Goal: Task Accomplishment & Management: Complete application form

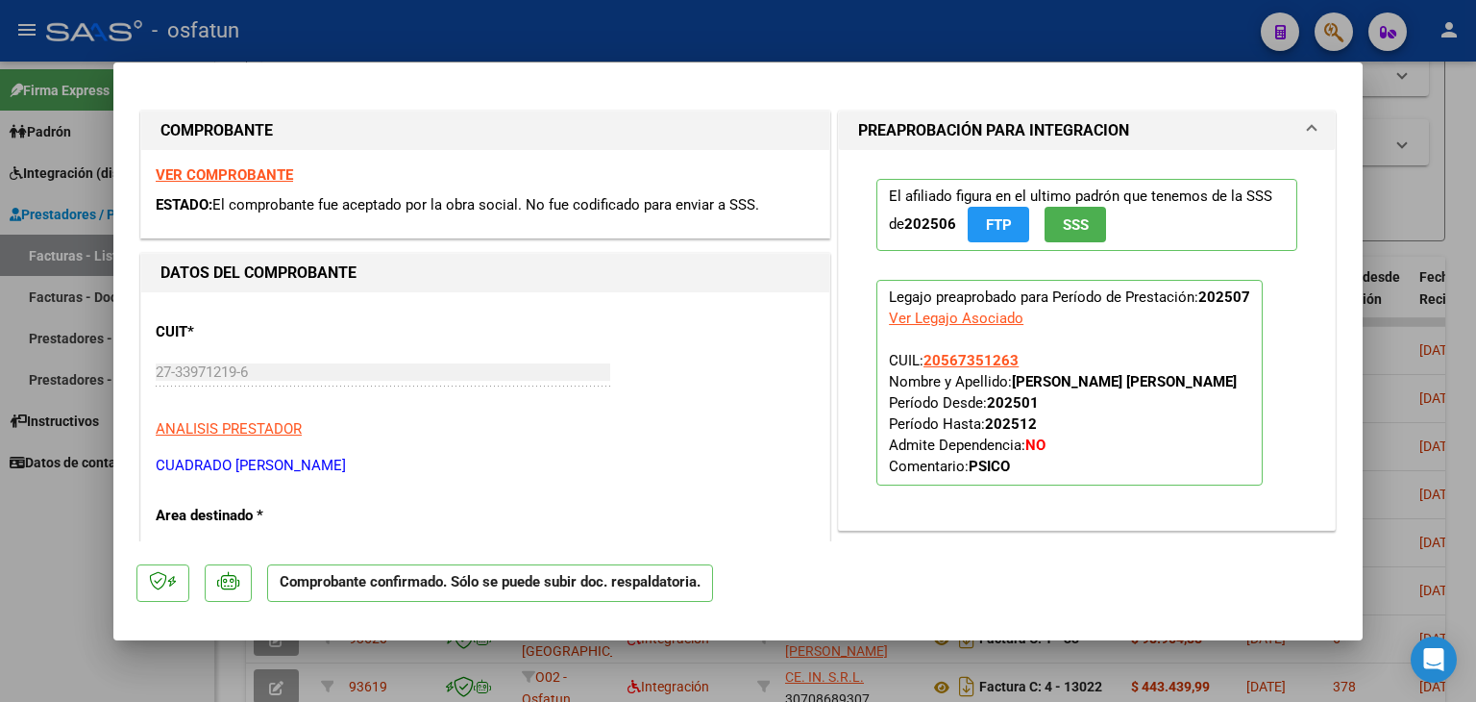
click at [780, 20] on div at bounding box center [738, 351] width 1476 height 702
type input "$ 0,00"
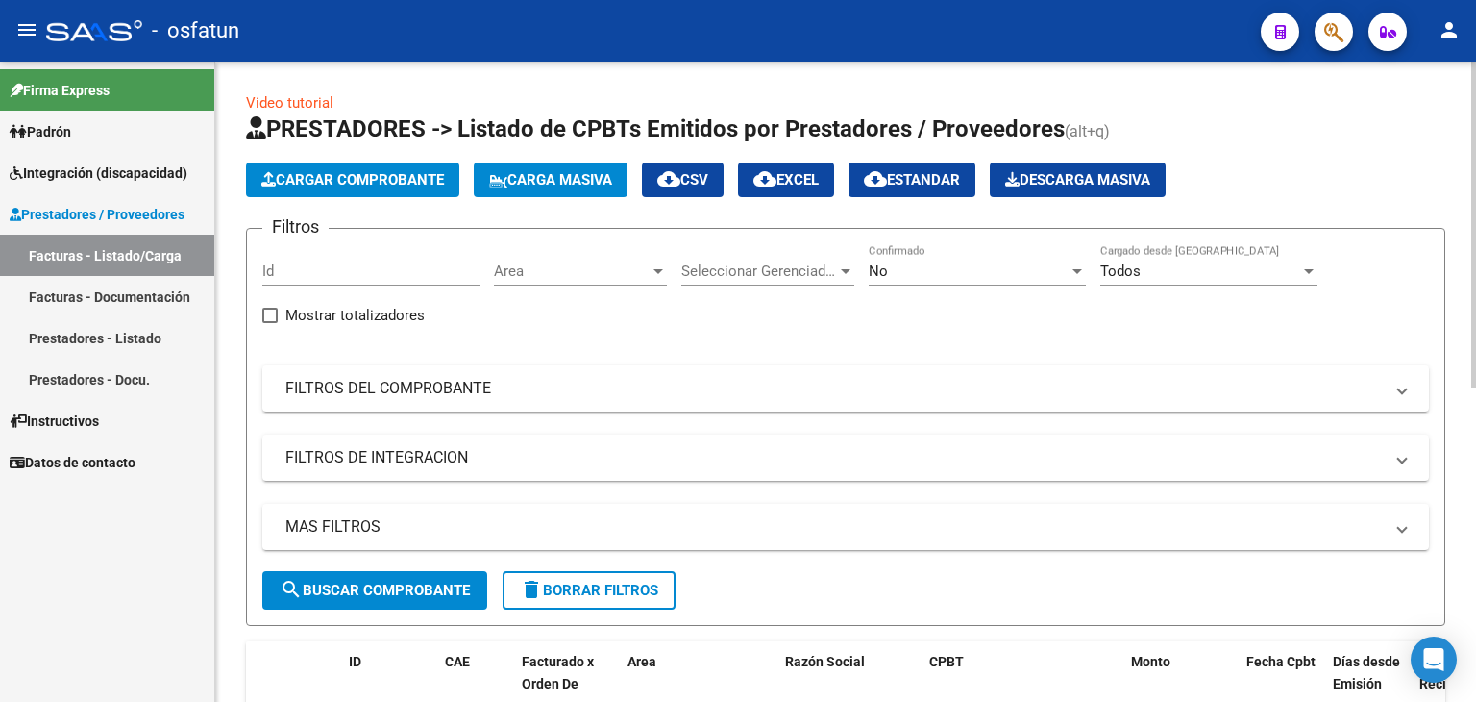
click at [433, 188] on button "Cargar Comprobante" at bounding box center [352, 179] width 213 height 35
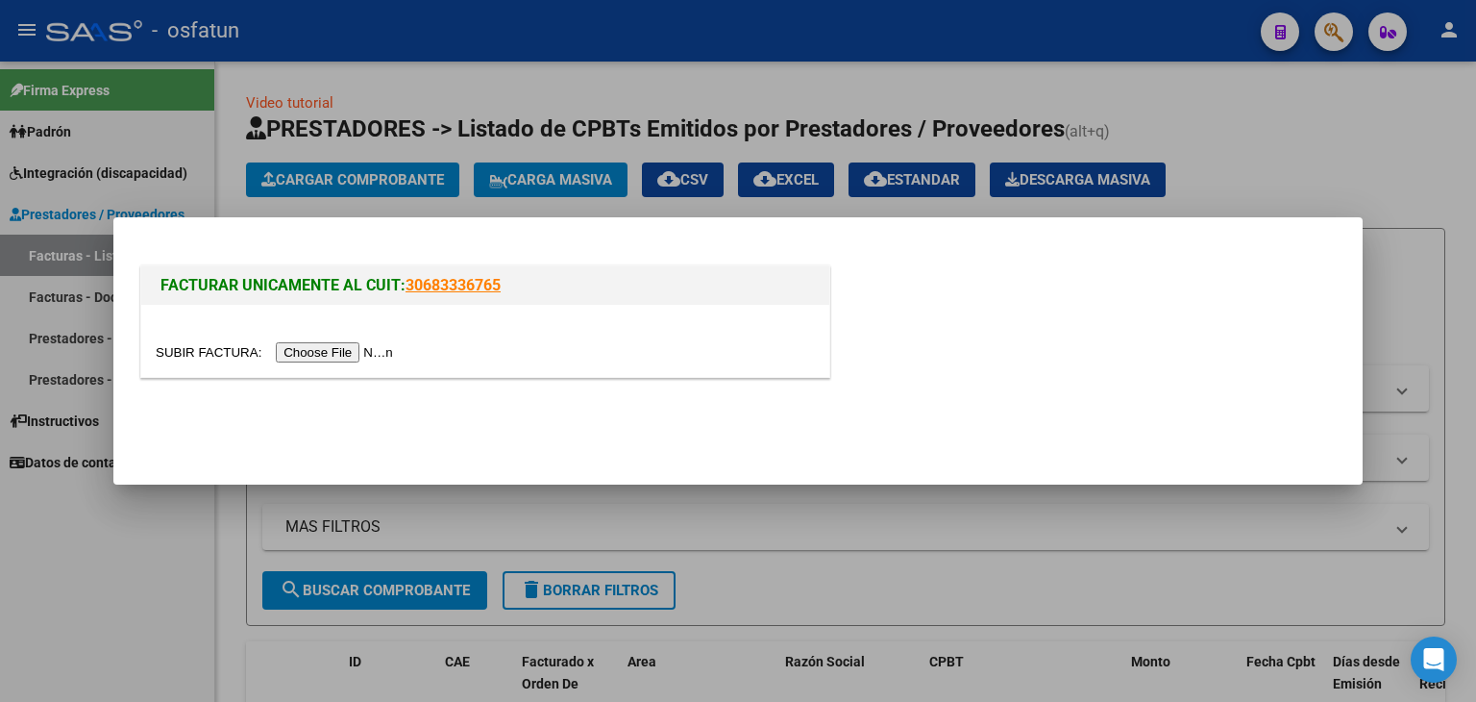
click at [305, 334] on div at bounding box center [485, 341] width 688 height 72
click at [342, 344] on input "file" at bounding box center [277, 352] width 243 height 20
click at [345, 351] on input "file" at bounding box center [277, 352] width 243 height 20
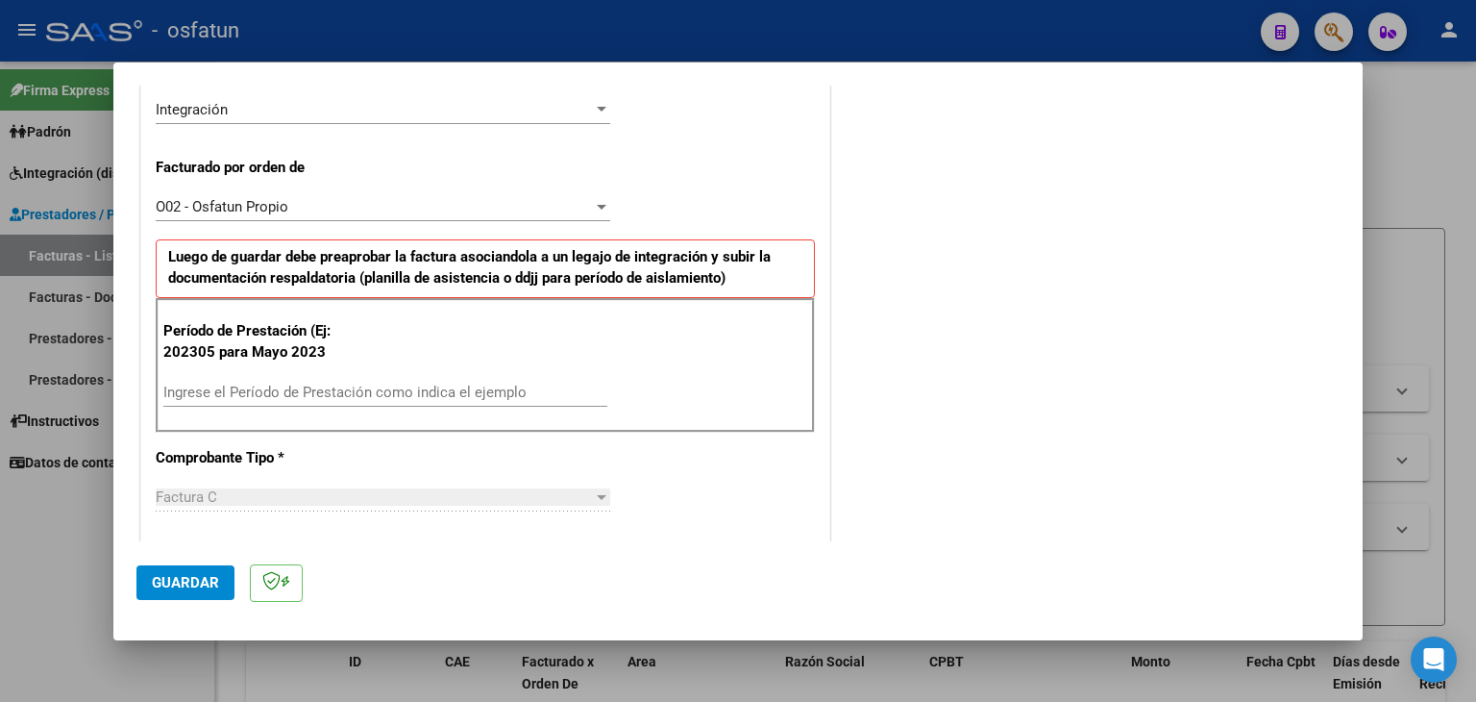
scroll to position [481, 0]
click at [384, 390] on input "Ingrese el Período de Prestación como indica el ejemplo" at bounding box center [385, 391] width 444 height 17
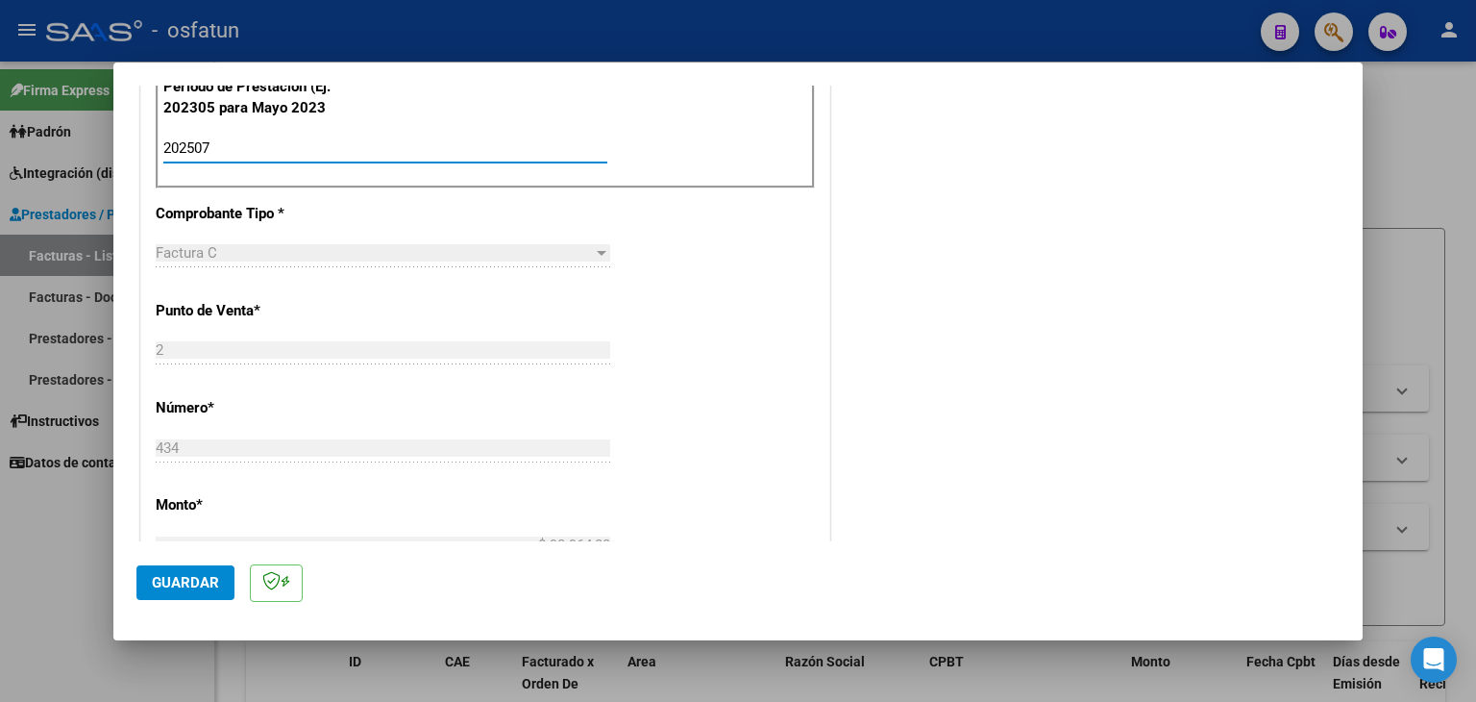
scroll to position [769, 0]
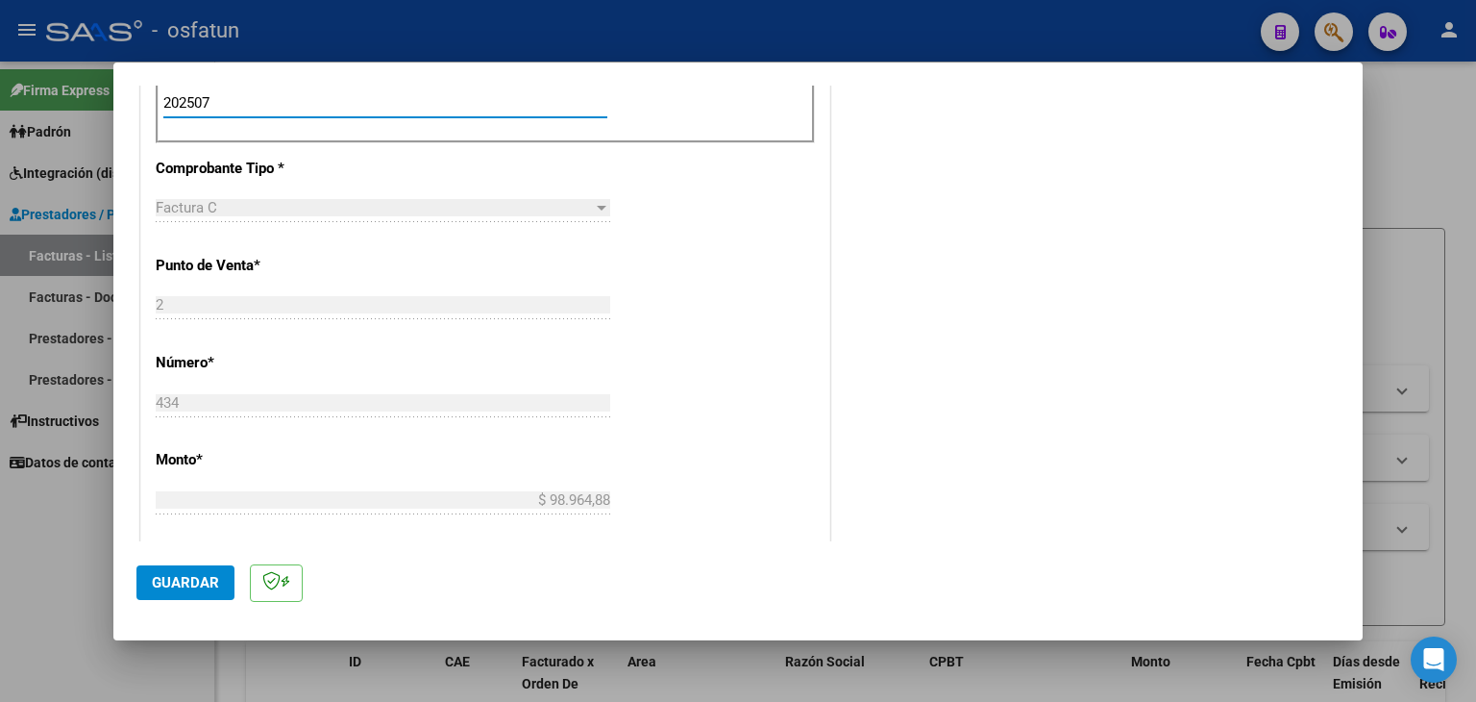
type input "202507"
click at [217, 571] on button "Guardar" at bounding box center [185, 582] width 98 height 35
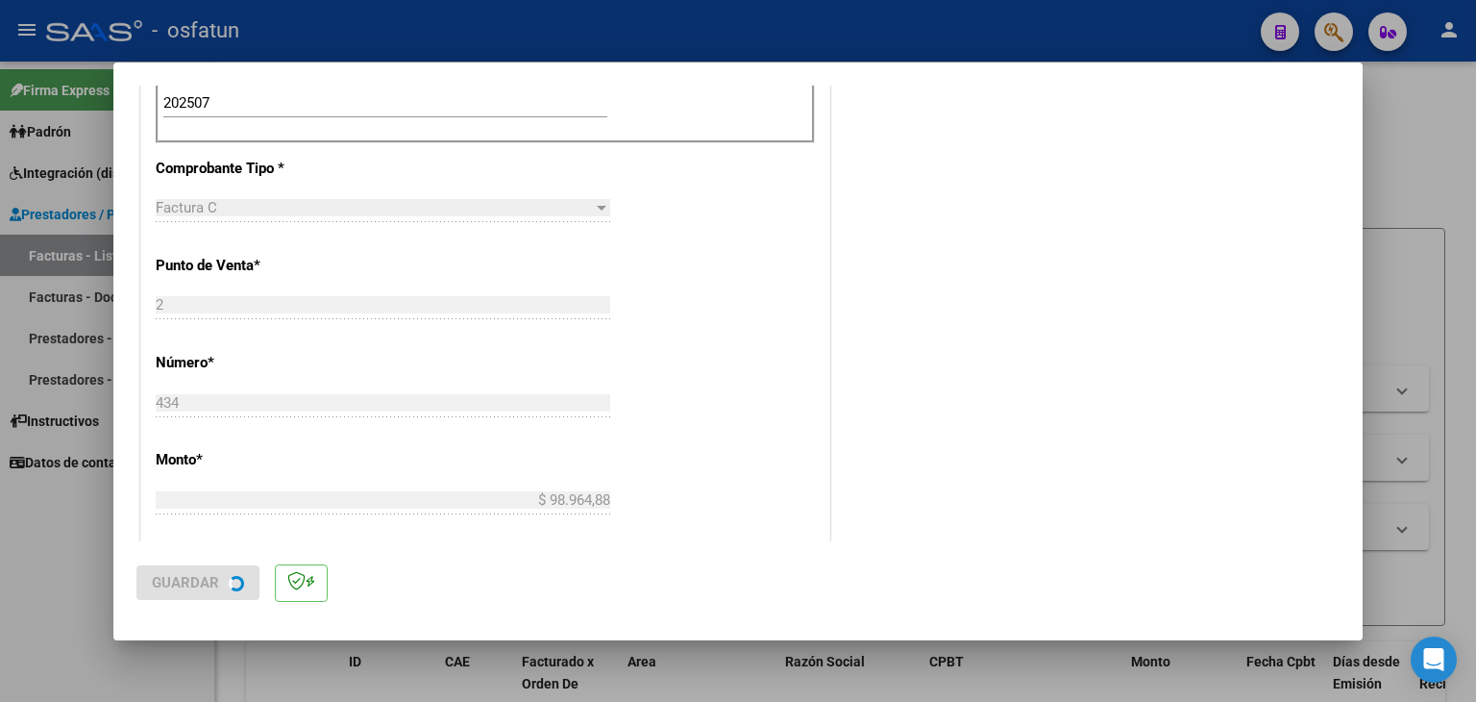
scroll to position [0, 0]
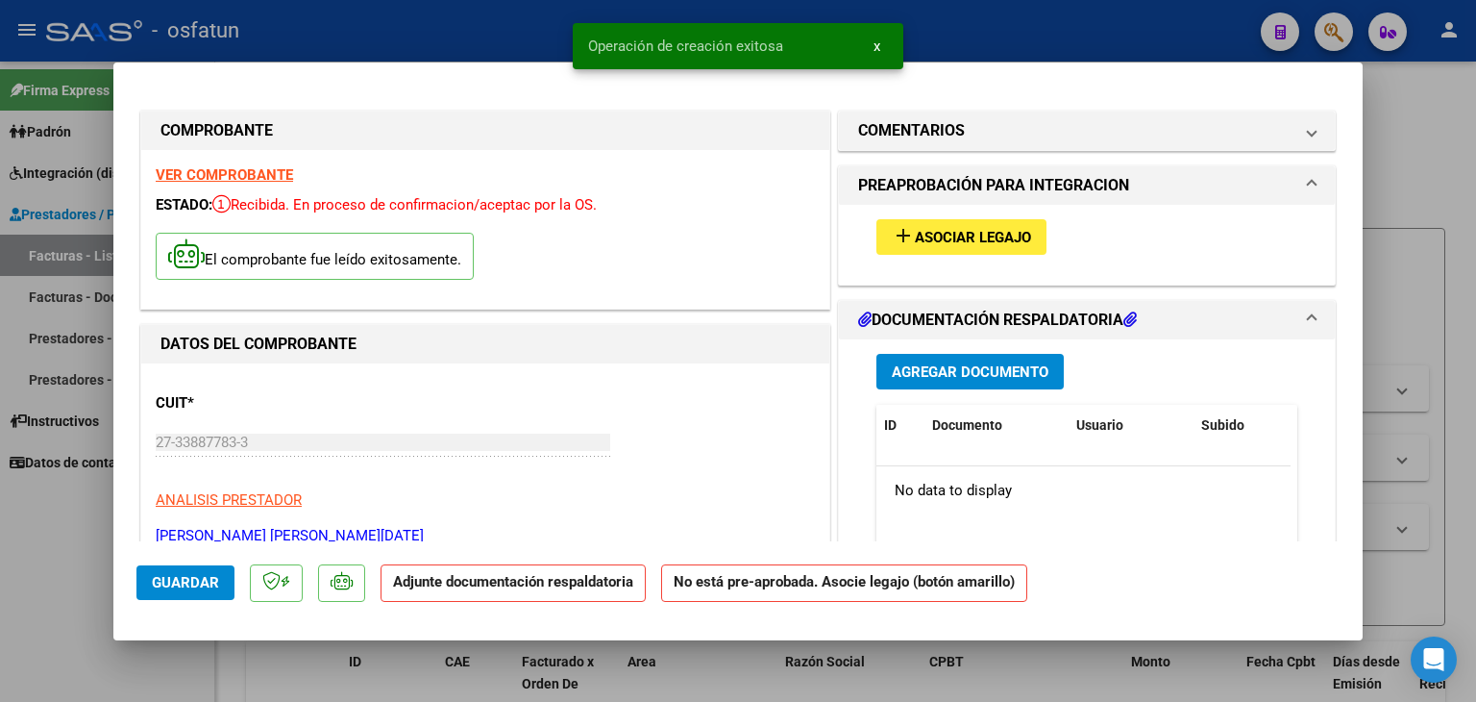
click at [985, 240] on span "Asociar Legajo" at bounding box center [973, 237] width 116 height 17
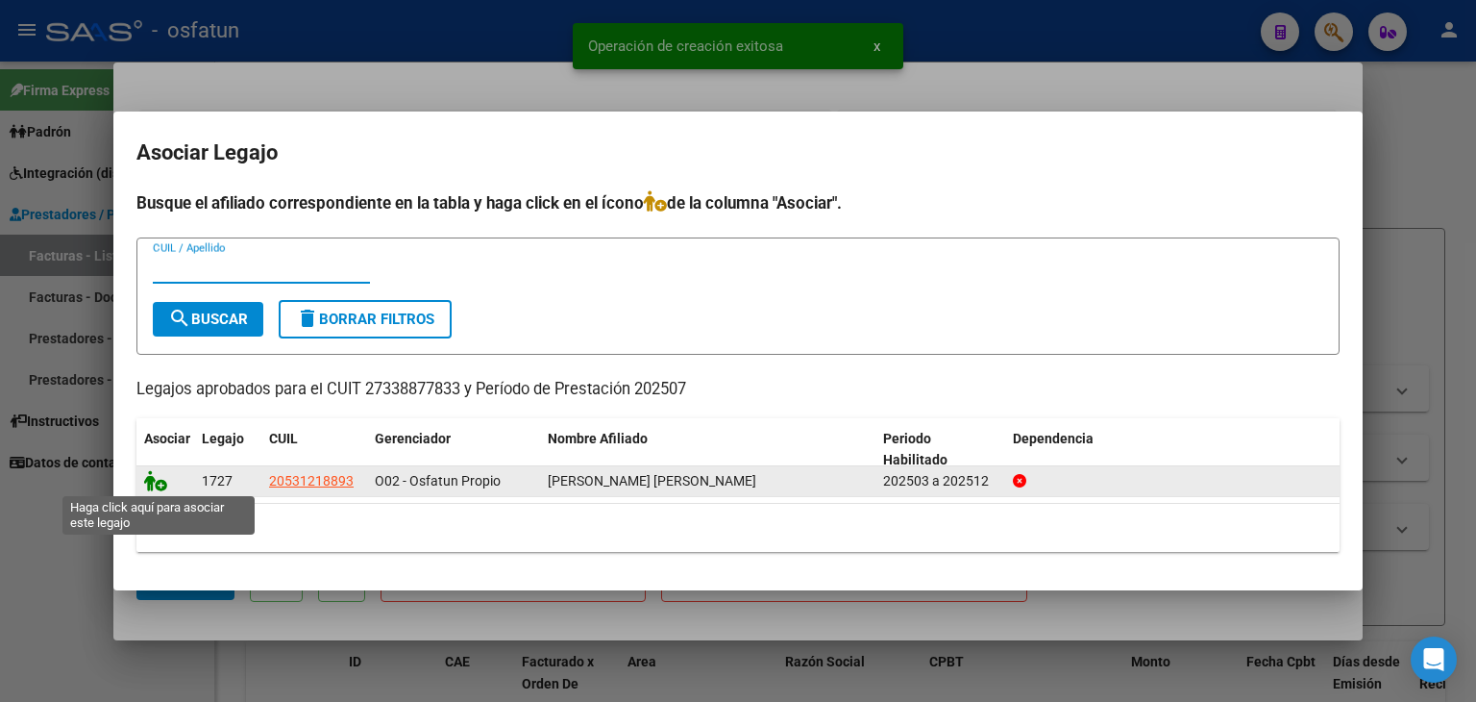
click at [152, 480] on icon at bounding box center [155, 480] width 23 height 21
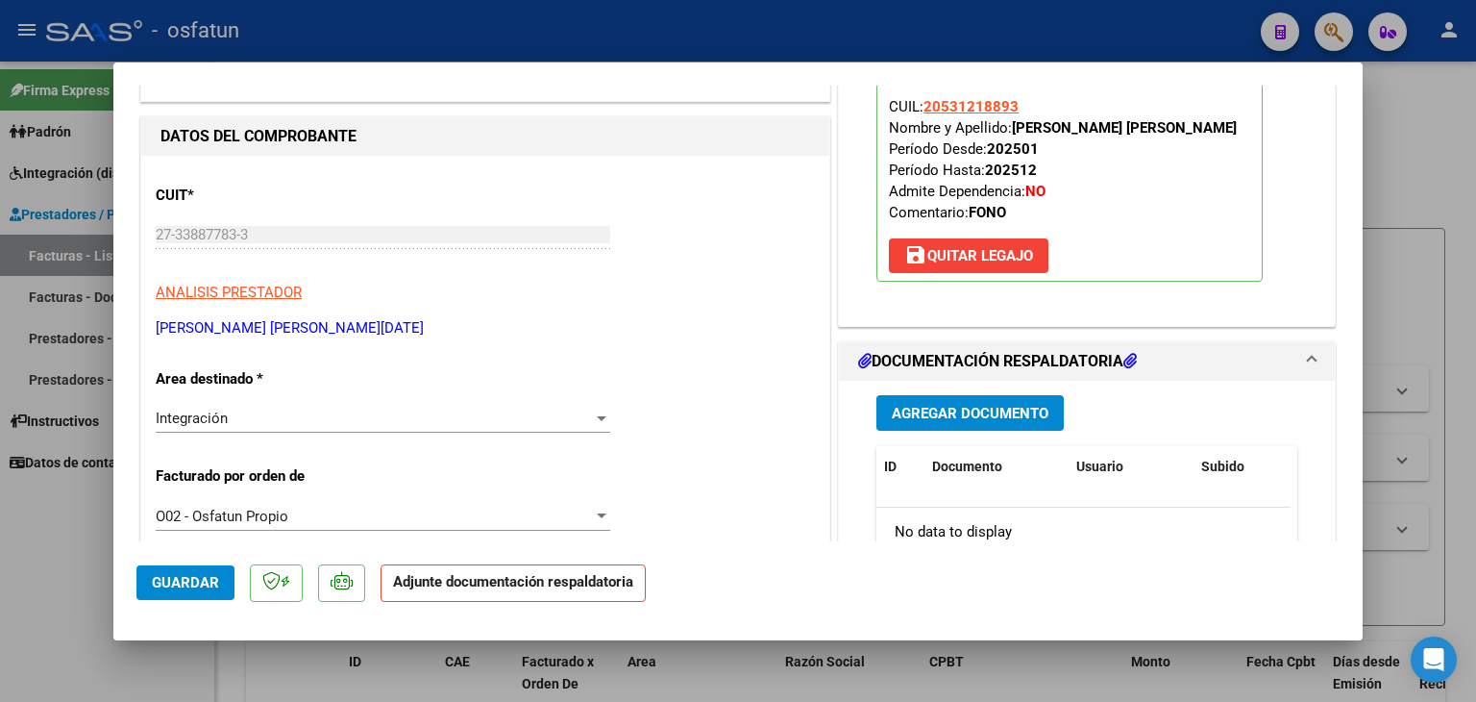
scroll to position [288, 0]
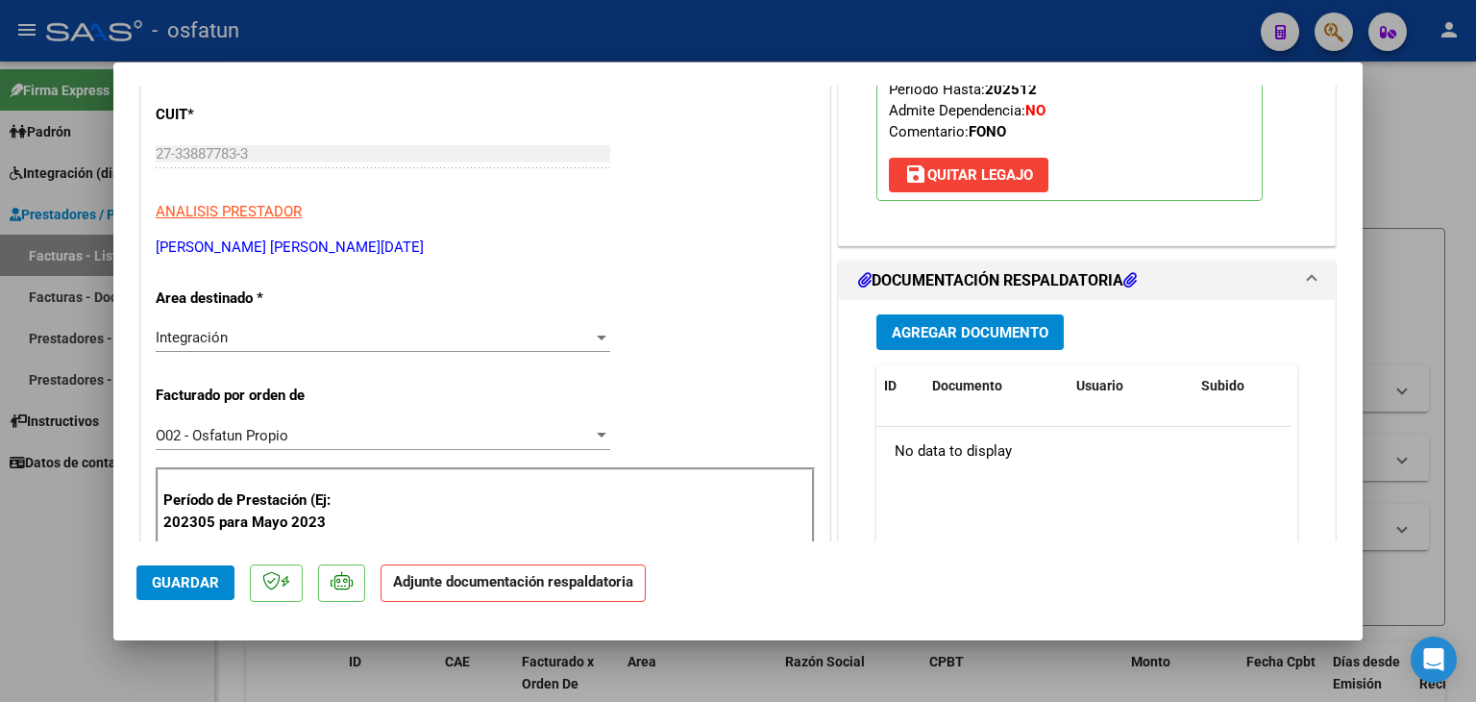
click at [919, 350] on div "Agregar Documento ID Documento Usuario Subido Acción No data to display 0 total…" at bounding box center [1087, 492] width 450 height 384
click at [964, 319] on button "Agregar Documento" at bounding box center [970, 332] width 187 height 36
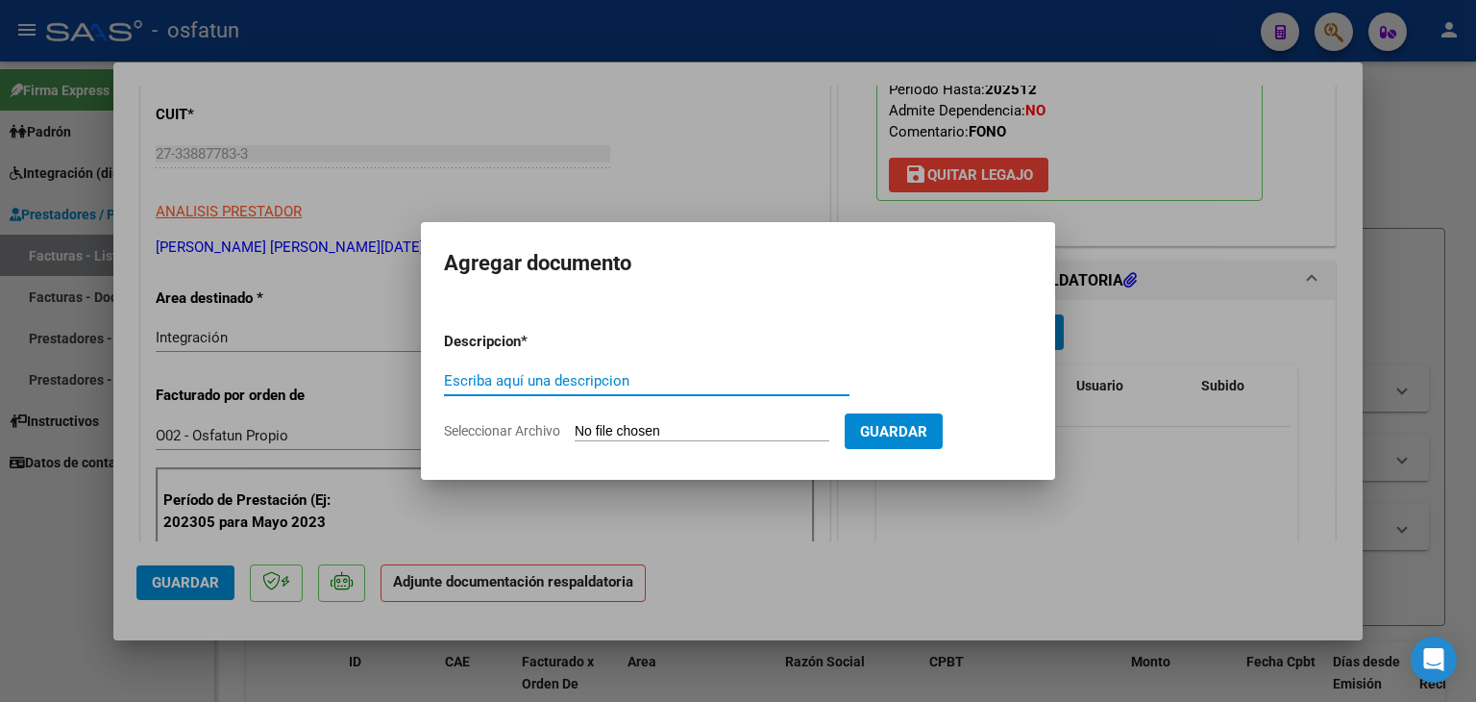
click at [476, 373] on input "Escriba aquí una descripcion" at bounding box center [647, 380] width 406 height 17
type input "ASISTENCIA"
click at [638, 429] on input "Seleccionar Archivo" at bounding box center [702, 432] width 255 height 18
type input "C:\fakepath\PLANILLA ASISTENCIA - FONO - [DATE].pdf"
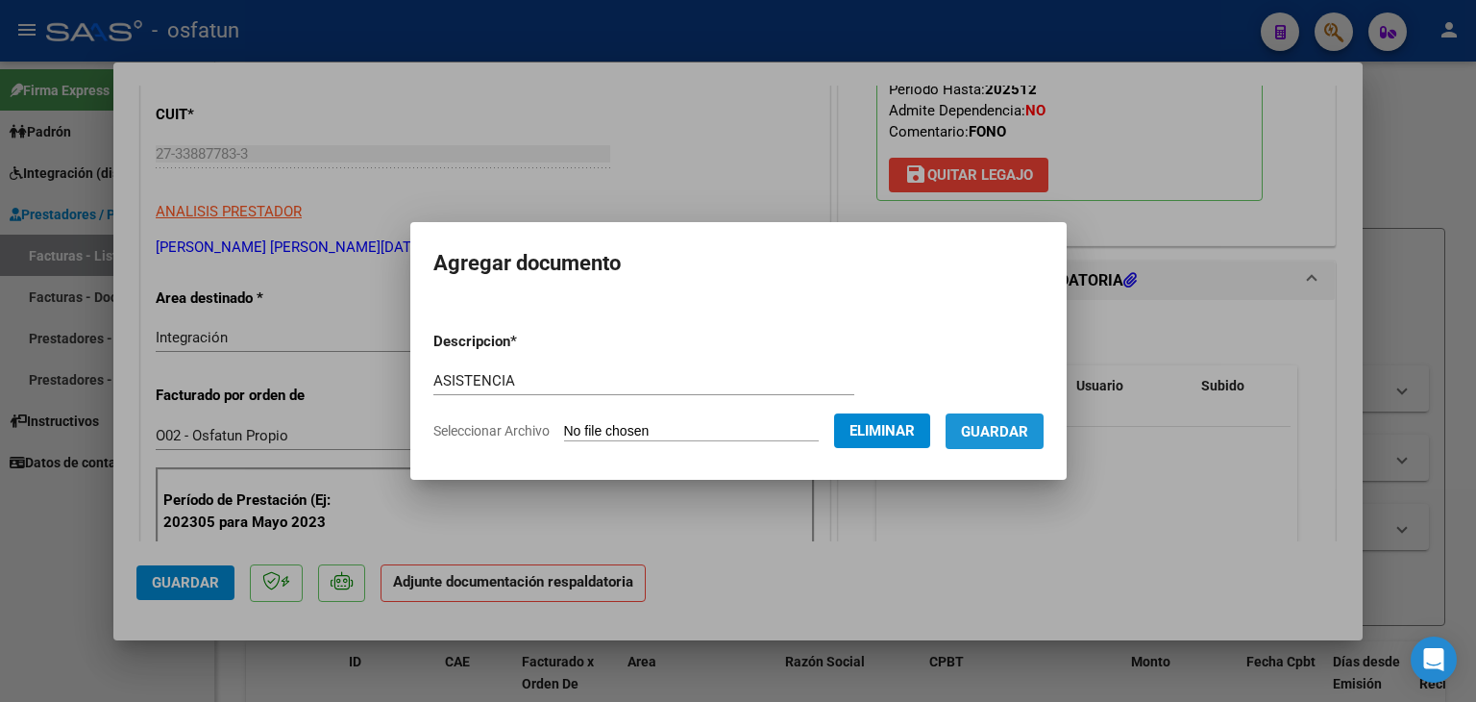
click at [1024, 438] on span "Guardar" at bounding box center [994, 431] width 67 height 17
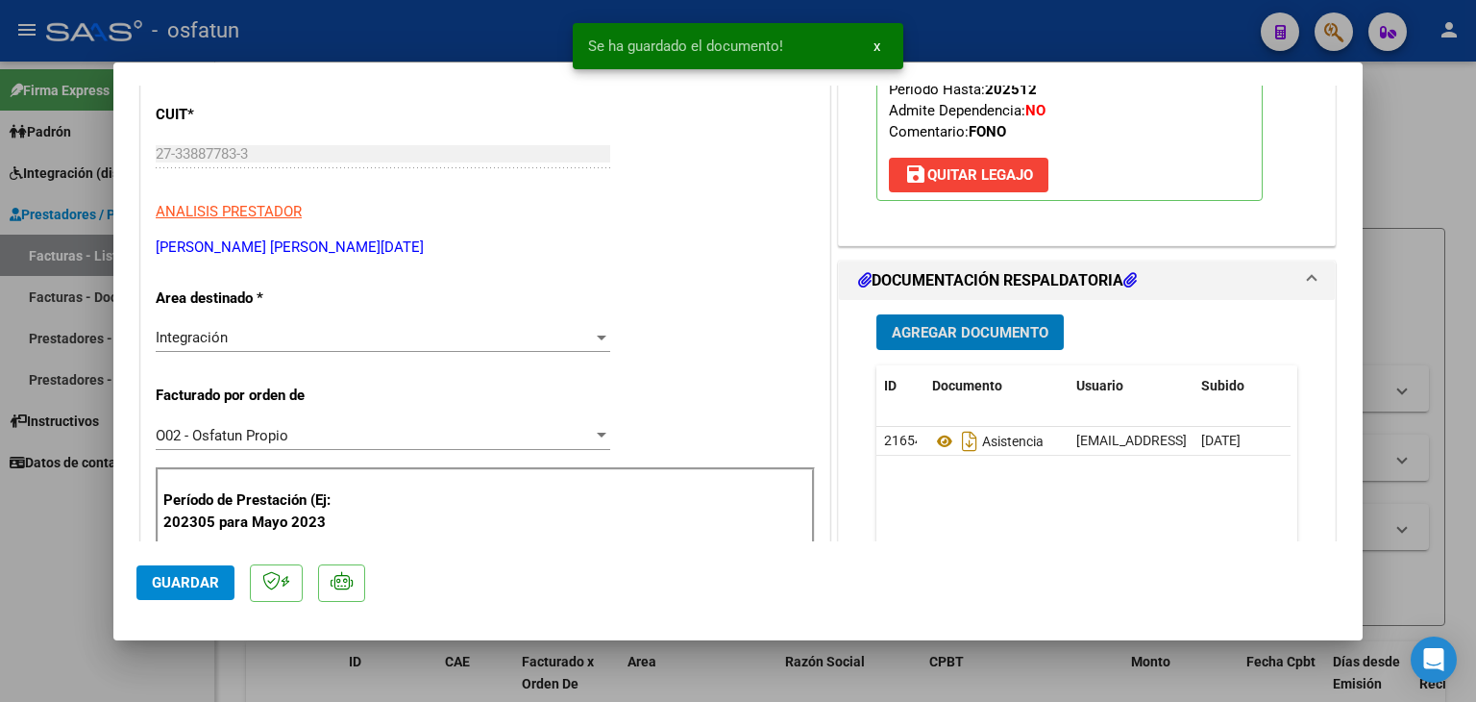
click at [1041, 323] on button "Agregar Documento" at bounding box center [970, 332] width 187 height 36
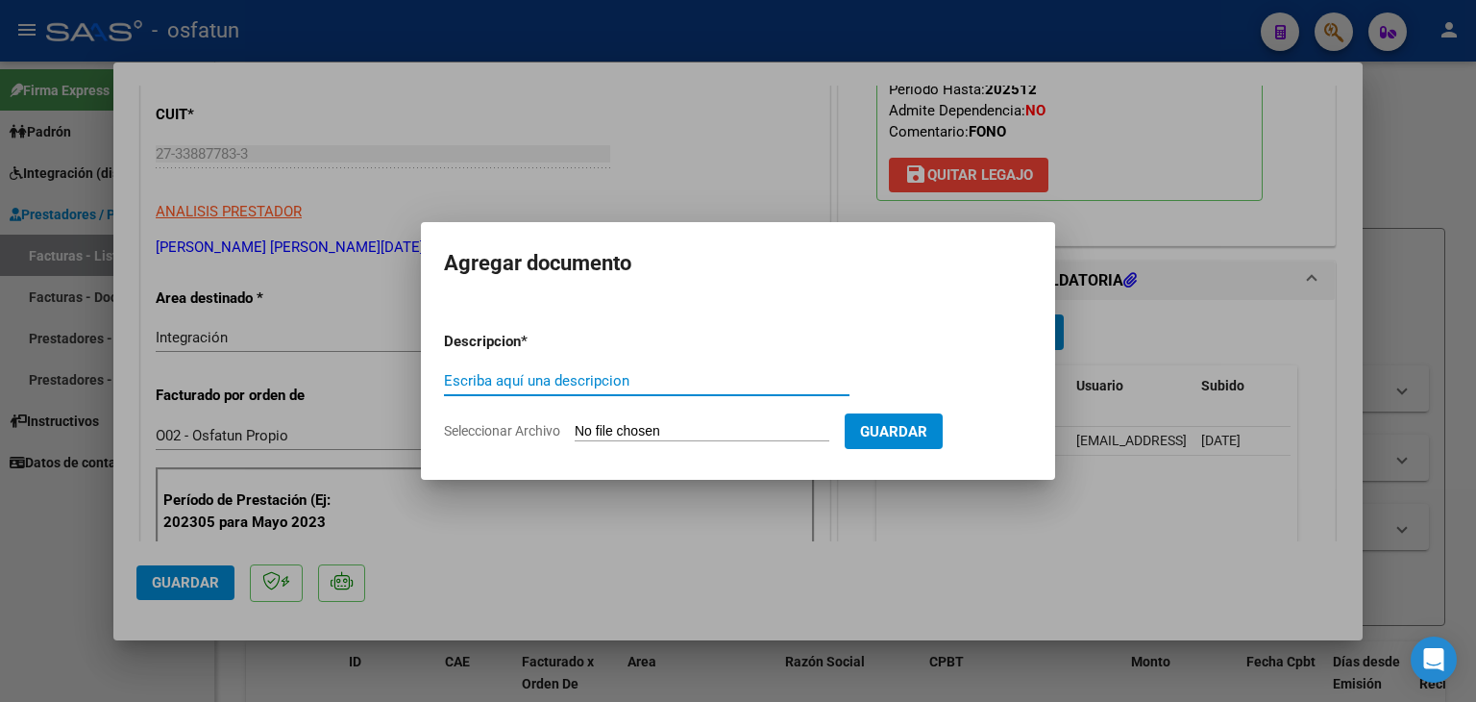
click at [540, 382] on input "Escriba aquí una descripcion" at bounding box center [647, 380] width 406 height 17
type input "AUTORIZADO"
click at [675, 428] on input "Seleccionar Archivo" at bounding box center [702, 432] width 255 height 18
type input "C:\fakepath\PLANILLA ASISTENCIA - FONO - [DATE].pdf"
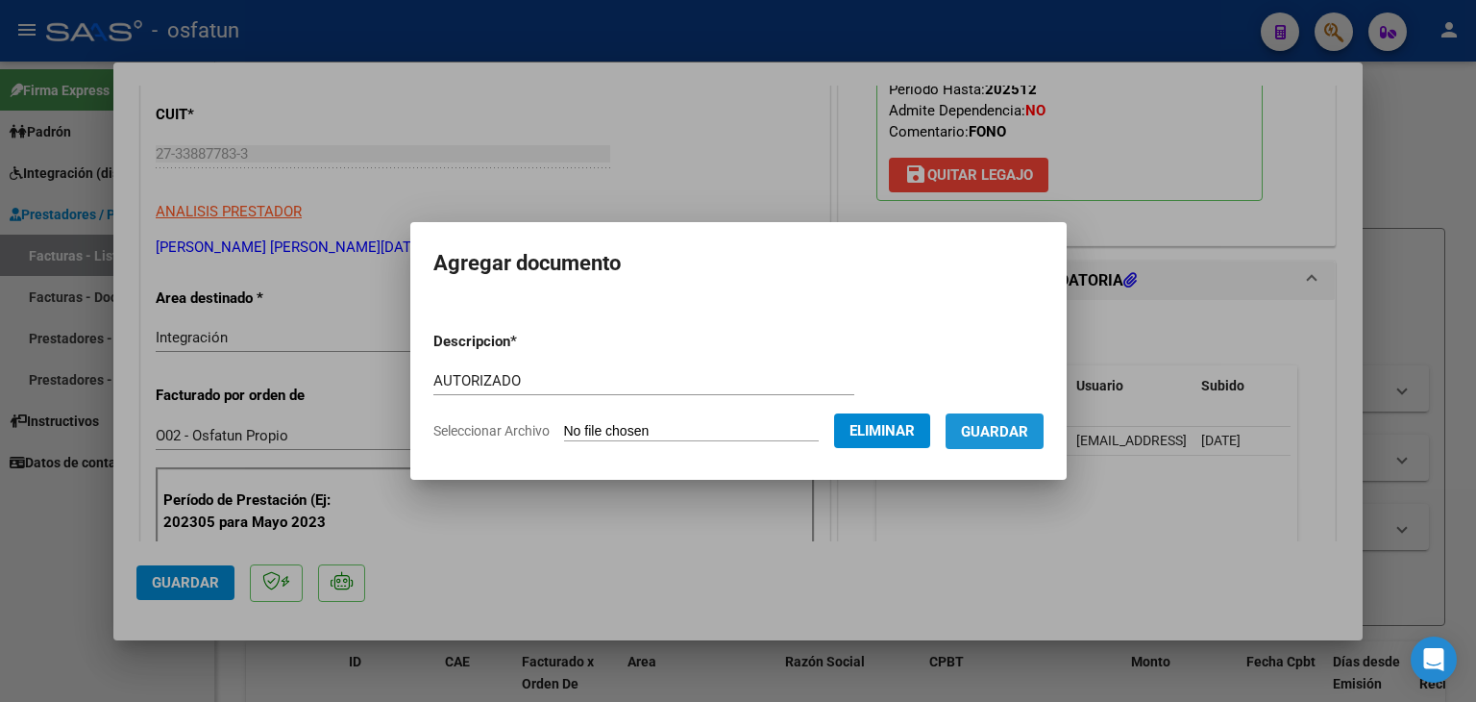
click at [1018, 427] on span "Guardar" at bounding box center [994, 431] width 67 height 17
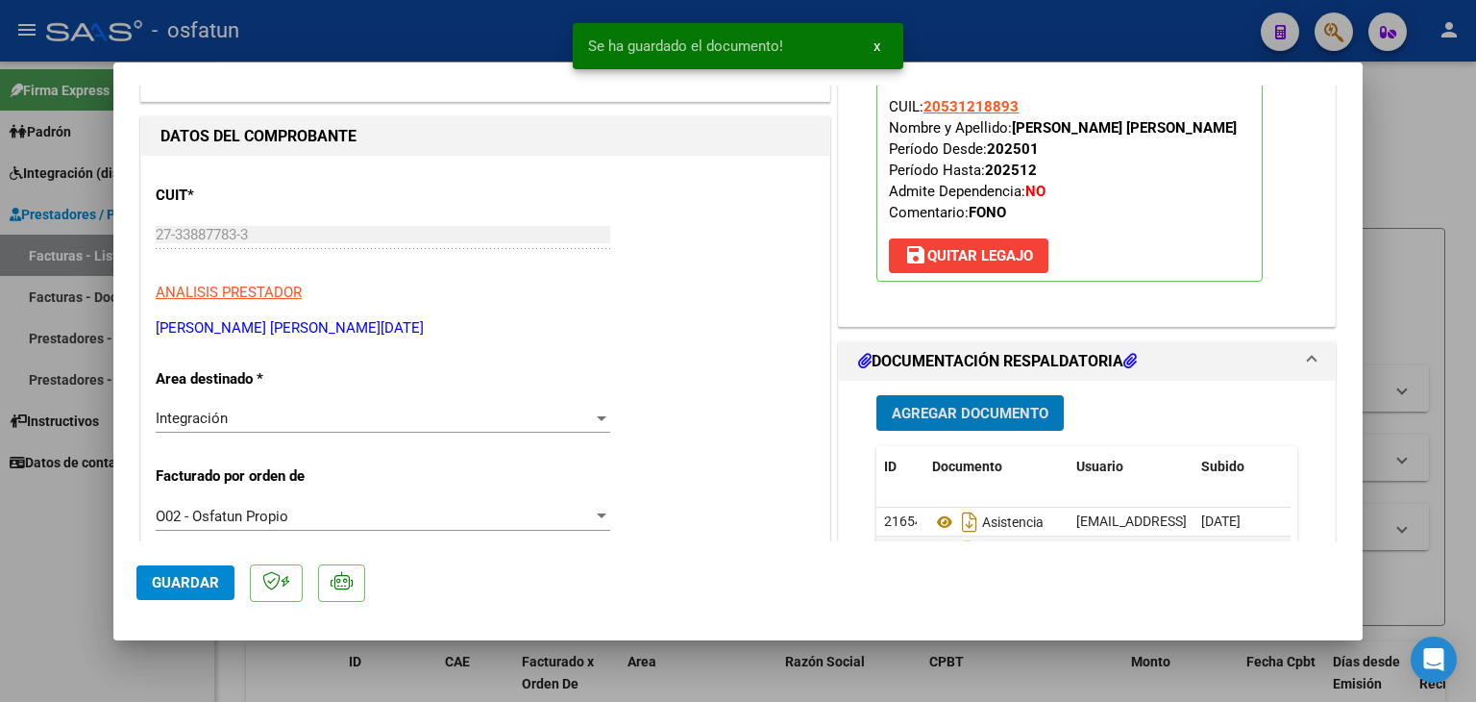
scroll to position [192, 0]
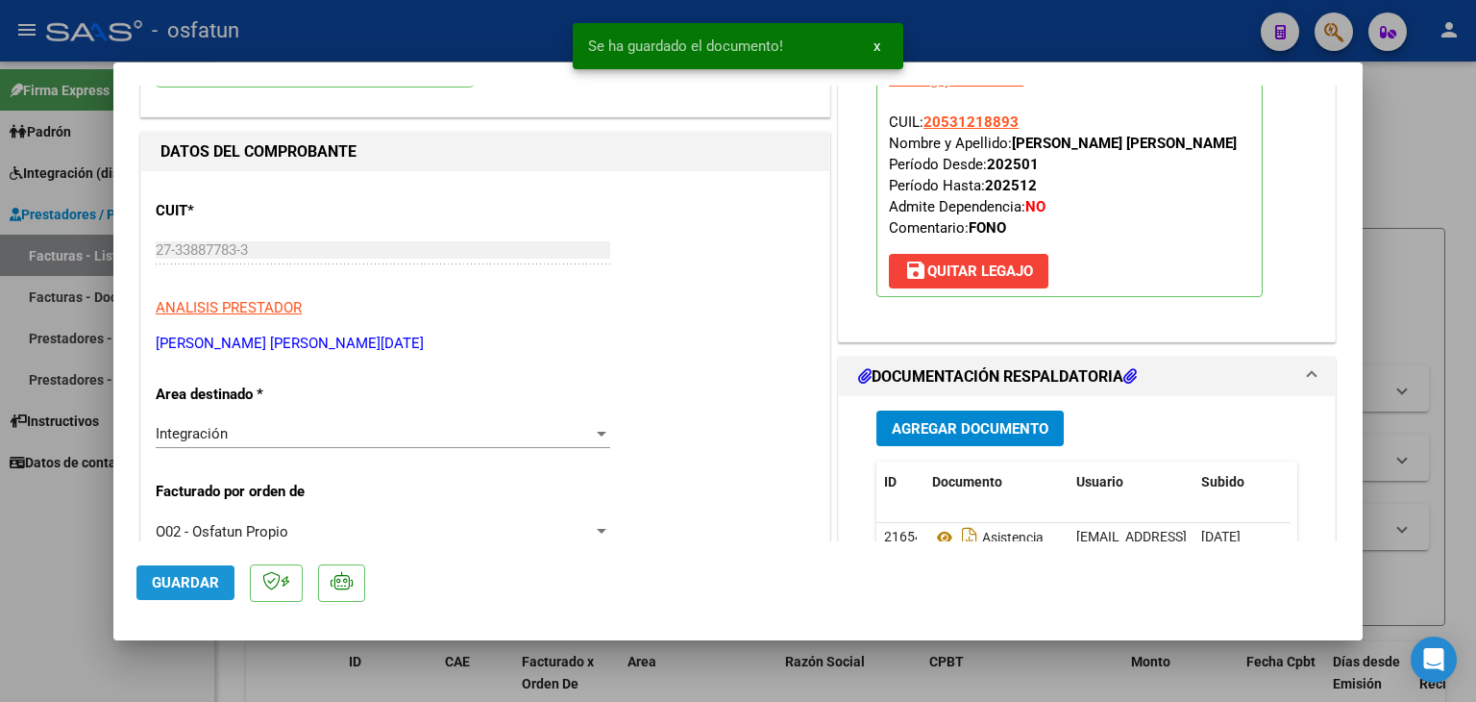
click at [176, 570] on button "Guardar" at bounding box center [185, 582] width 98 height 35
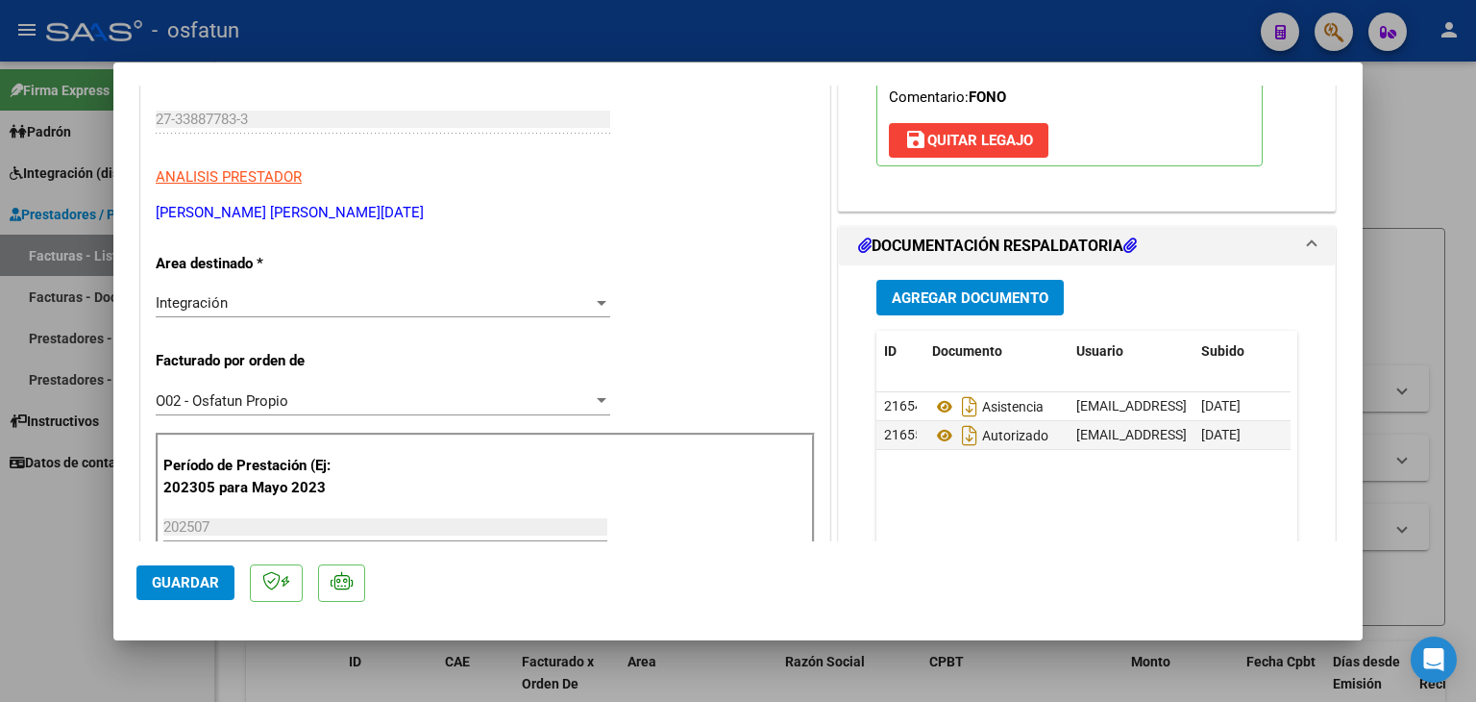
scroll to position [288, 0]
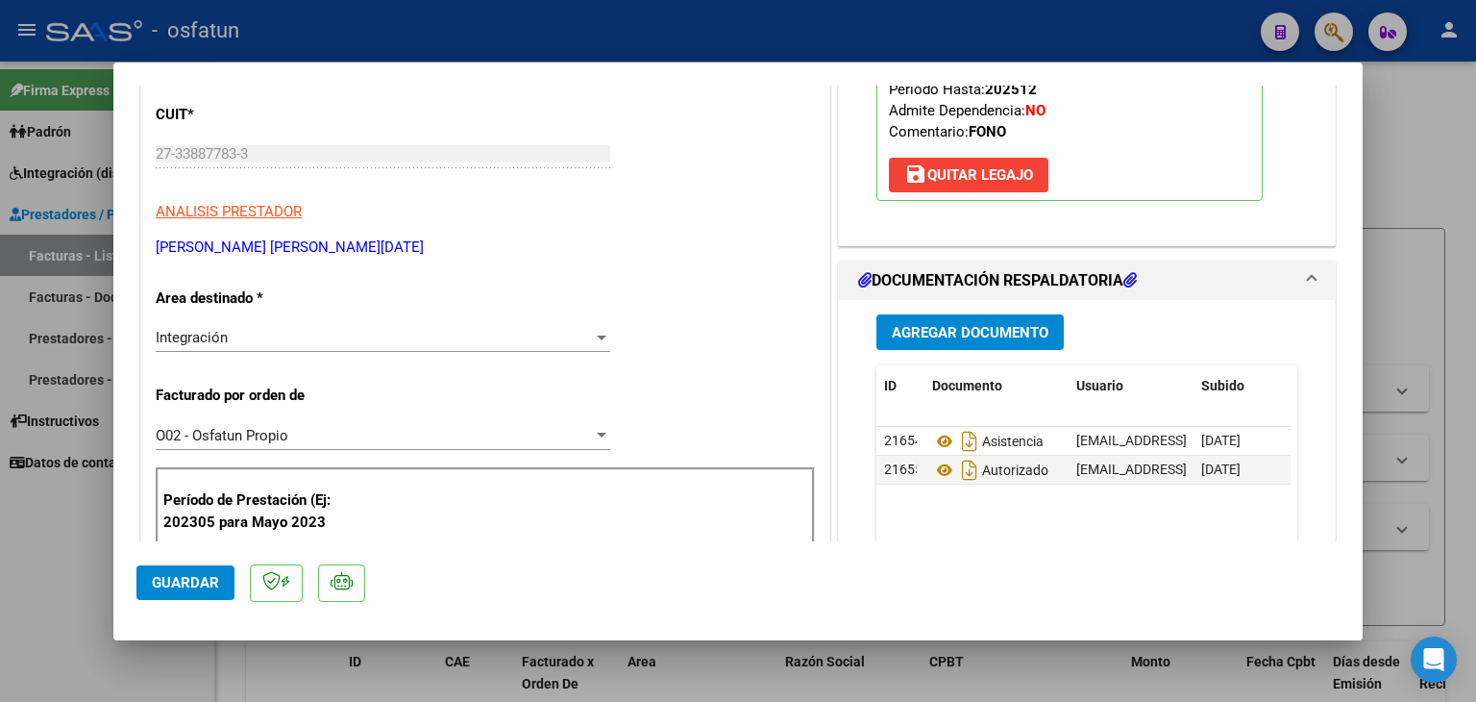
click at [204, 574] on span "Guardar" at bounding box center [185, 582] width 67 height 17
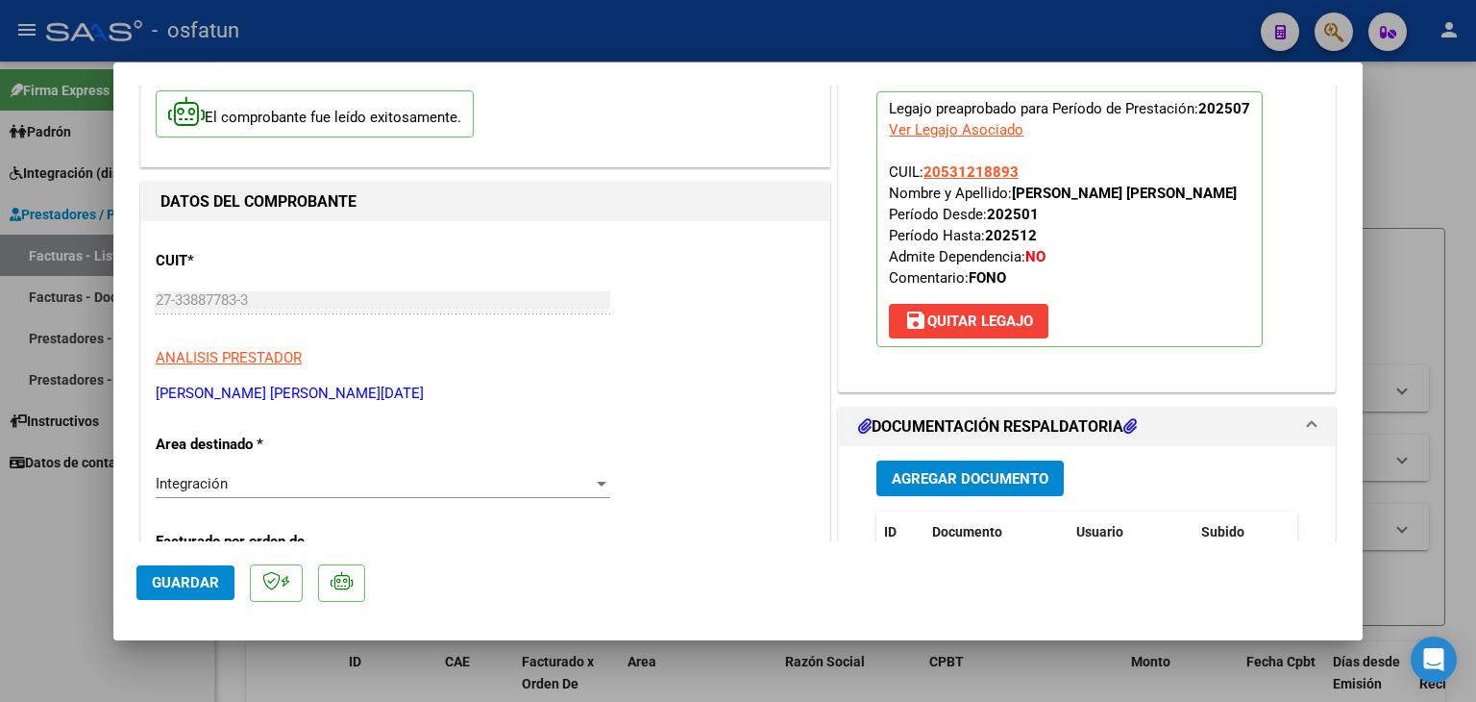
scroll to position [0, 0]
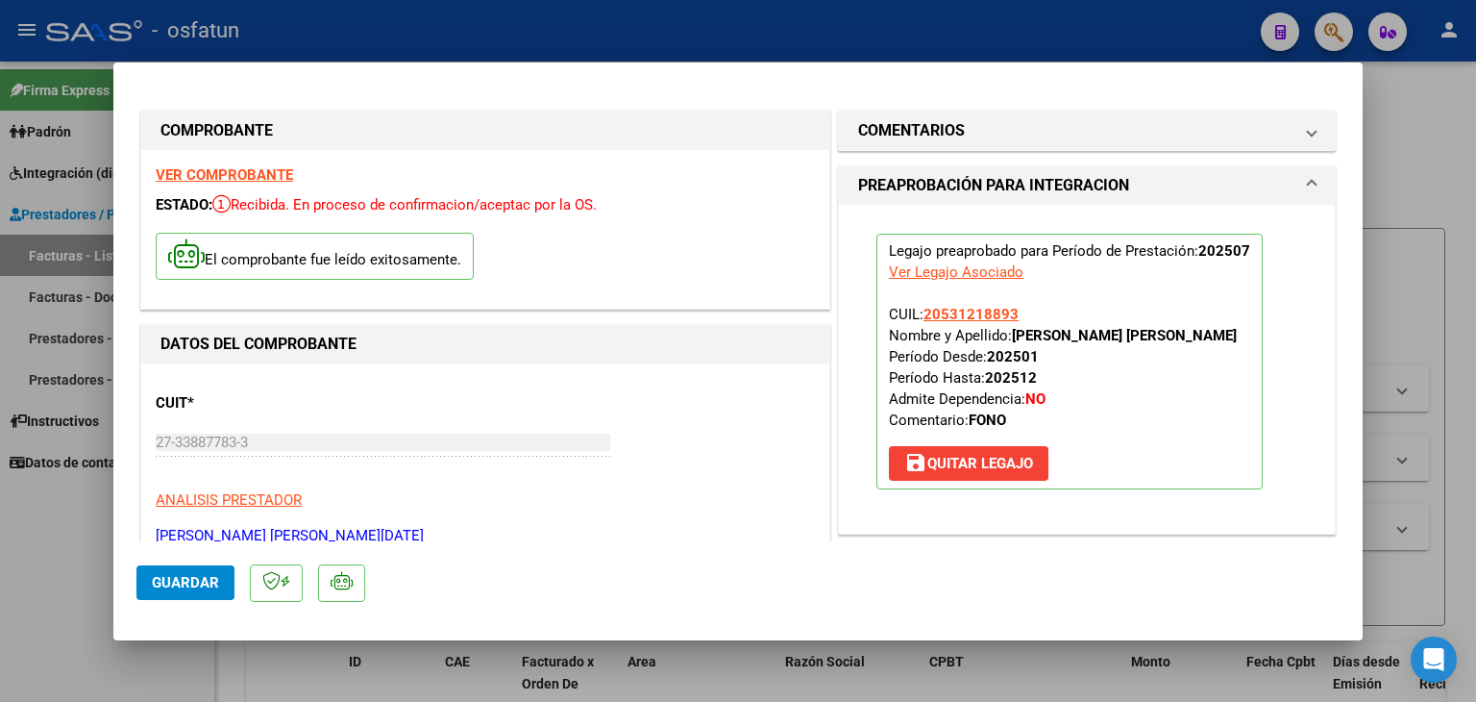
click at [848, 32] on div at bounding box center [738, 351] width 1476 height 702
type input "$ 0,00"
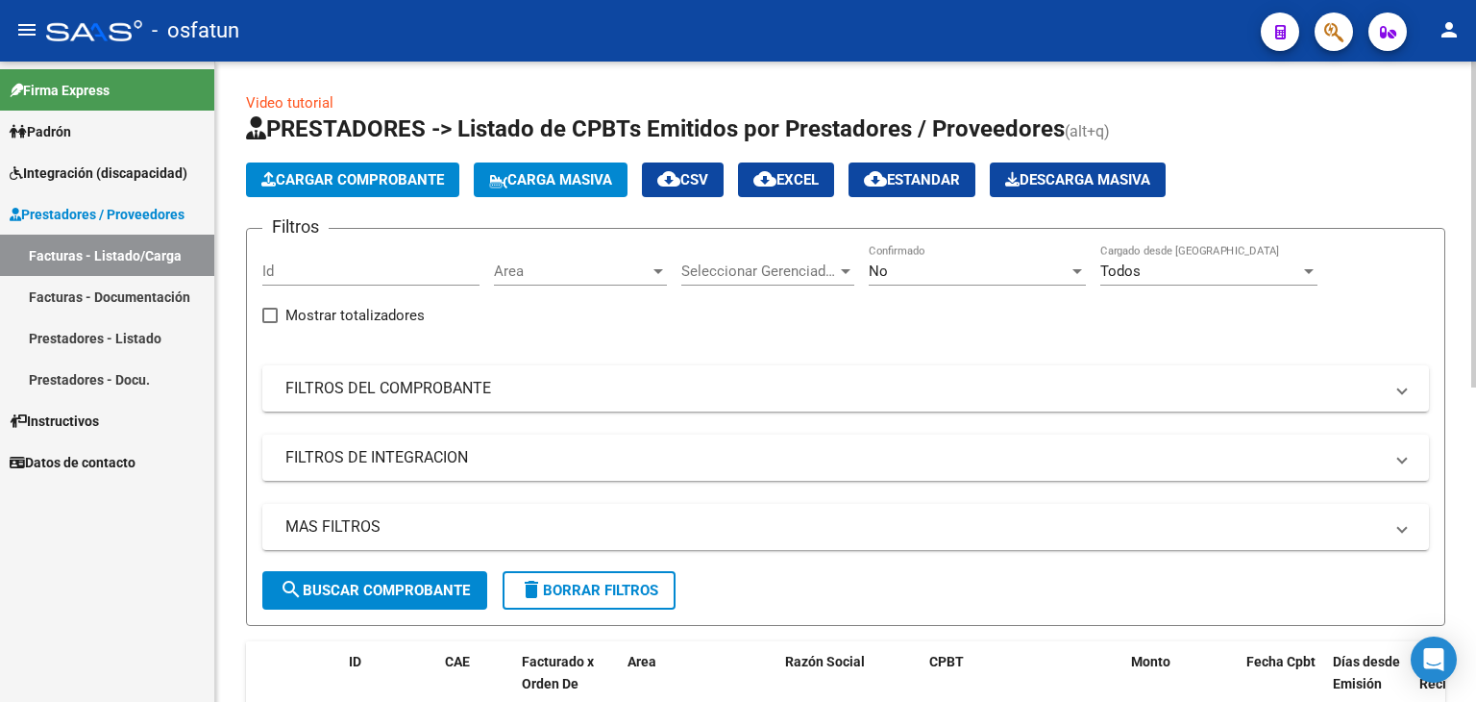
click at [384, 176] on span "Cargar Comprobante" at bounding box center [352, 179] width 183 height 17
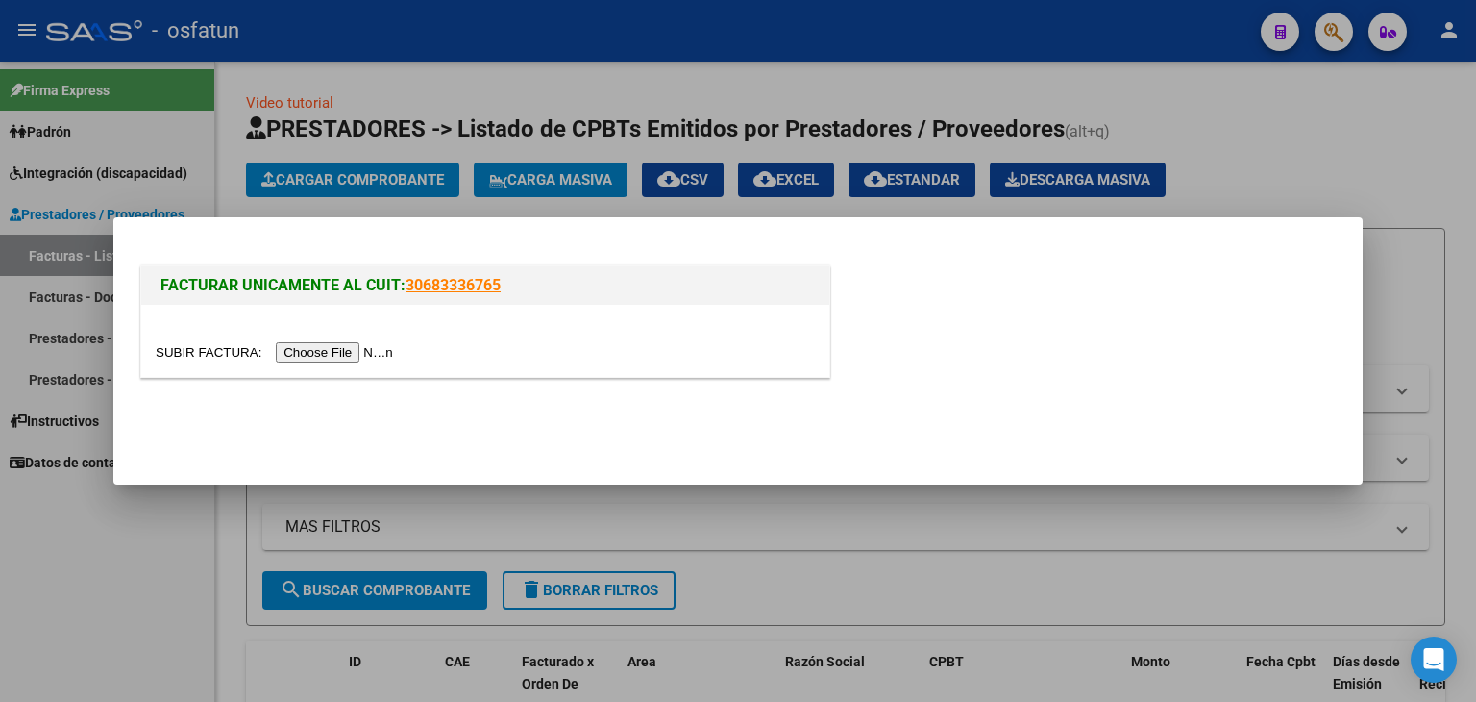
click at [358, 356] on input "file" at bounding box center [277, 352] width 243 height 20
click at [358, 357] on input "file" at bounding box center [277, 352] width 243 height 20
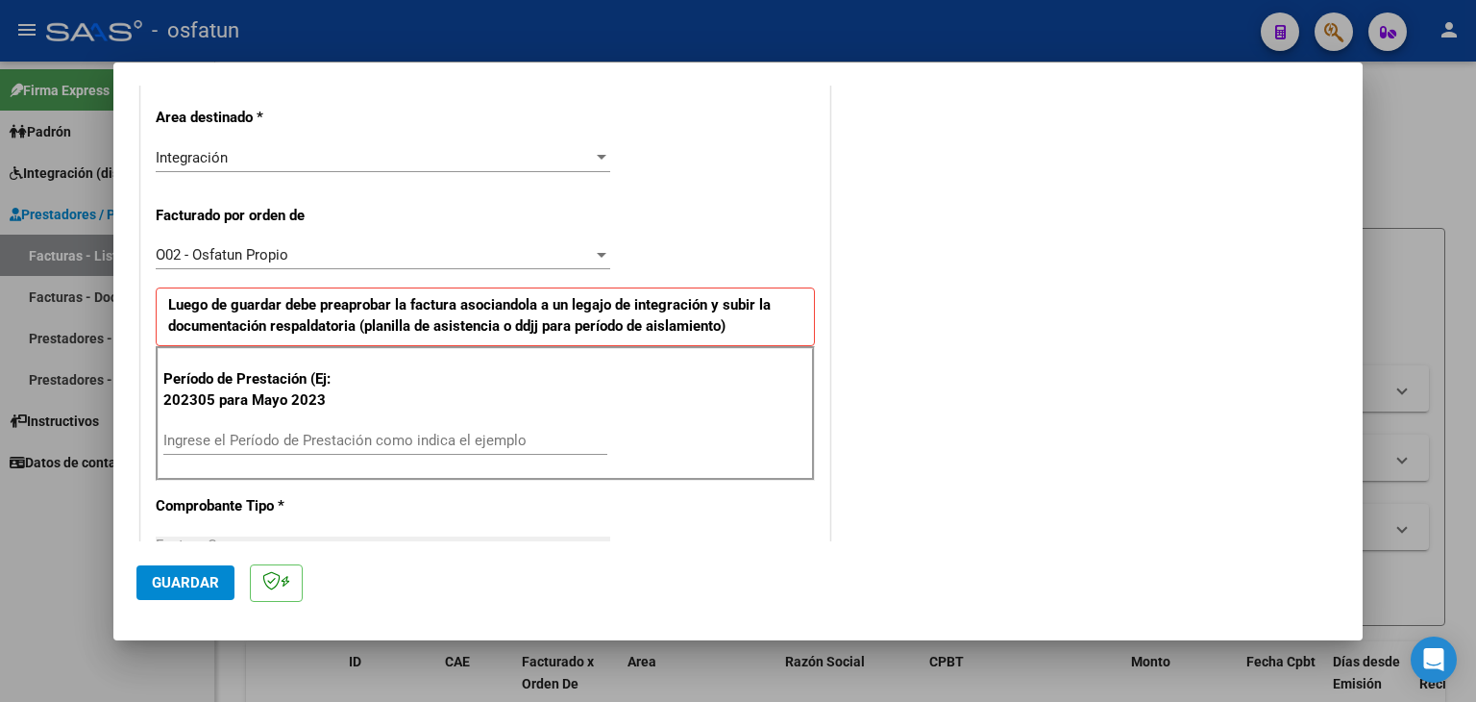
scroll to position [481, 0]
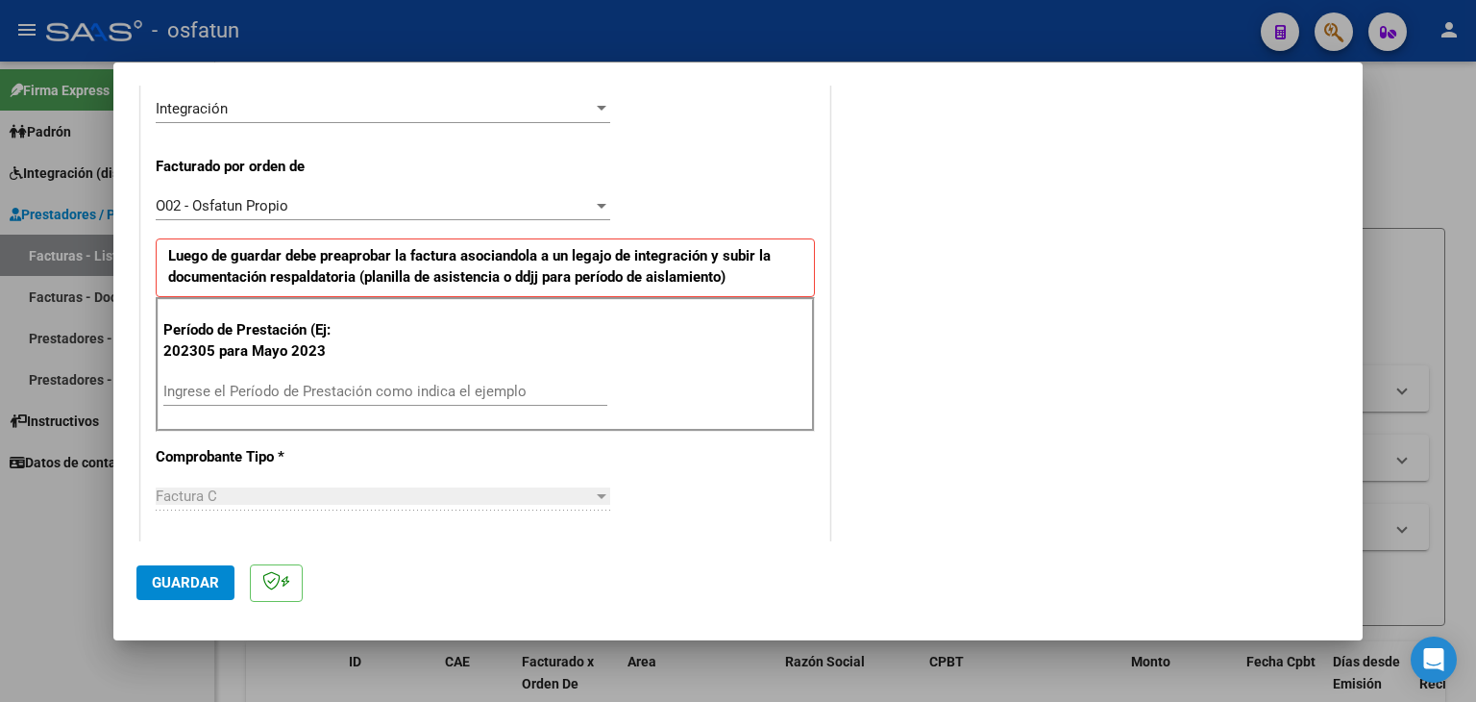
click at [304, 384] on input "Ingrese el Período de Prestación como indica el ejemplo" at bounding box center [385, 391] width 444 height 17
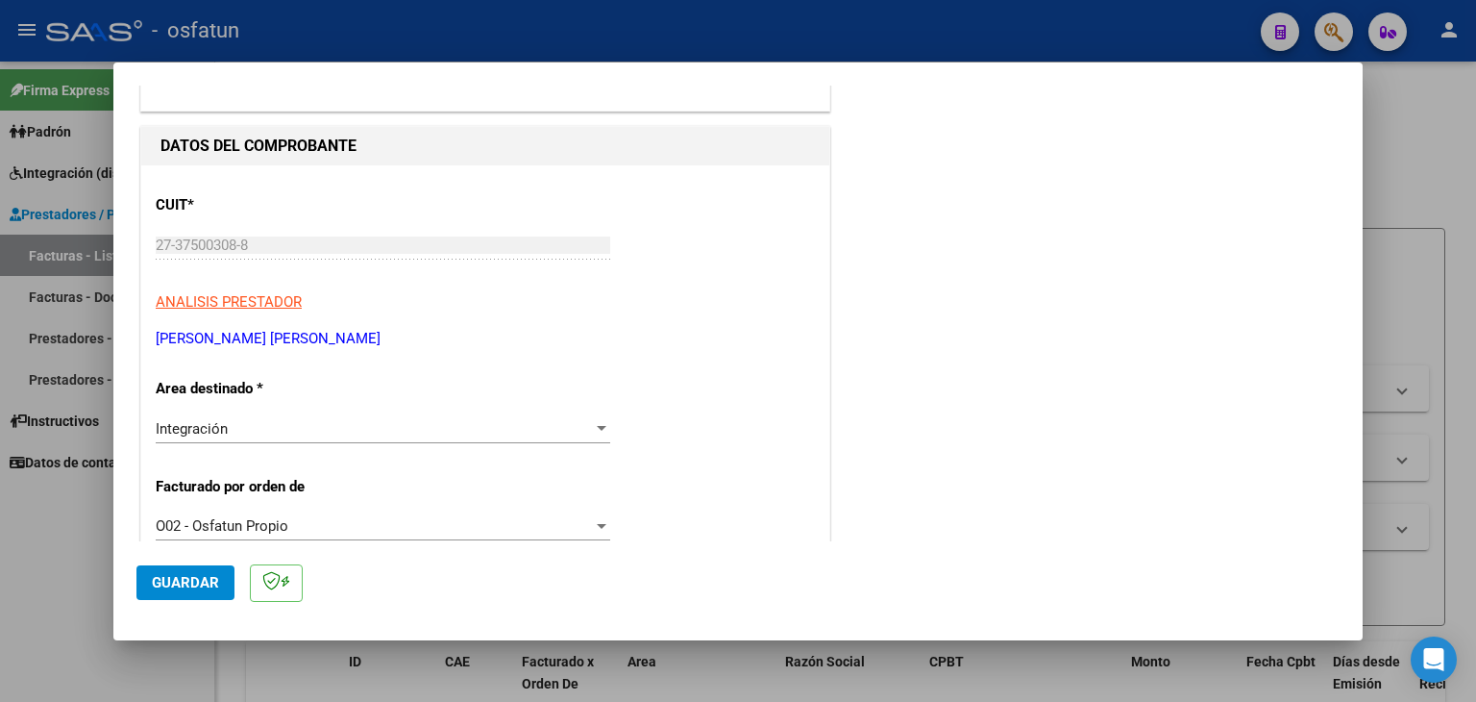
scroll to position [0, 0]
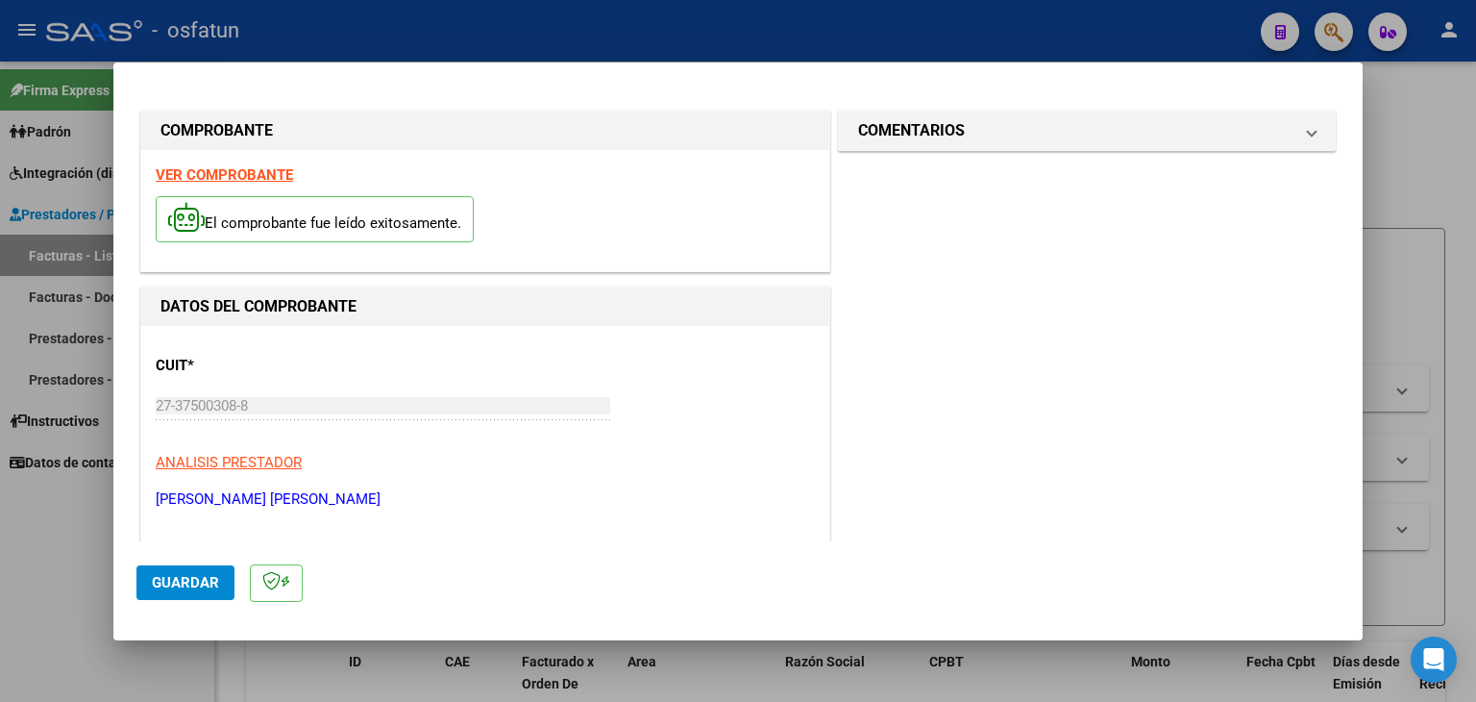
type input "202507"
click at [195, 576] on span "Guardar" at bounding box center [185, 582] width 67 height 17
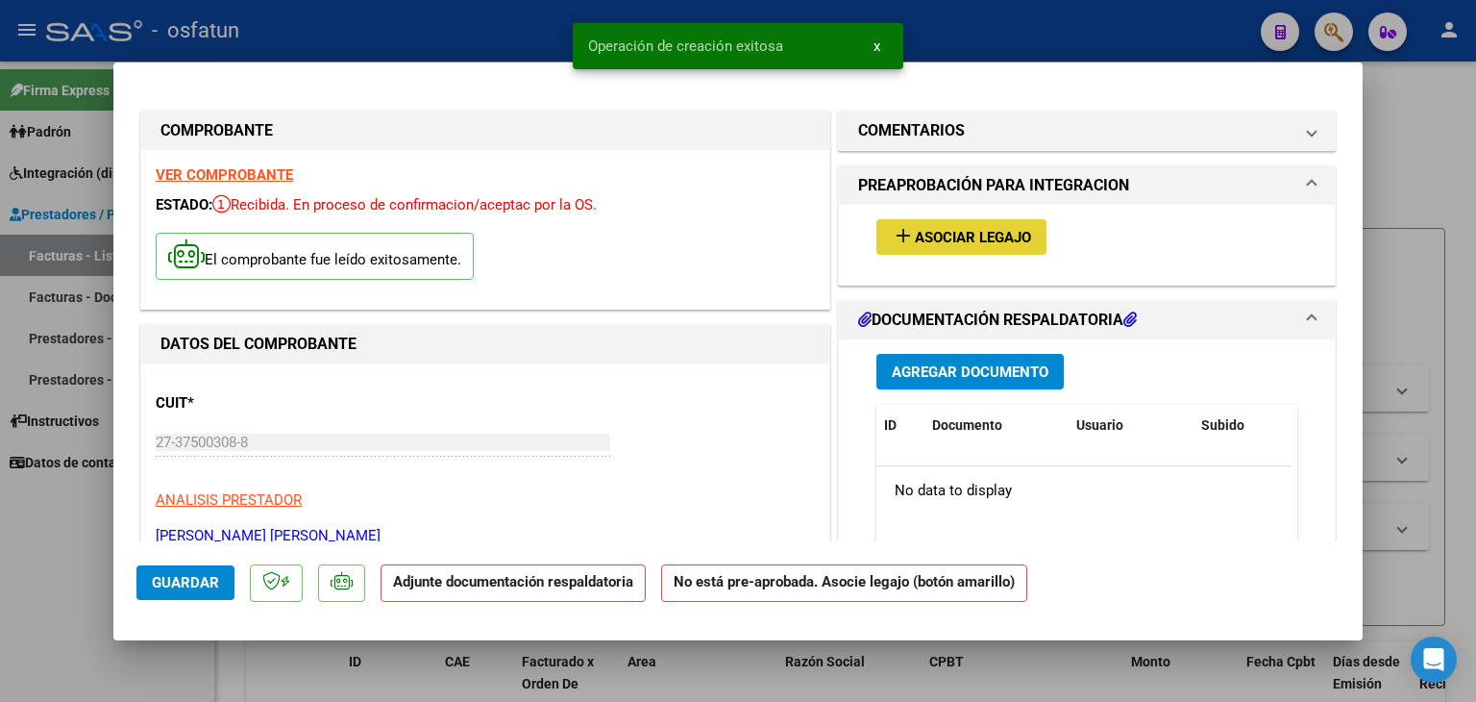
click at [934, 247] on button "add Asociar Legajo" at bounding box center [962, 237] width 170 height 36
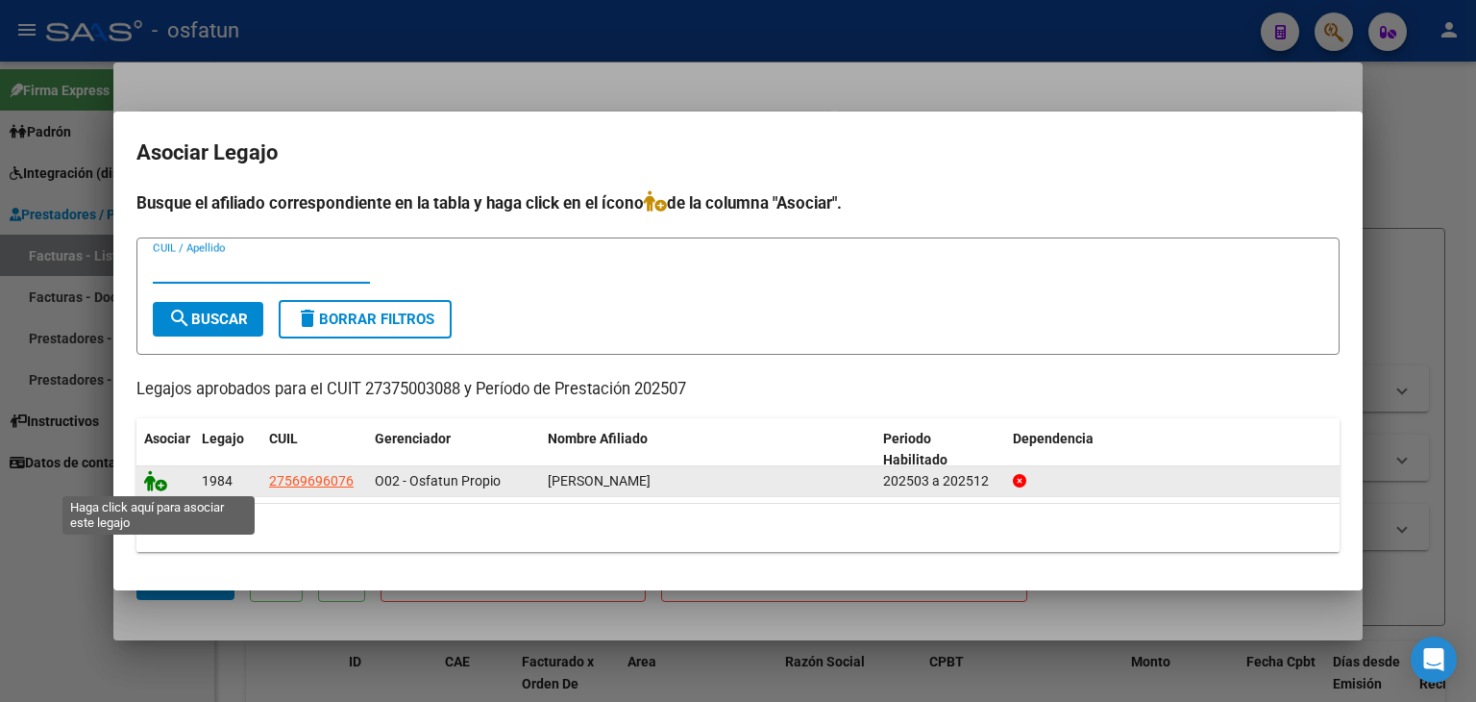
click at [160, 484] on icon at bounding box center [155, 480] width 23 height 21
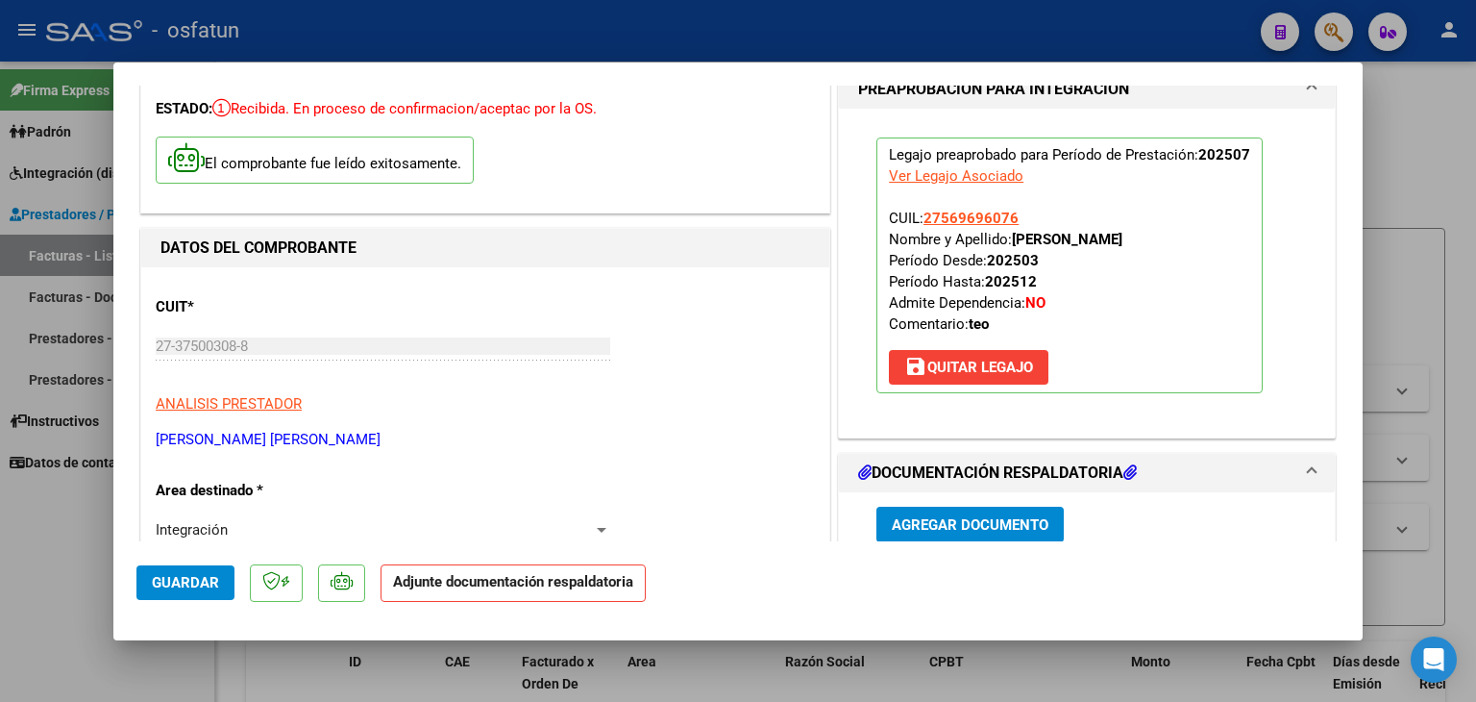
scroll to position [192, 0]
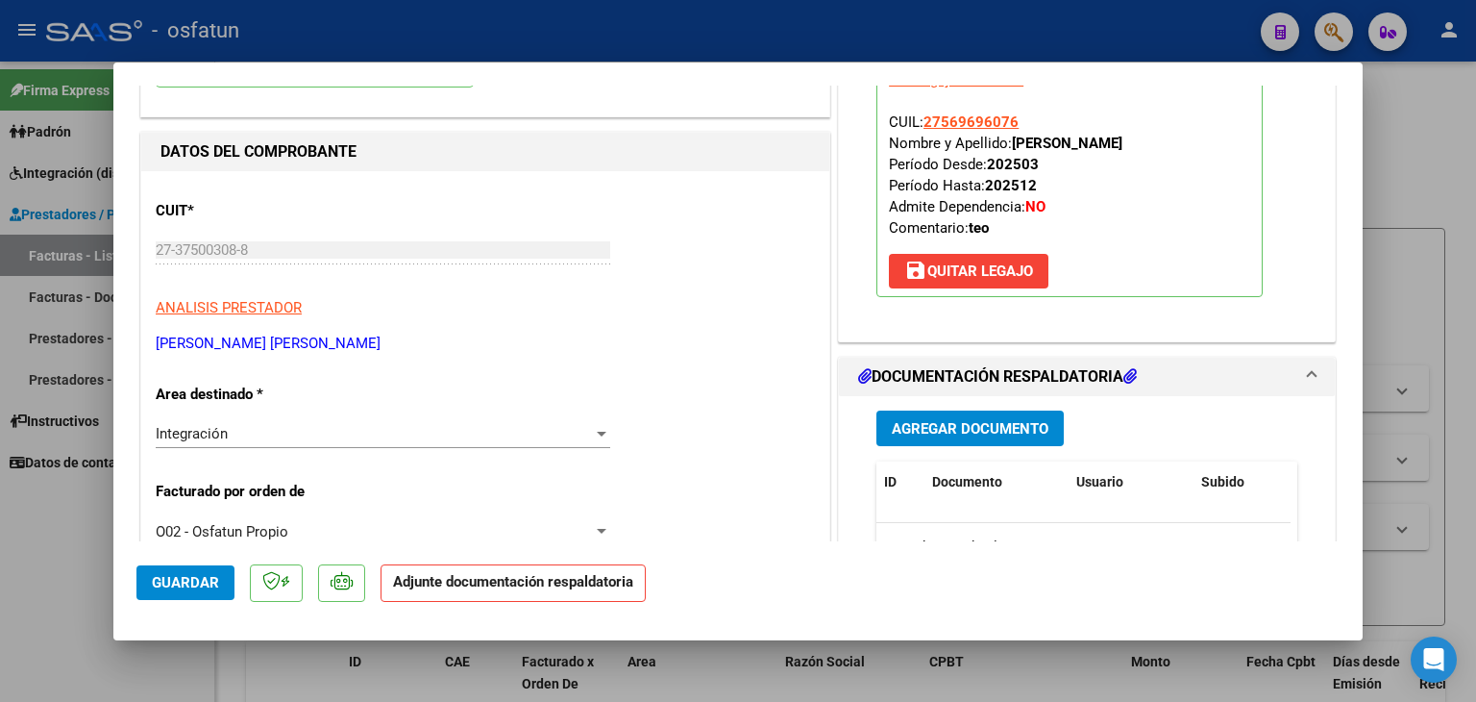
click at [1000, 428] on span "Agregar Documento" at bounding box center [970, 428] width 157 height 17
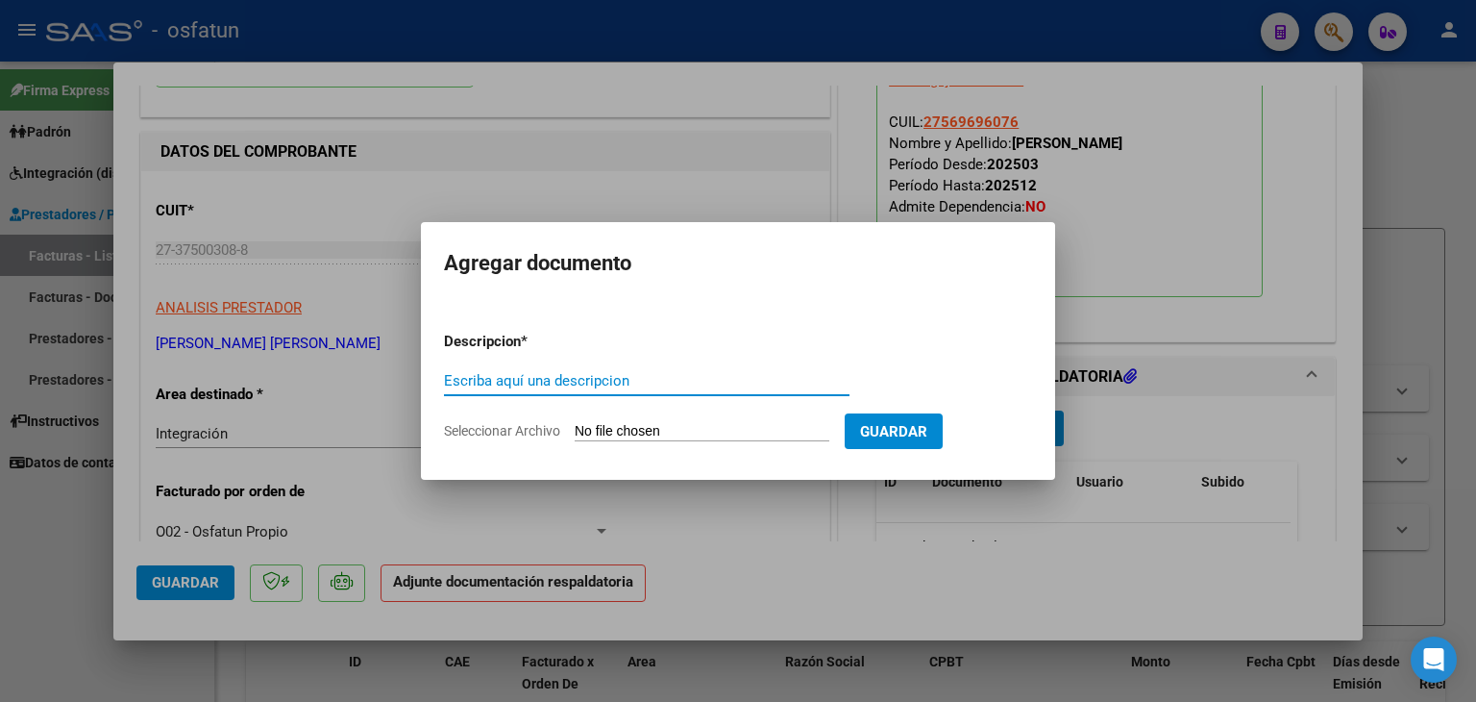
click at [557, 386] on input "Escriba aquí una descripcion" at bounding box center [647, 380] width 406 height 17
click at [496, 433] on span "Seleccionar Archivo" at bounding box center [502, 430] width 116 height 15
click at [575, 433] on input "Seleccionar Archivo" at bounding box center [702, 432] width 255 height 18
click at [534, 383] on input "Escriba aquí una descripcion" at bounding box center [647, 380] width 406 height 17
type input "P"
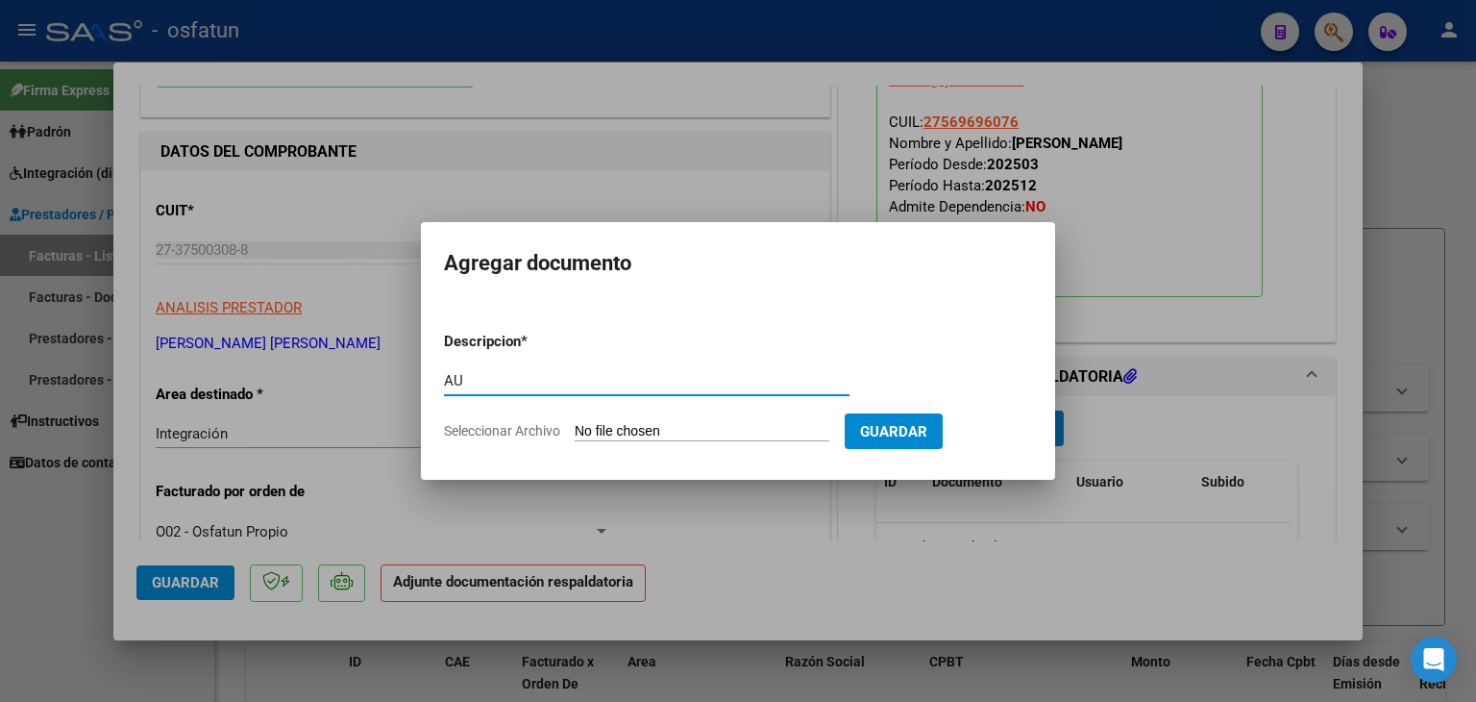
type input "A"
type input "ASISTENCIA"
click at [680, 434] on input "Seleccionar Archivo" at bounding box center [702, 432] width 255 height 18
click at [711, 431] on input "Seleccionar Archivo" at bounding box center [702, 432] width 255 height 18
type input "C:\fakepath\PLANILLA ASISTENCIA - TERAPIA OC - [DATE].pdf"
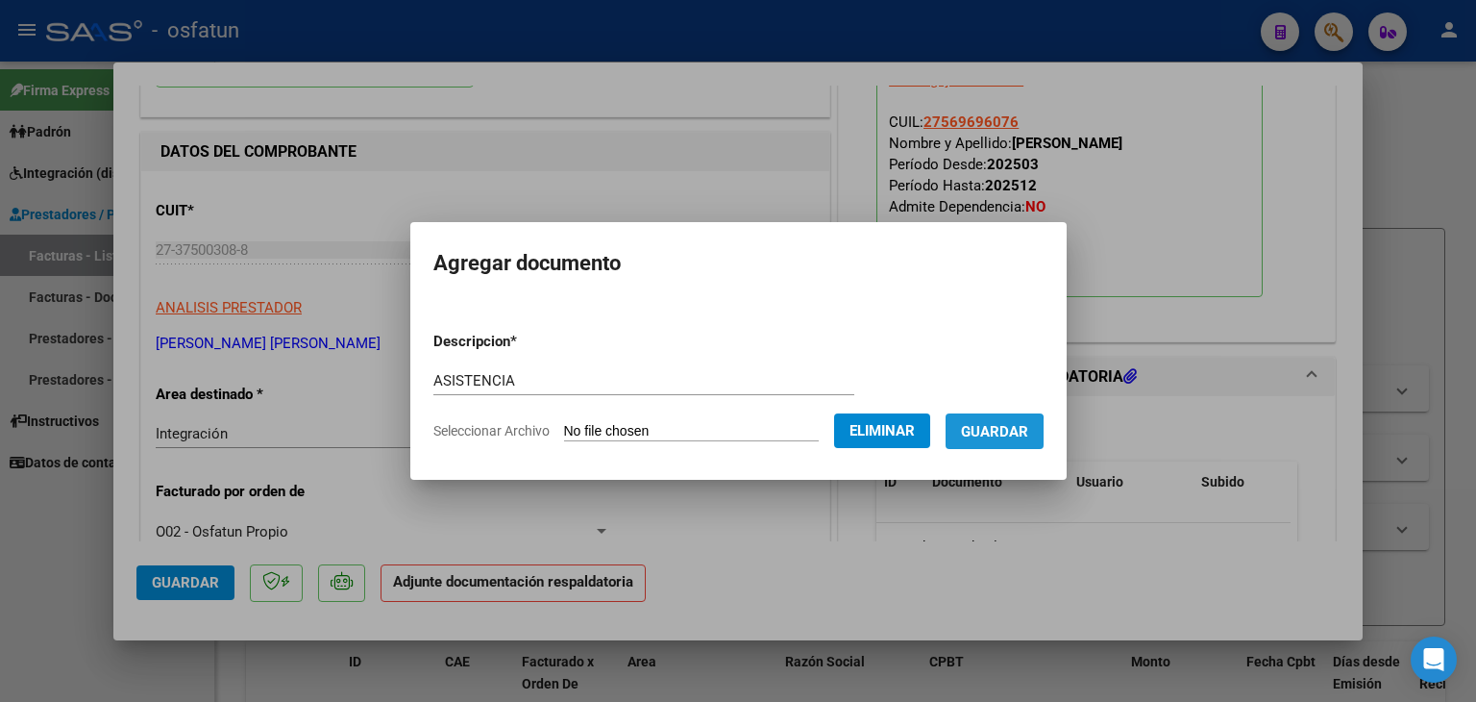
click at [977, 437] on span "Guardar" at bounding box center [994, 431] width 67 height 17
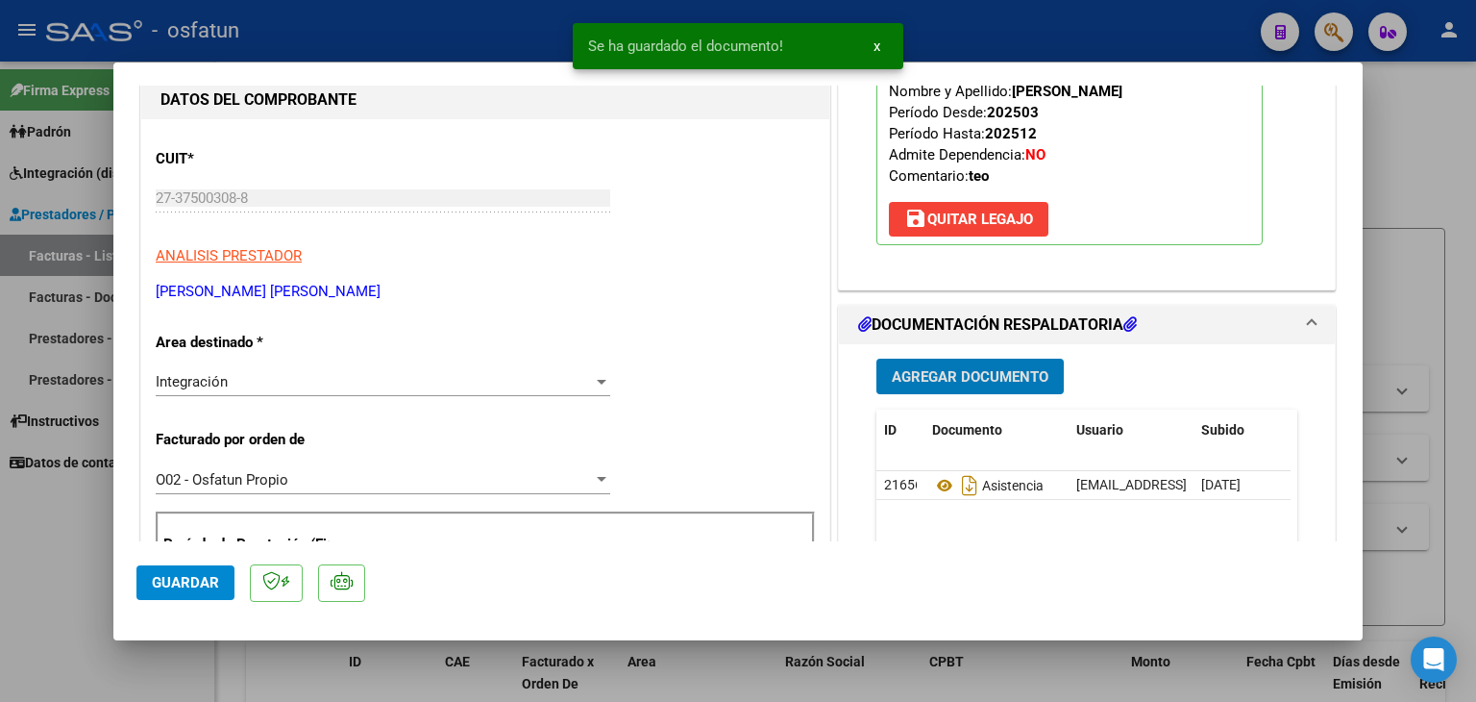
scroll to position [288, 0]
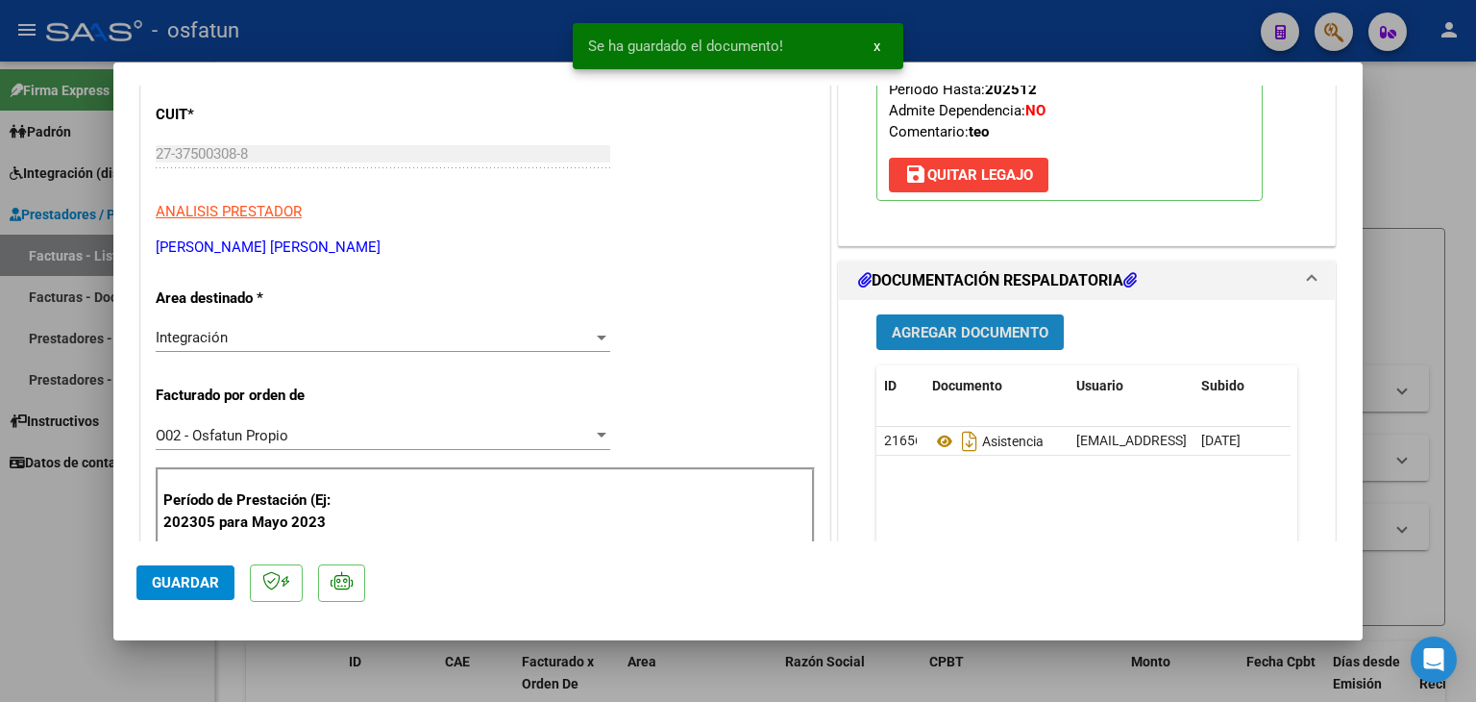
click at [921, 340] on button "Agregar Documento" at bounding box center [970, 332] width 187 height 36
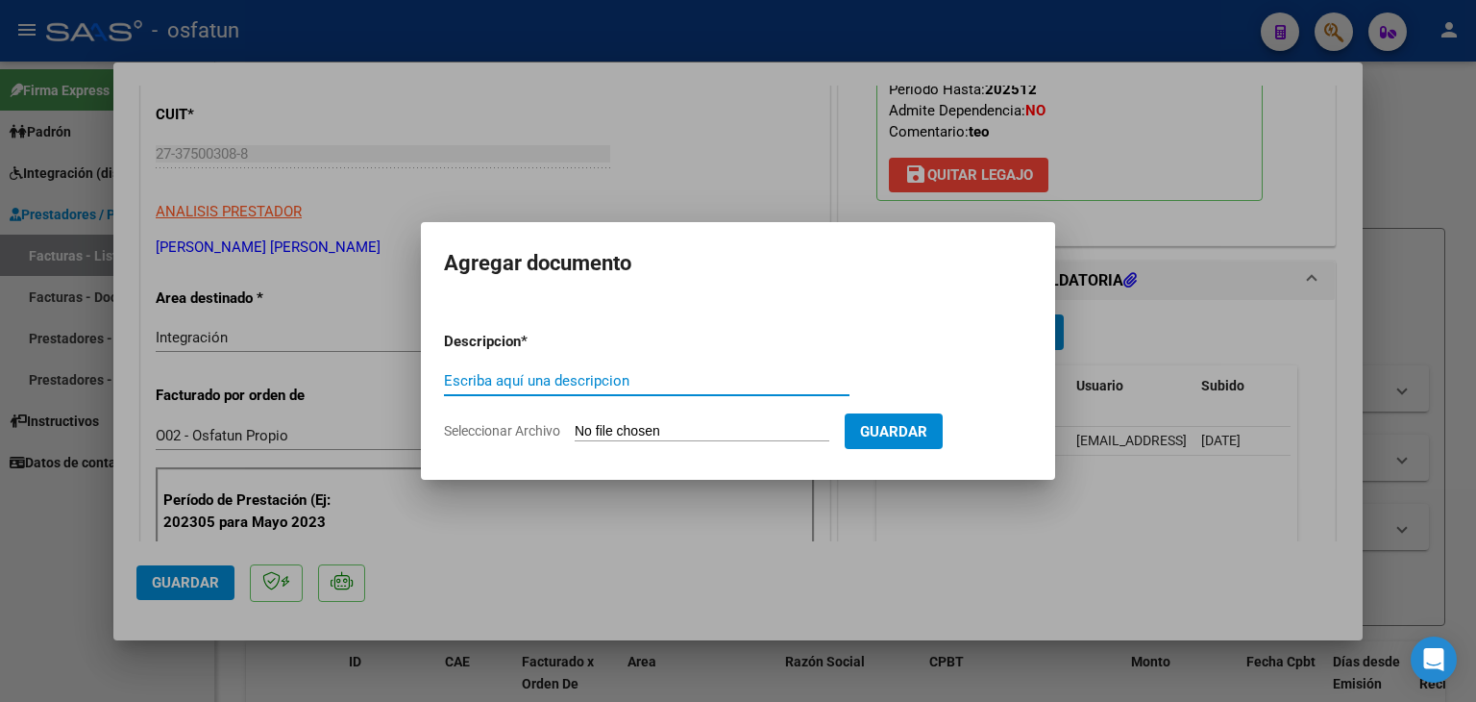
click at [668, 382] on input "Escriba aquí una descripcion" at bounding box center [647, 380] width 406 height 17
type input "AUTORIZACIÓN"
click at [673, 424] on input "Seleccionar Archivo" at bounding box center [702, 432] width 255 height 18
type input "C:\fakepath\PRESUPUESTO AUTORIZADO - TERAPIA OC - 2025.pdf"
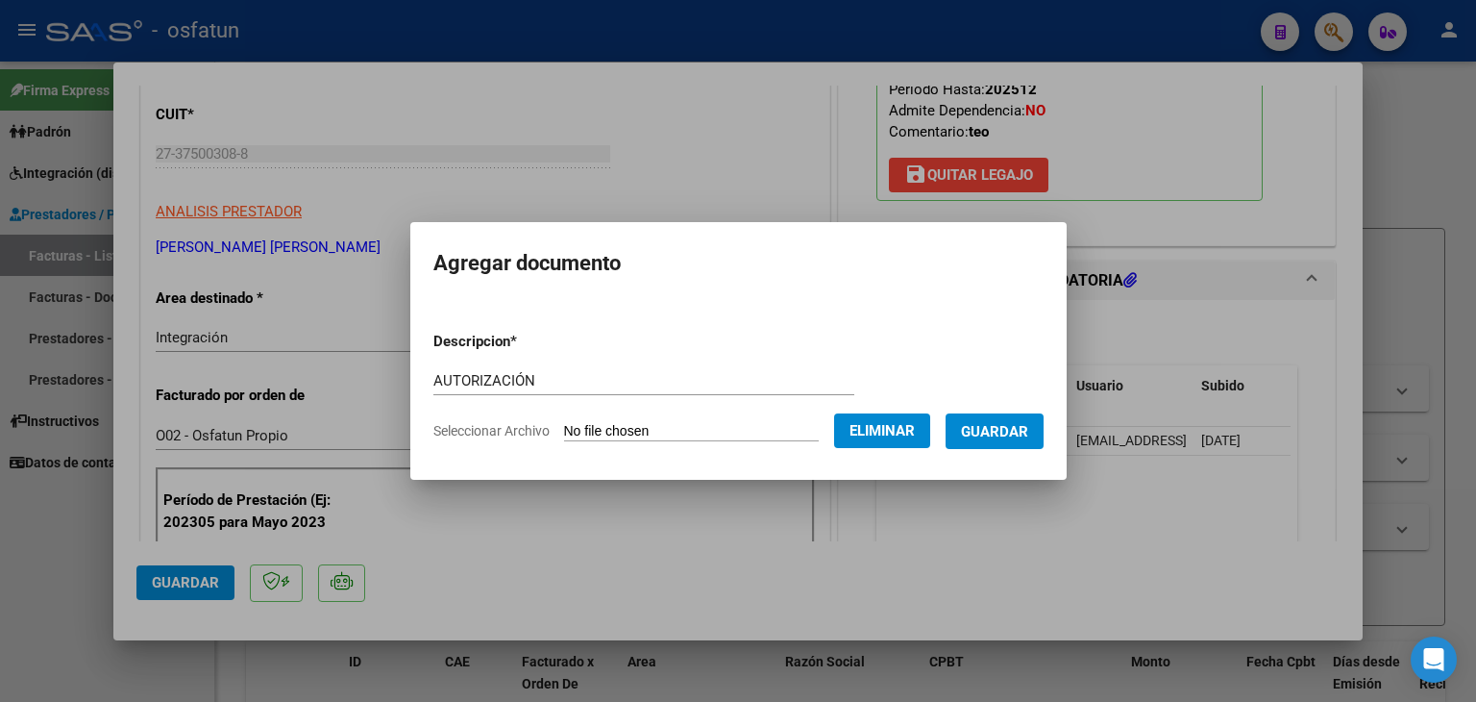
click at [1028, 424] on span "Guardar" at bounding box center [994, 431] width 67 height 17
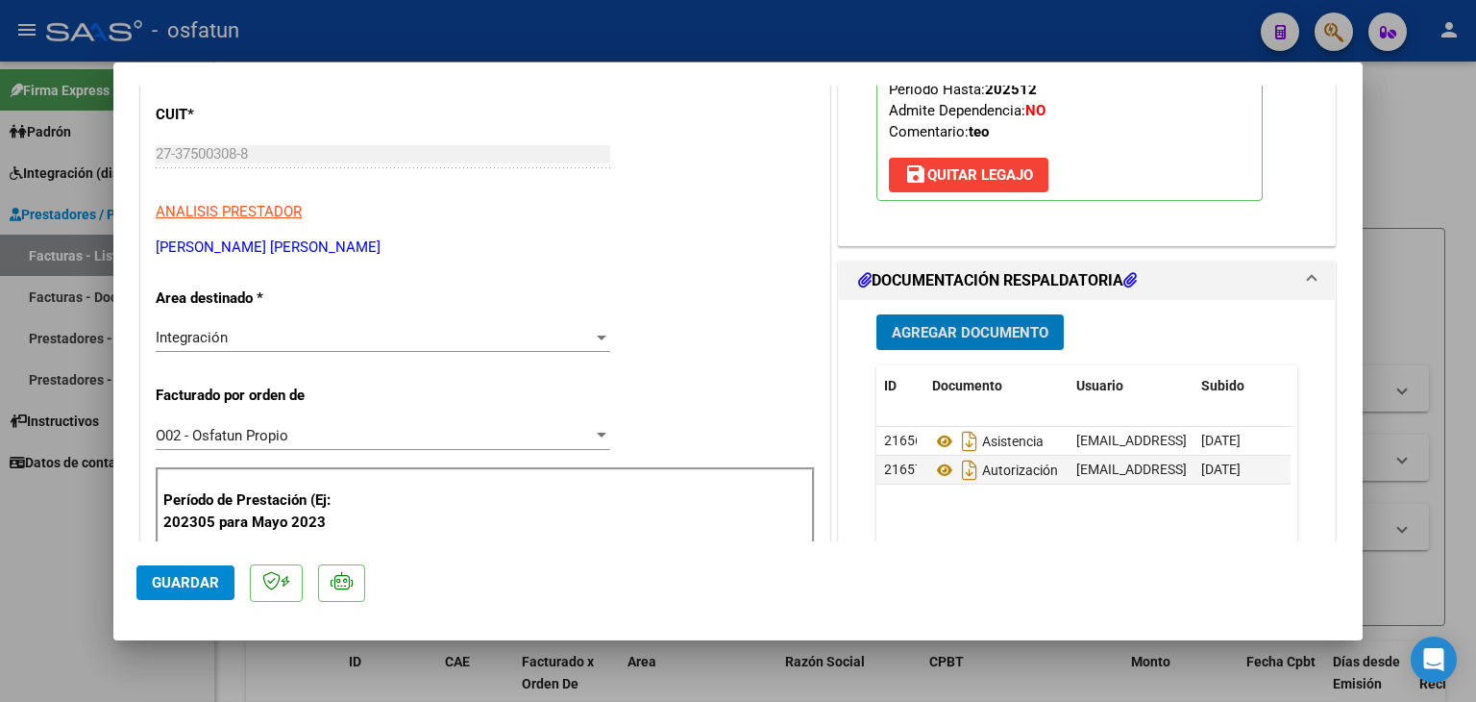
scroll to position [0, 0]
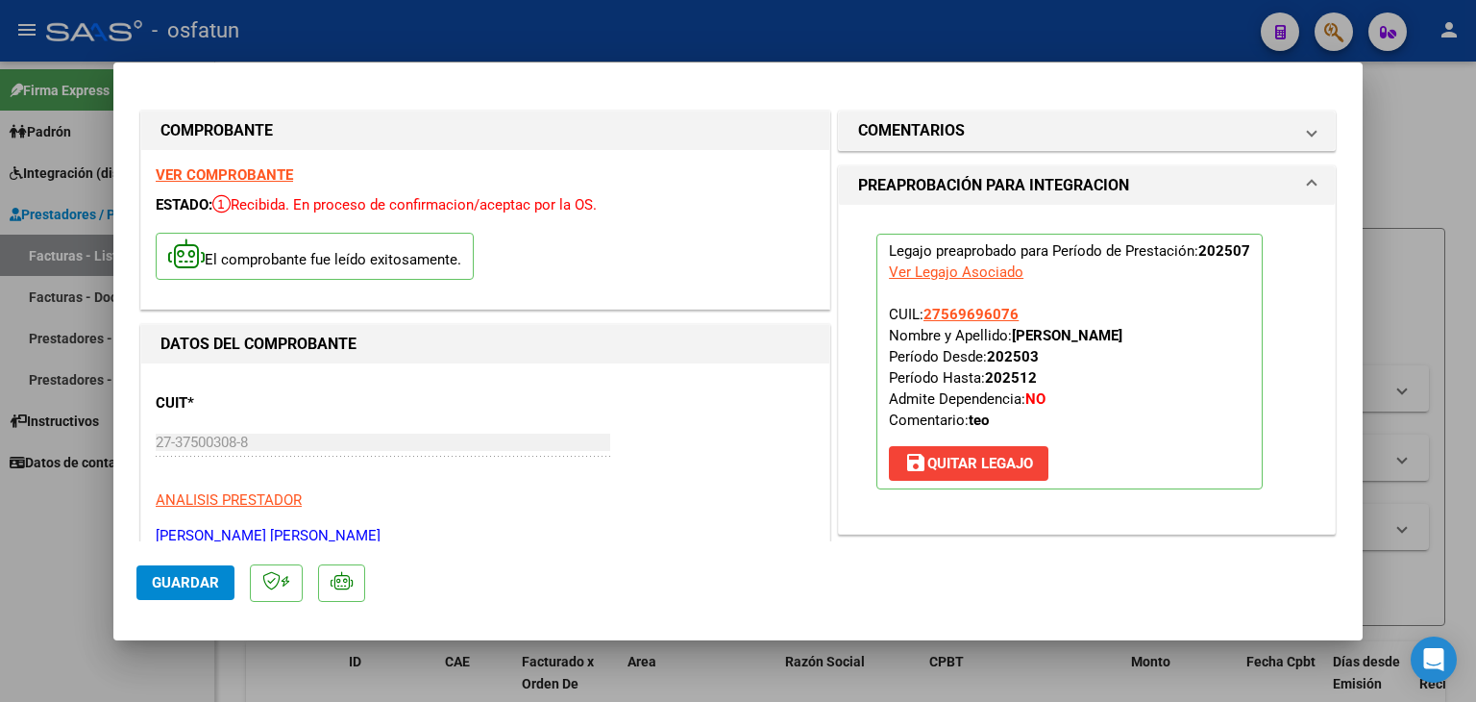
click at [181, 581] on span "Guardar" at bounding box center [185, 582] width 67 height 17
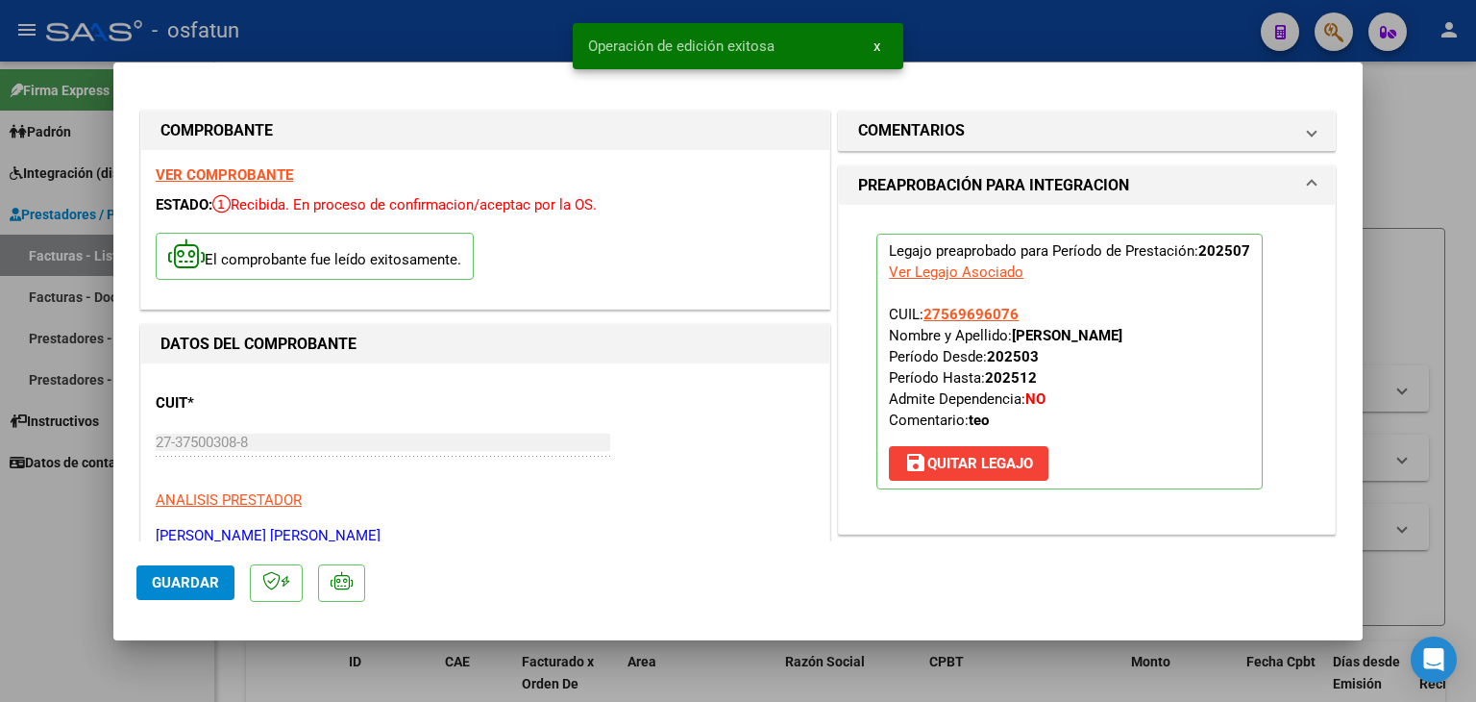
click at [992, 19] on div at bounding box center [738, 351] width 1476 height 702
type input "$ 0,00"
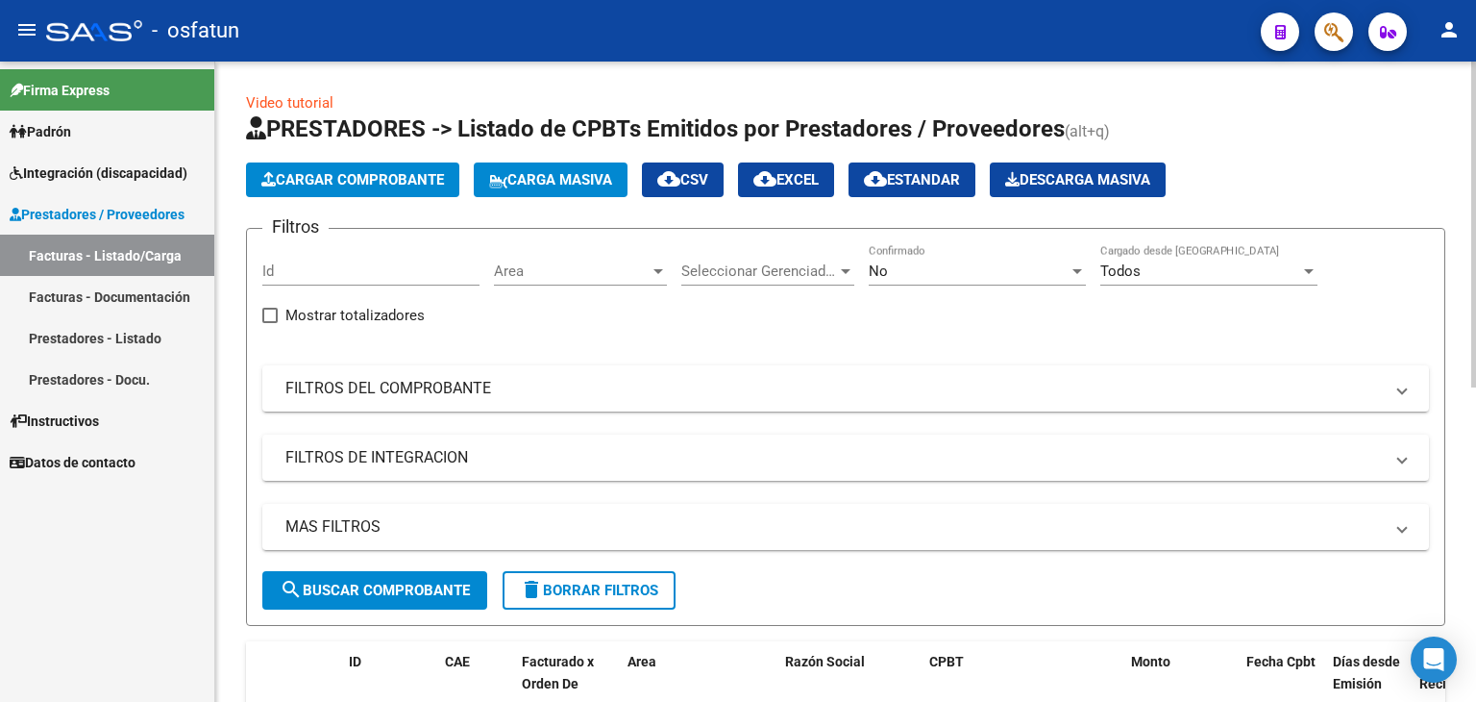
click at [423, 163] on button "Cargar Comprobante" at bounding box center [352, 179] width 213 height 35
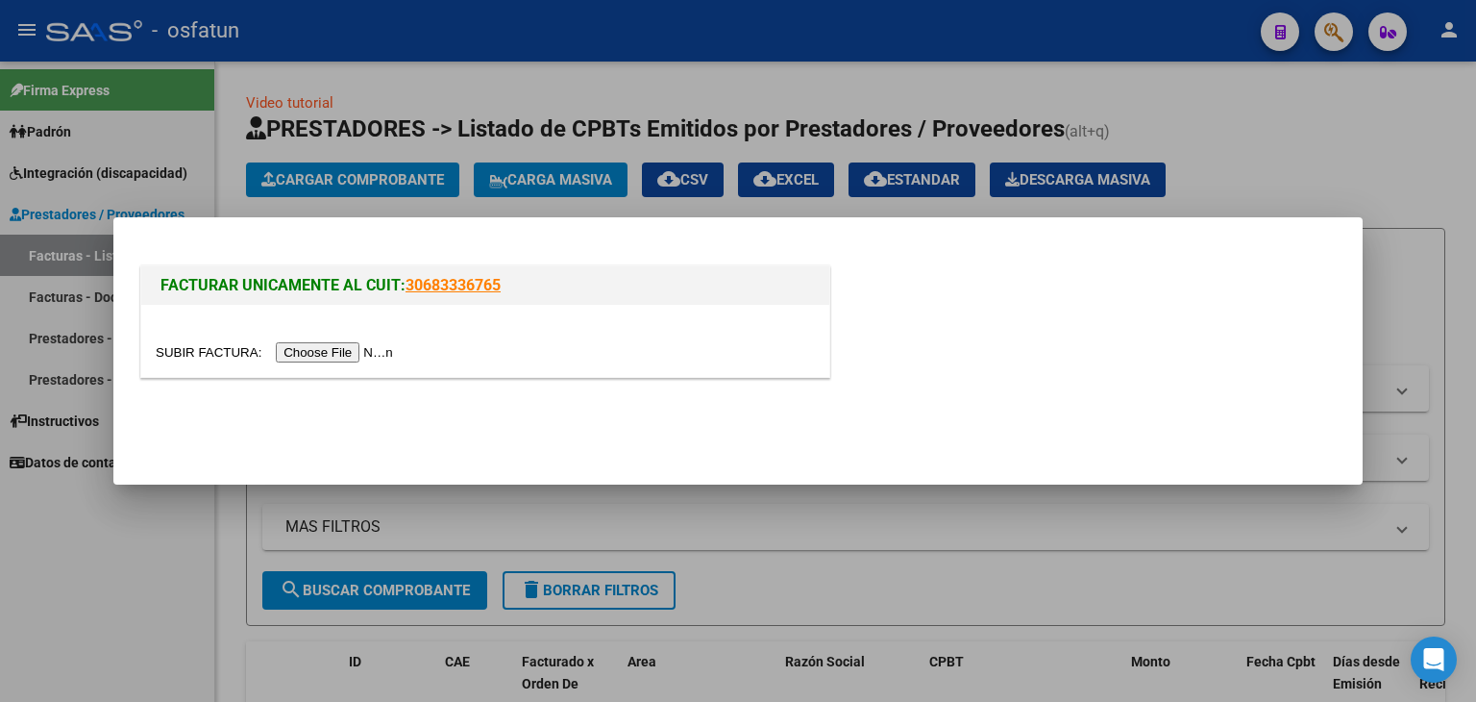
click at [380, 351] on input "file" at bounding box center [277, 352] width 243 height 20
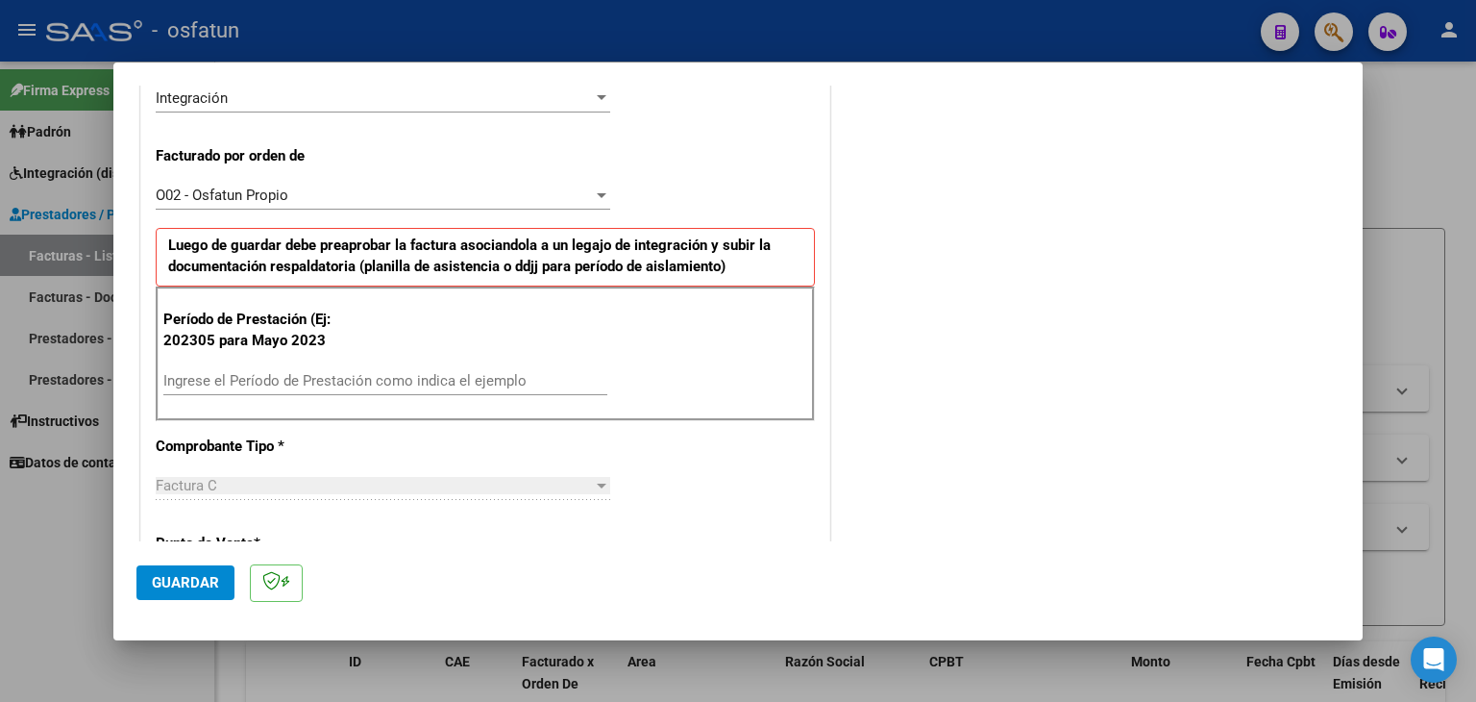
scroll to position [577, 0]
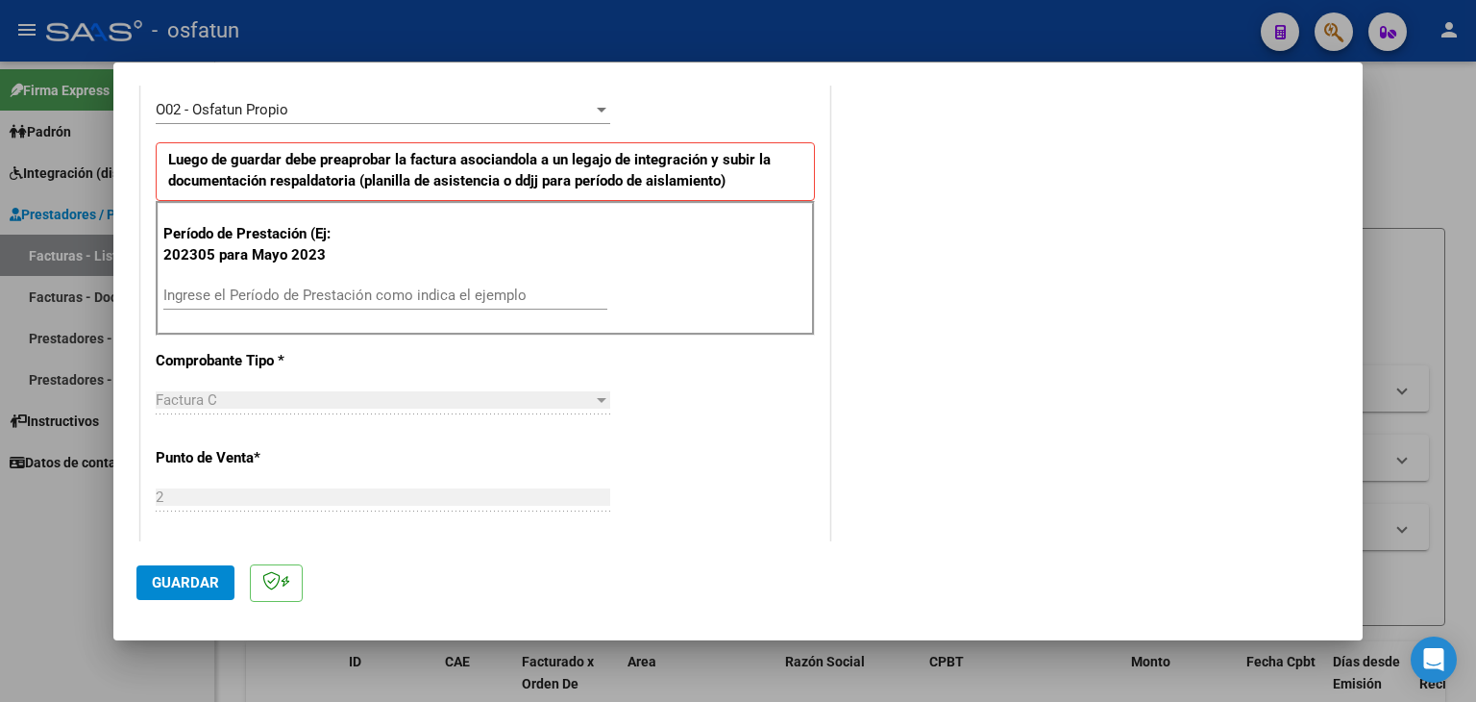
click at [377, 289] on input "Ingrese el Período de Prestación como indica el ejemplo" at bounding box center [385, 294] width 444 height 17
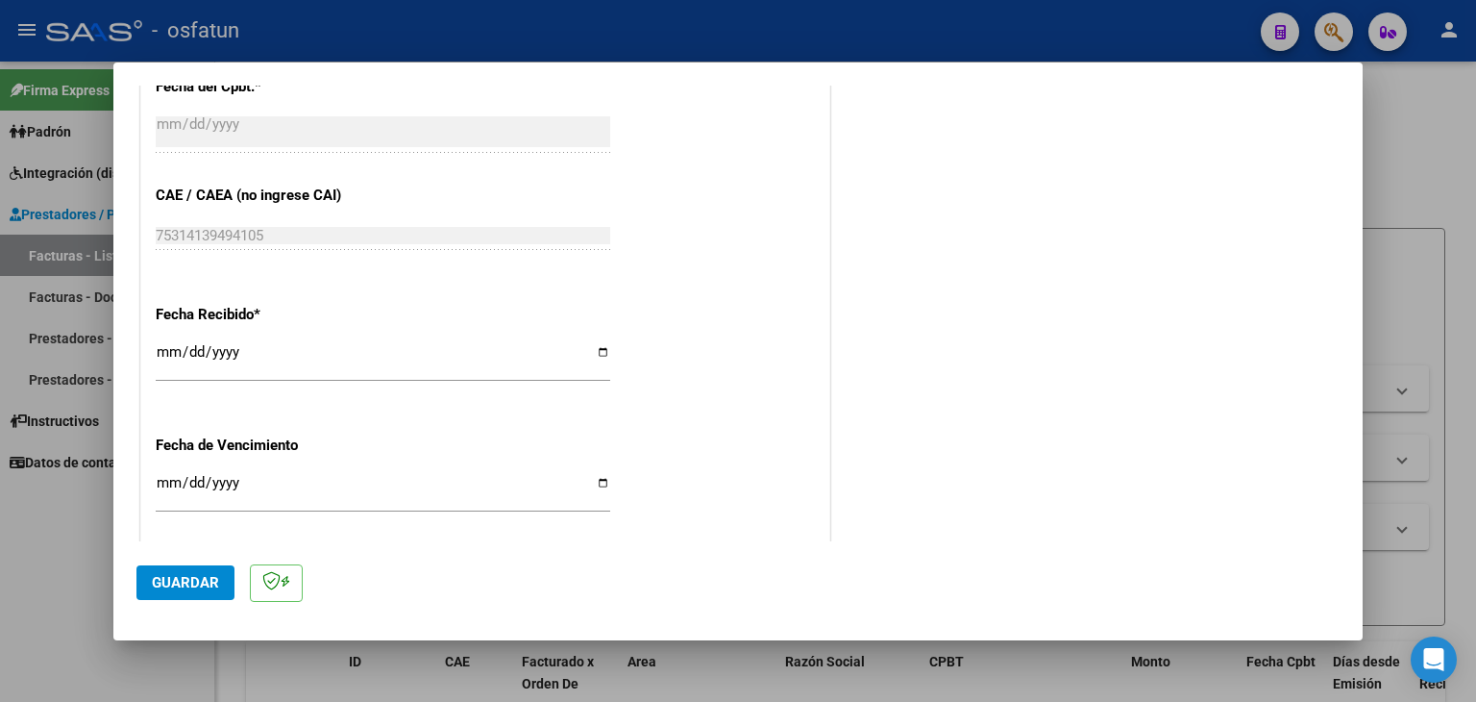
scroll to position [1250, 0]
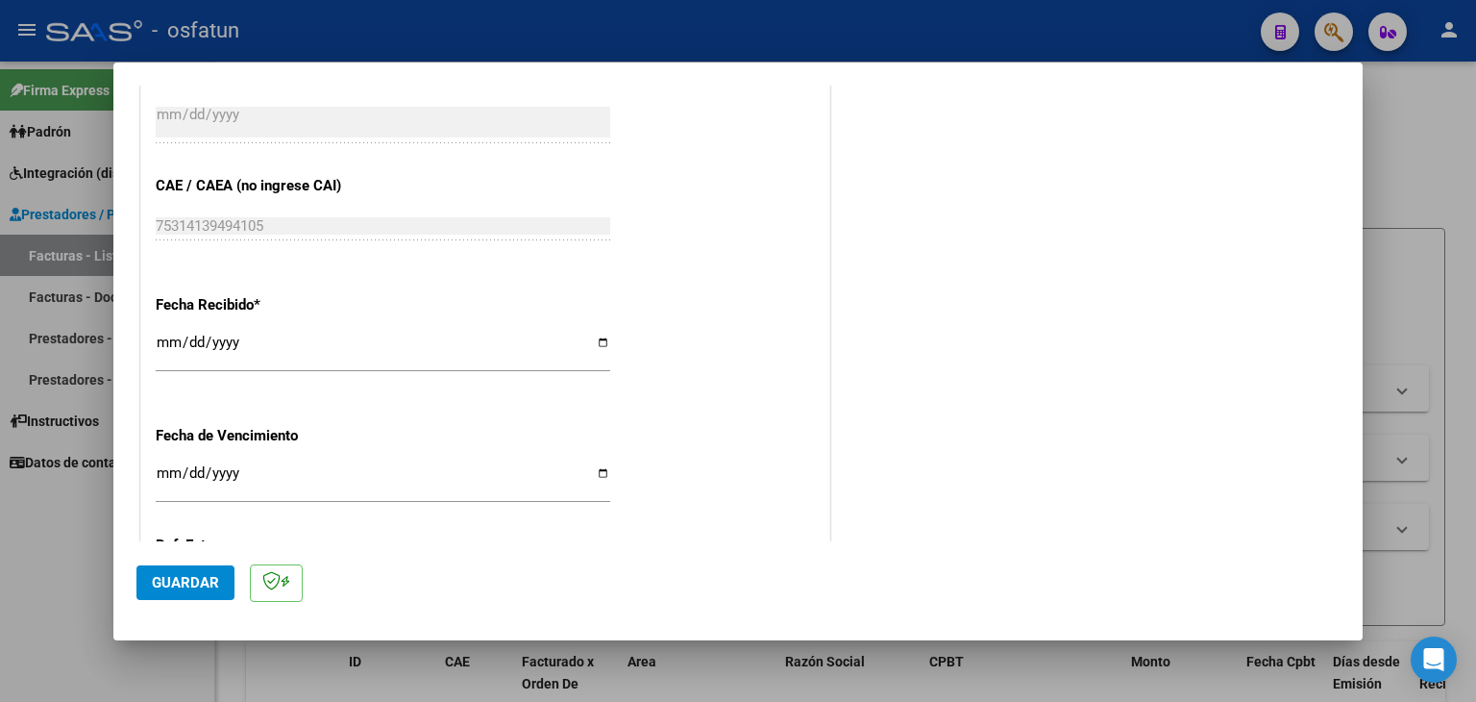
type input "202507"
click at [212, 578] on span "Guardar" at bounding box center [185, 582] width 67 height 17
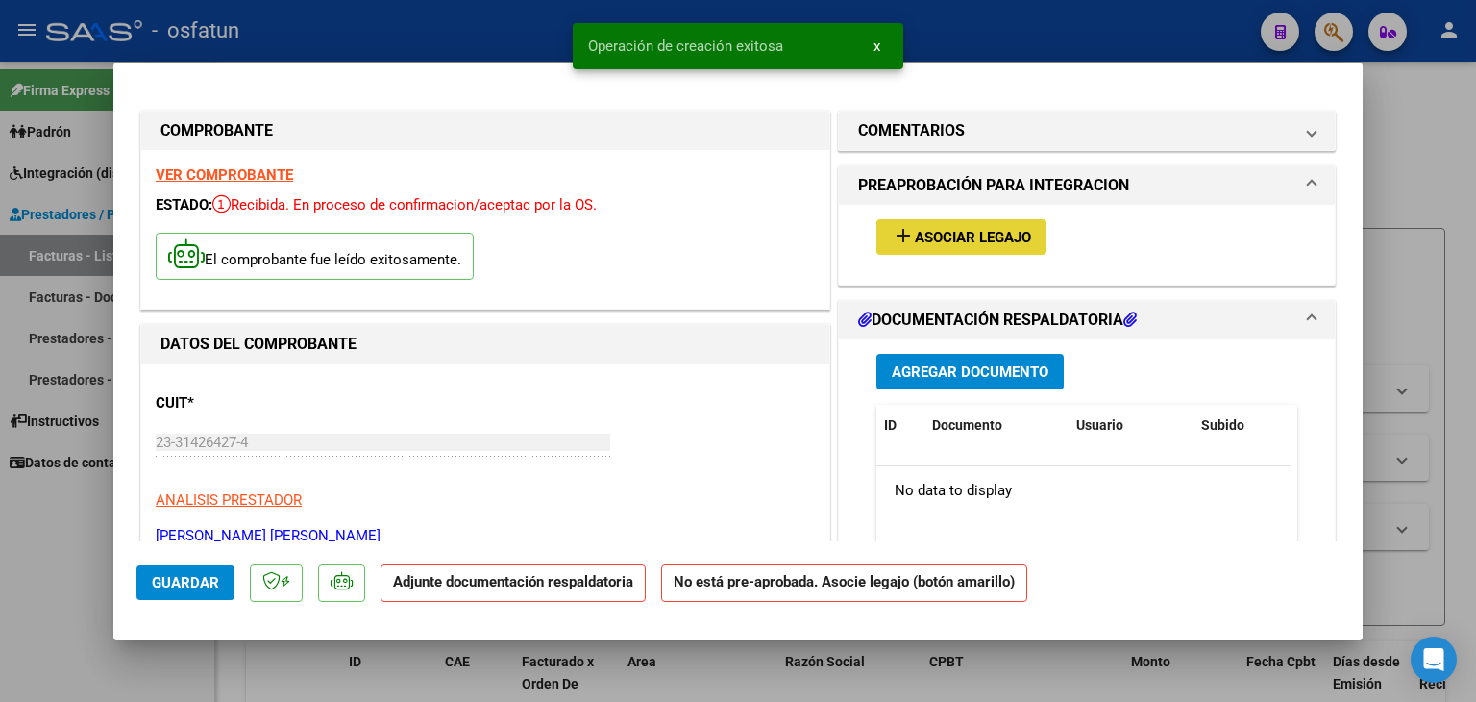
click at [983, 241] on span "Asociar Legajo" at bounding box center [973, 237] width 116 height 17
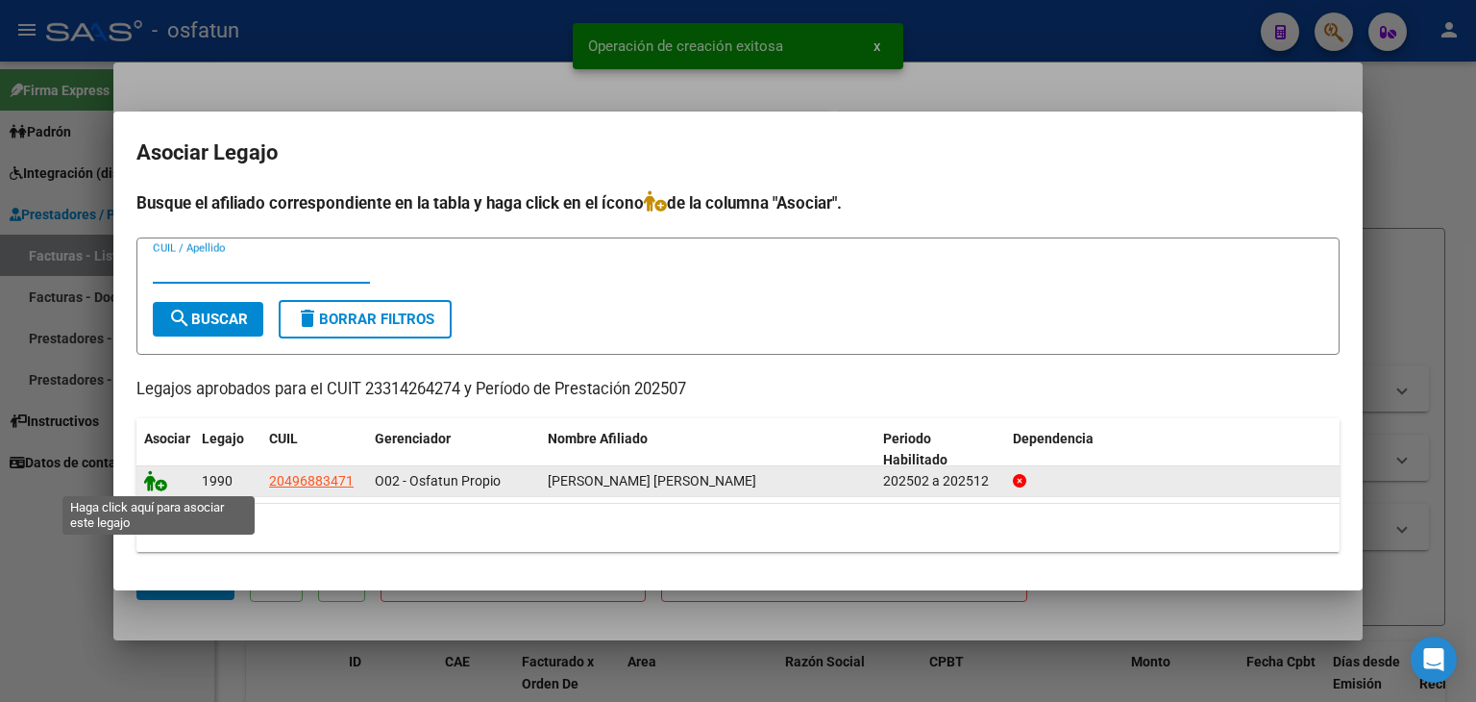
click at [151, 485] on icon at bounding box center [155, 480] width 23 height 21
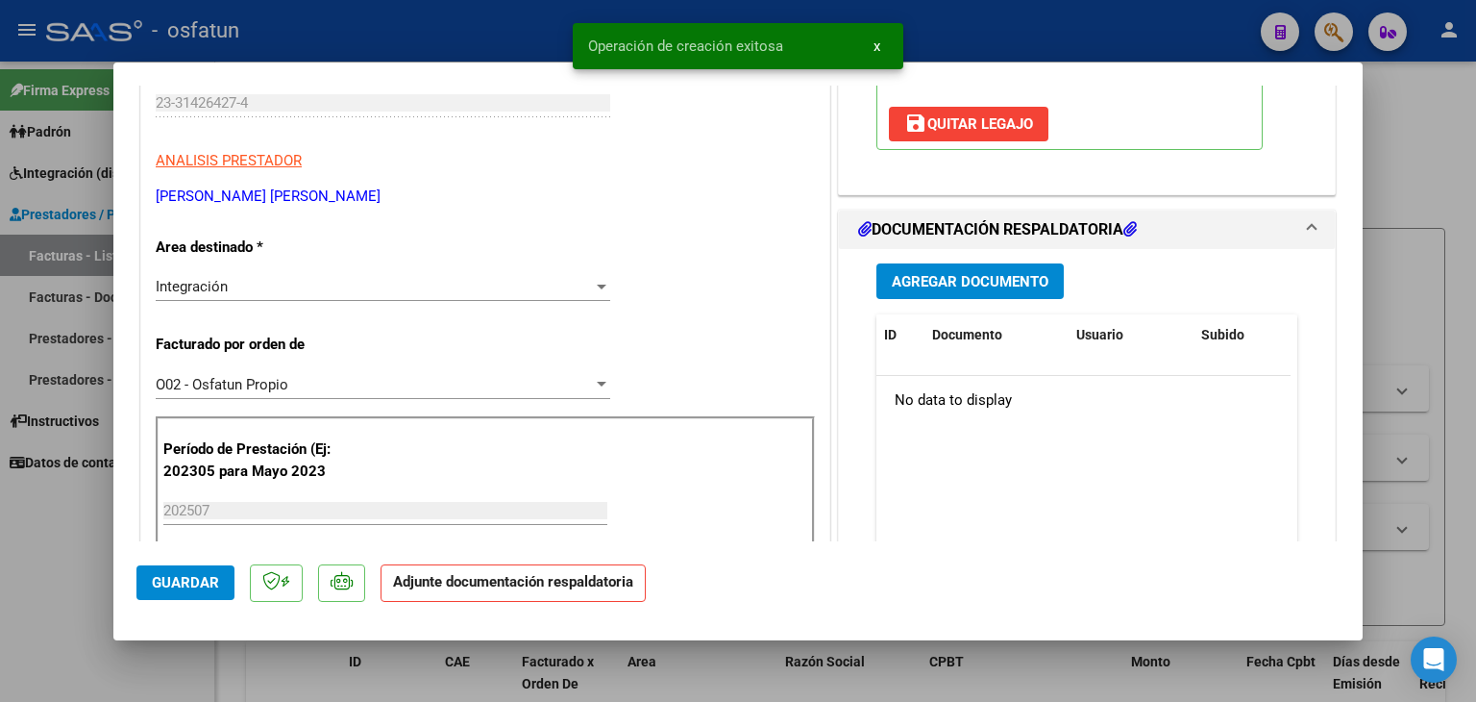
scroll to position [384, 0]
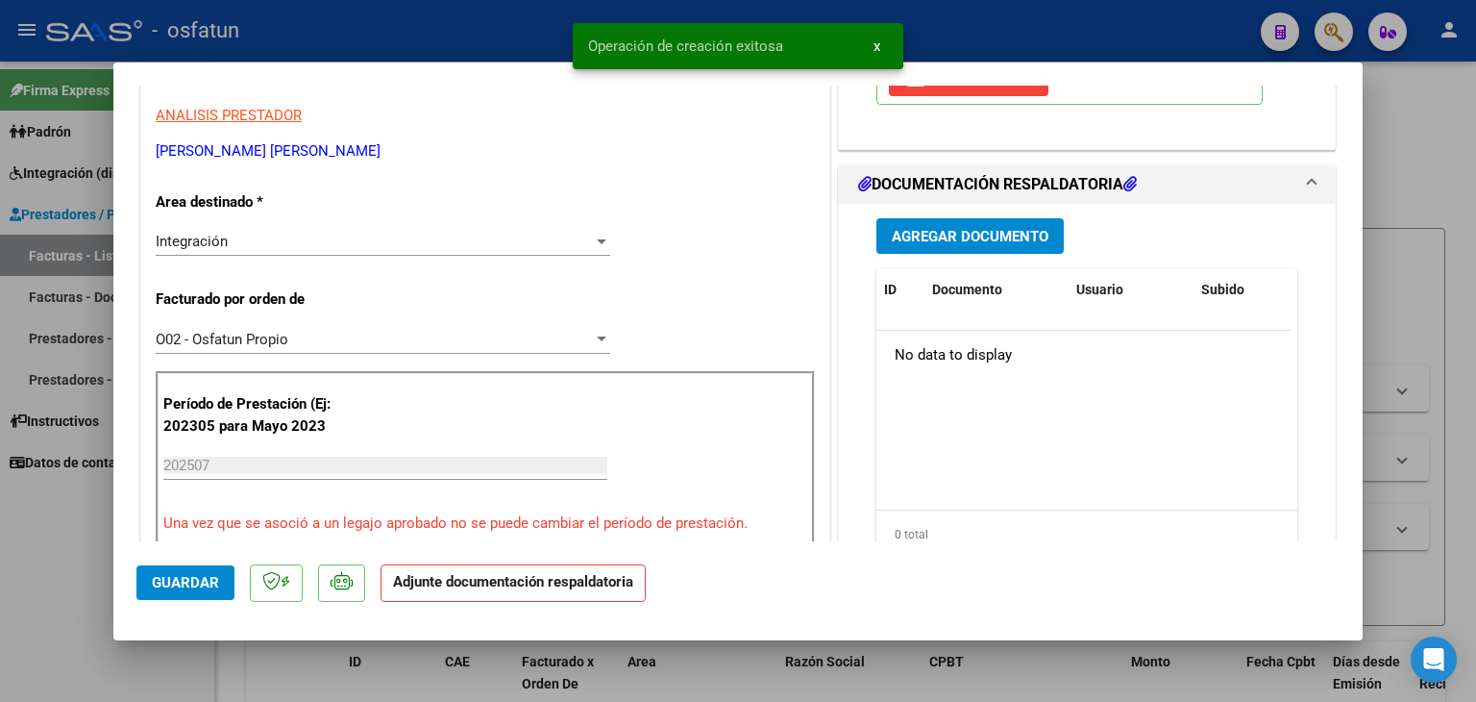
click at [943, 242] on span "Agregar Documento" at bounding box center [970, 236] width 157 height 17
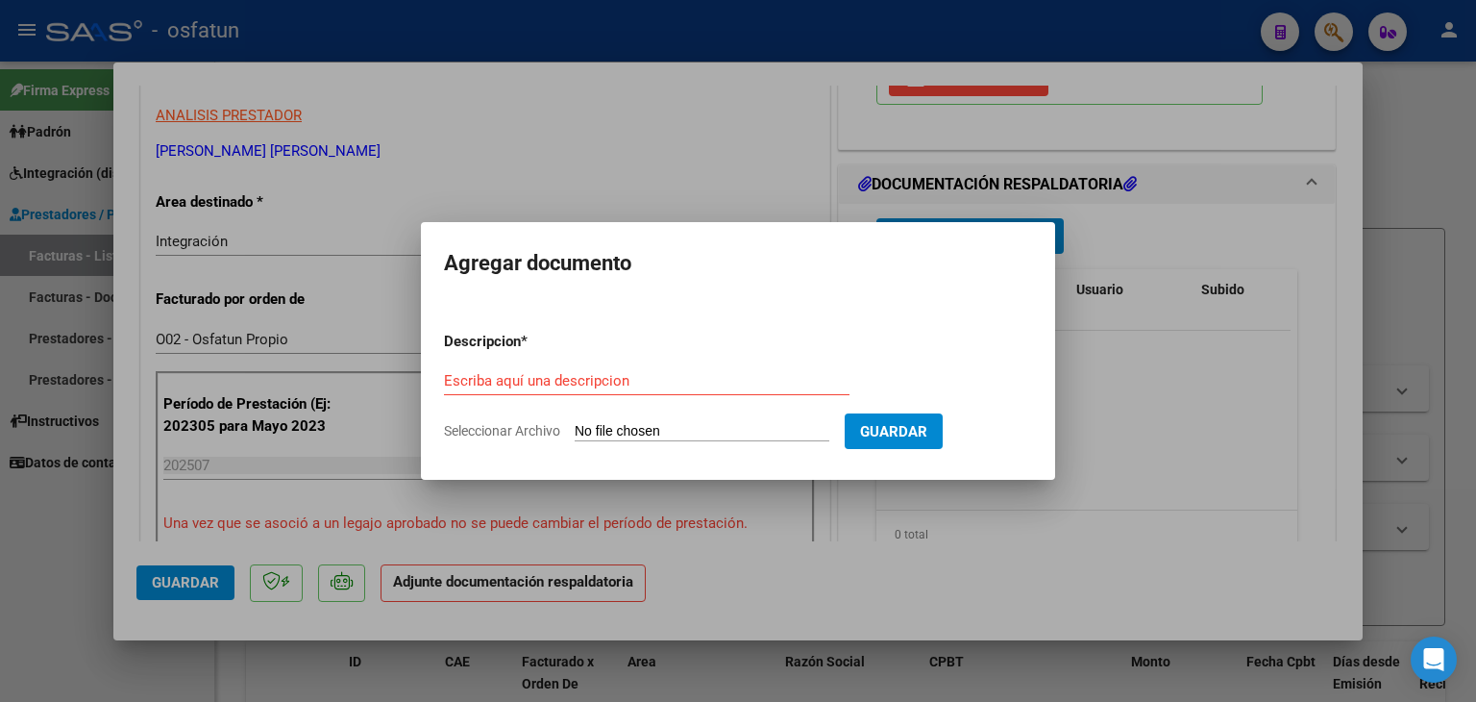
click at [584, 393] on div "Escriba aquí una descripcion" at bounding box center [647, 380] width 406 height 29
click at [596, 378] on input "Escriba aquí una descripcion" at bounding box center [647, 380] width 406 height 17
type input "ASISTENCIA"
click at [701, 415] on form "Descripcion * ASISTENCIA Escriba aquí una descripcion Seleccionar Archivo Guard…" at bounding box center [738, 386] width 588 height 140
click at [691, 428] on input "Seleccionar Archivo" at bounding box center [702, 432] width 255 height 18
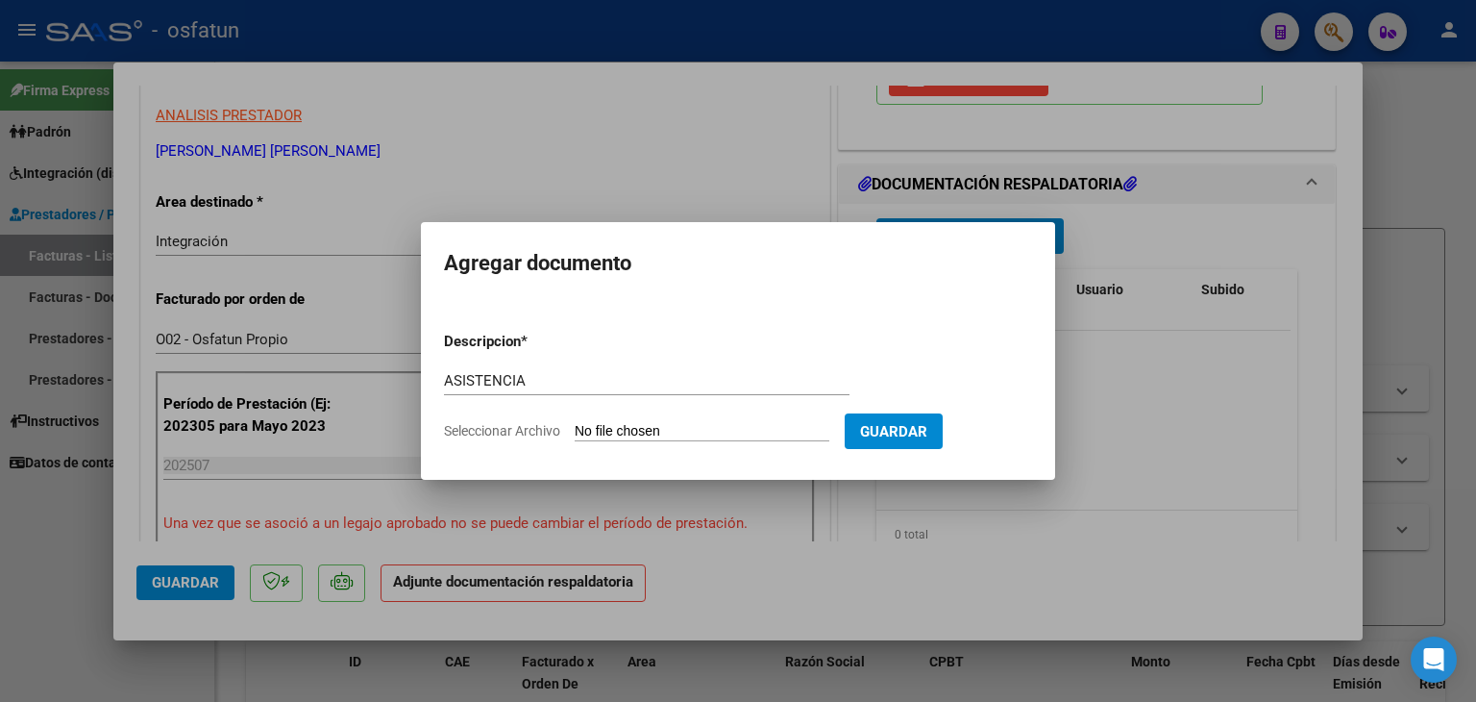
type input "C:\fakepath\PLANILLA ASISTENCIA - FONO - [DATE].pdf"
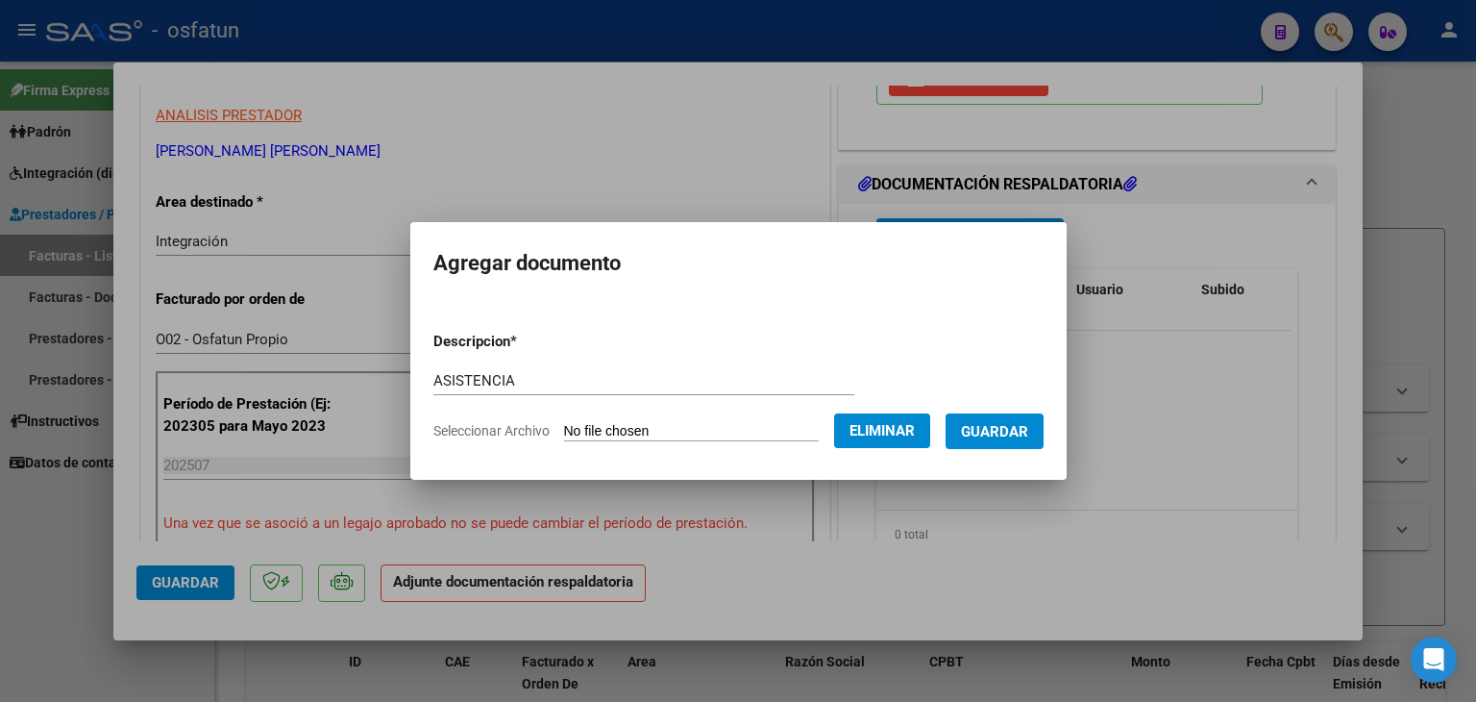
drag, startPoint x: 1022, startPoint y: 425, endPoint x: 977, endPoint y: 478, distance: 69.5
click at [1015, 424] on span "Guardar" at bounding box center [994, 431] width 67 height 17
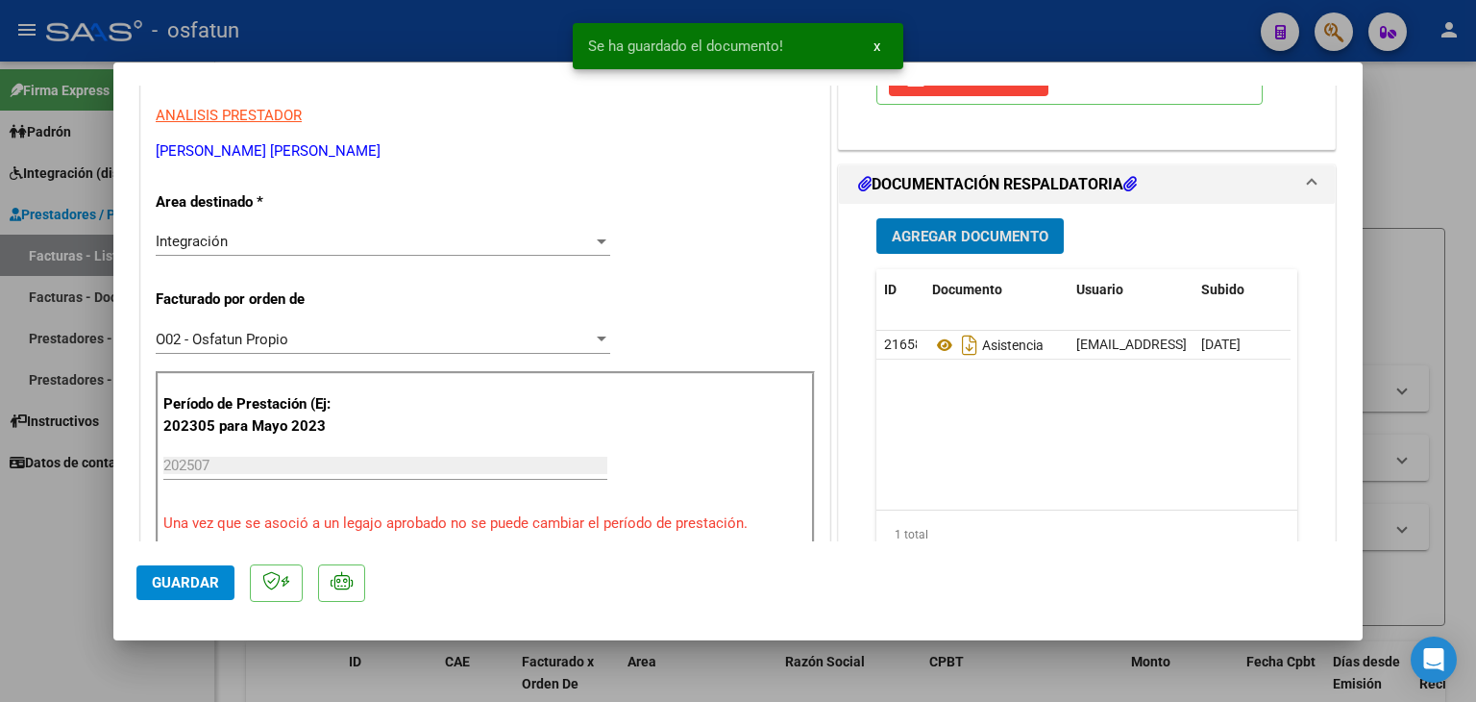
click at [892, 227] on span "Agregar Documento" at bounding box center [970, 235] width 157 height 17
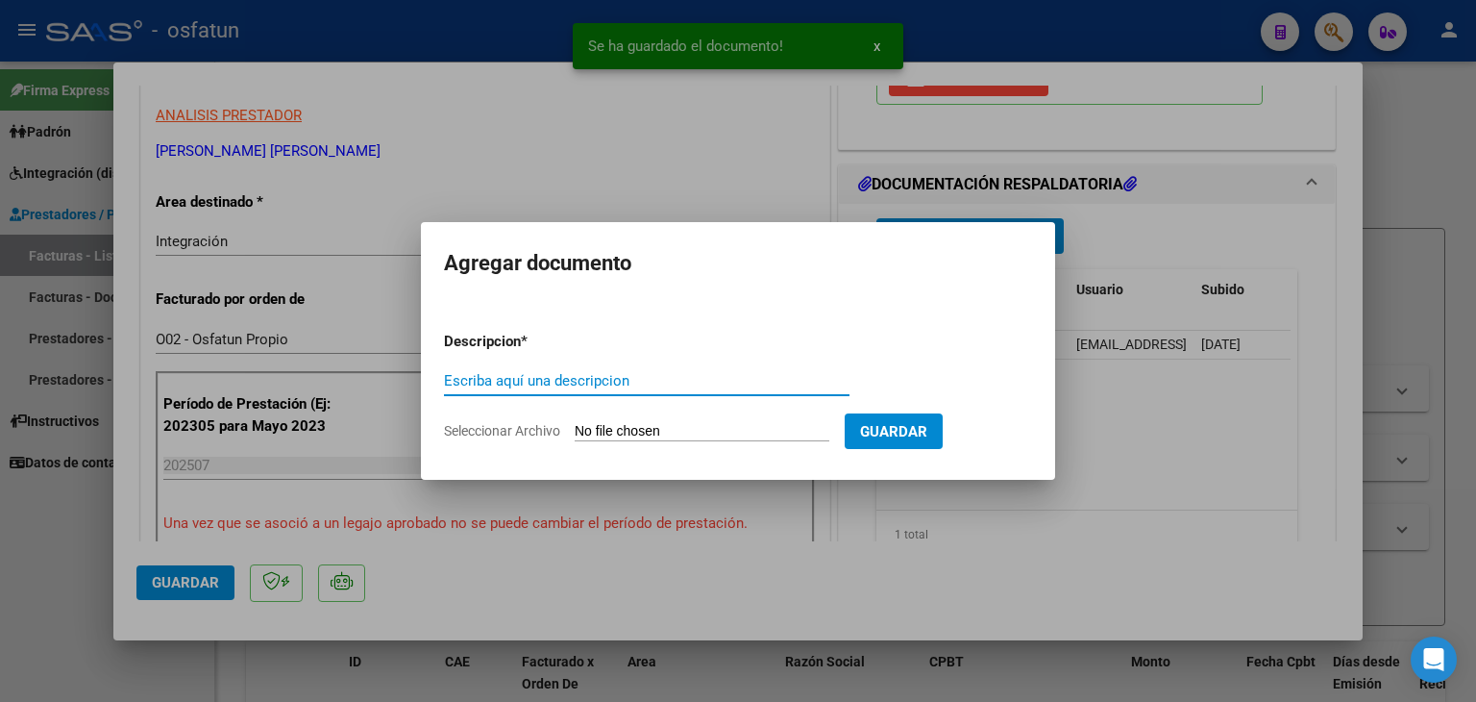
click at [518, 381] on input "Escriba aquí una descripcion" at bounding box center [647, 380] width 406 height 17
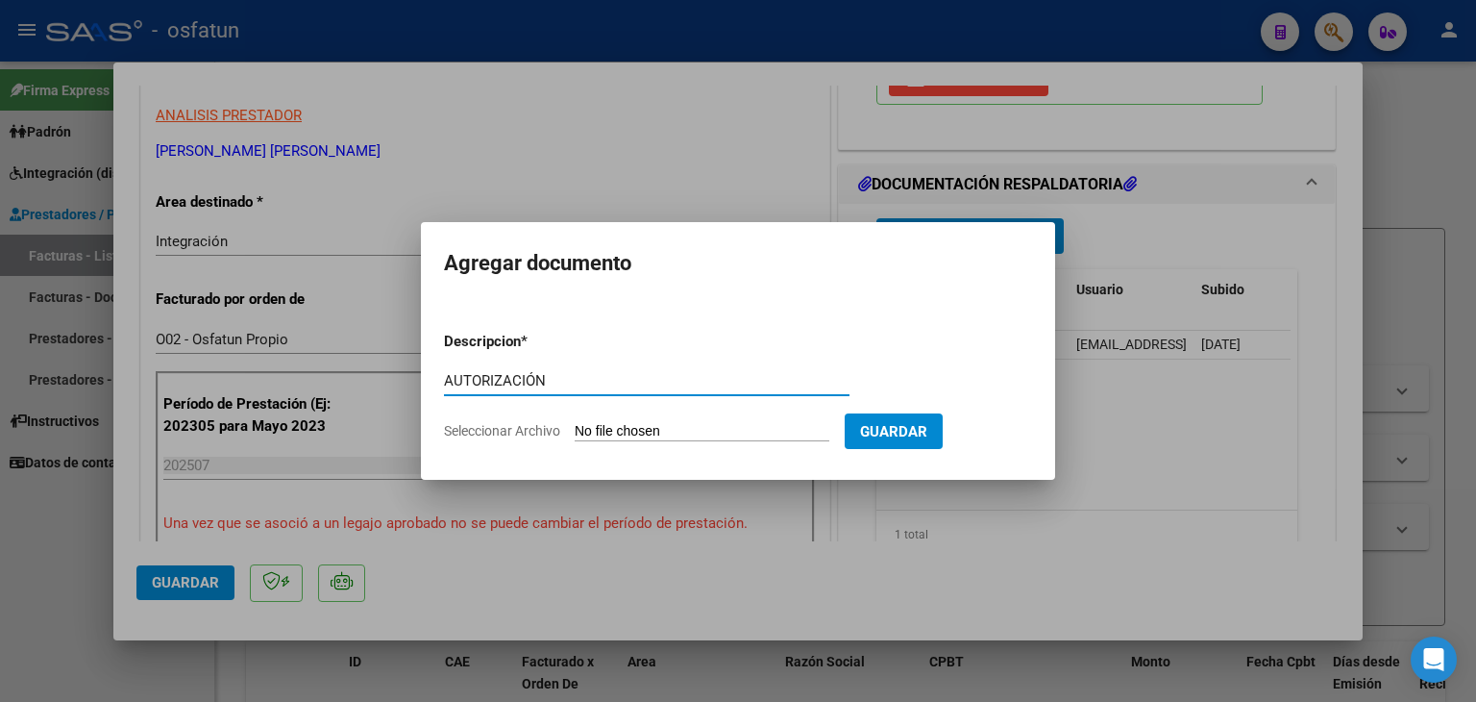
type input "AUTORIZACIÓN"
click at [667, 437] on input "Seleccionar Archivo" at bounding box center [702, 432] width 255 height 18
type input "C:\fakepath\PRESUPUESTO AUTORIZADO - FONO - 2025.pdf"
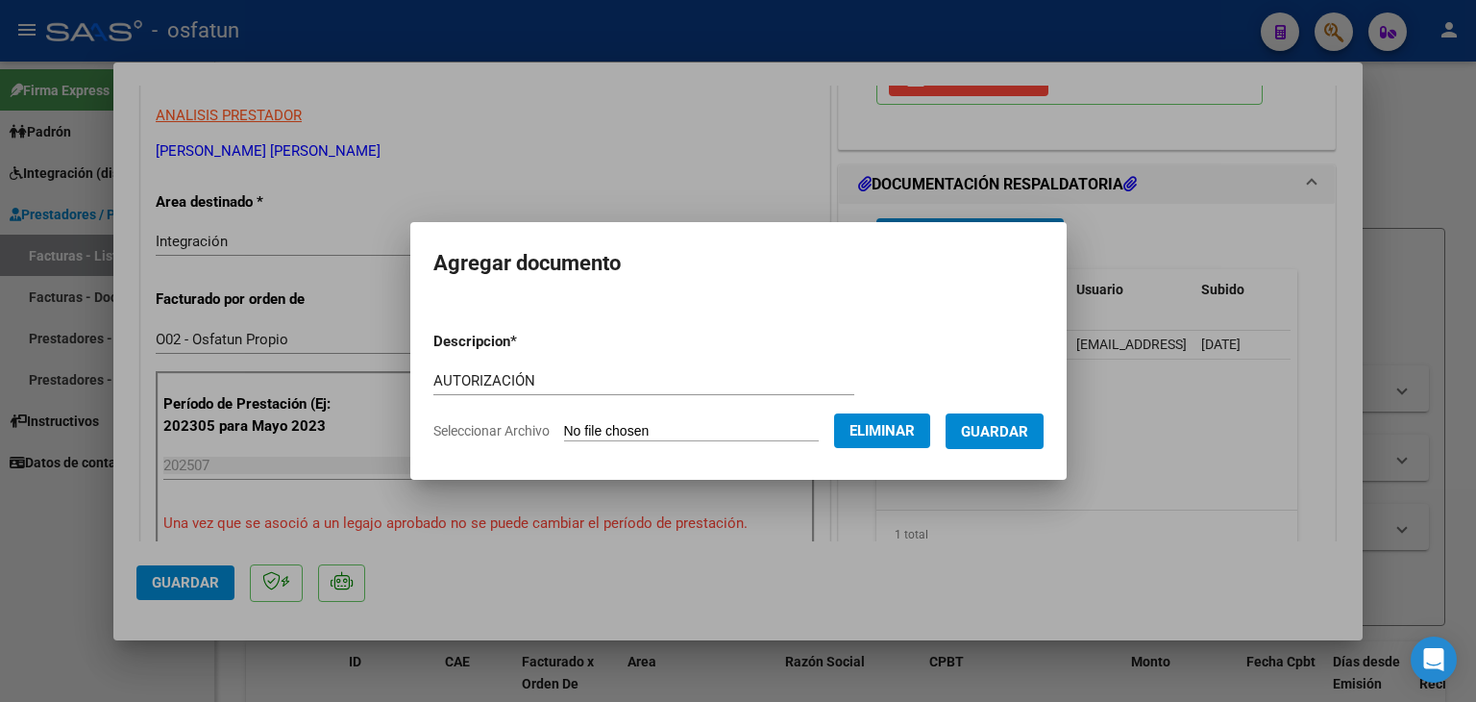
drag, startPoint x: 1021, startPoint y: 439, endPoint x: 1016, endPoint y: 450, distance: 11.6
click at [1019, 442] on button "Guardar" at bounding box center [995, 431] width 98 height 36
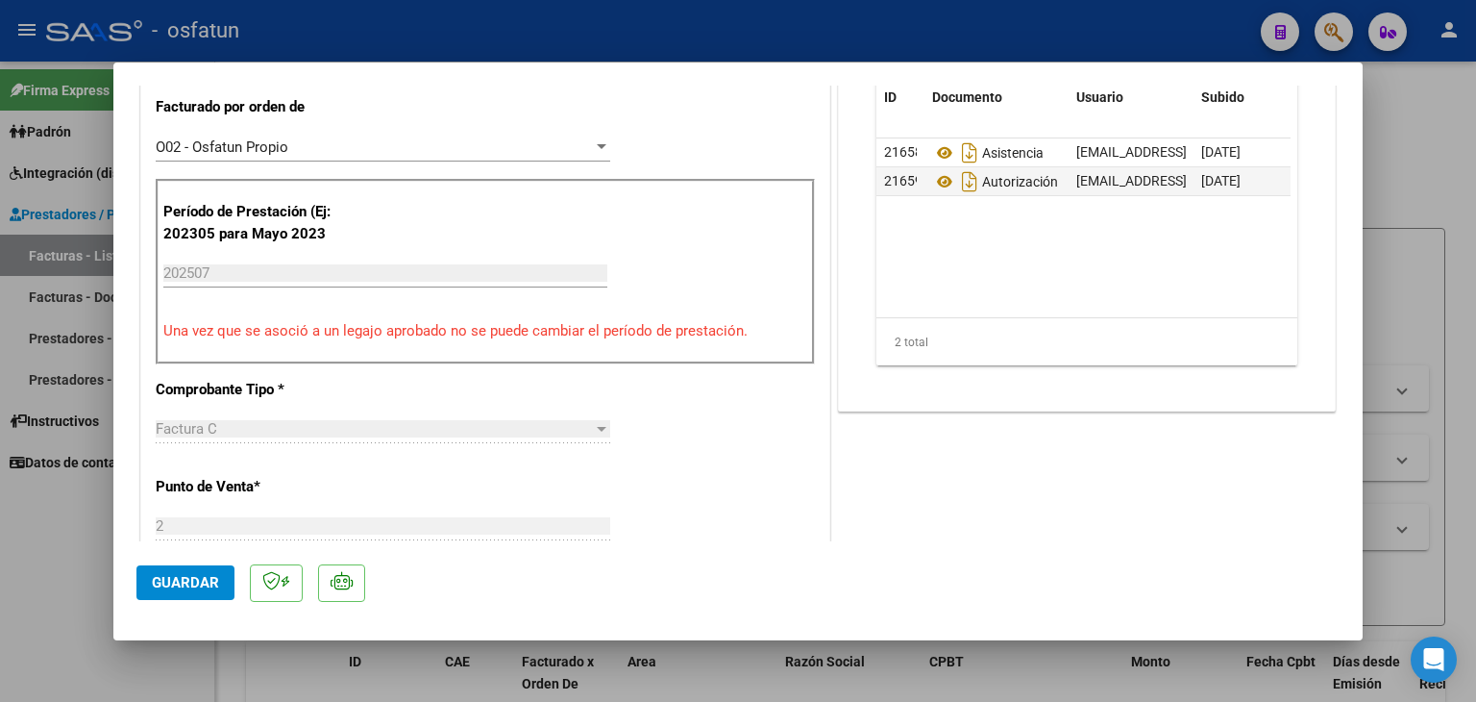
scroll to position [961, 0]
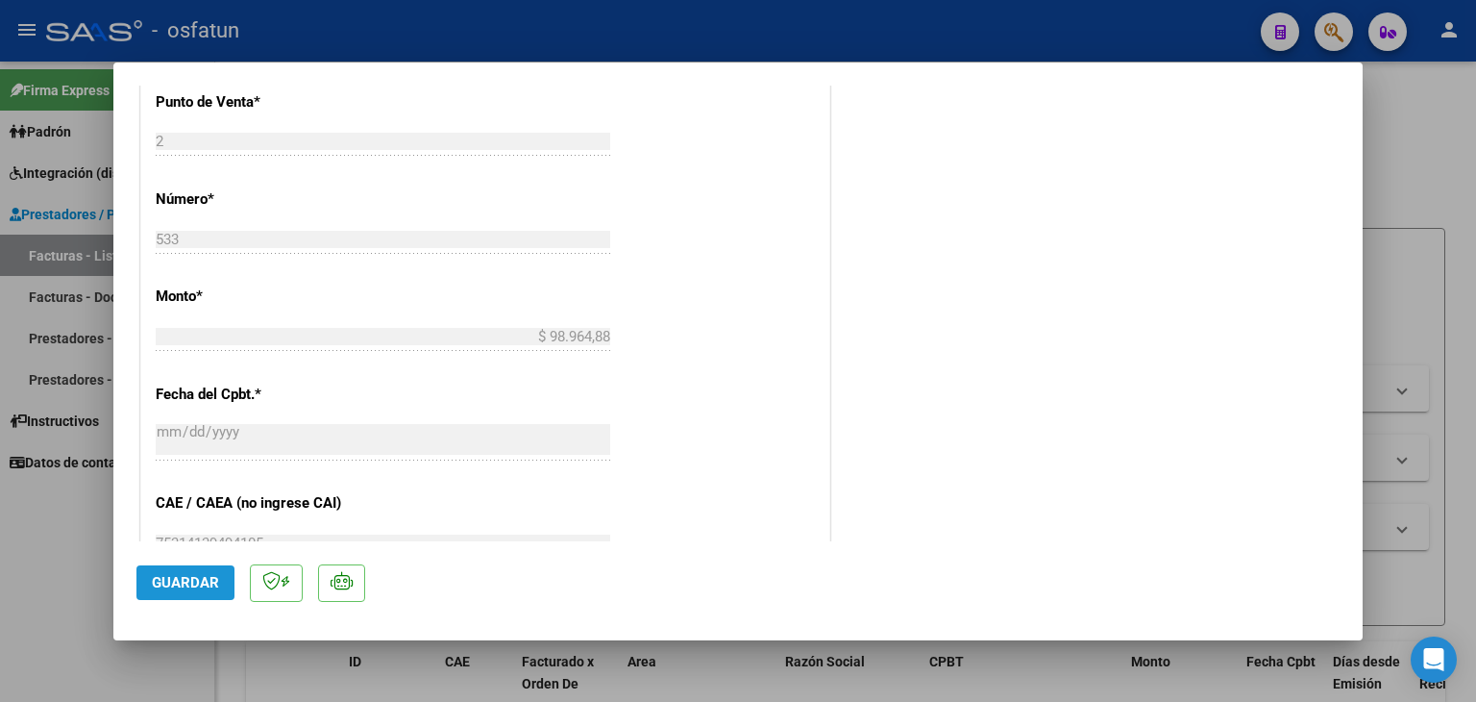
click at [194, 572] on button "Guardar" at bounding box center [185, 582] width 98 height 35
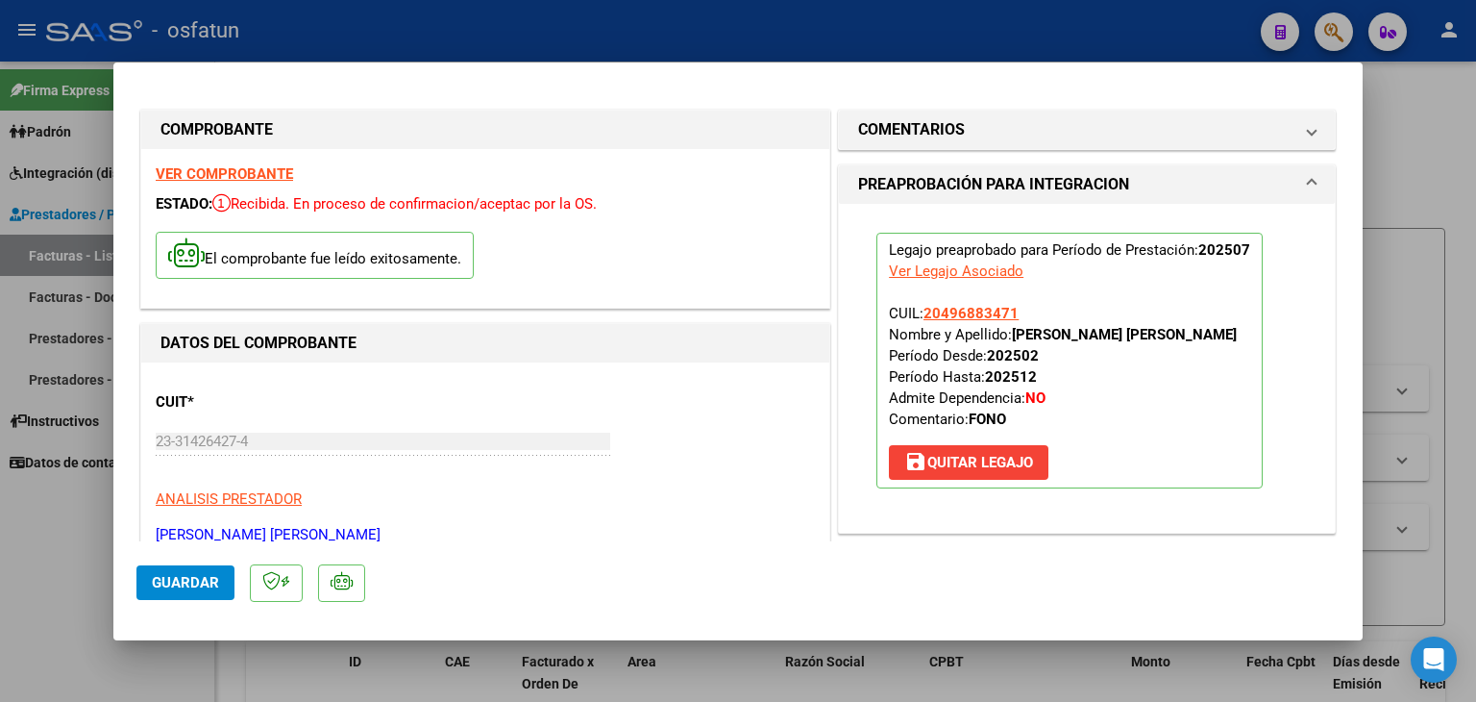
scroll to position [0, 0]
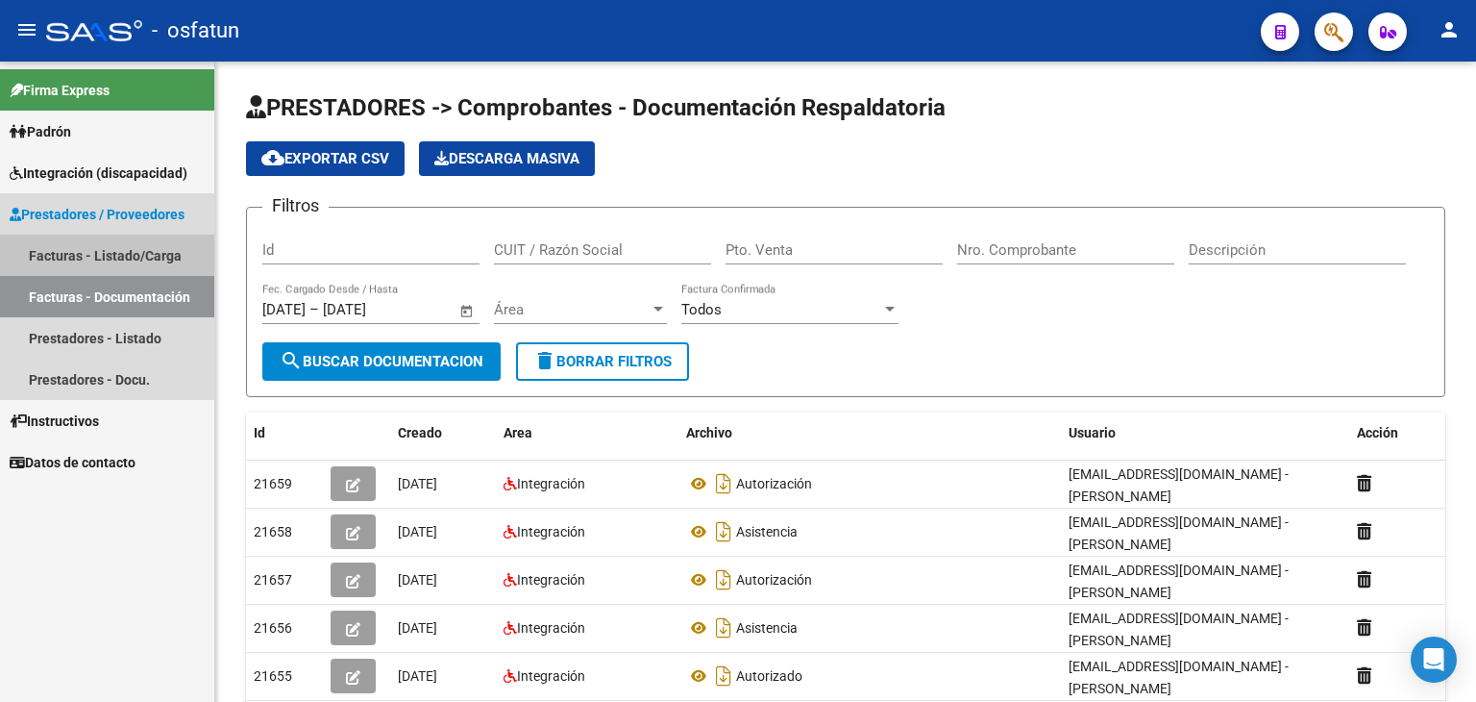
click at [62, 243] on link "Facturas - Listado/Carga" at bounding box center [107, 255] width 214 height 41
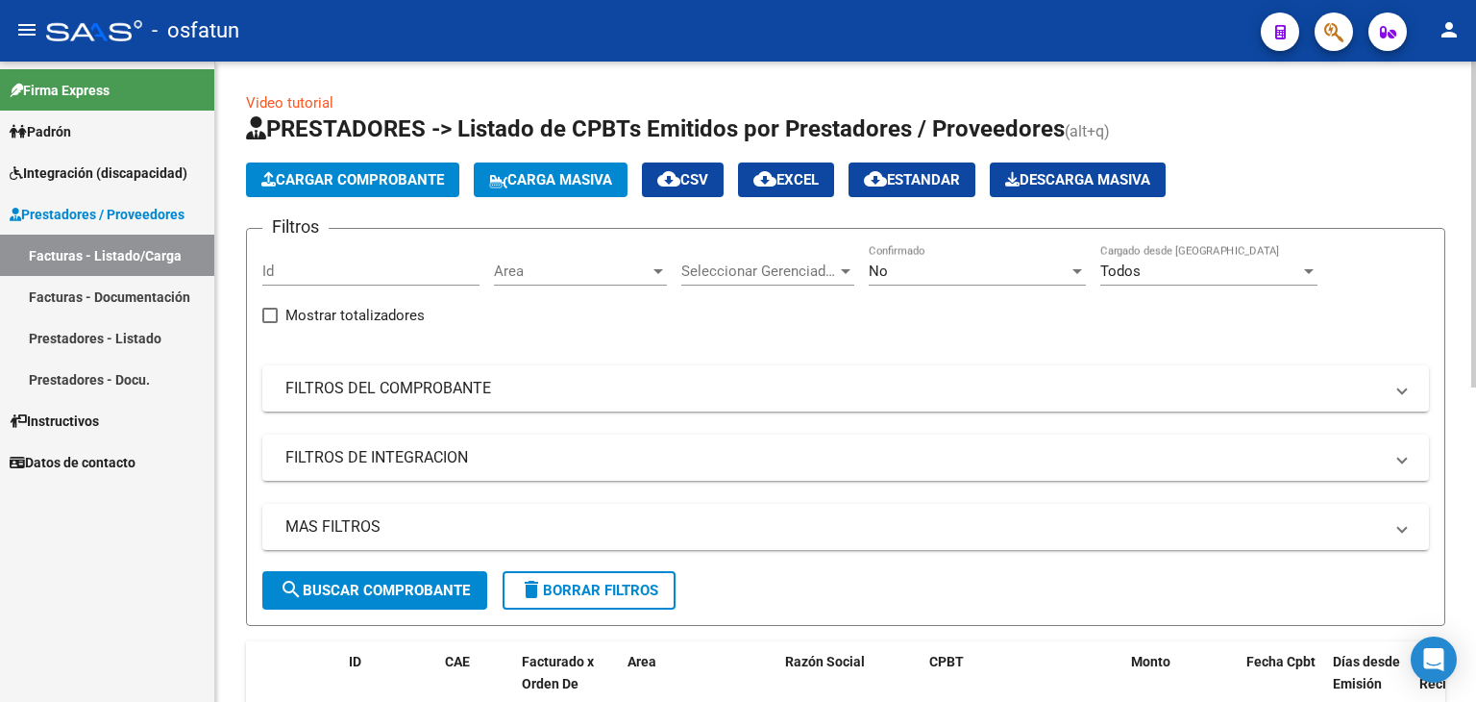
click at [324, 182] on span "Cargar Comprobante" at bounding box center [352, 179] width 183 height 17
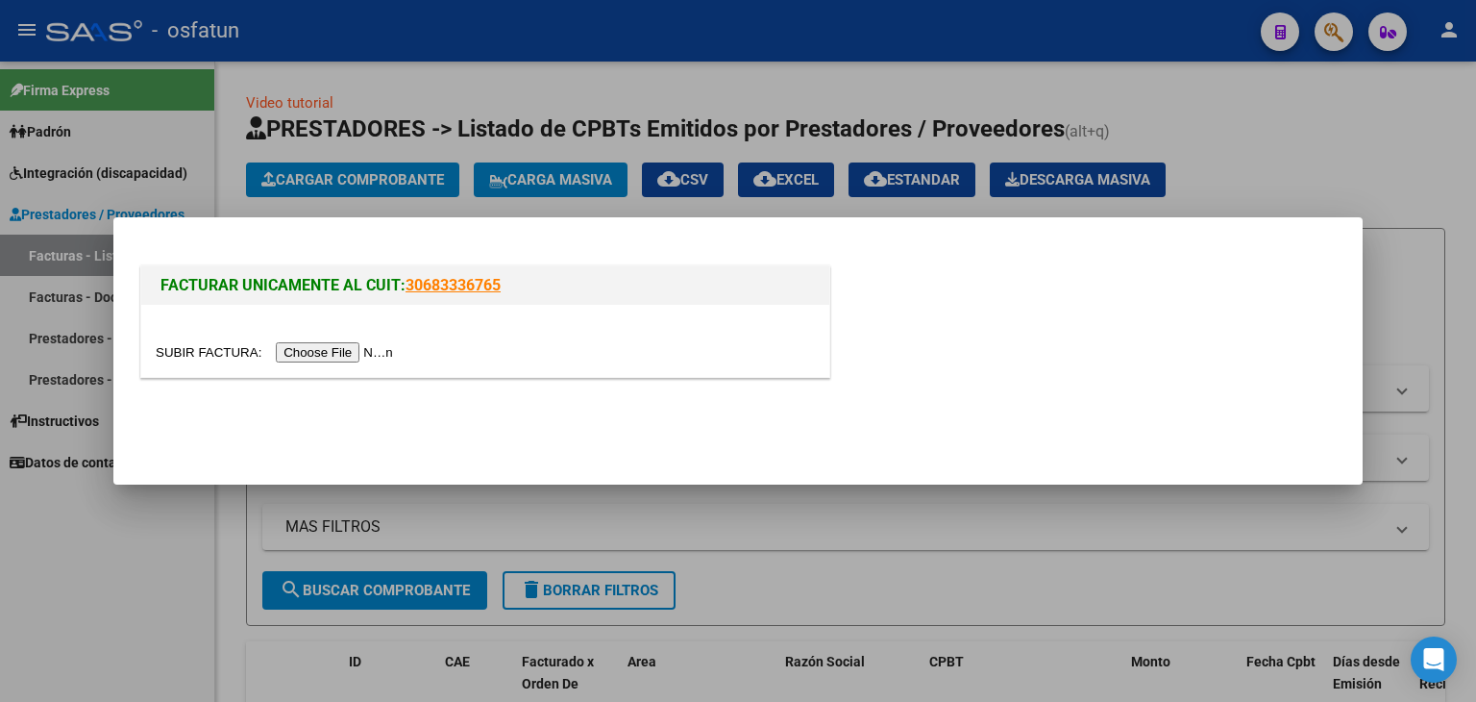
click at [376, 345] on input "file" at bounding box center [277, 352] width 243 height 20
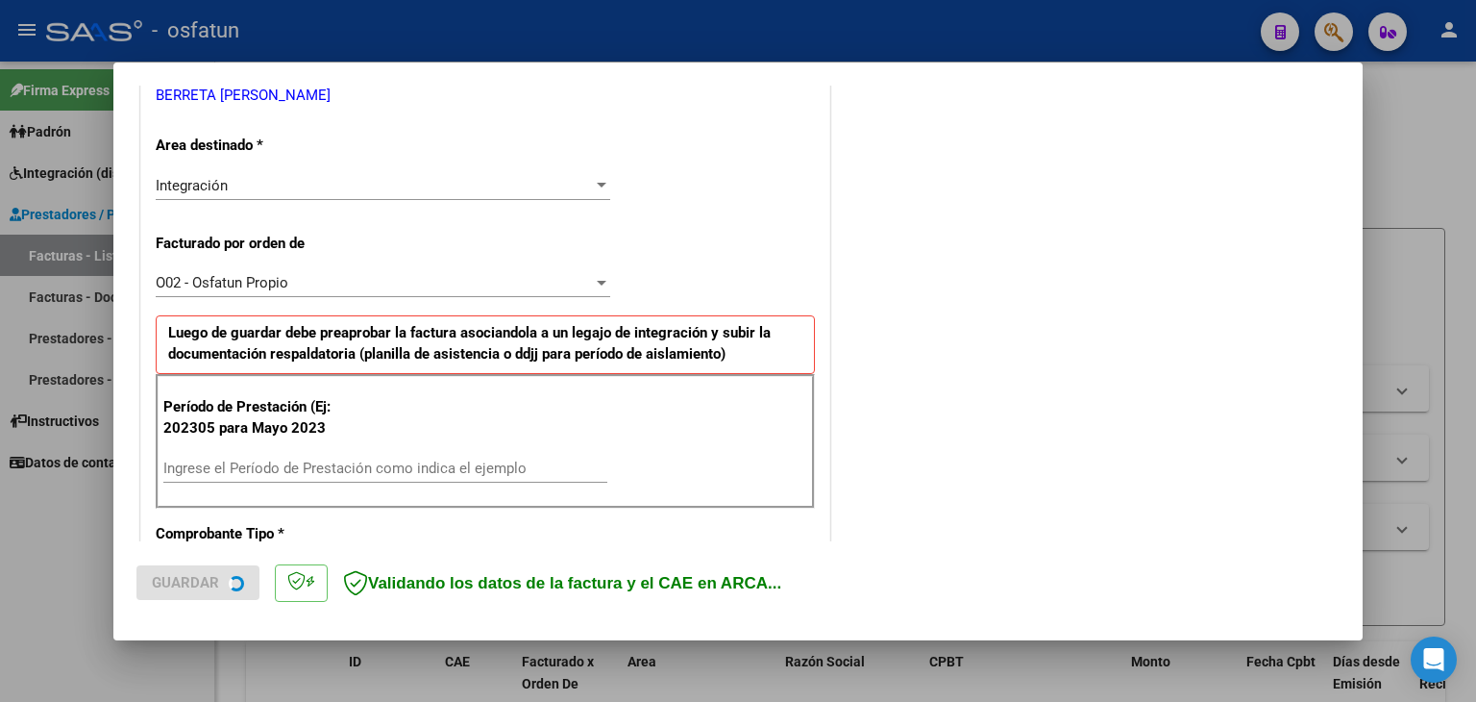
scroll to position [481, 0]
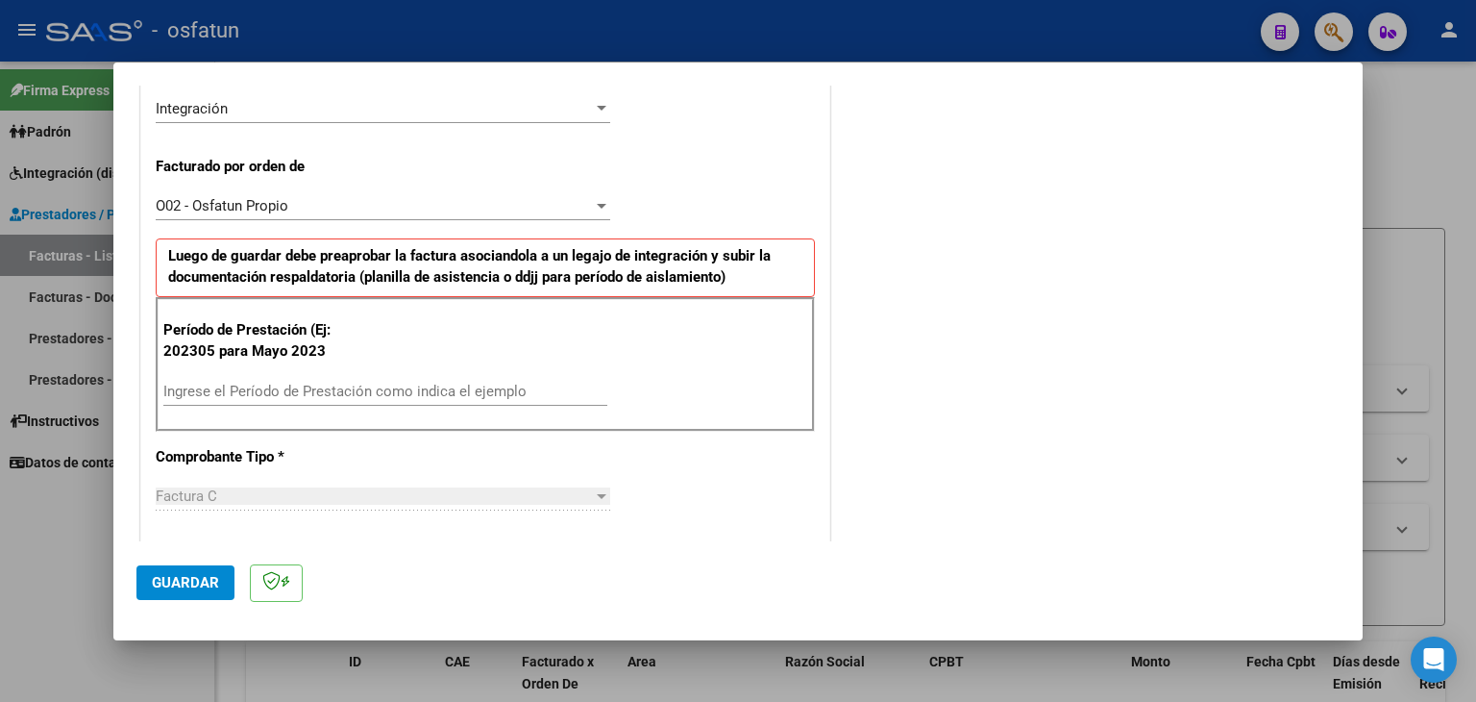
click at [332, 394] on input "Ingrese el Período de Prestación como indica el ejemplo" at bounding box center [385, 391] width 444 height 17
type input "202507"
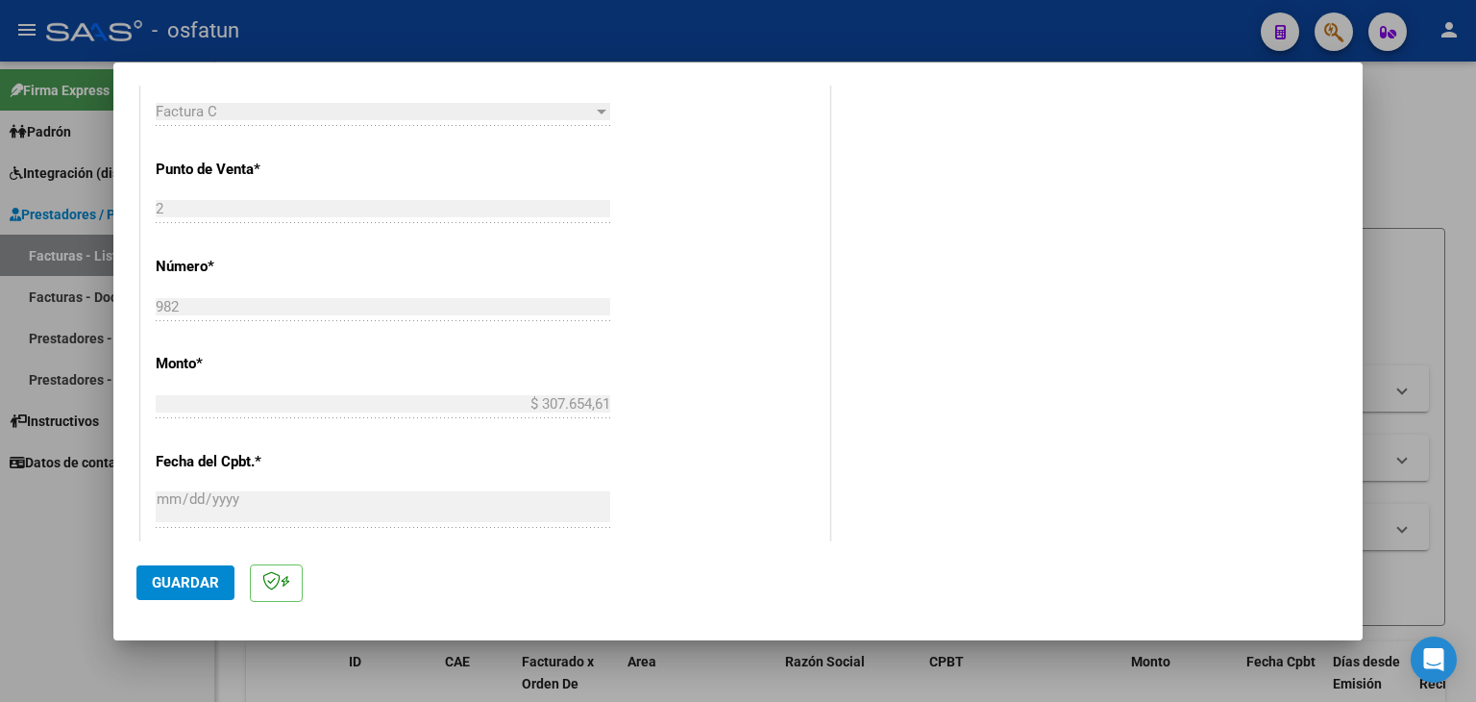
scroll to position [1057, 0]
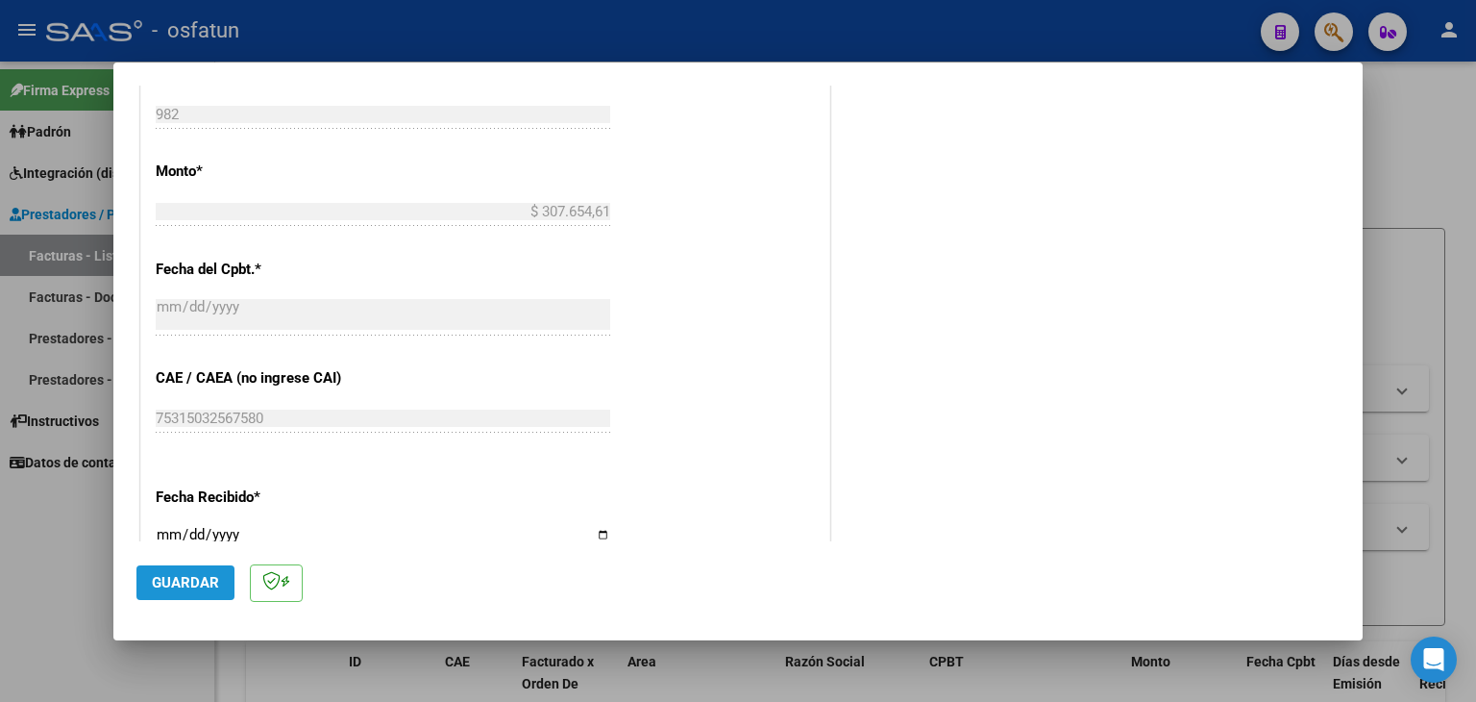
click at [197, 580] on span "Guardar" at bounding box center [185, 582] width 67 height 17
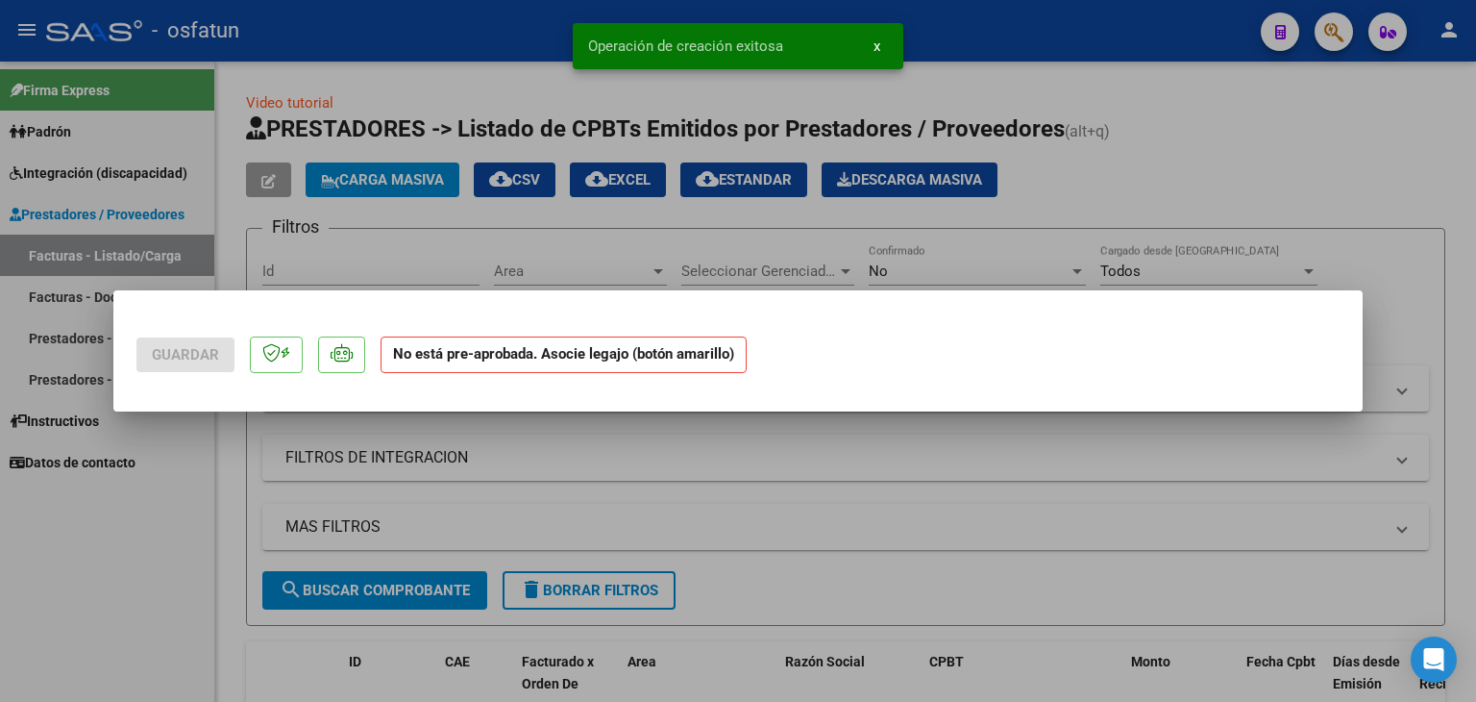
scroll to position [0, 0]
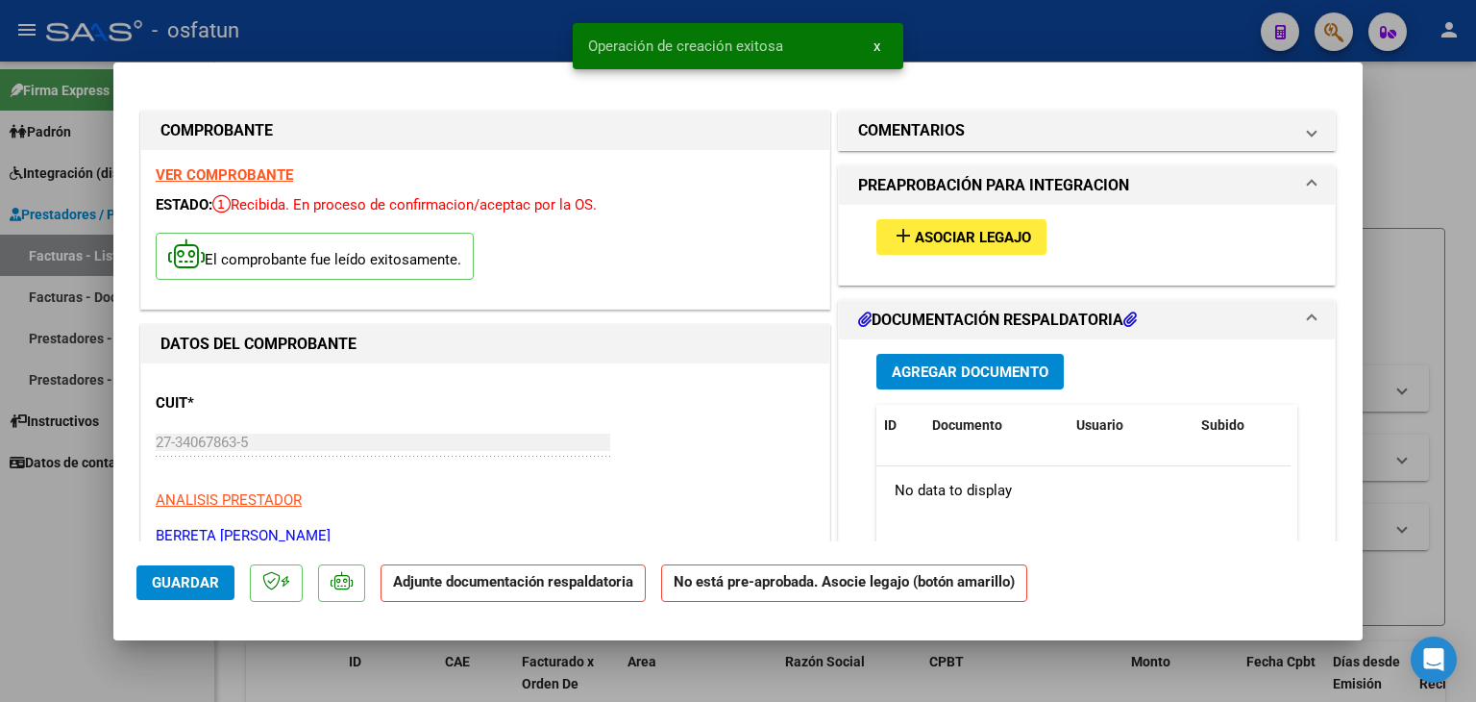
click at [941, 215] on div "add Asociar Legajo" at bounding box center [1087, 237] width 450 height 64
drag, startPoint x: 934, startPoint y: 262, endPoint x: 934, endPoint y: 252, distance: 10.6
click at [934, 260] on div "add Asociar Legajo" at bounding box center [1087, 237] width 450 height 64
click at [934, 252] on button "add Asociar Legajo" at bounding box center [962, 237] width 170 height 36
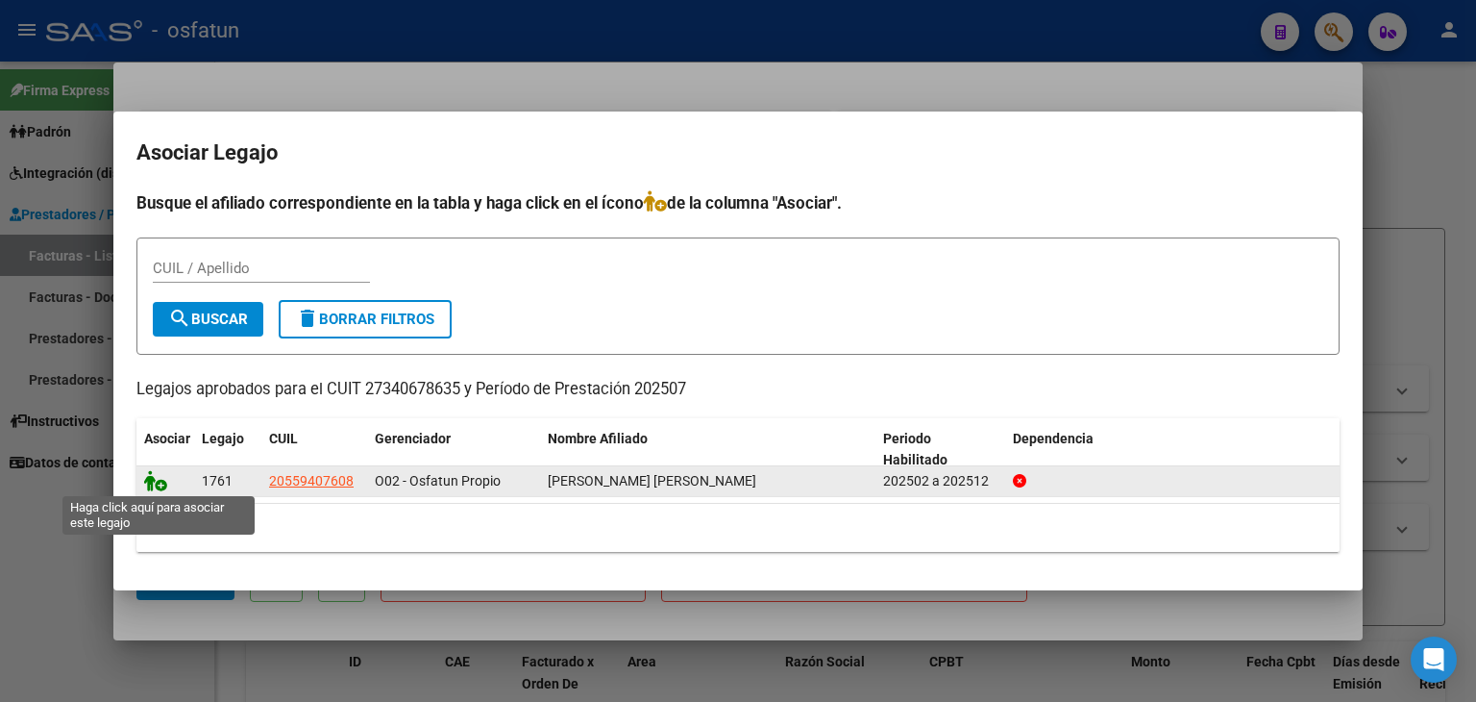
click at [165, 486] on icon at bounding box center [155, 480] width 23 height 21
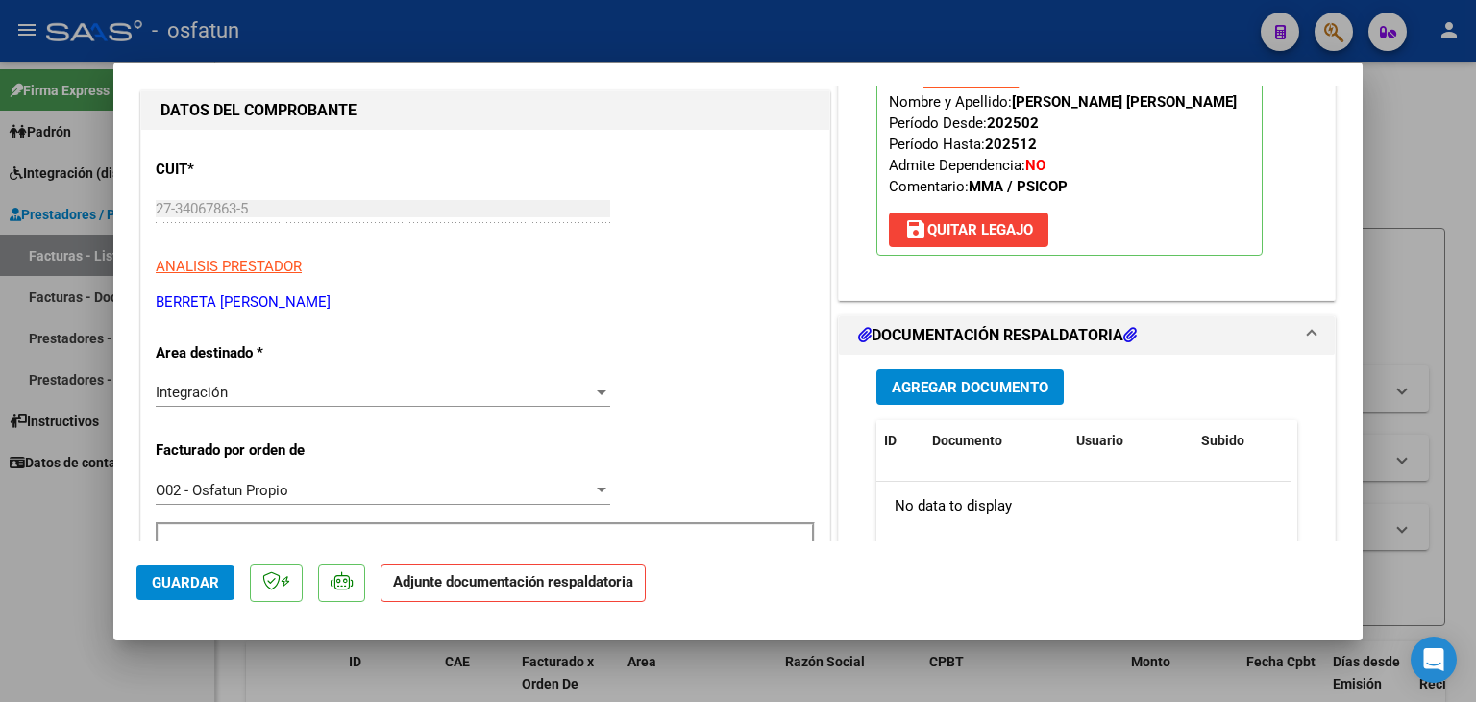
scroll to position [288, 0]
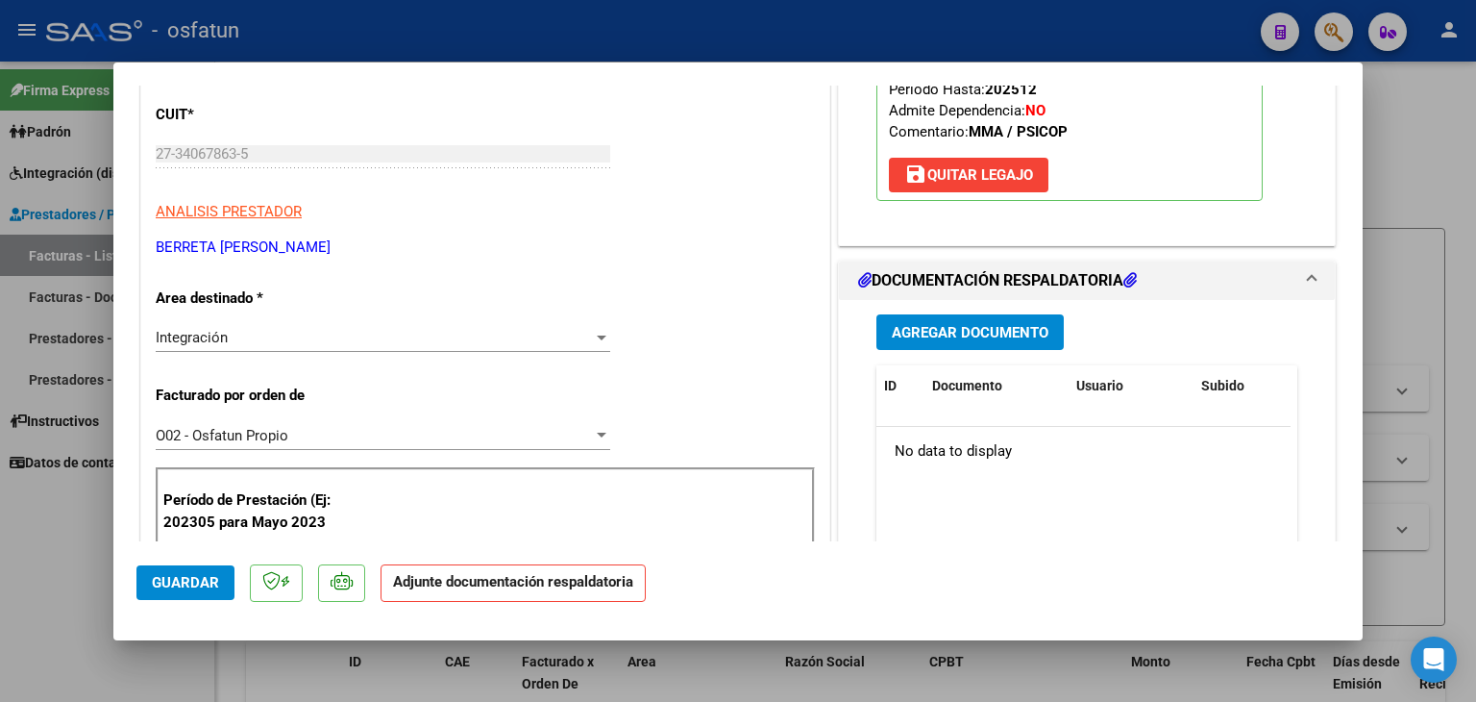
click at [1024, 339] on span "Agregar Documento" at bounding box center [970, 332] width 157 height 17
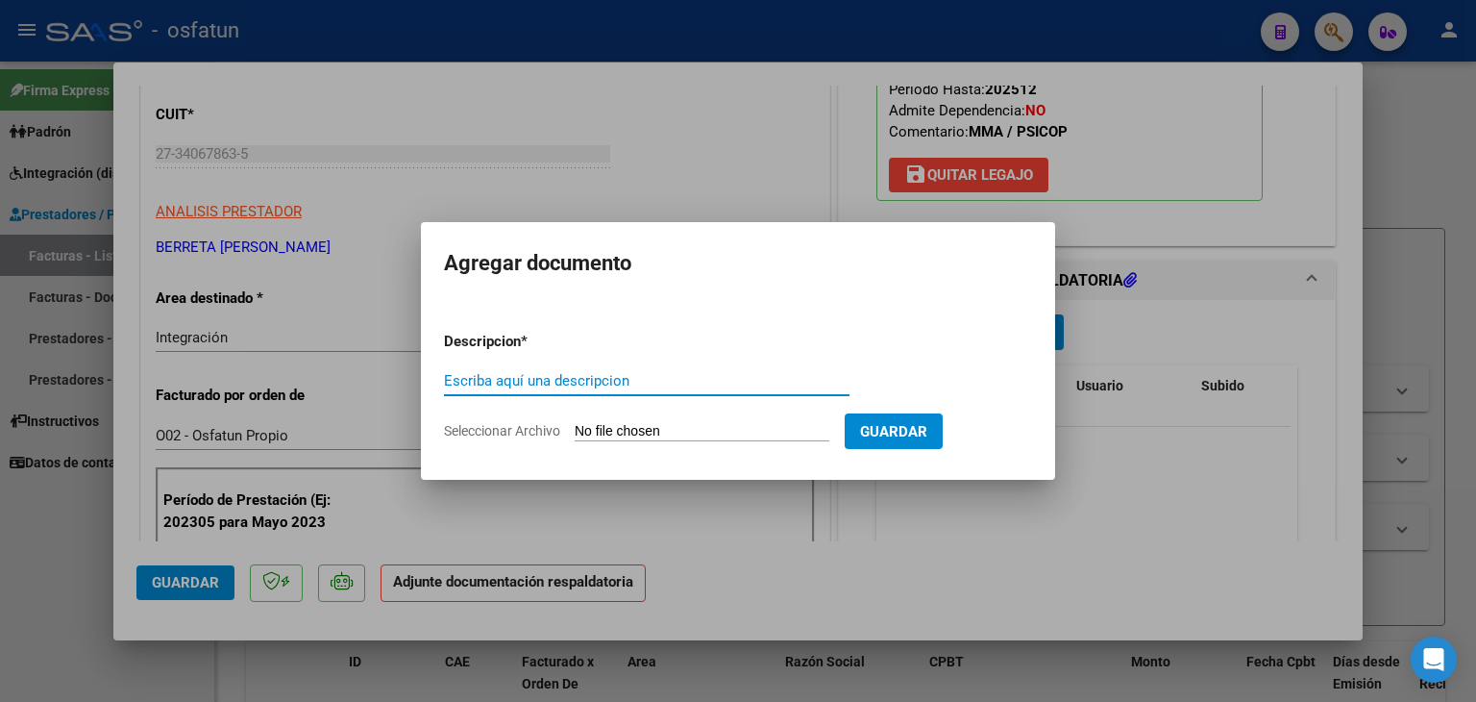
click at [580, 380] on input "Escriba aquí una descripcion" at bounding box center [647, 380] width 406 height 17
type input "ASISTENCIA"
click at [696, 429] on input "Seleccionar Archivo" at bounding box center [702, 432] width 255 height 18
click at [704, 423] on input "Seleccionar Archivo" at bounding box center [702, 432] width 255 height 18
click at [642, 436] on input "Seleccionar Archivo" at bounding box center [702, 432] width 255 height 18
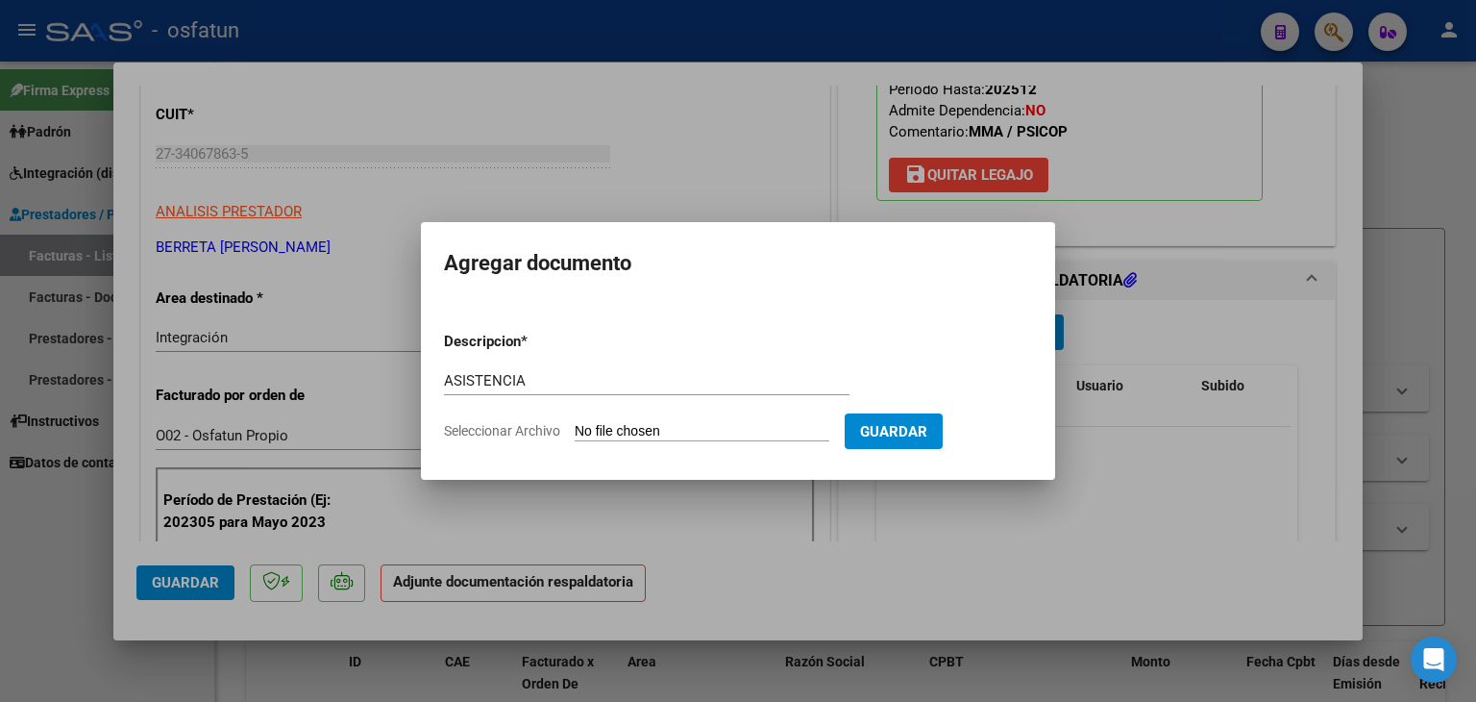
type input "C:\fakepath\PRESUPUESTO AUTORIZADO - MAESTRA DE AP - 2025.pdf"
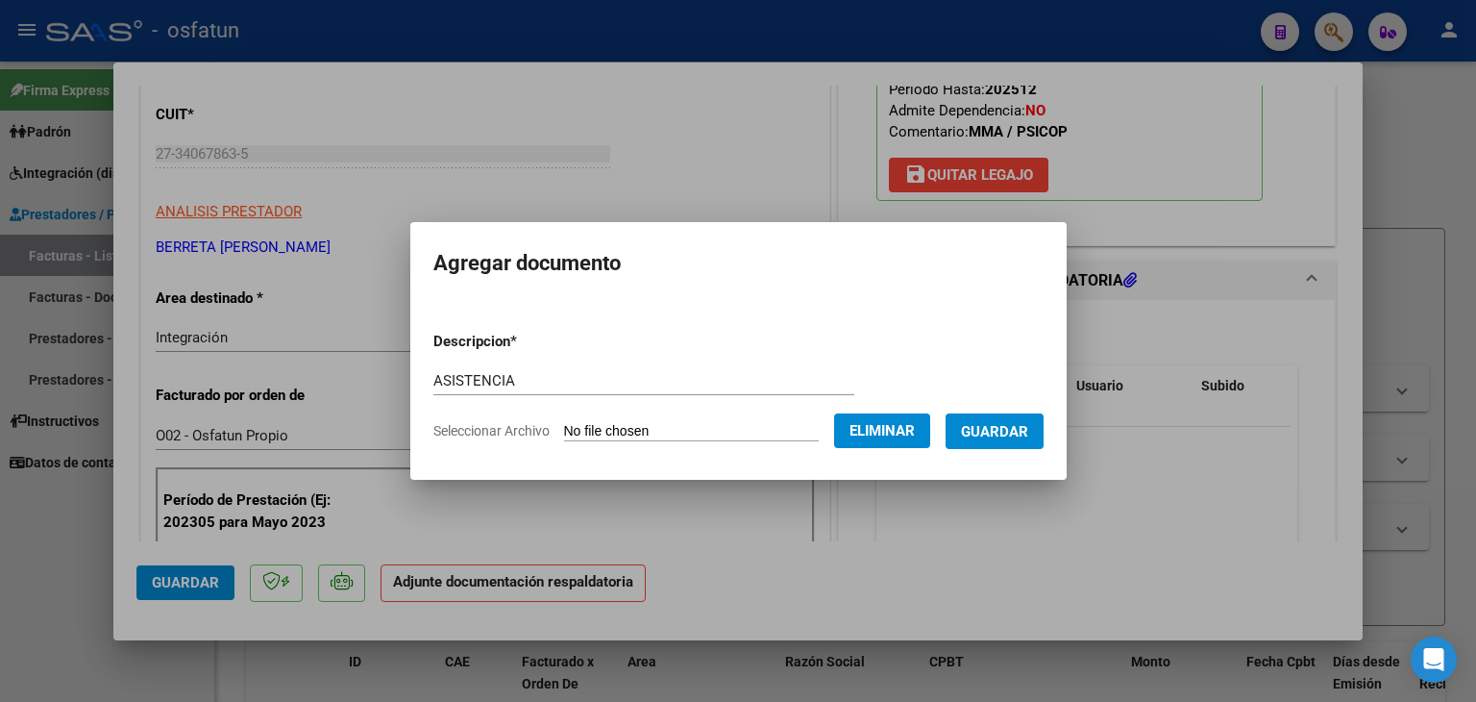
click at [894, 424] on span "Eliminar" at bounding box center [882, 430] width 65 height 17
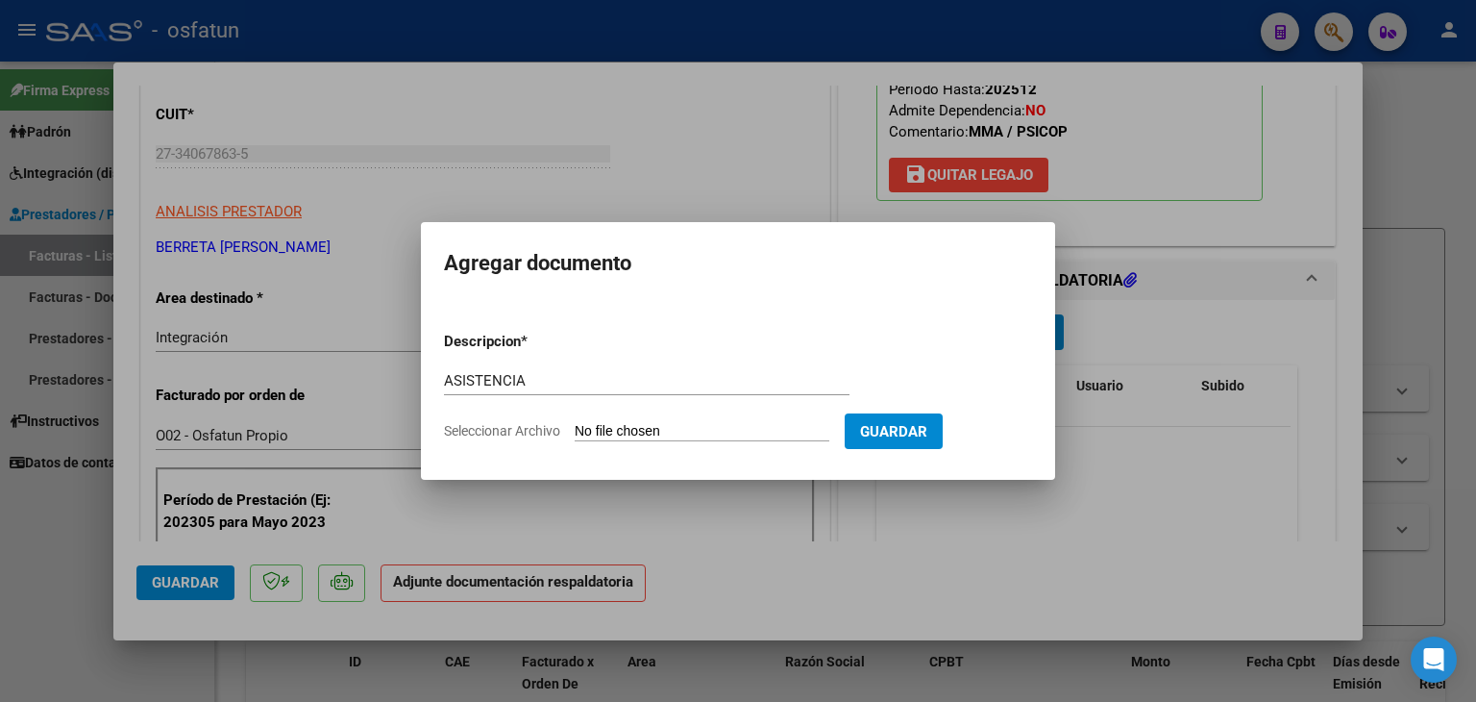
click at [714, 426] on input "Seleccionar Archivo" at bounding box center [702, 432] width 255 height 18
type input "C:\fakepath\PLANILLA ASISTENCIA - MAESTRA DE AP - [DATE].jpeg"
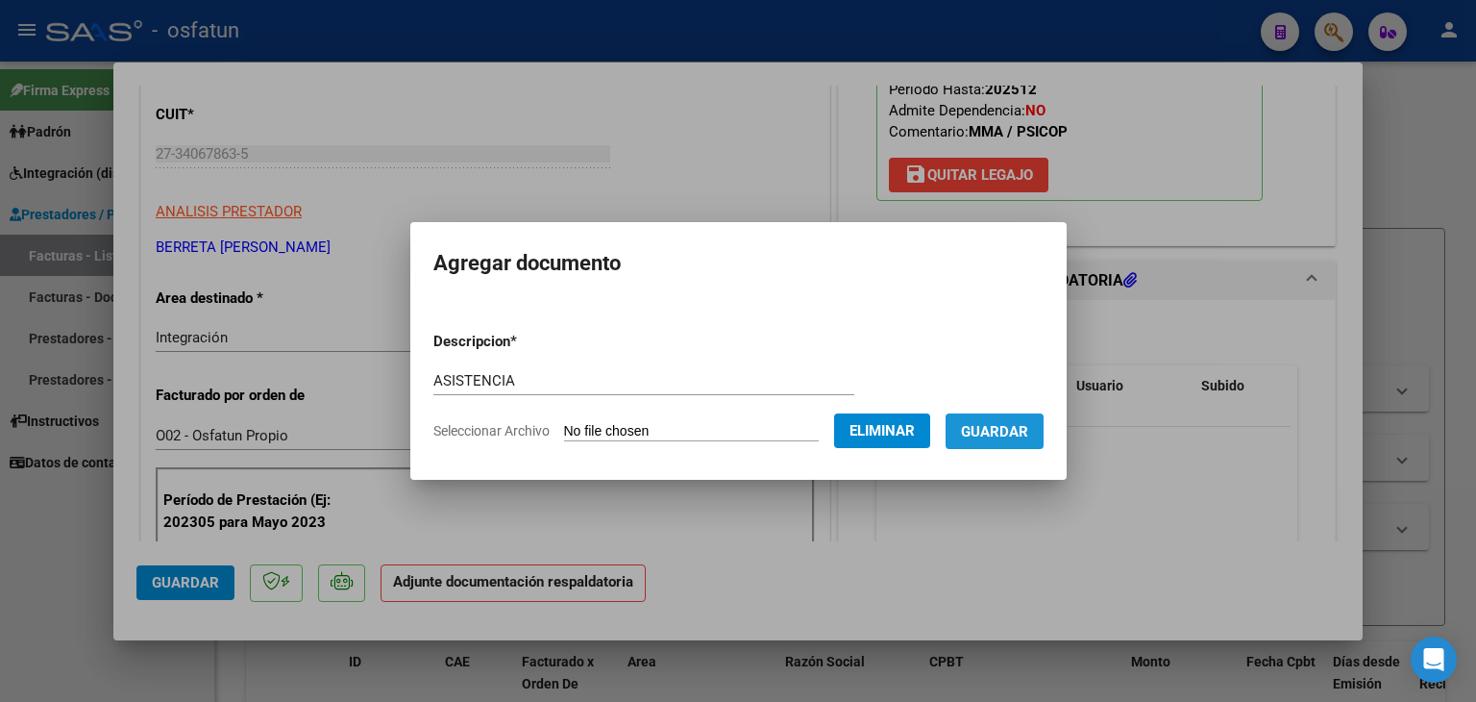
click at [1003, 414] on button "Guardar" at bounding box center [995, 431] width 98 height 36
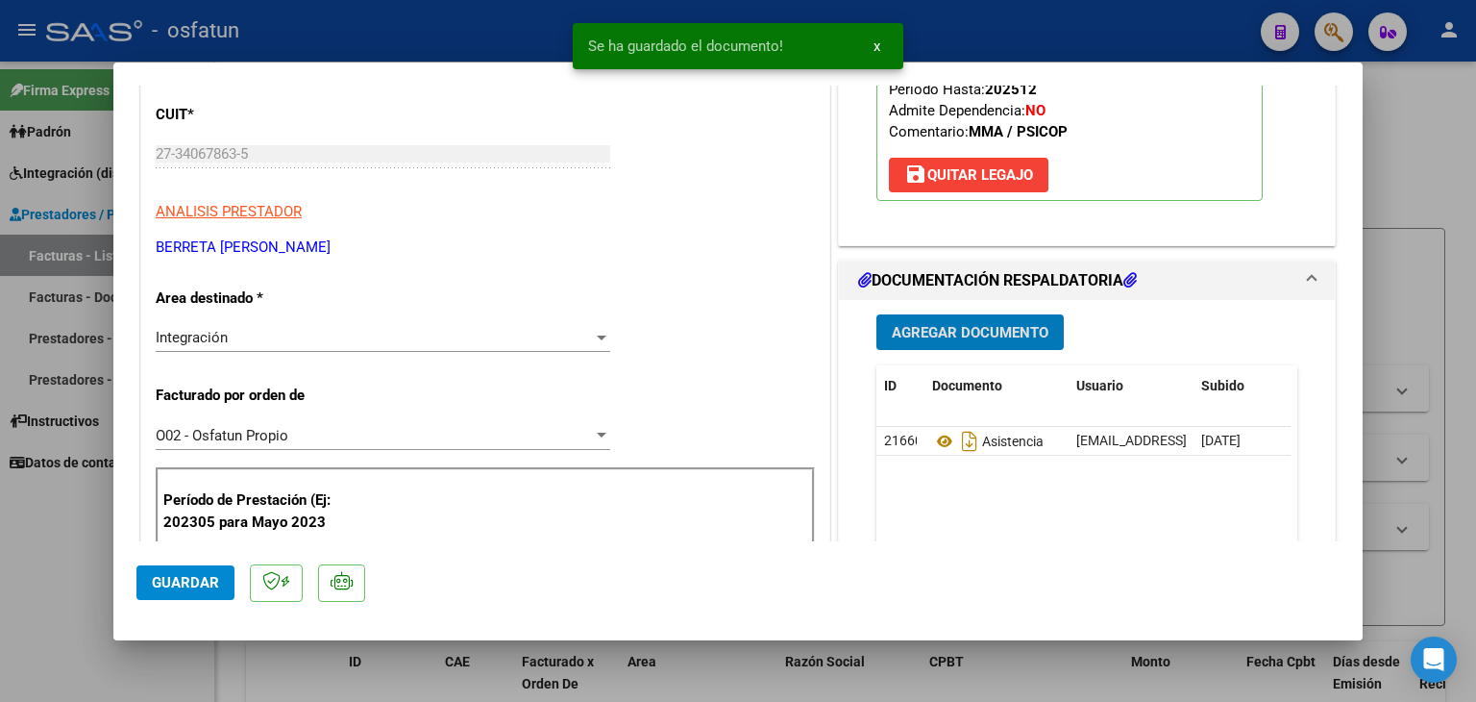
click at [953, 344] on button "Agregar Documento" at bounding box center [970, 332] width 187 height 36
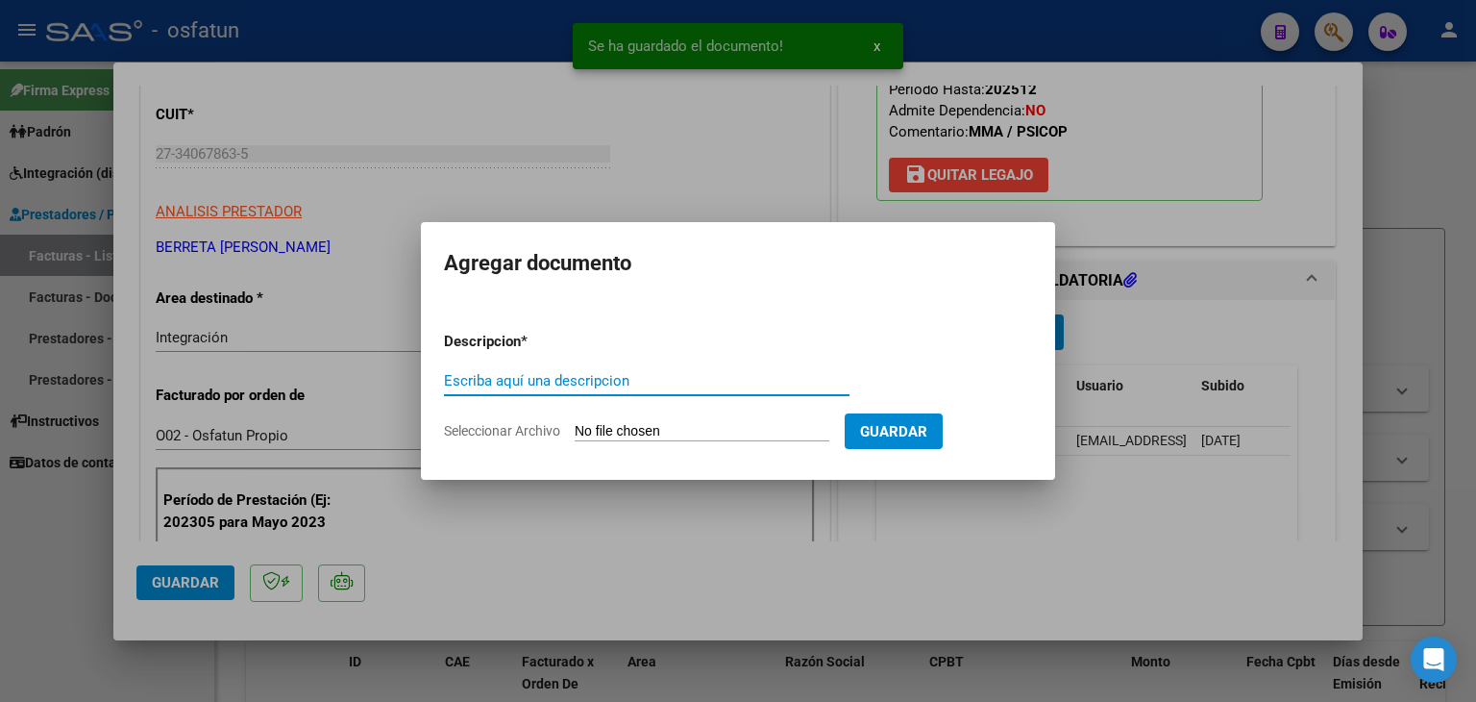
click at [596, 379] on input "Escriba aquí una descripcion" at bounding box center [647, 380] width 406 height 17
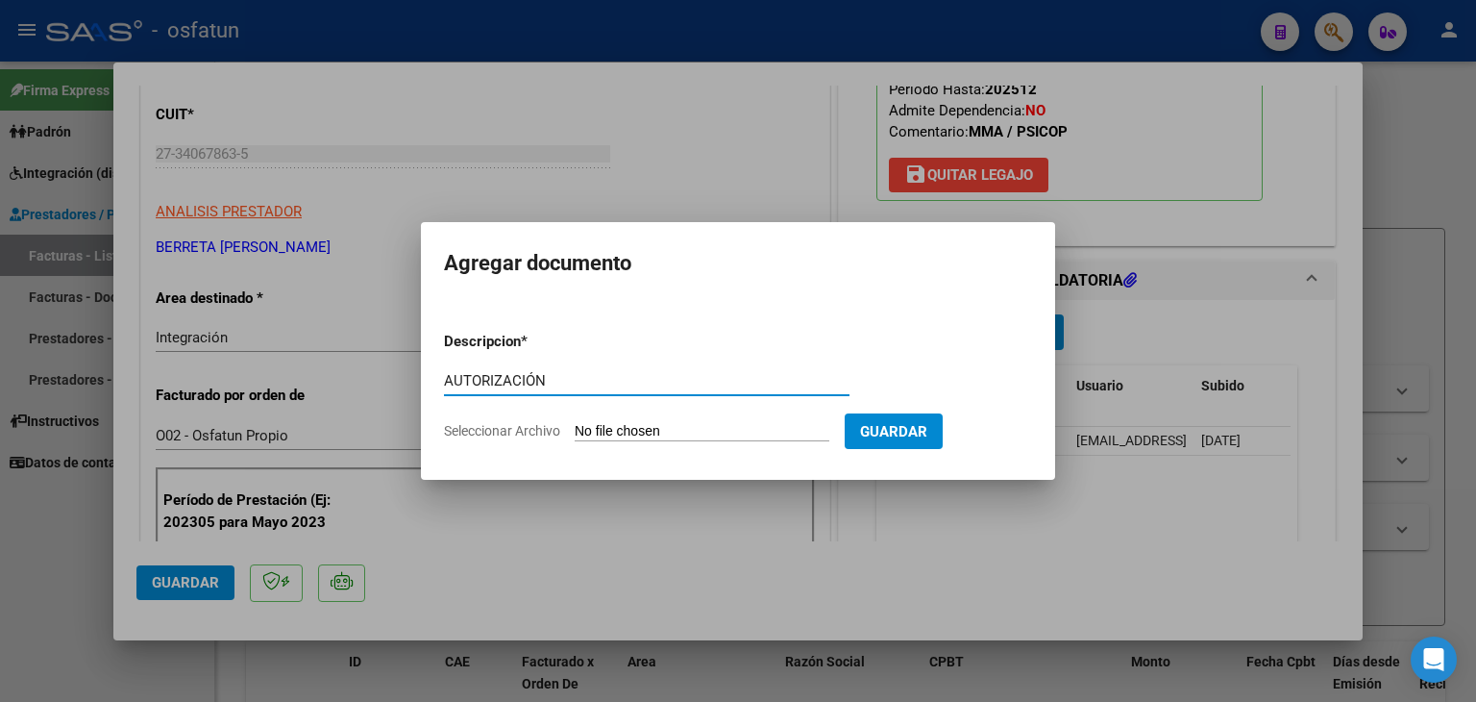
type input "AUTORIZACIÓN"
click at [687, 435] on input "Seleccionar Archivo" at bounding box center [702, 432] width 255 height 18
type input "C:\fakepath\PRESUPUESTO AUTORIZADO - MAESTRA DE AP - 2025.pdf"
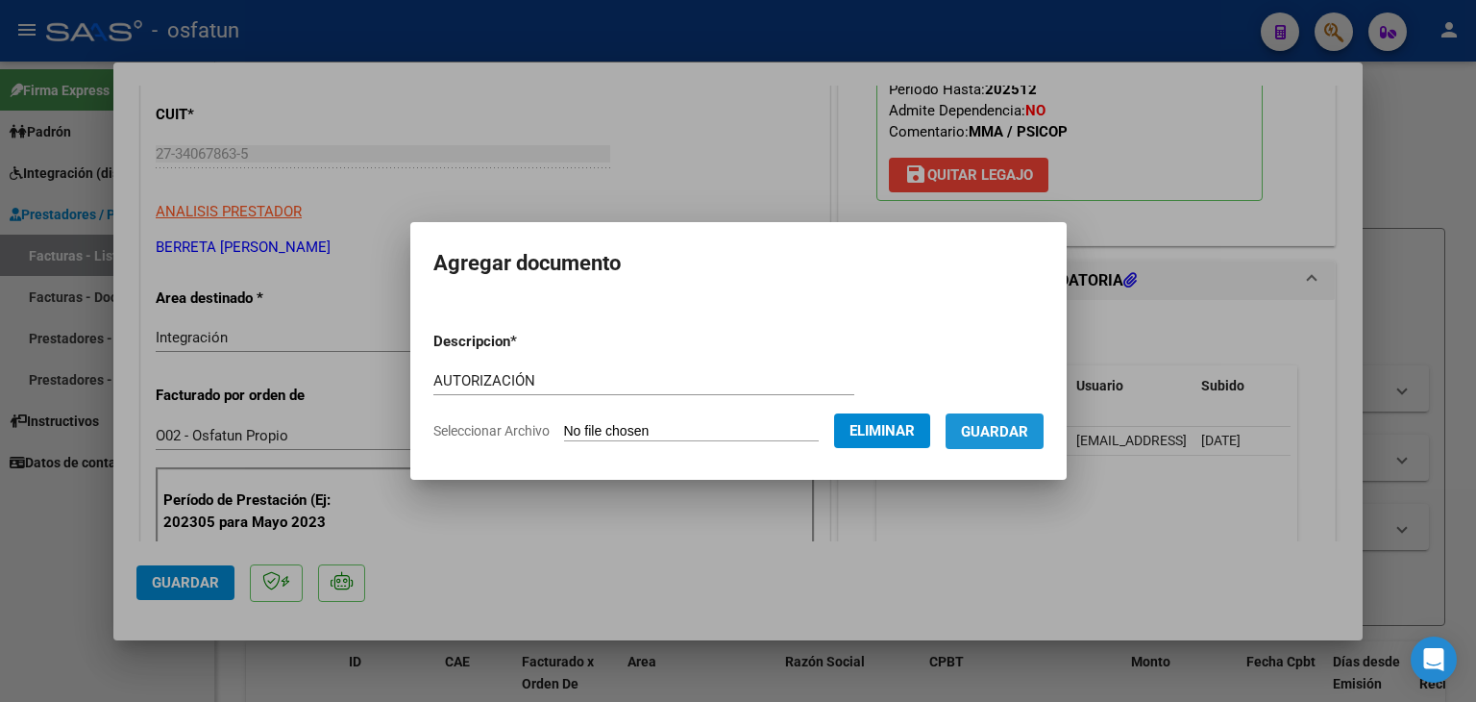
click at [1004, 424] on span "Guardar" at bounding box center [994, 431] width 67 height 17
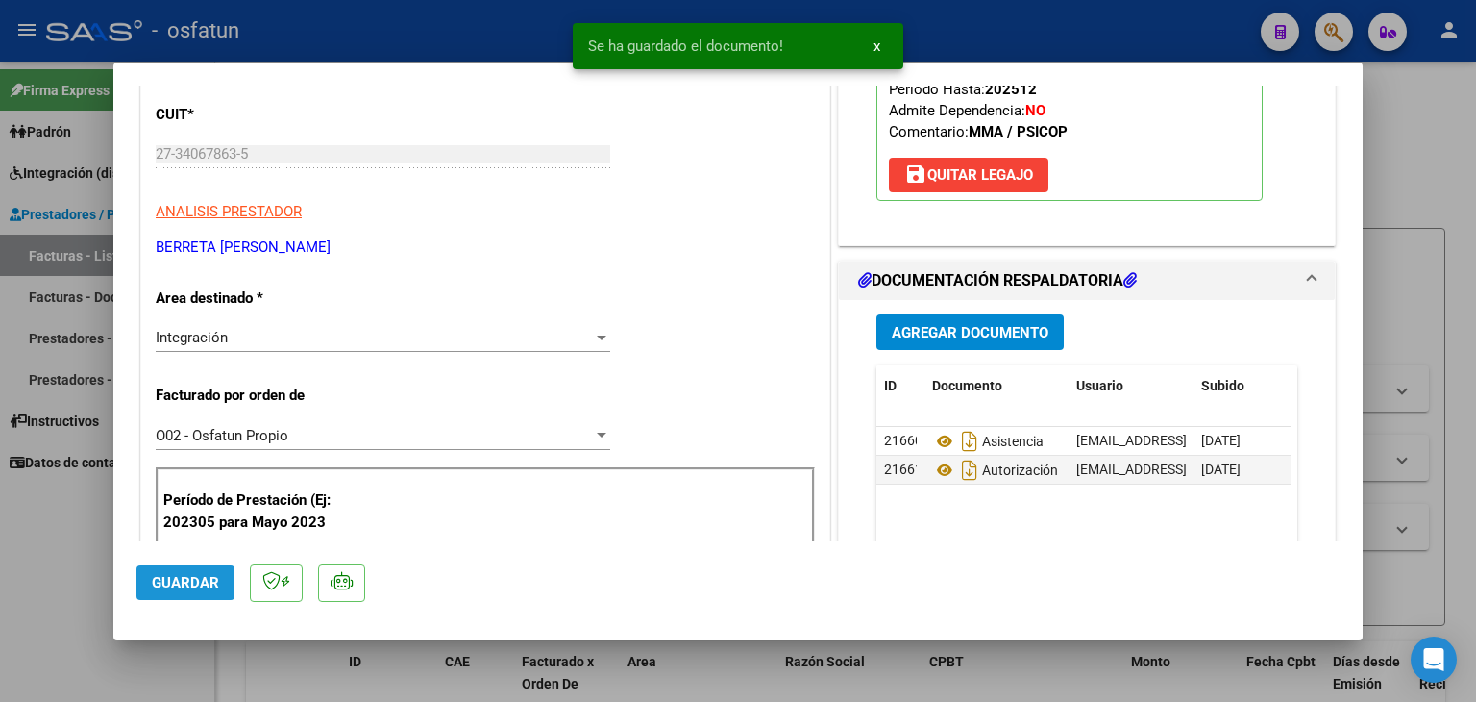
click at [180, 587] on span "Guardar" at bounding box center [185, 582] width 67 height 17
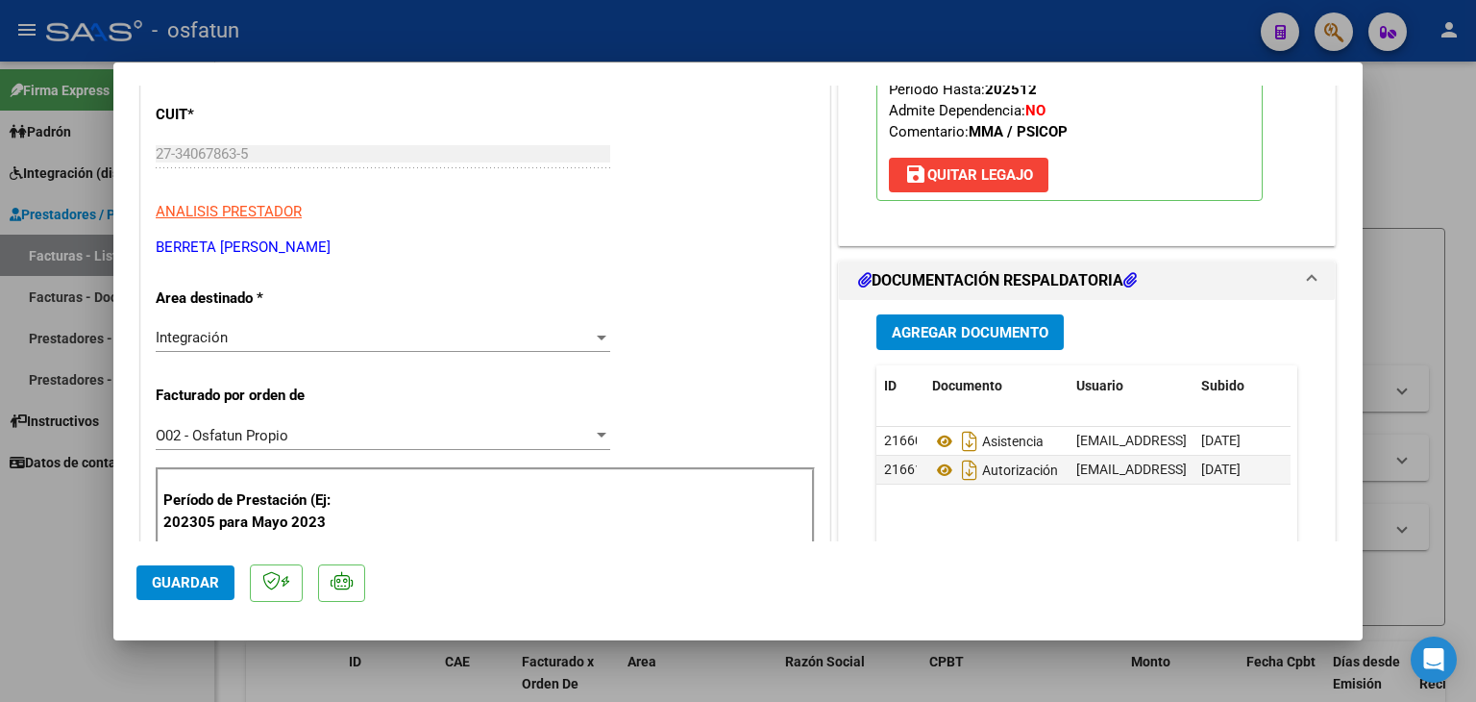
scroll to position [0, 0]
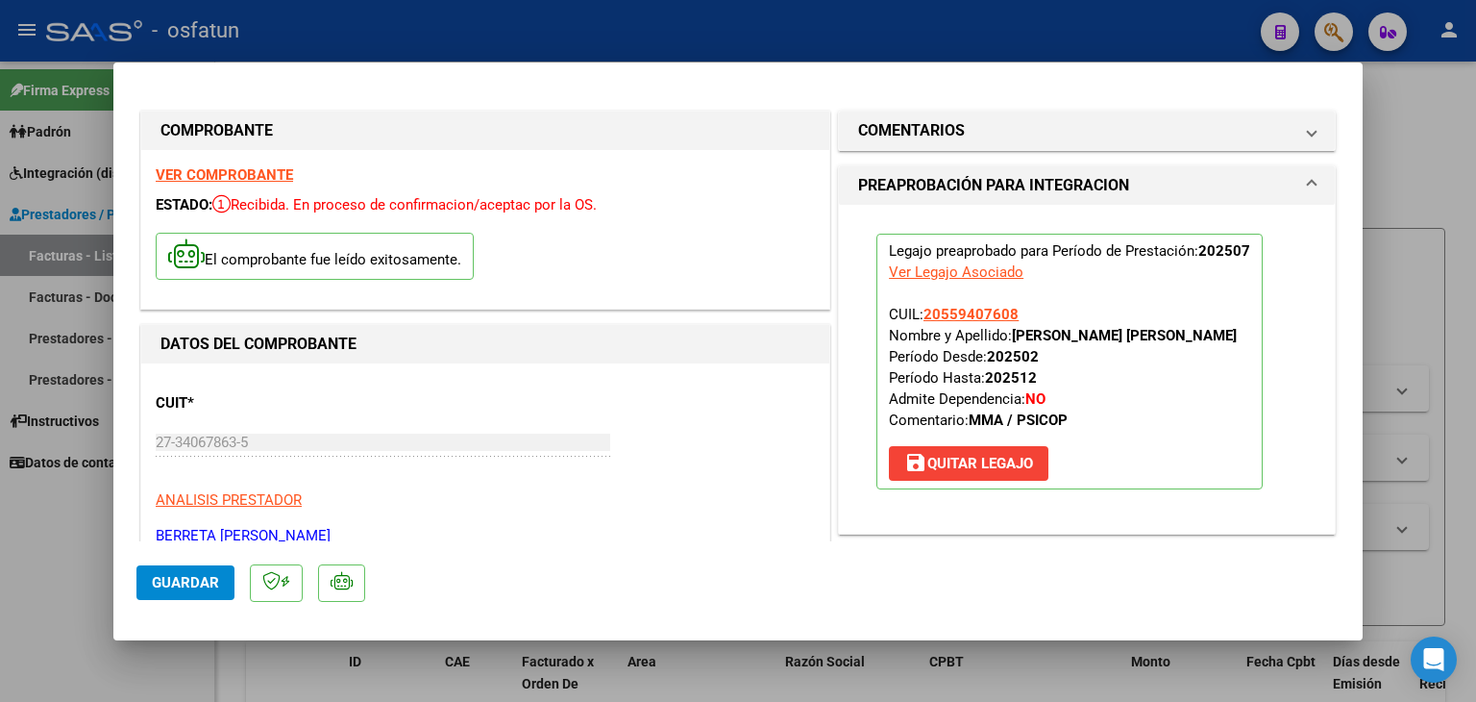
click at [827, 38] on div at bounding box center [738, 351] width 1476 height 702
type input "$ 0,00"
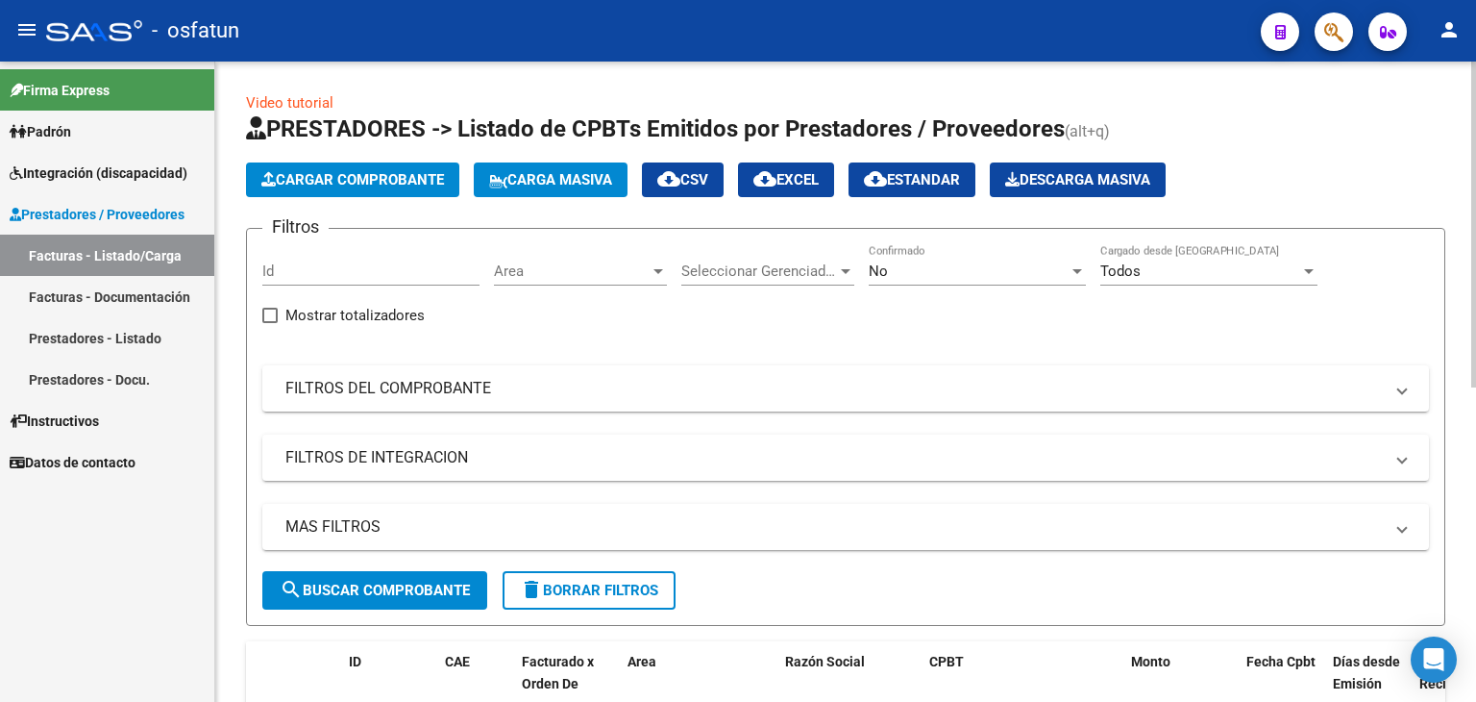
click at [438, 168] on button "Cargar Comprobante" at bounding box center [352, 179] width 213 height 35
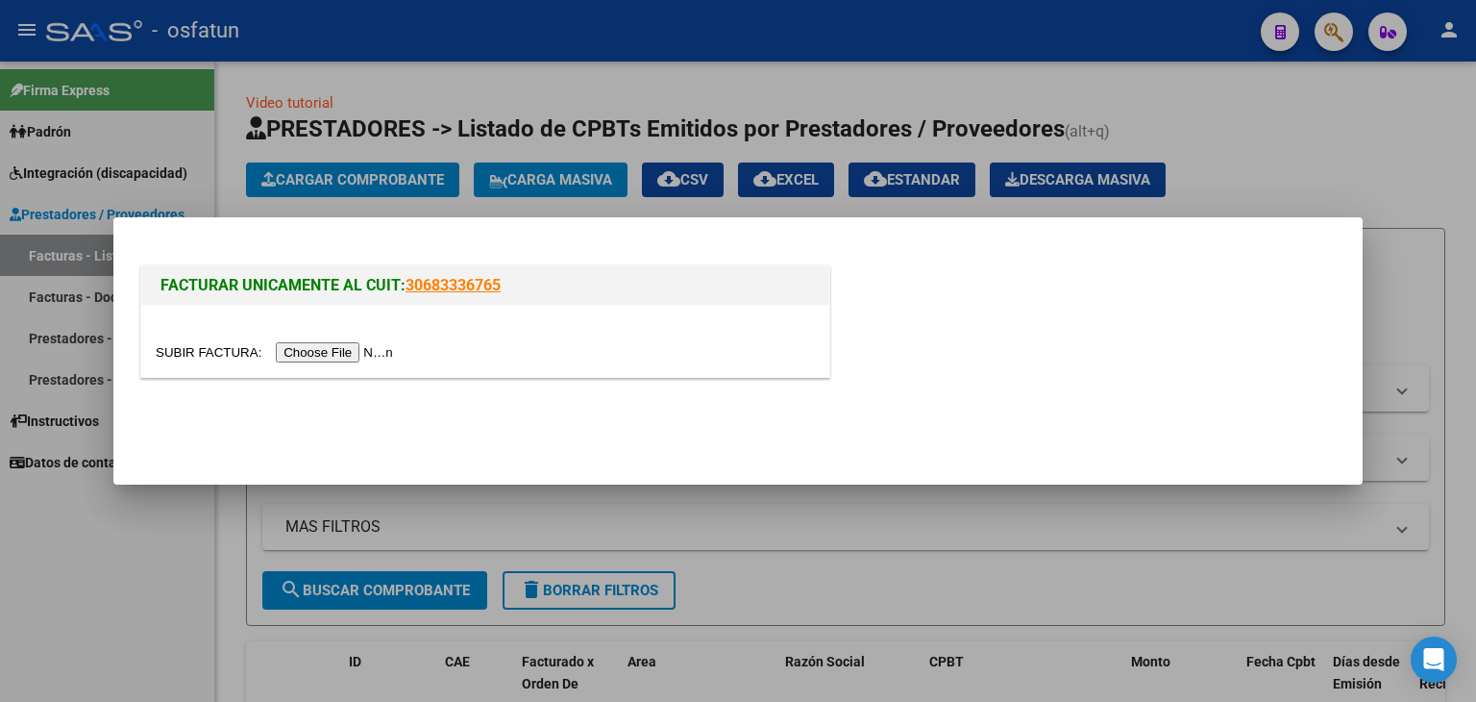
click at [326, 349] on input "file" at bounding box center [277, 352] width 243 height 20
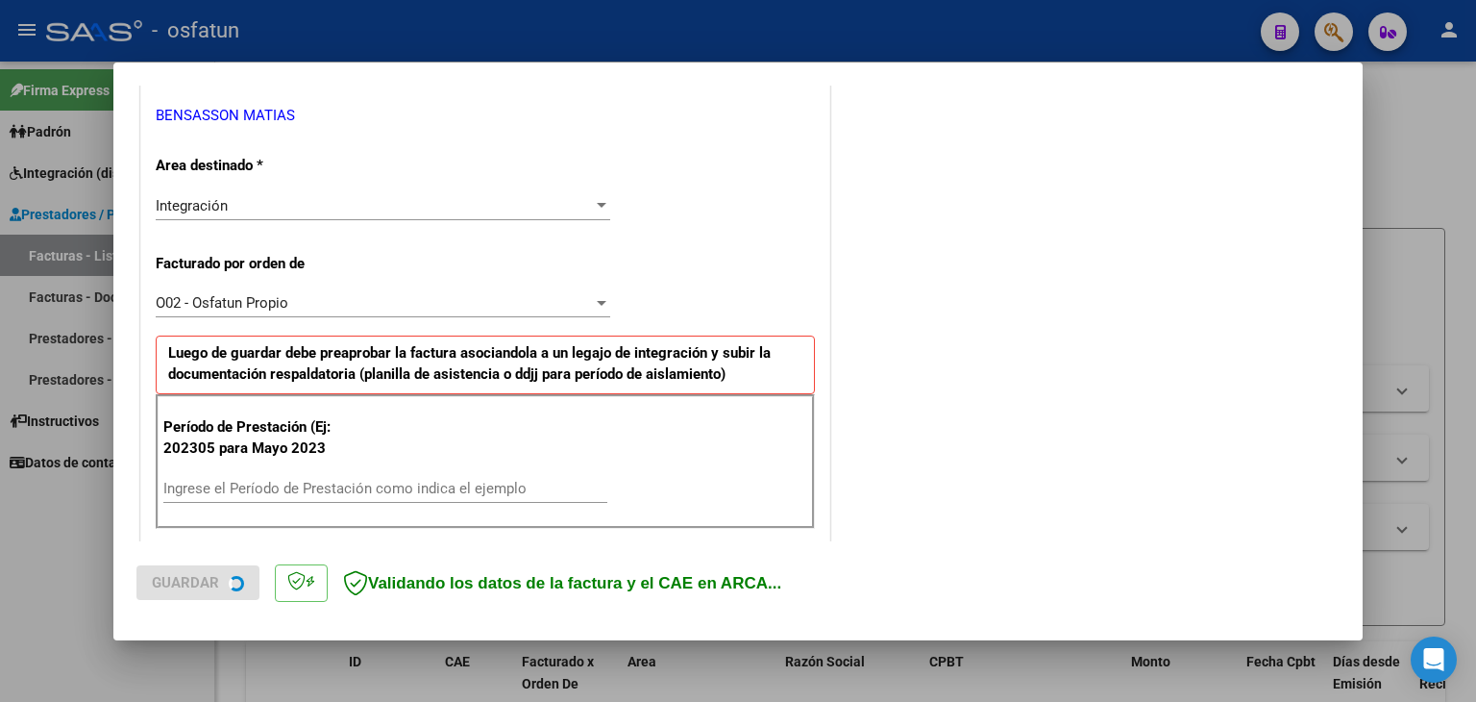
scroll to position [384, 0]
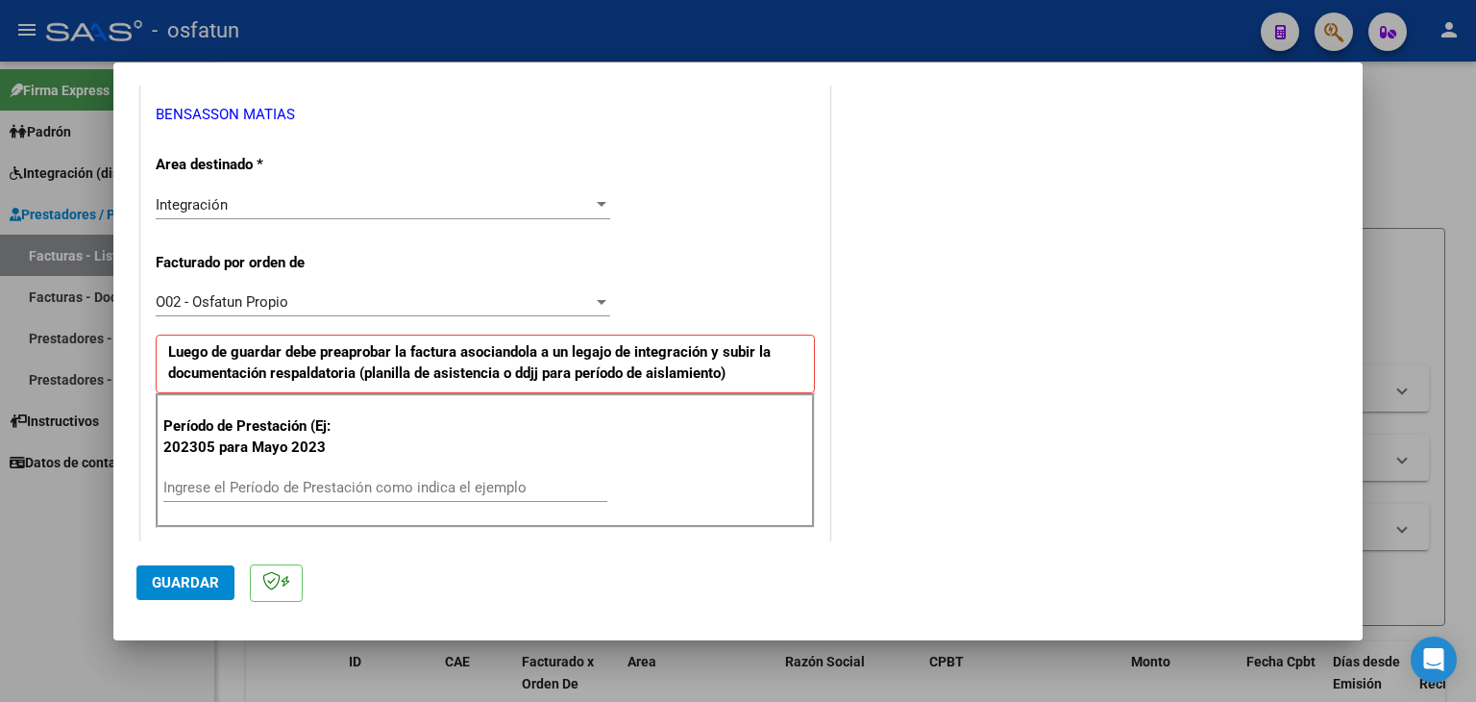
click at [377, 484] on input "Ingrese el Período de Prestación como indica el ejemplo" at bounding box center [385, 487] width 444 height 17
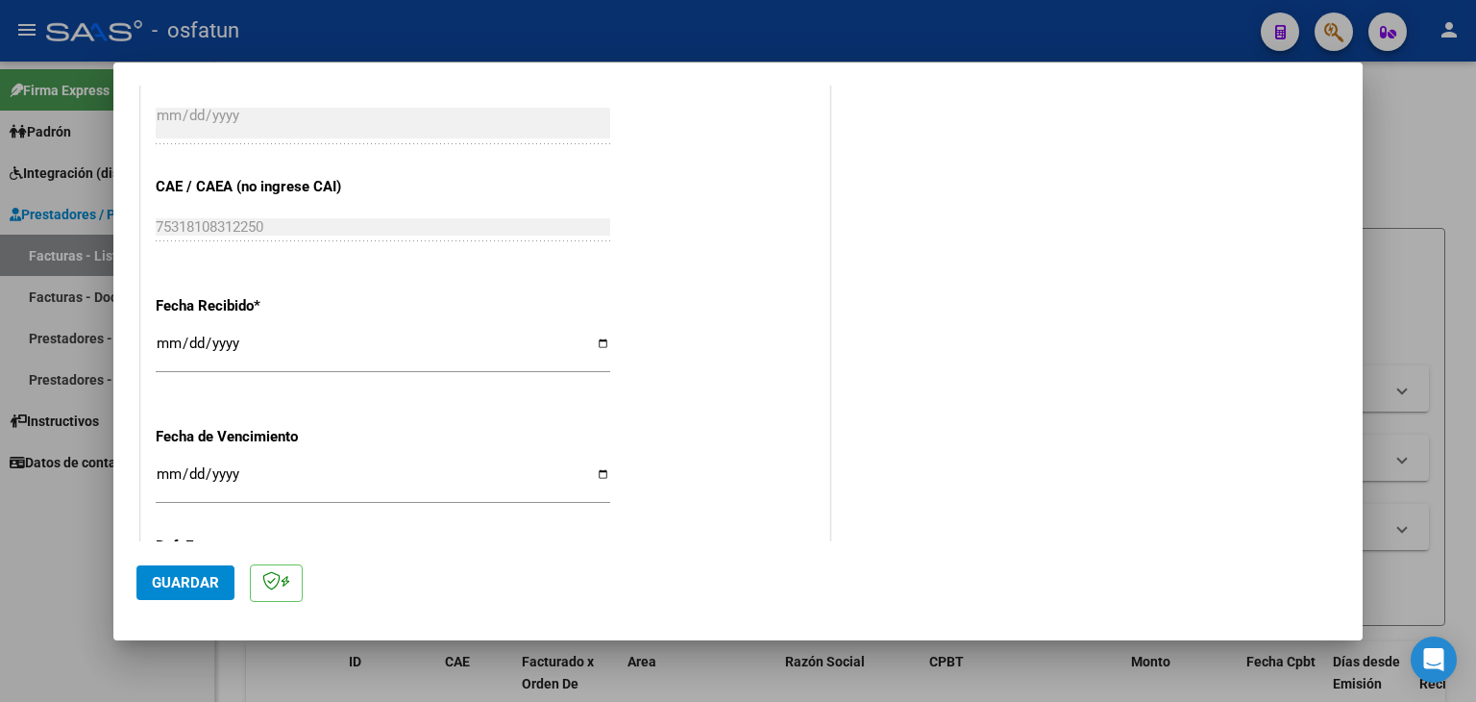
scroll to position [1250, 0]
type input "202507"
click at [185, 589] on span "Guardar" at bounding box center [185, 582] width 67 height 17
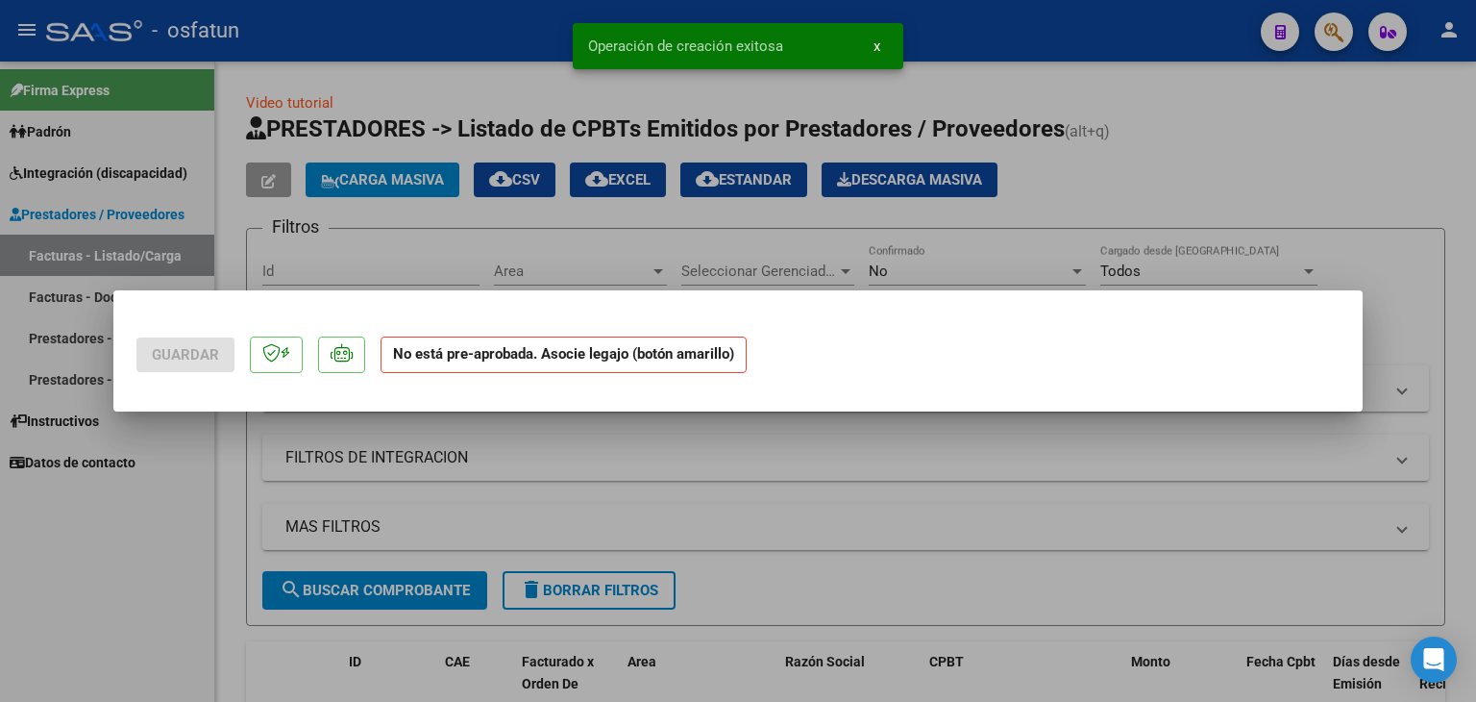
scroll to position [0, 0]
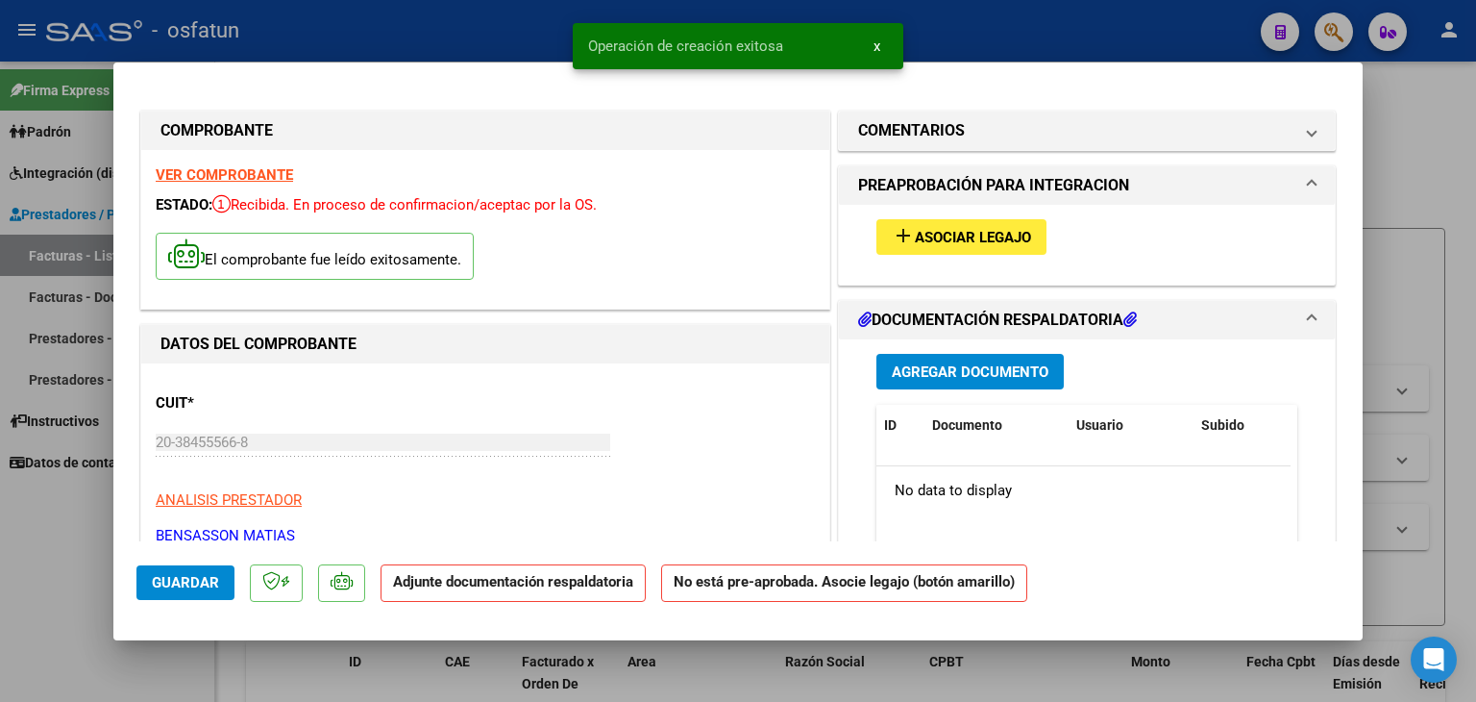
drag, startPoint x: 984, startPoint y: 189, endPoint x: 957, endPoint y: 239, distance: 56.8
click at [982, 191] on h1 "PREAPROBACIÓN PARA INTEGRACION" at bounding box center [993, 185] width 271 height 23
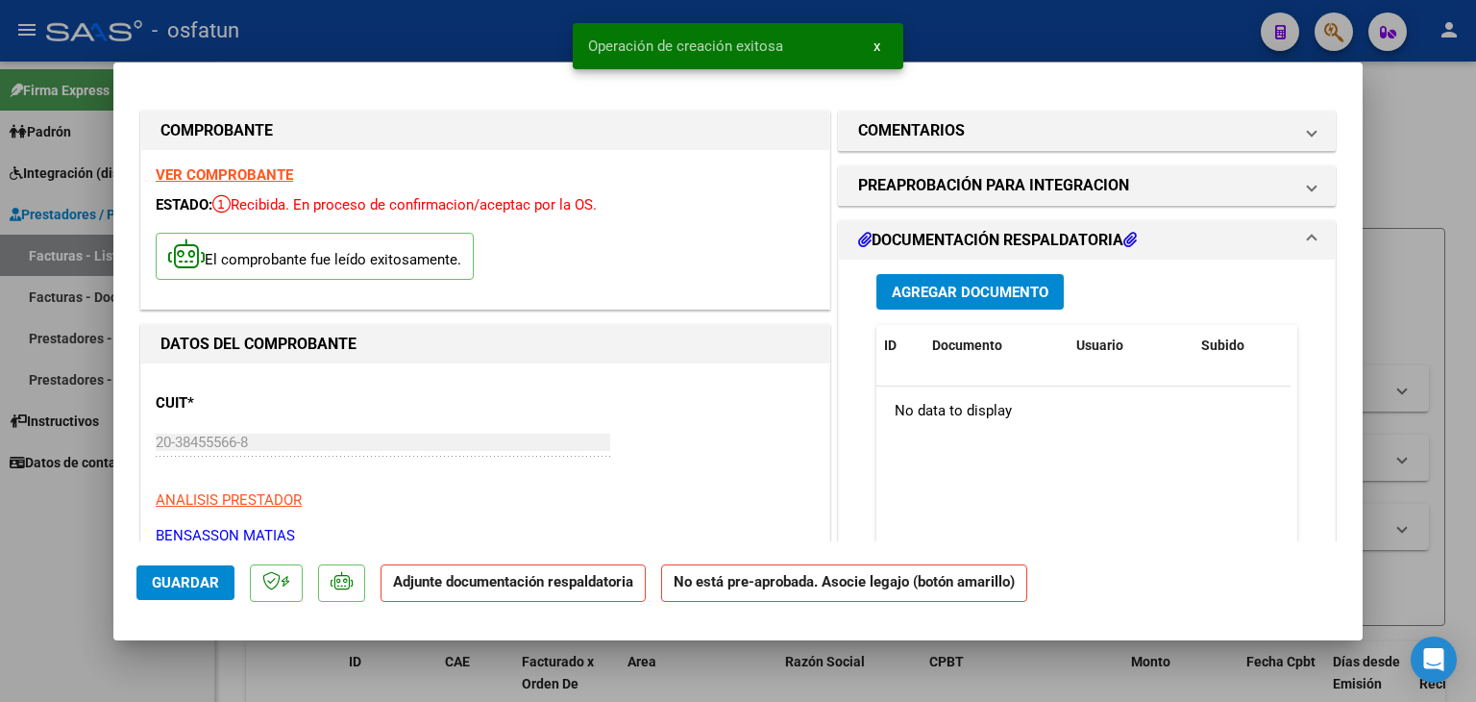
drag, startPoint x: 957, startPoint y: 239, endPoint x: 963, endPoint y: 225, distance: 15.5
click at [963, 225] on mat-expansion-panel-header "DOCUMENTACIÓN RESPALDATORIA" at bounding box center [1087, 240] width 496 height 38
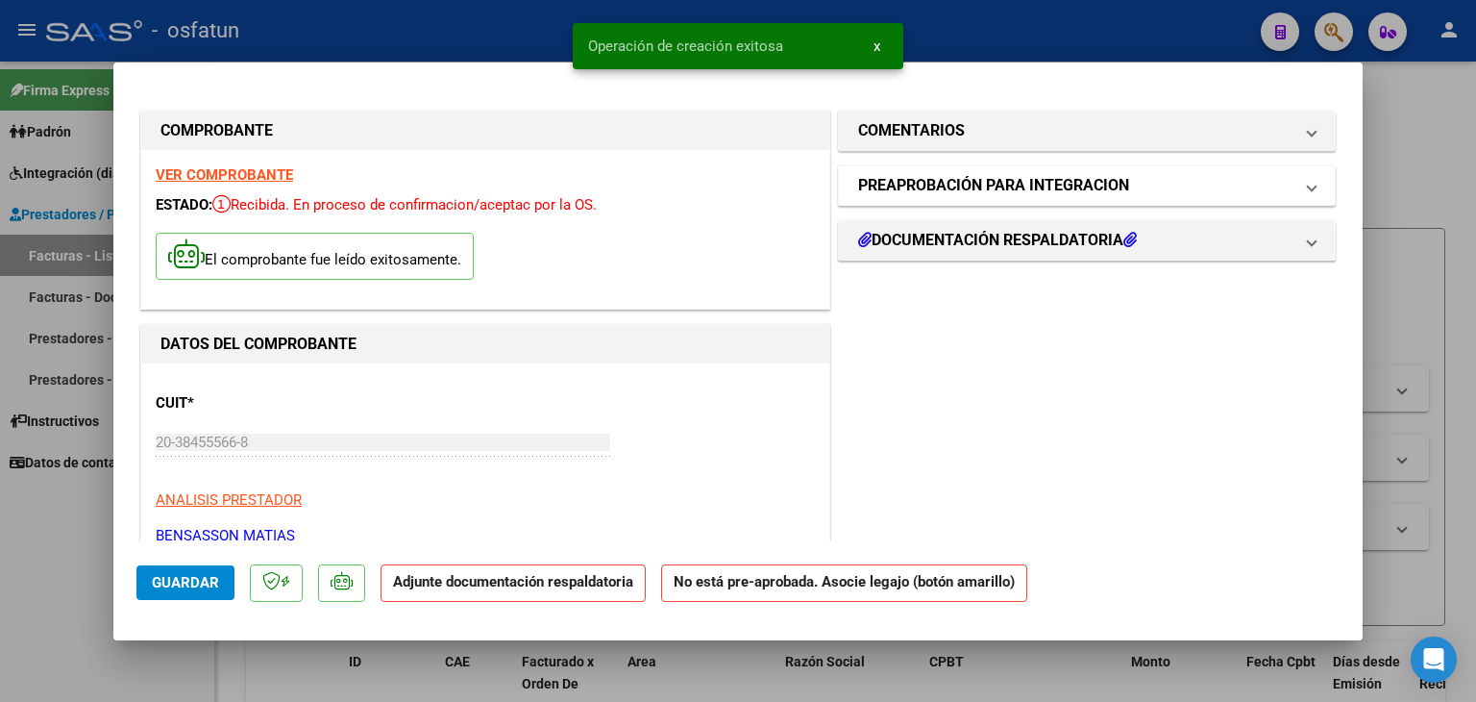
click at [976, 186] on h1 "PREAPROBACIÓN PARA INTEGRACION" at bounding box center [993, 185] width 271 height 23
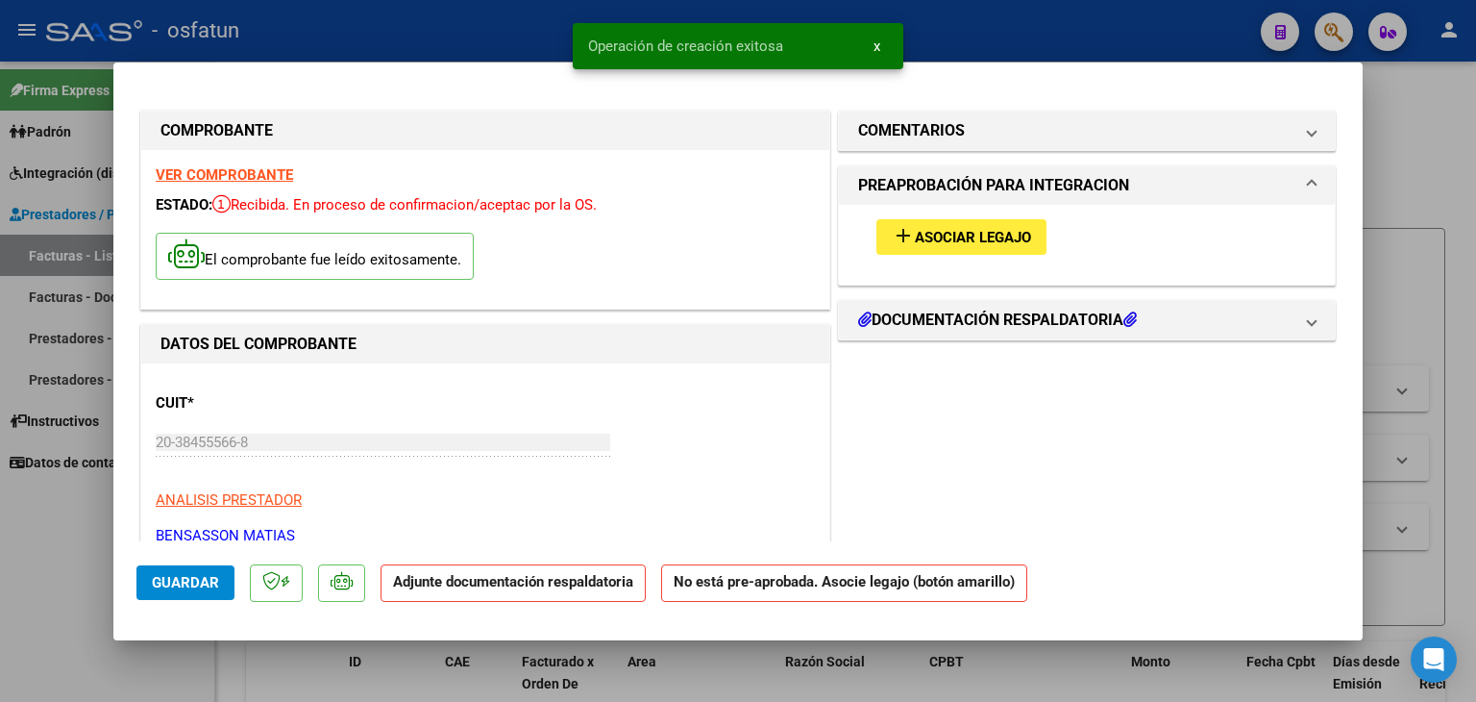
click at [927, 252] on button "add Asociar Legajo" at bounding box center [962, 237] width 170 height 36
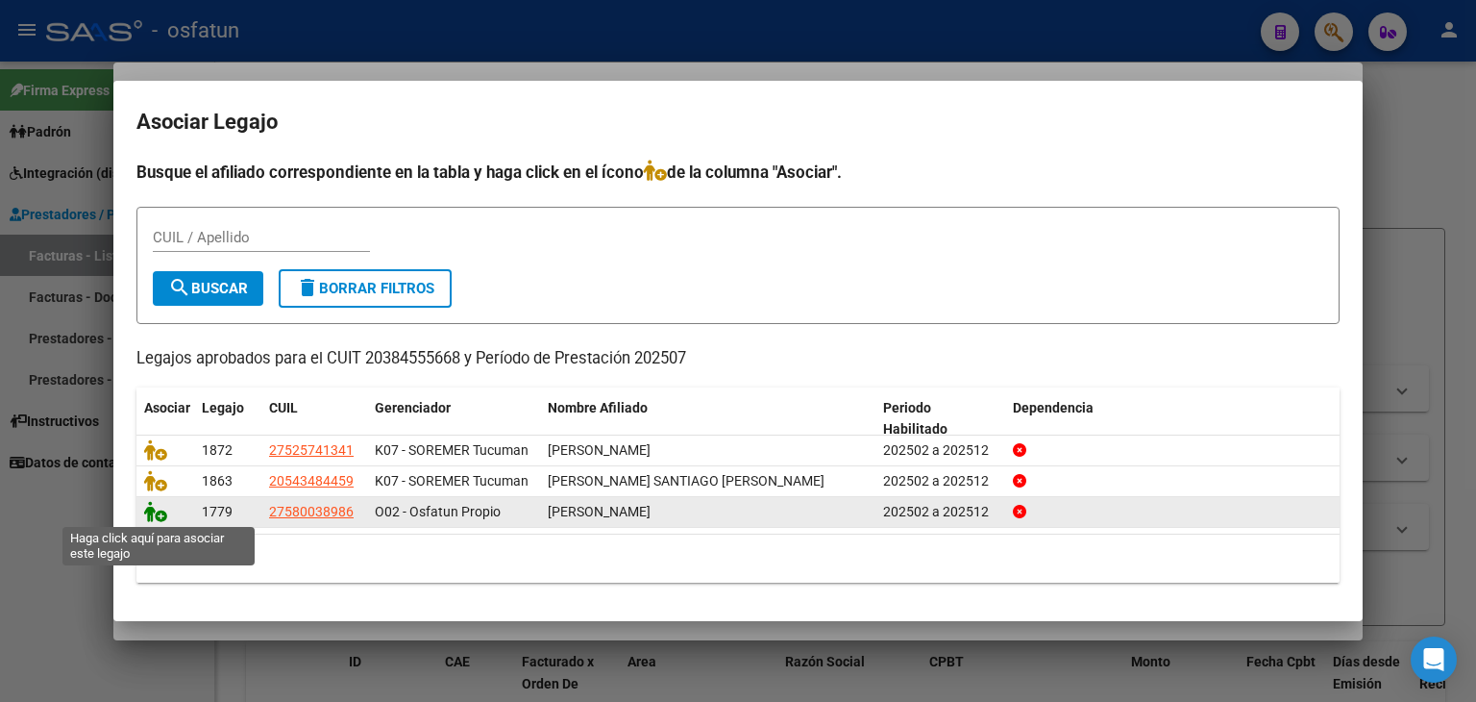
click at [147, 511] on icon at bounding box center [155, 511] width 23 height 21
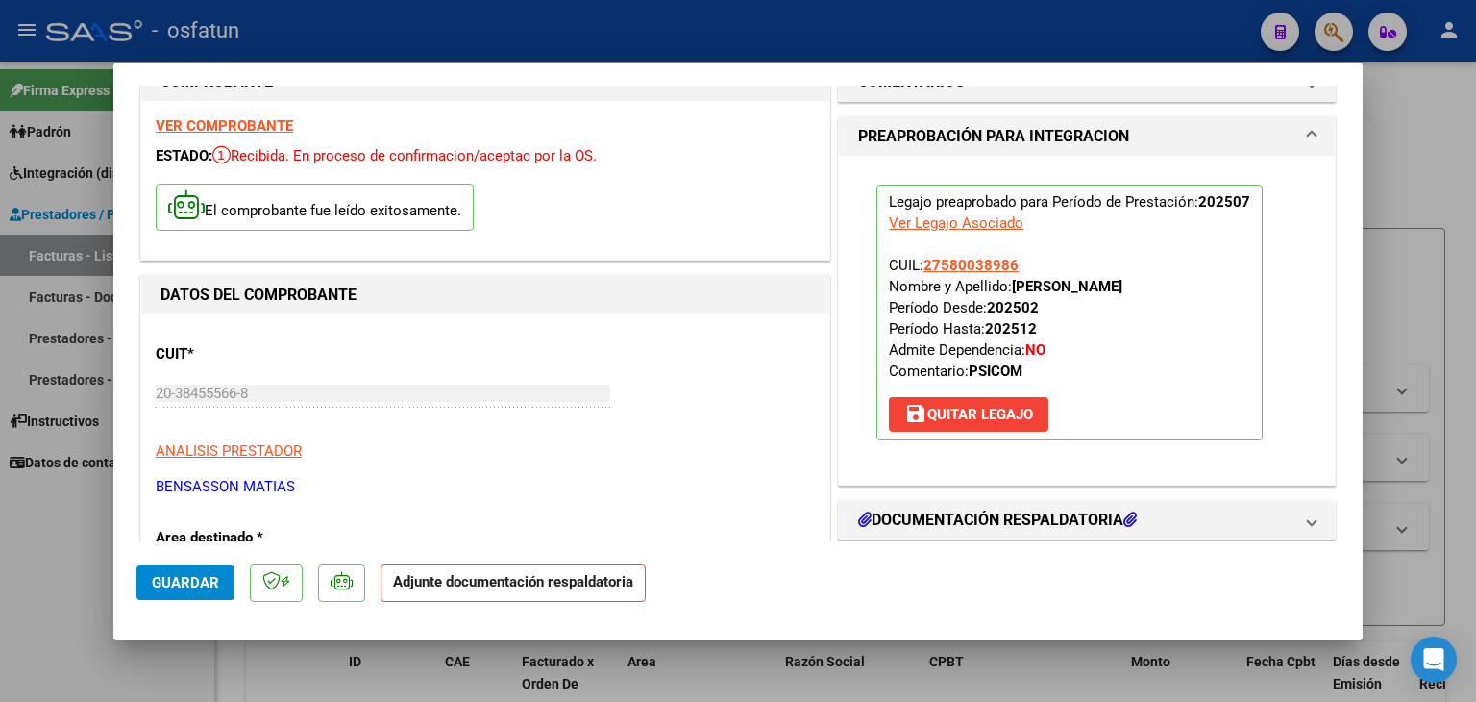
scroll to position [96, 0]
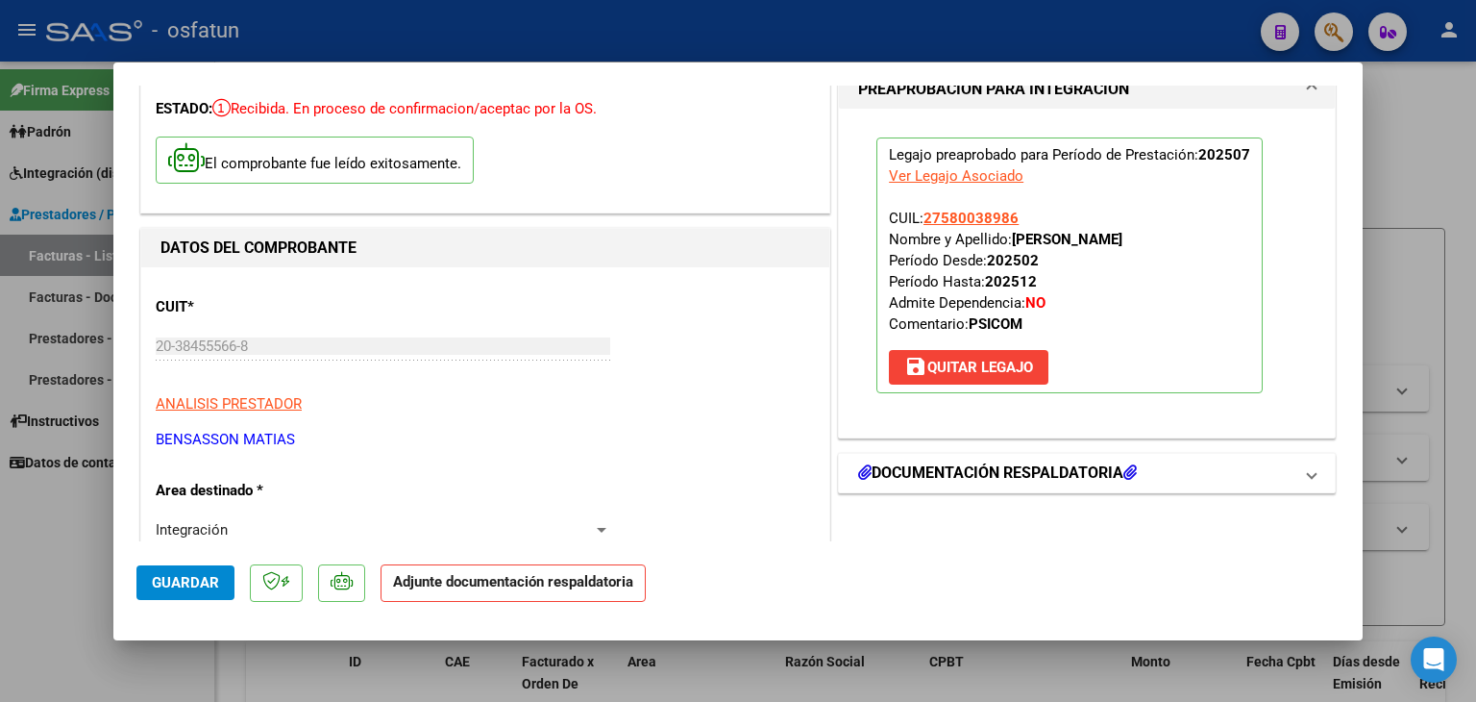
drag, startPoint x: 1101, startPoint y: 469, endPoint x: 1111, endPoint y: 470, distance: 10.6
click at [1102, 469] on h1 "DOCUMENTACIÓN RESPALDATORIA" at bounding box center [997, 472] width 279 height 23
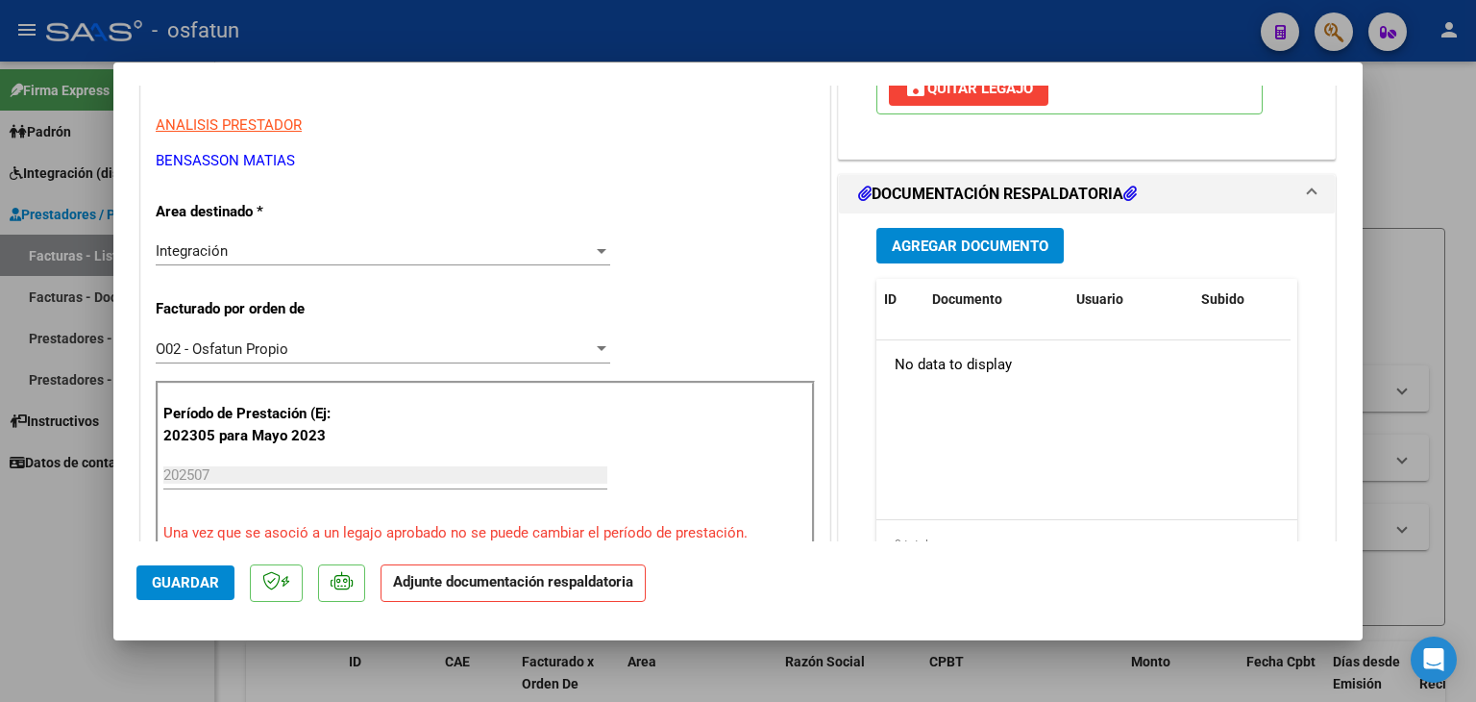
scroll to position [384, 0]
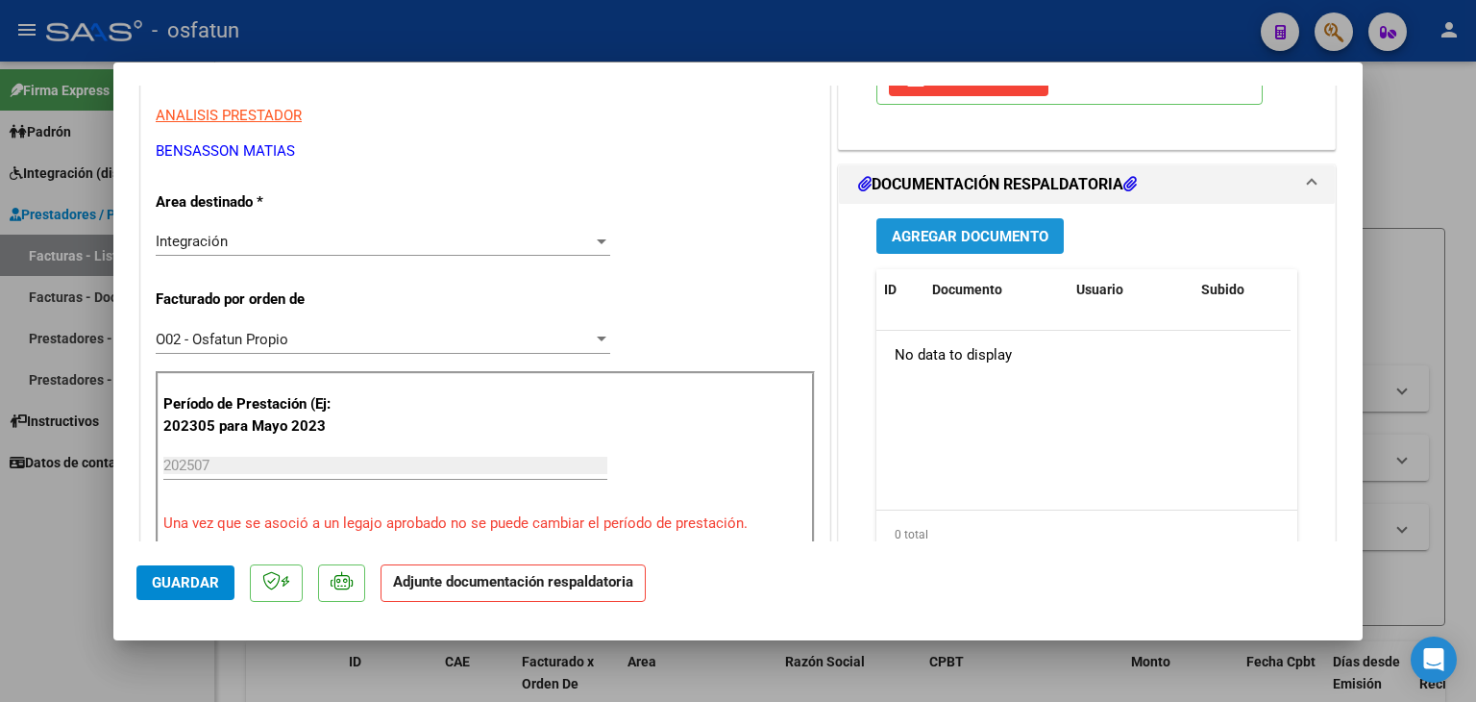
click at [998, 223] on button "Agregar Documento" at bounding box center [970, 236] width 187 height 36
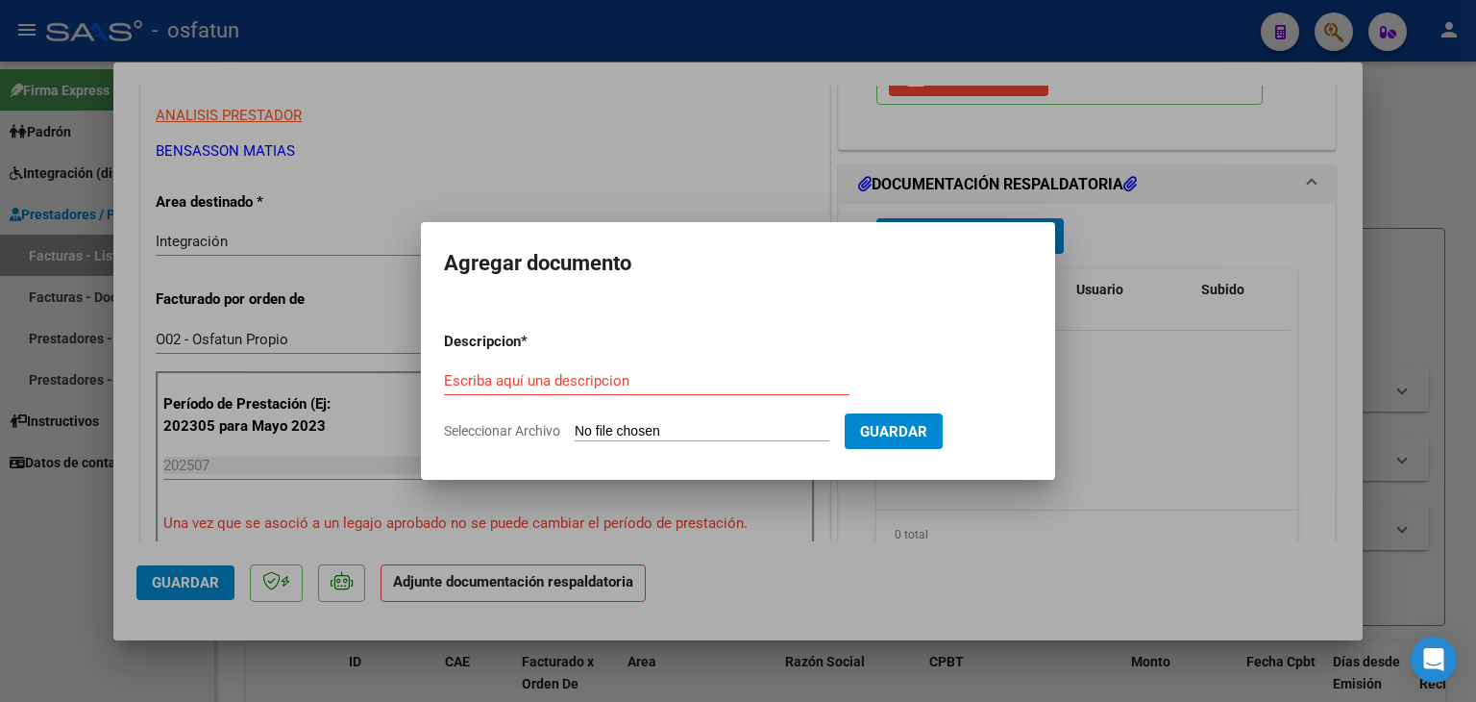
click at [470, 392] on div "Escriba aquí una descripcion" at bounding box center [647, 380] width 406 height 29
type input "ASISTENCIA"
click at [680, 427] on input "Seleccionar Archivo" at bounding box center [702, 432] width 255 height 18
type input "C:\fakepath\FACTURA N° 1-86 - PSICOMOT - [DATE].pdf"
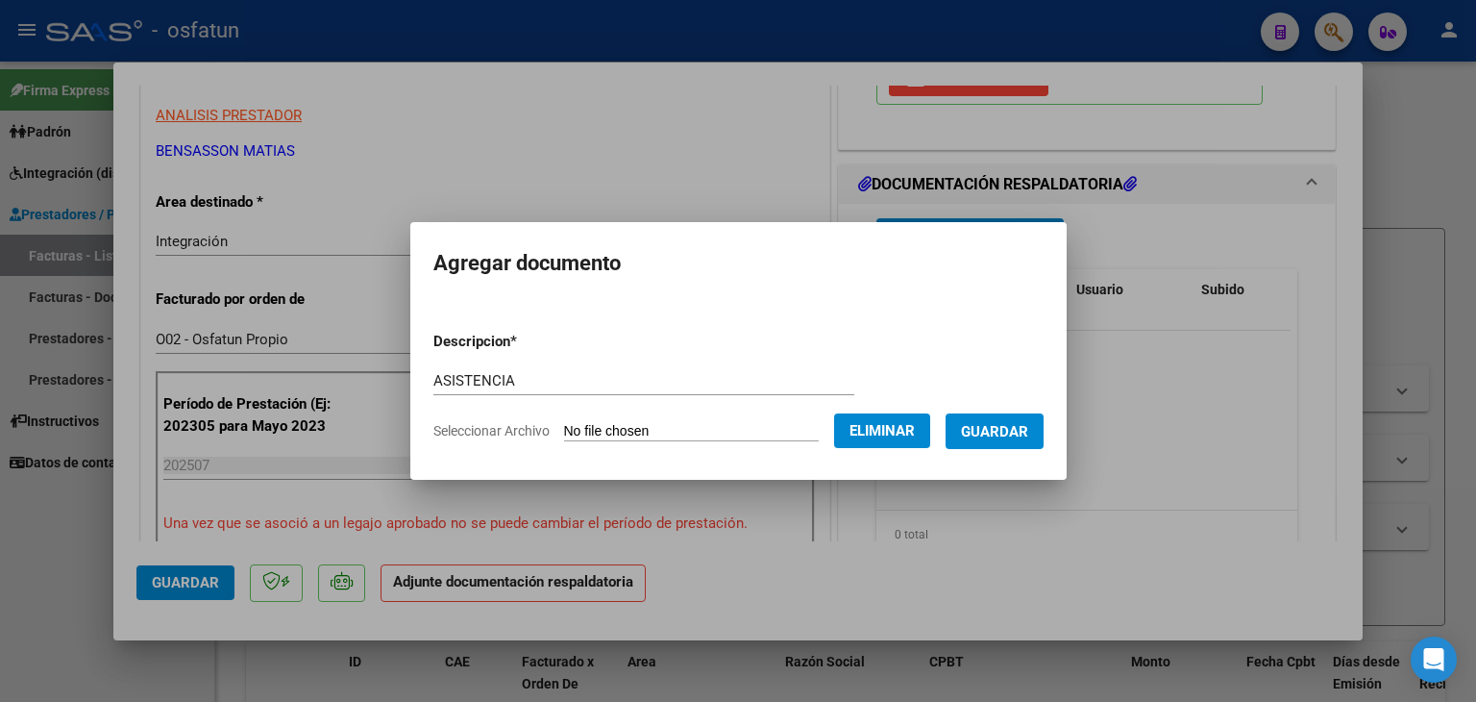
drag, startPoint x: 1007, startPoint y: 407, endPoint x: 986, endPoint y: 414, distance: 22.5
click at [999, 409] on form "Descripcion * ASISTENCIA Escriba aquí una descripcion Seleccionar Archivo Elimi…" at bounding box center [738, 386] width 610 height 140
click at [915, 423] on span "Eliminar" at bounding box center [882, 430] width 65 height 17
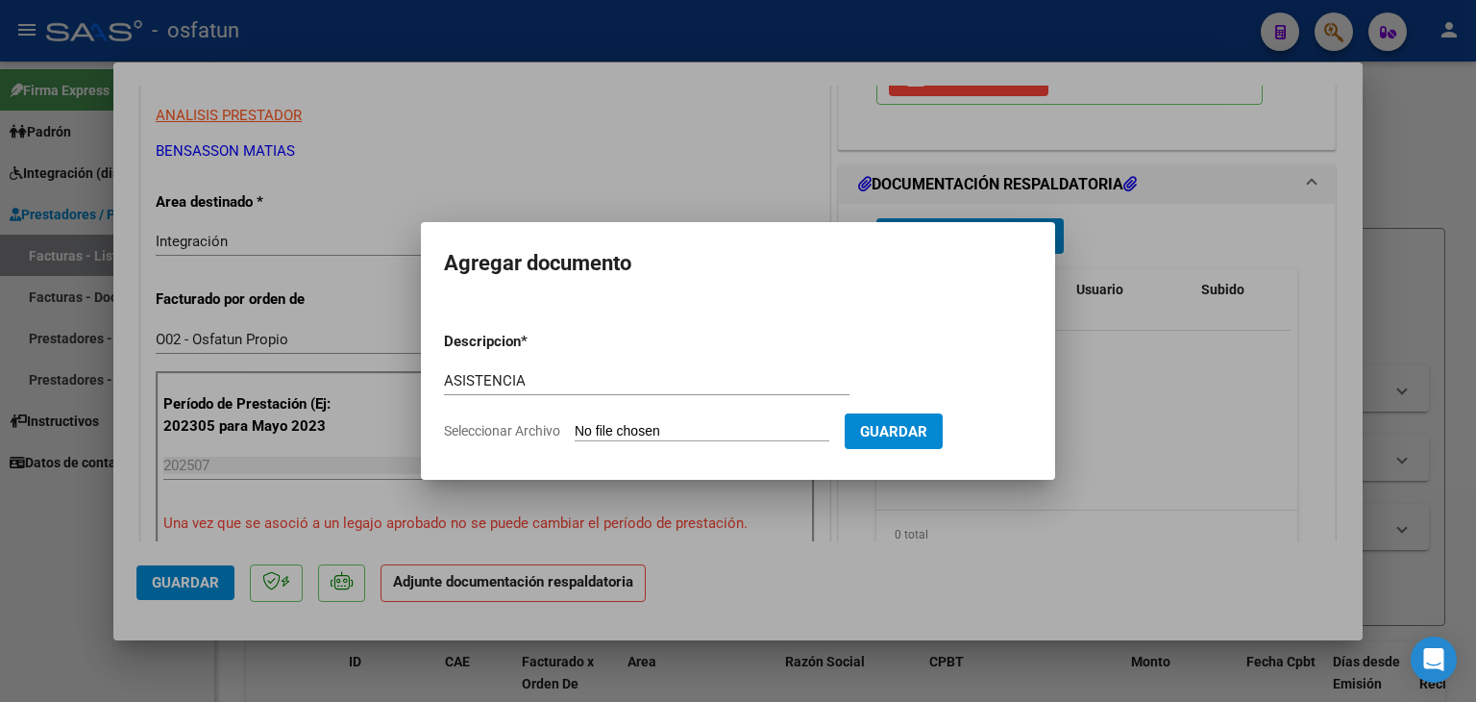
click at [649, 435] on input "Seleccionar Archivo" at bounding box center [702, 432] width 255 height 18
type input "C:\fakepath\PLANILLA ASISTENCIA - PSICOMOT - [DATE].pdf"
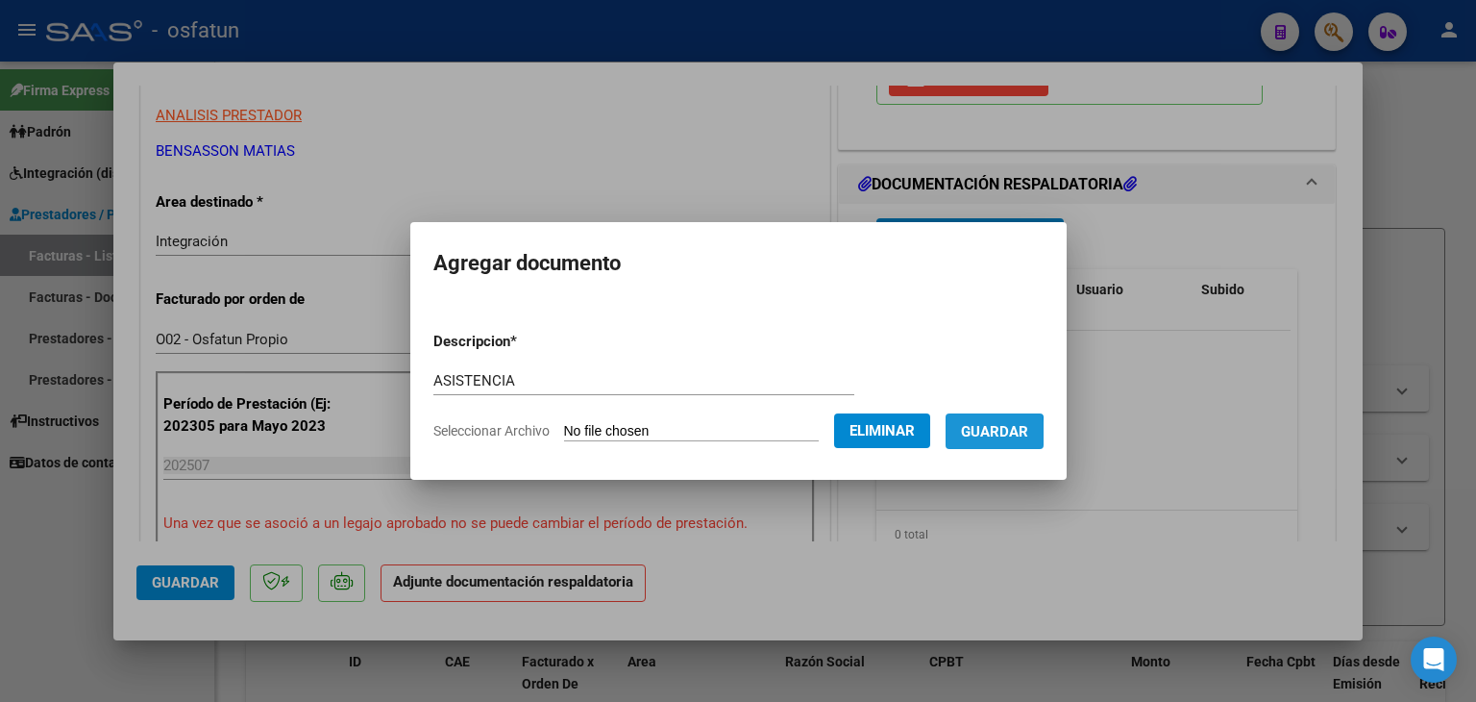
drag, startPoint x: 975, startPoint y: 434, endPoint x: 969, endPoint y: 445, distance: 12.0
click at [970, 443] on button "Guardar" at bounding box center [995, 431] width 98 height 36
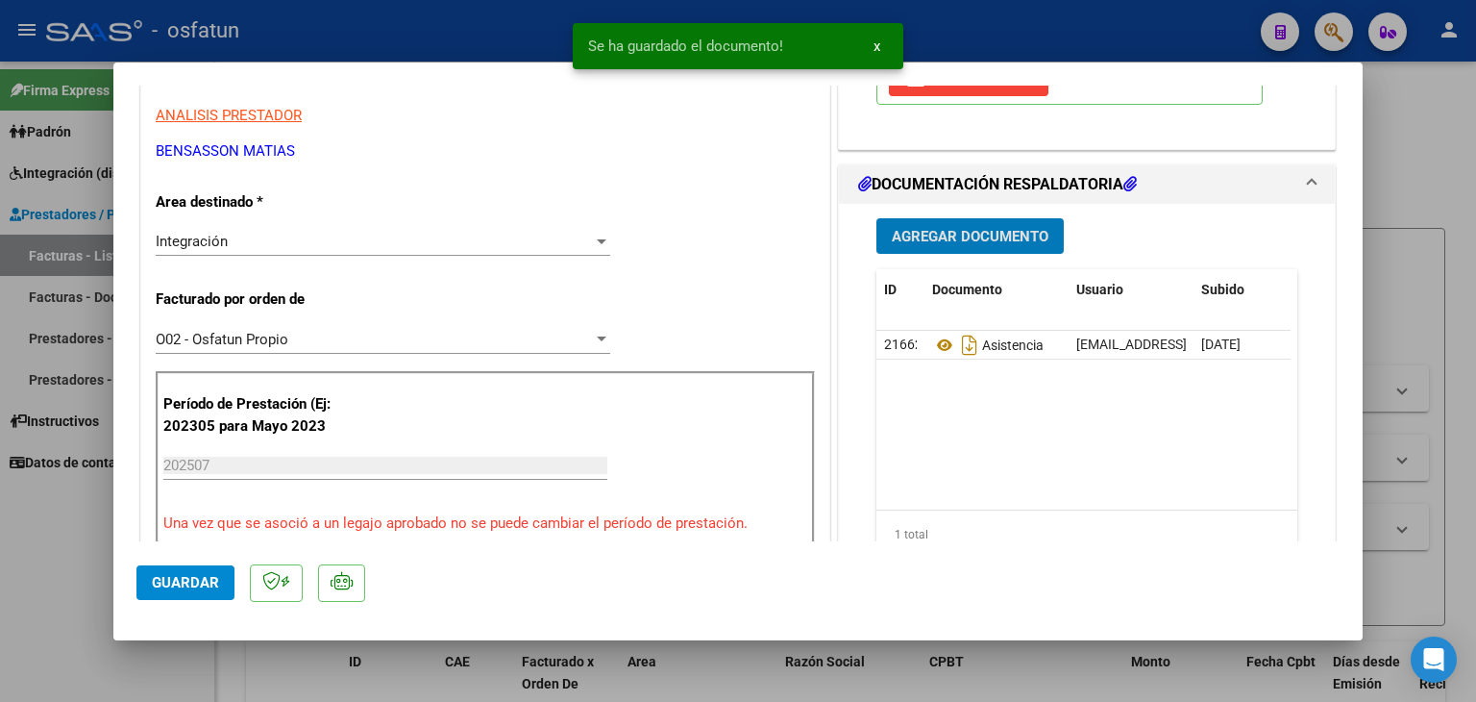
click at [999, 243] on span "Agregar Documento" at bounding box center [970, 236] width 157 height 17
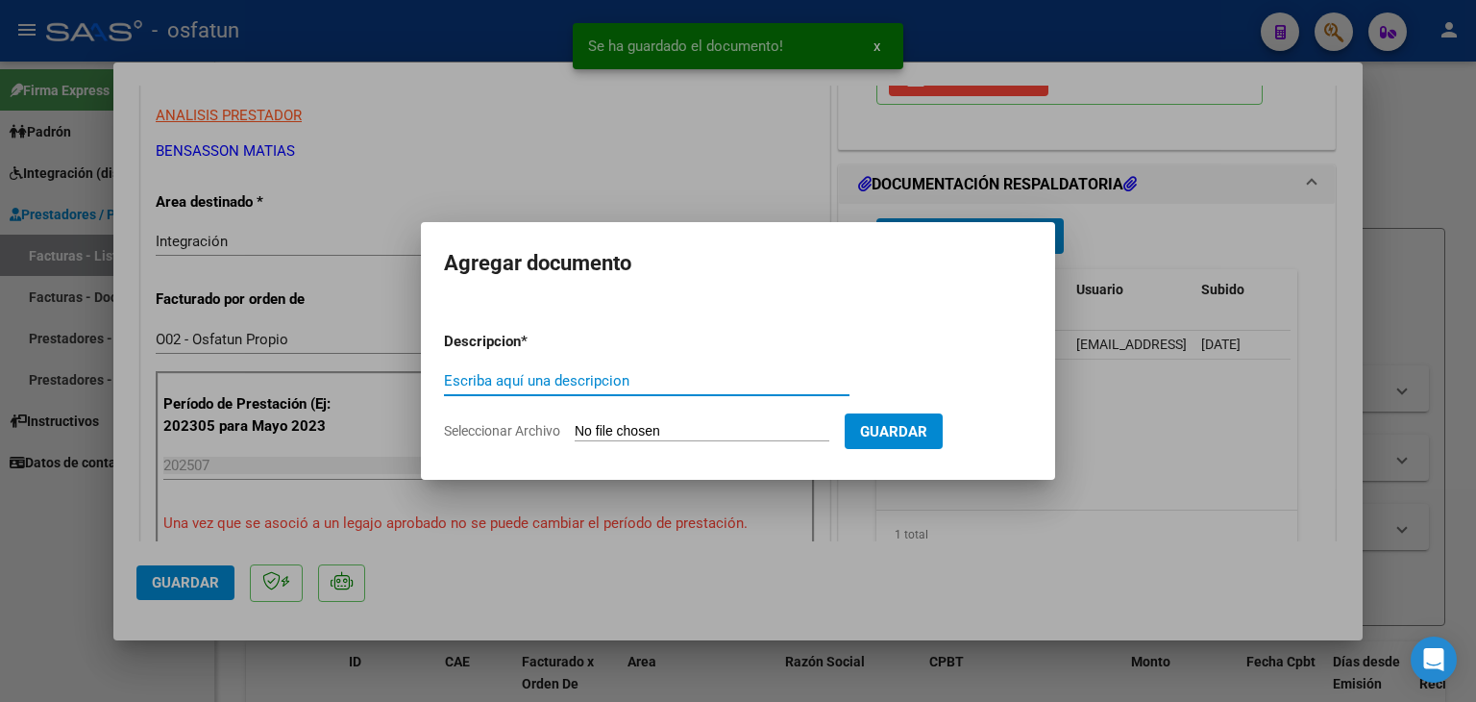
click at [550, 379] on input "Escriba aquí una descripcion" at bounding box center [647, 380] width 406 height 17
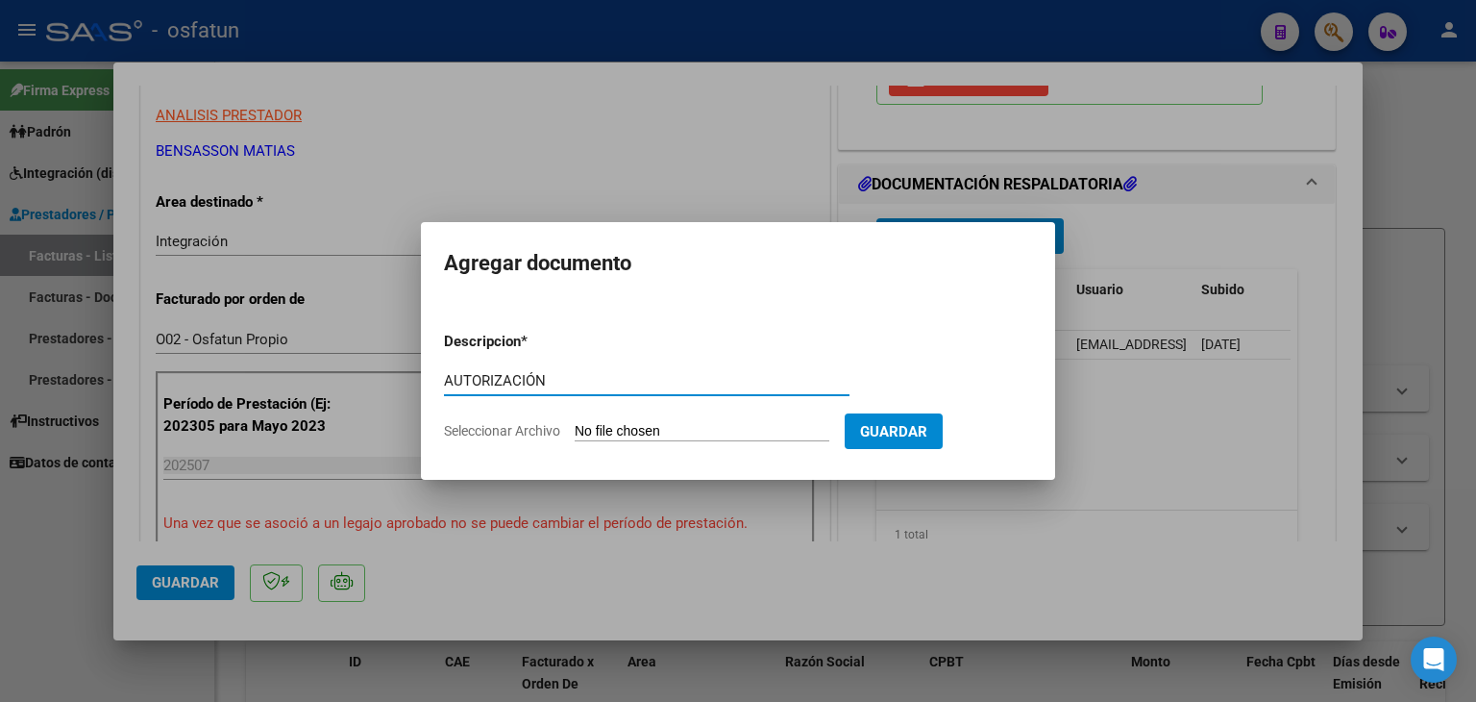
type input "AUTORIZACIÓN"
click at [687, 438] on input "Seleccionar Archivo" at bounding box center [702, 432] width 255 height 18
type input "C:\fakepath\PRESUPUESTO AUTORIZADO - PSICOMOT - 2025.pdf"
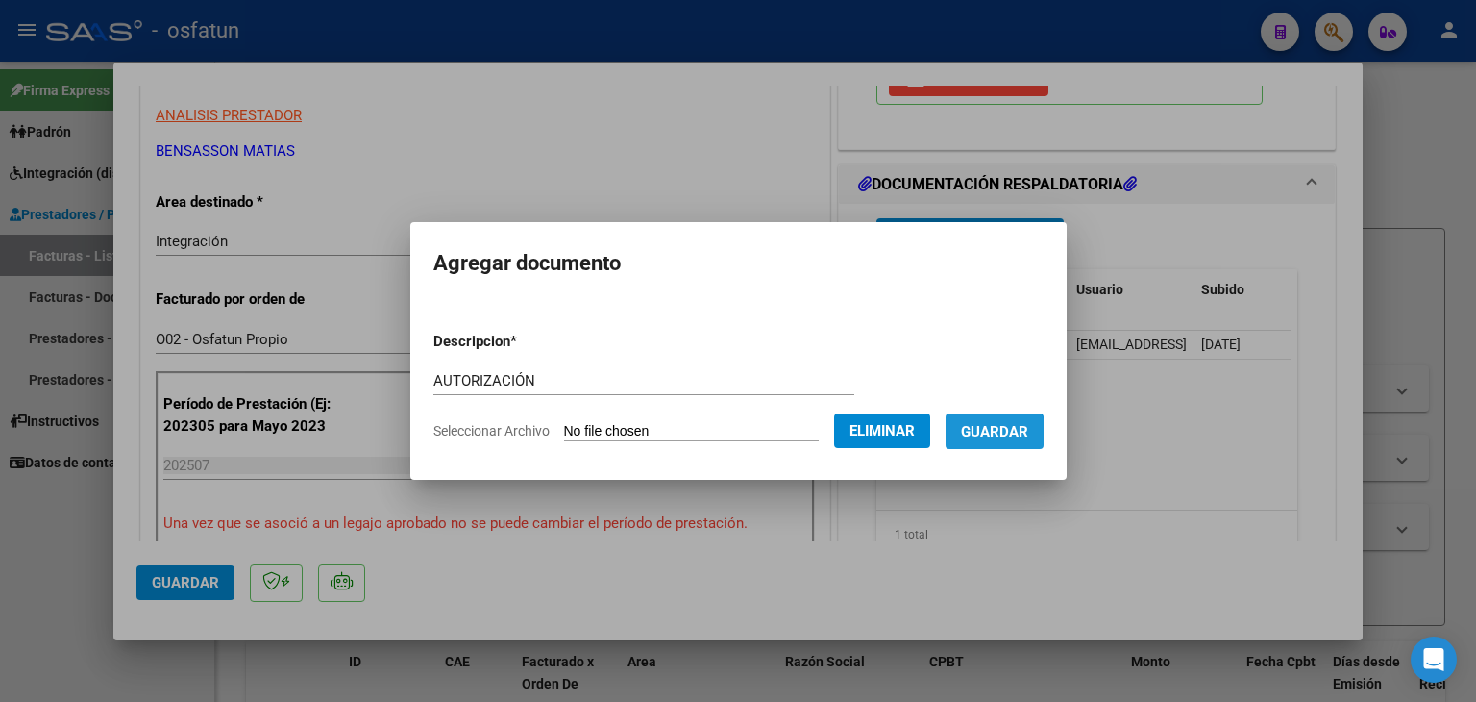
click at [996, 443] on button "Guardar" at bounding box center [995, 431] width 98 height 36
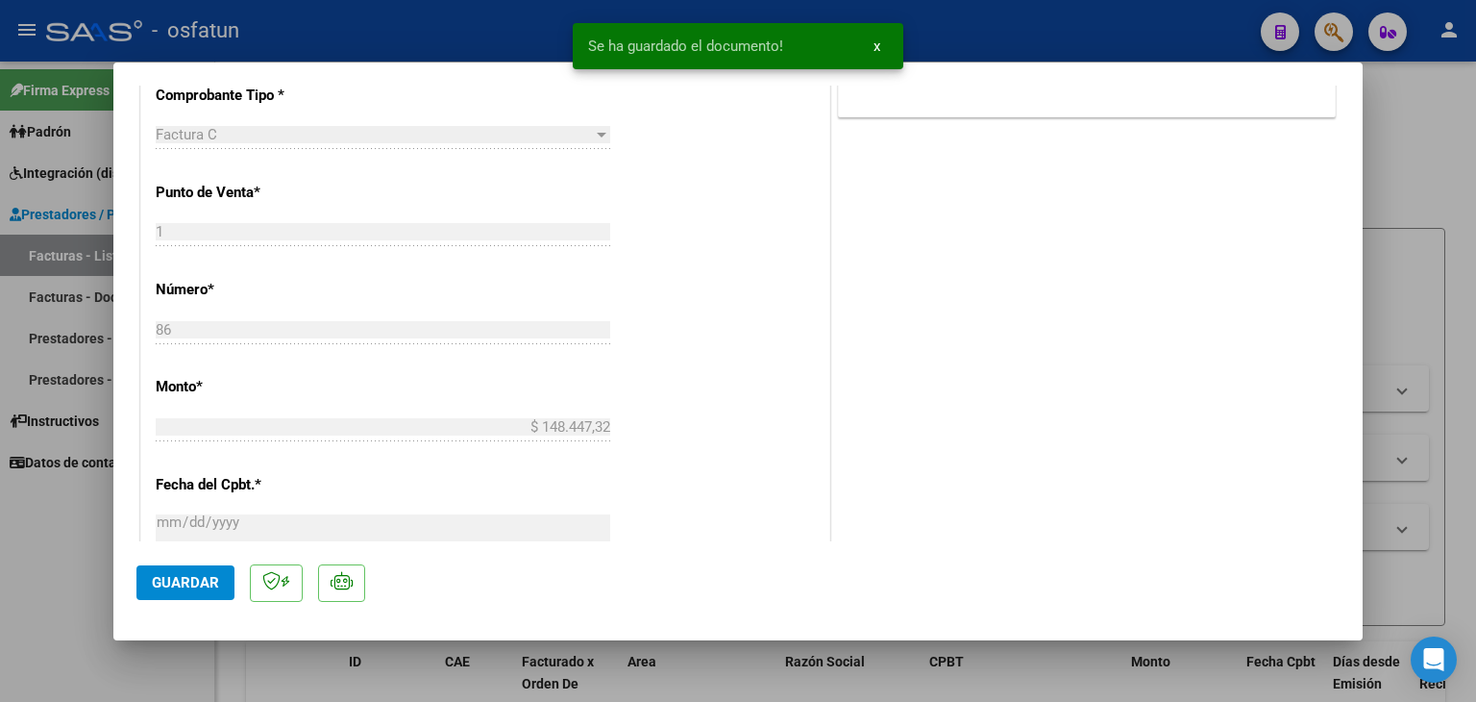
scroll to position [1057, 0]
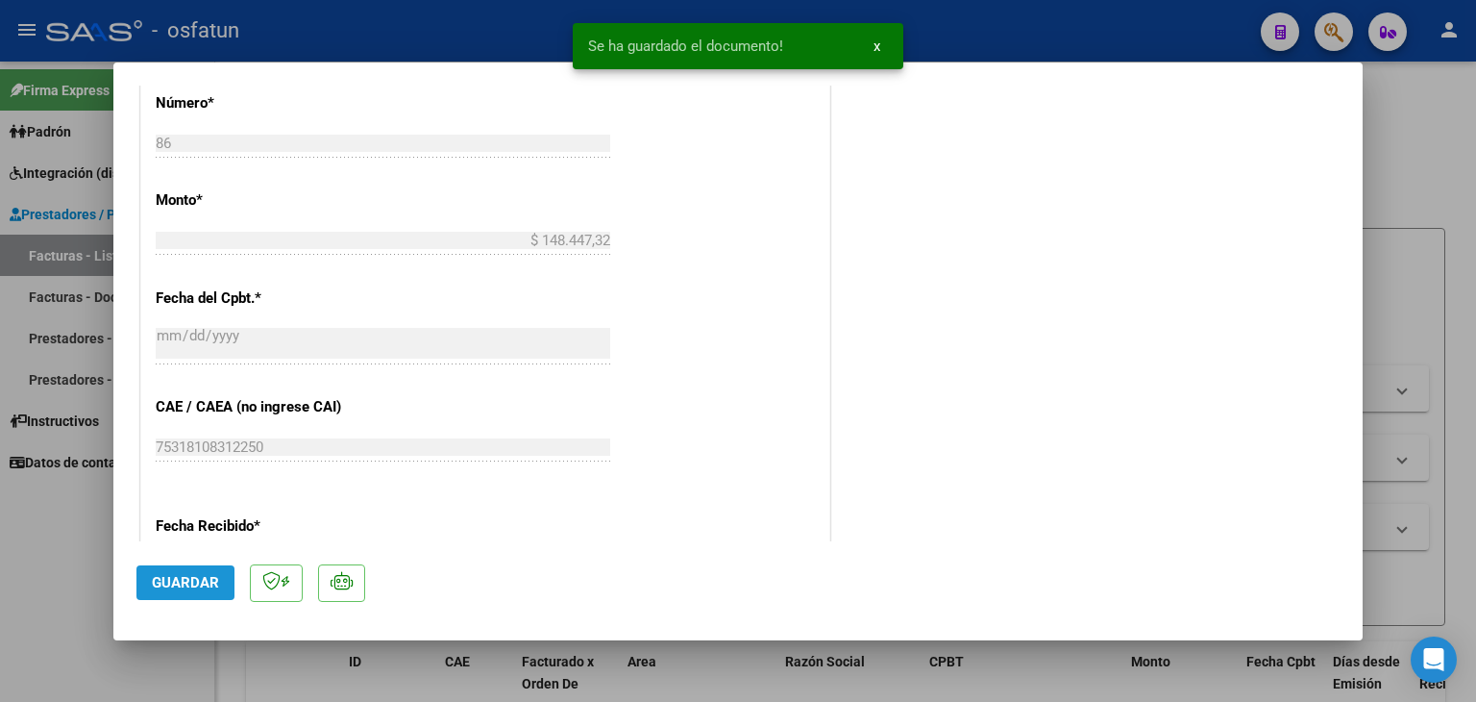
click at [138, 574] on button "Guardar" at bounding box center [185, 582] width 98 height 35
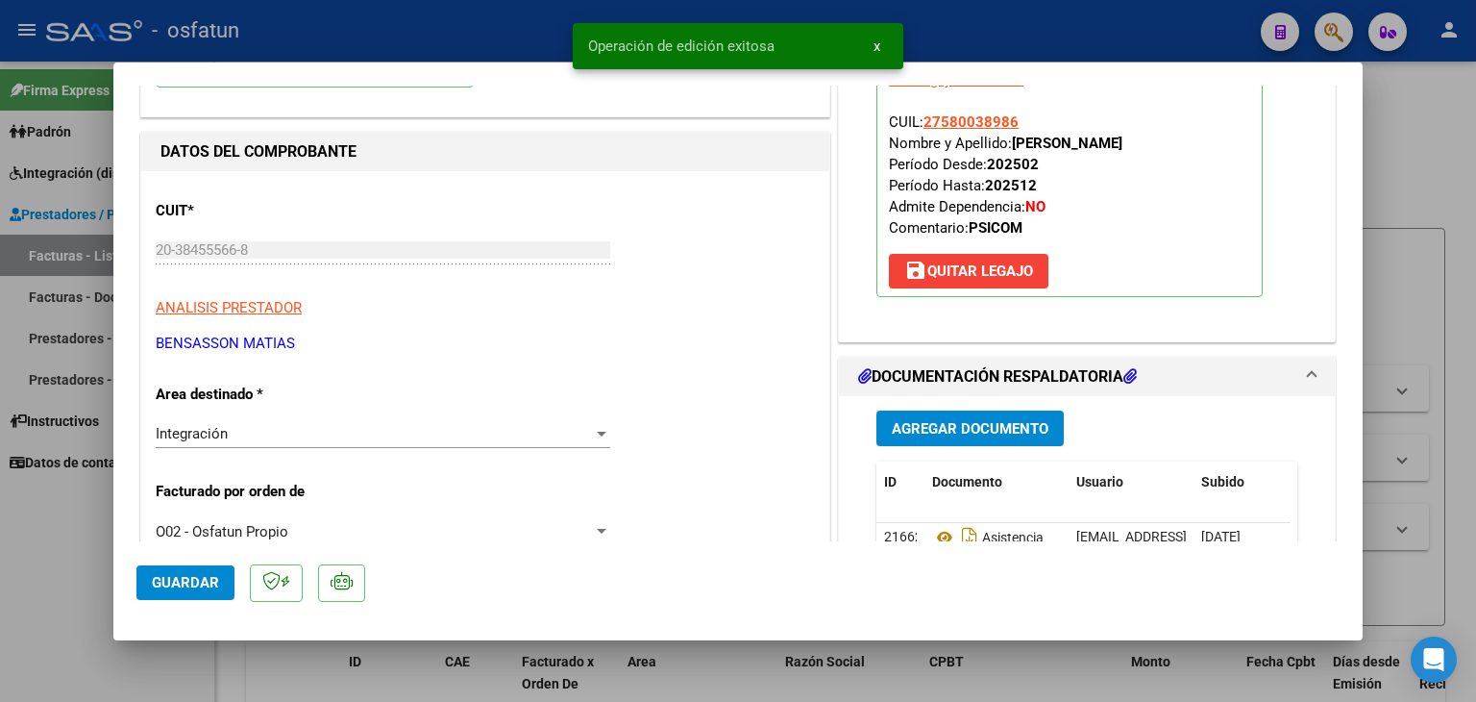
click at [444, 20] on div at bounding box center [738, 351] width 1476 height 702
type input "$ 0,00"
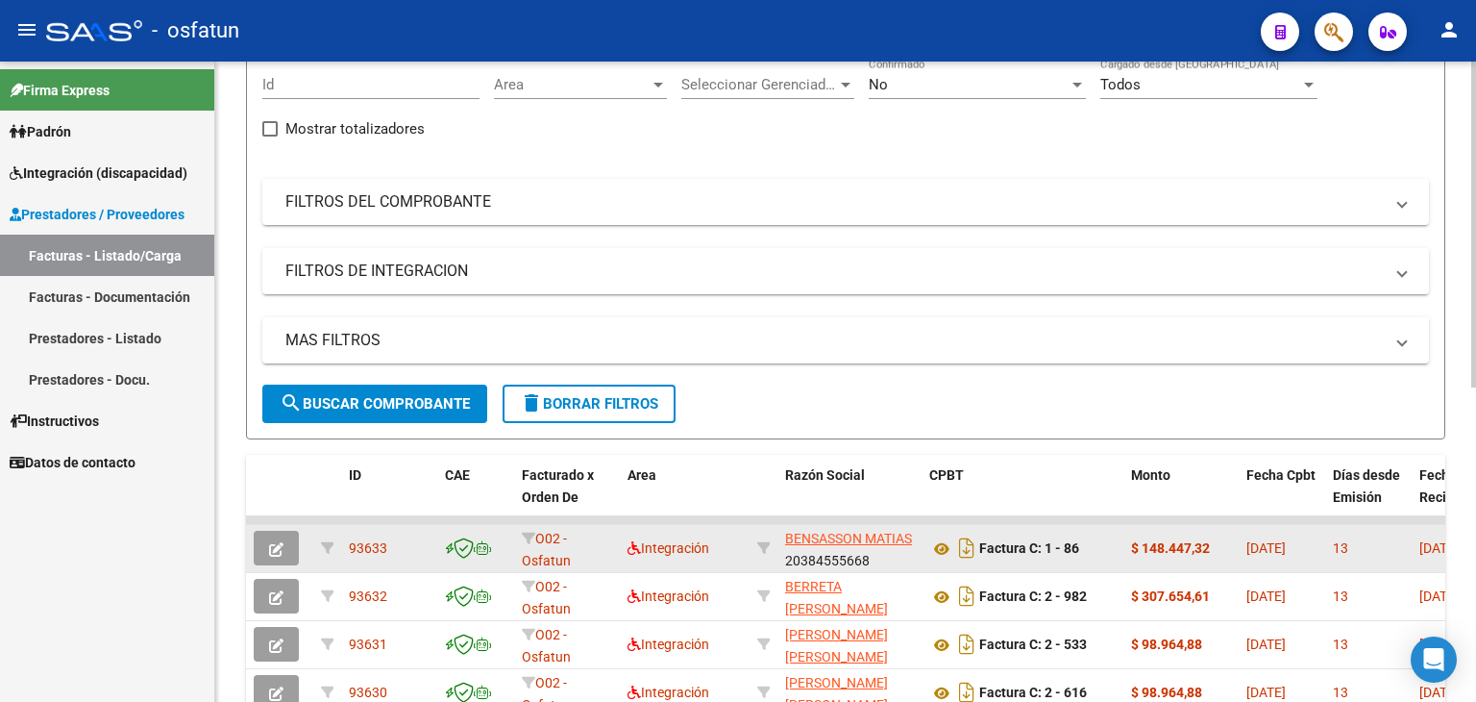
scroll to position [0, 0]
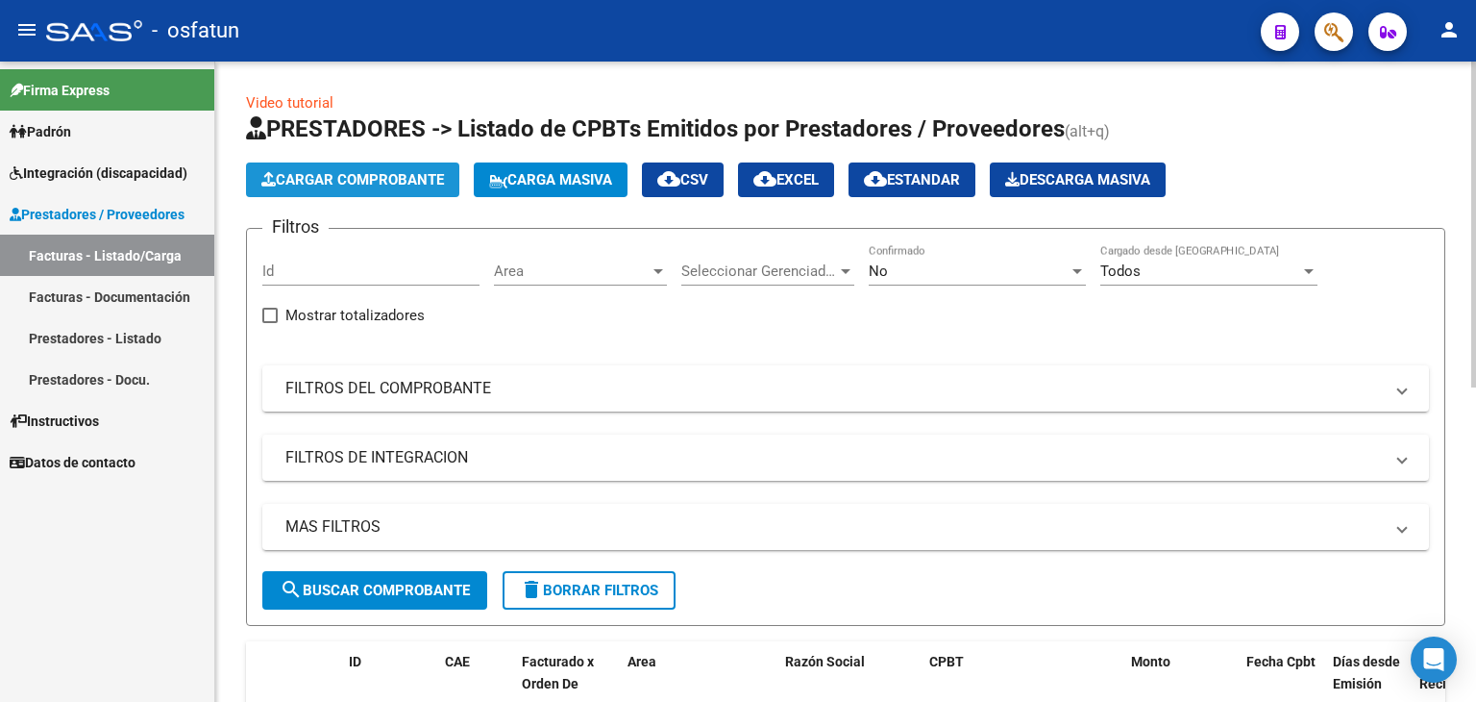
click at [349, 186] on span "Cargar Comprobante" at bounding box center [352, 179] width 183 height 17
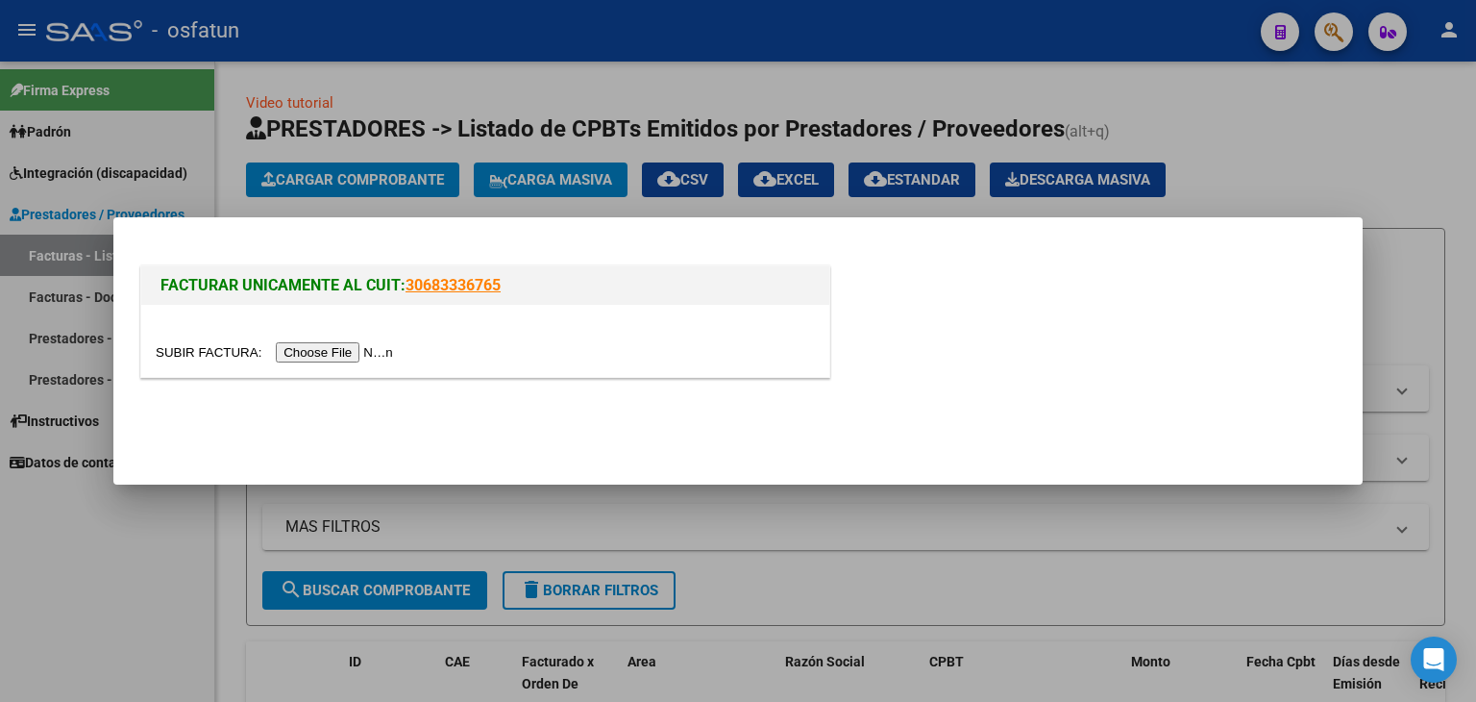
click at [388, 343] on input "file" at bounding box center [277, 352] width 243 height 20
click at [342, 347] on input "file" at bounding box center [277, 352] width 243 height 20
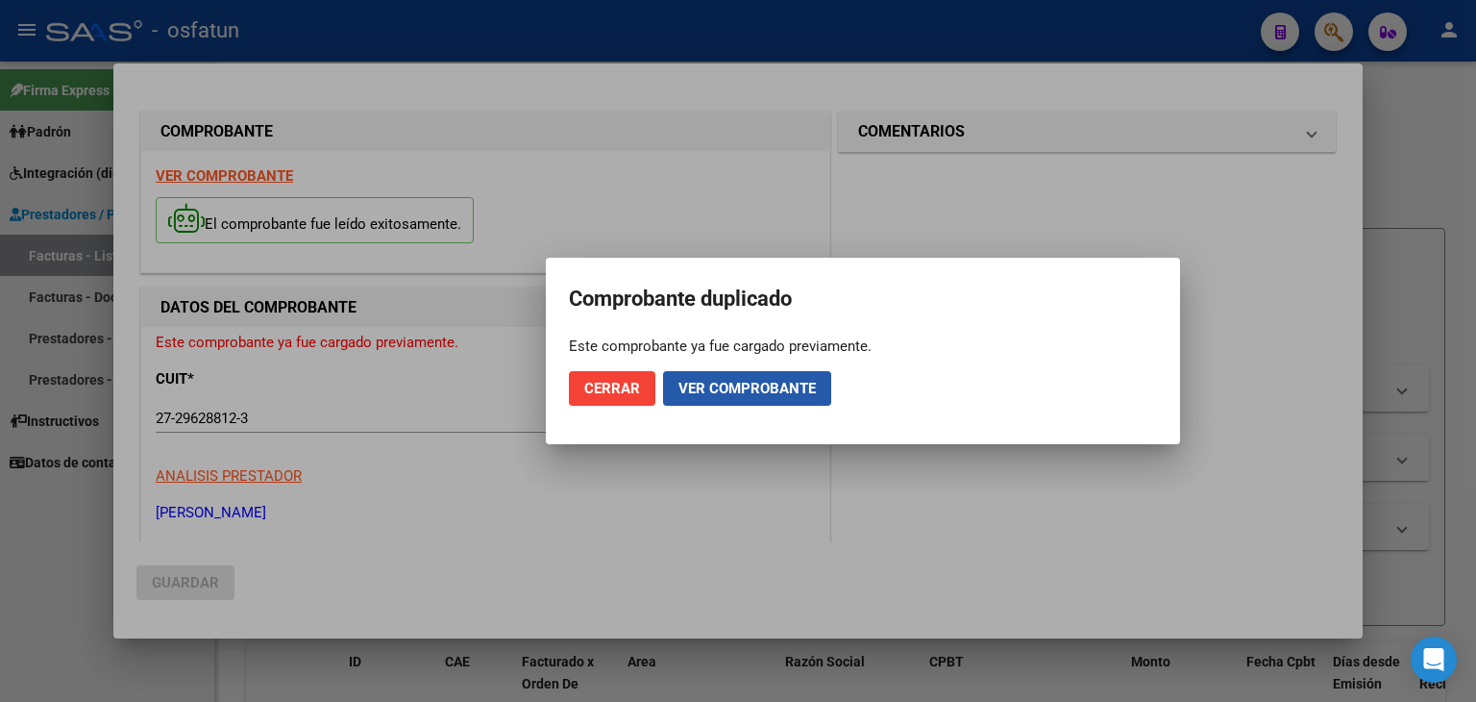
click at [755, 380] on span "Ver comprobante" at bounding box center [747, 388] width 137 height 17
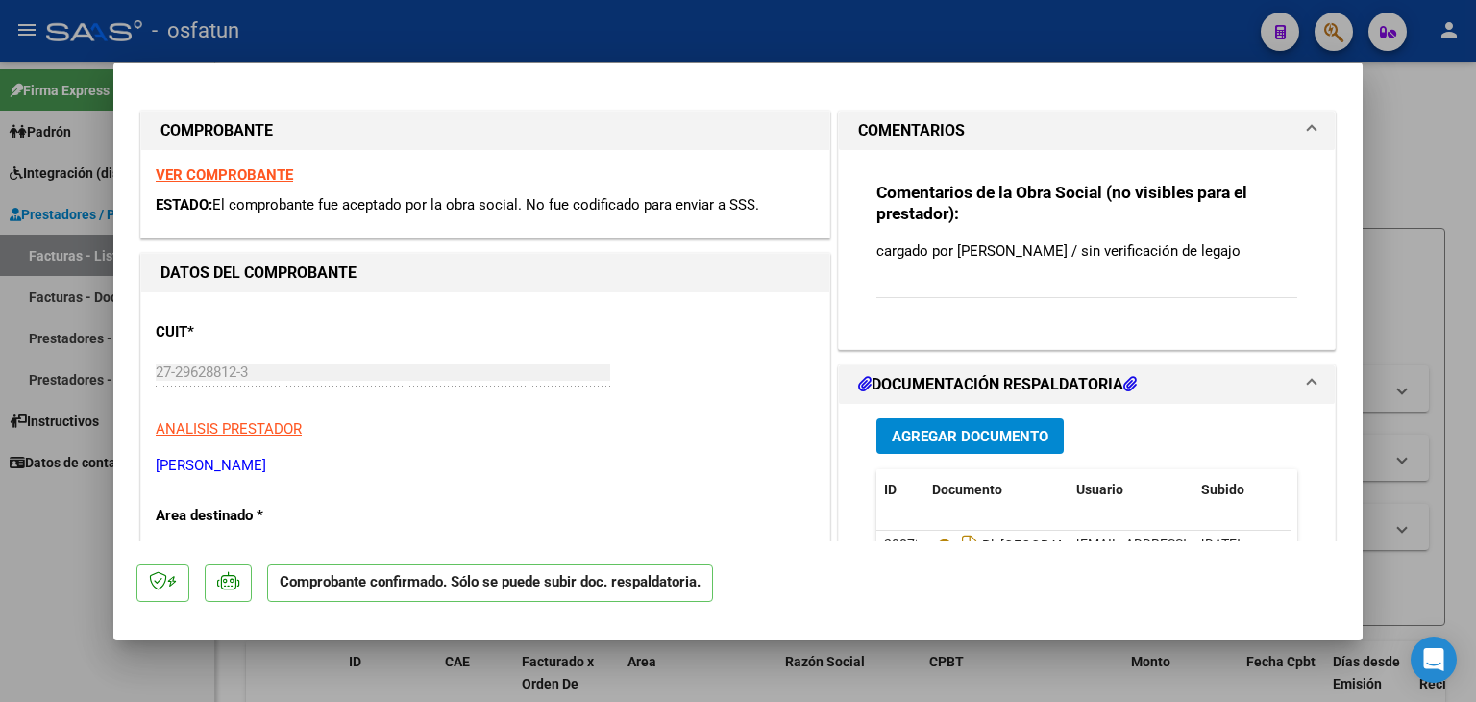
drag, startPoint x: 711, startPoint y: 35, endPoint x: 707, endPoint y: 51, distance: 16.8
click at [713, 33] on div at bounding box center [738, 351] width 1476 height 702
type input "$ 0,00"
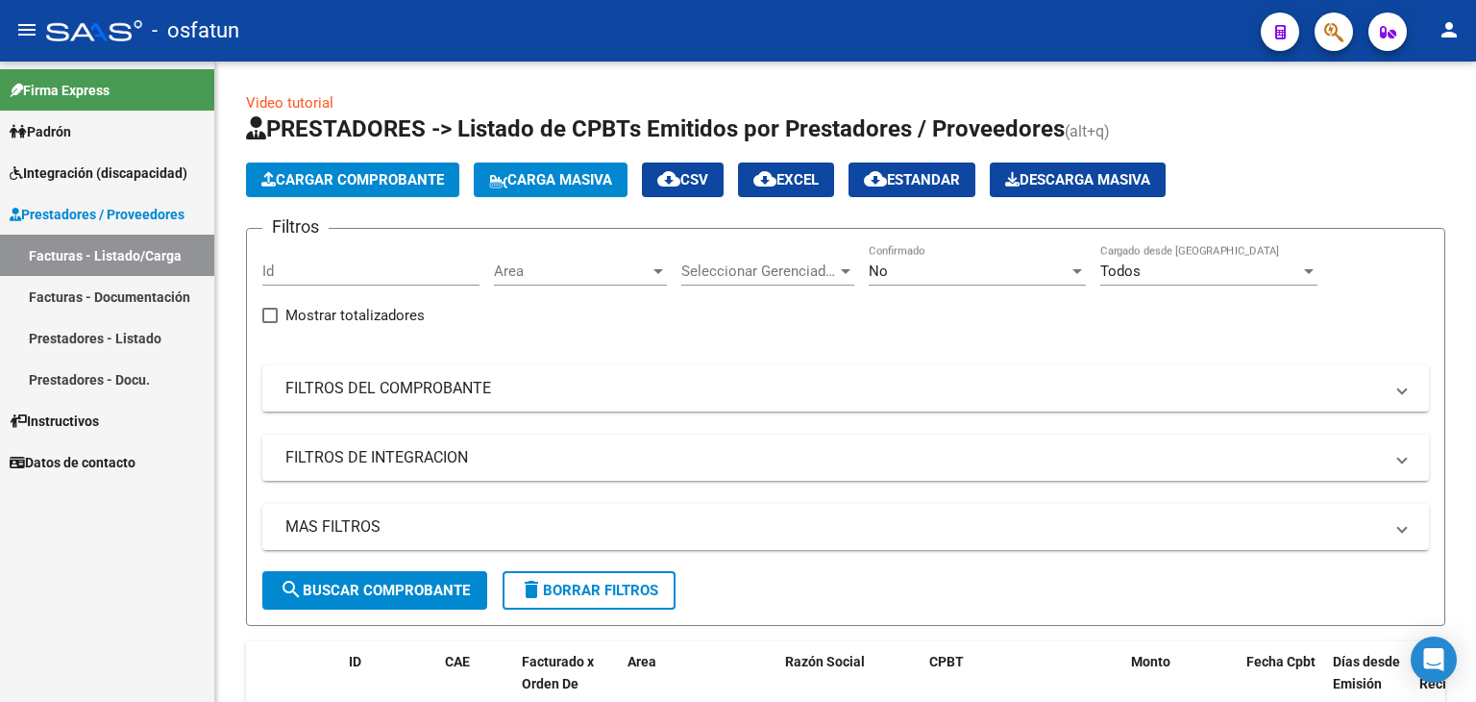
click at [73, 283] on link "Facturas - Documentación" at bounding box center [107, 296] width 214 height 41
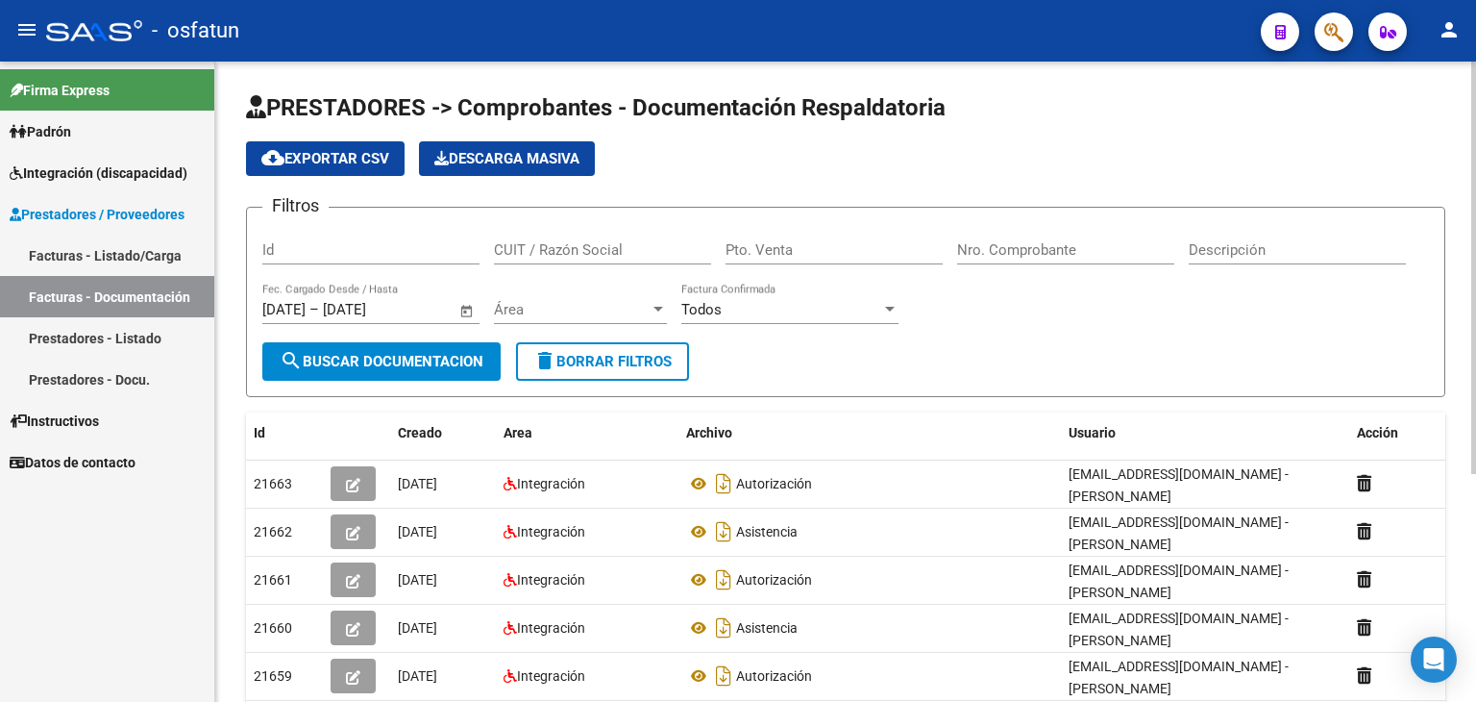
click at [646, 258] on div "CUIT / Razón Social" at bounding box center [602, 243] width 217 height 41
click at [808, 235] on div "Pto. Venta" at bounding box center [834, 243] width 217 height 41
type input "6"
click at [1031, 236] on div "Nro. Comprobante" at bounding box center [1065, 243] width 217 height 41
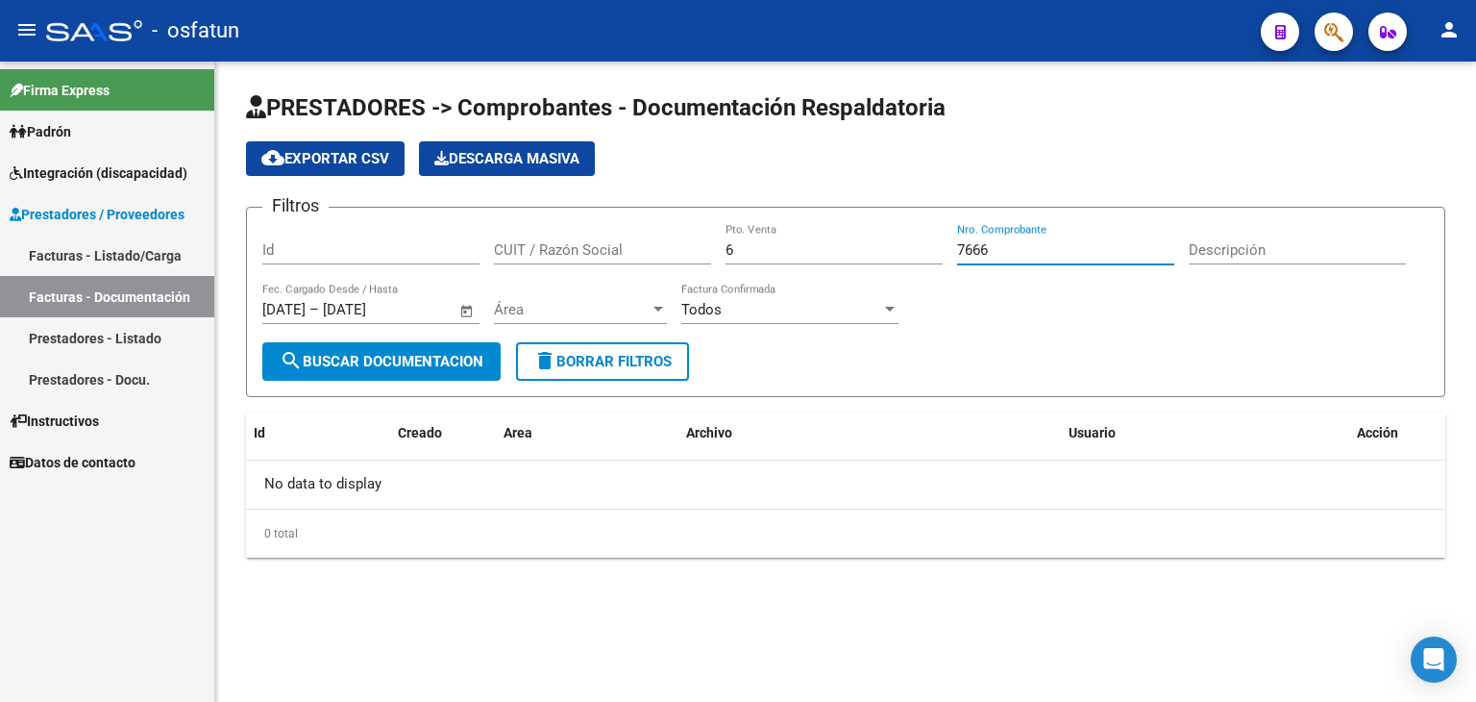
type input "7666"
drag, startPoint x: 106, startPoint y: 249, endPoint x: 141, endPoint y: 381, distance: 136.4
click at [105, 250] on link "Facturas - Listado/Carga" at bounding box center [107, 255] width 214 height 41
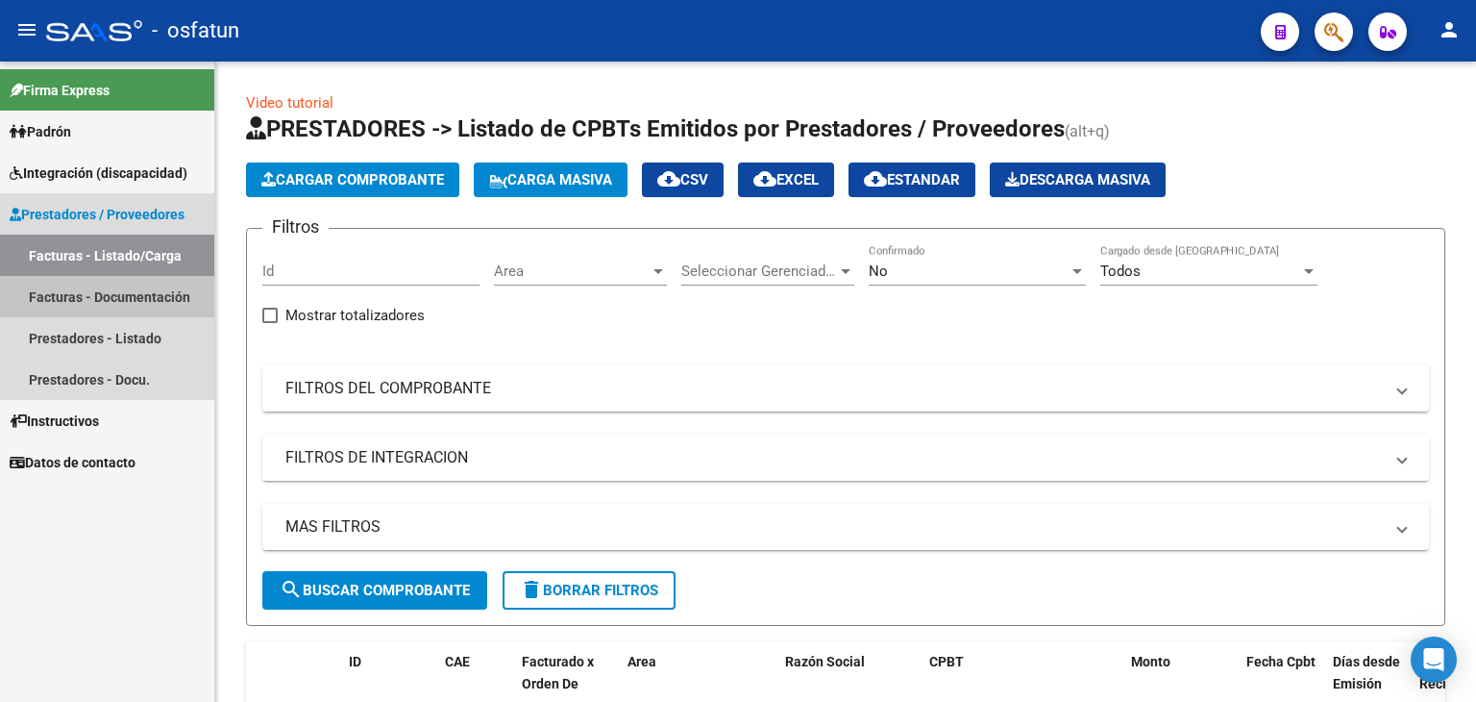
click at [96, 297] on link "Facturas - Documentación" at bounding box center [107, 296] width 214 height 41
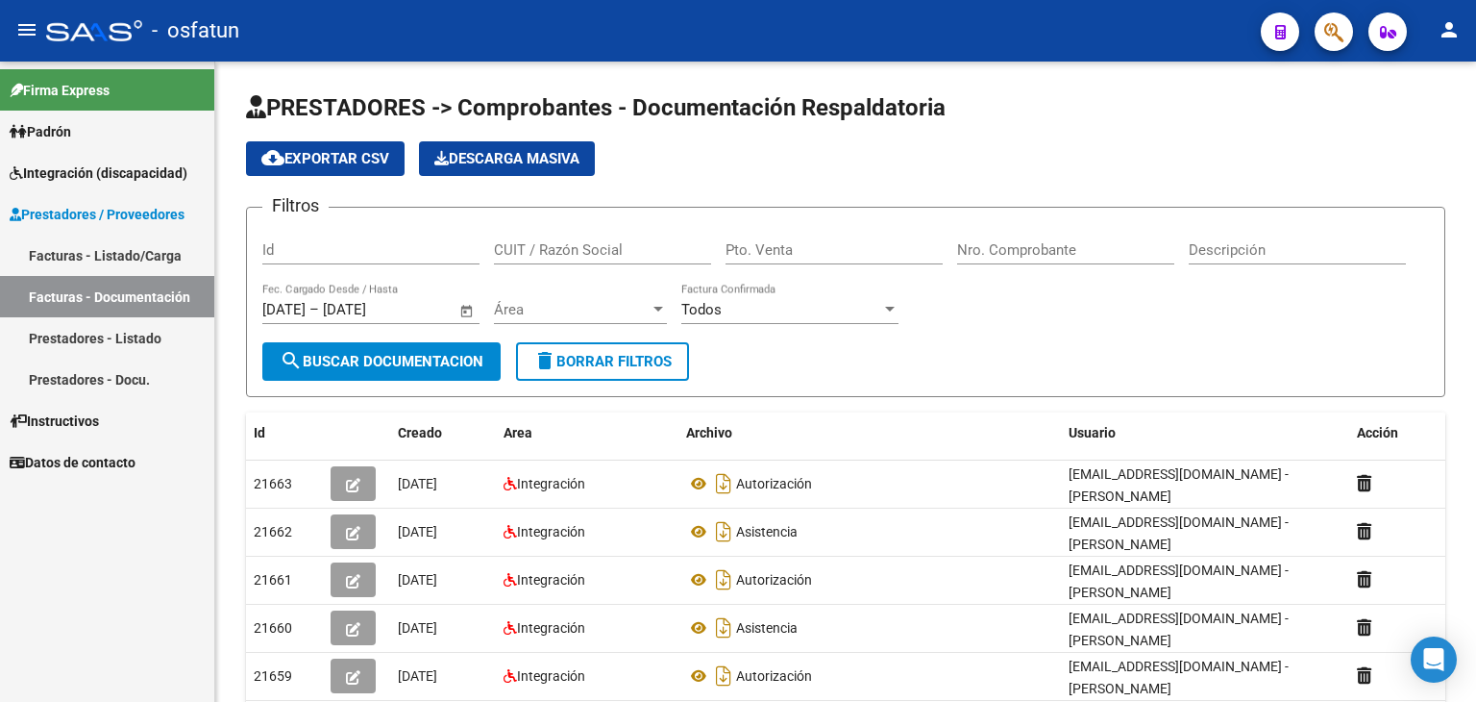
click at [114, 251] on link "Facturas - Listado/Carga" at bounding box center [107, 255] width 214 height 41
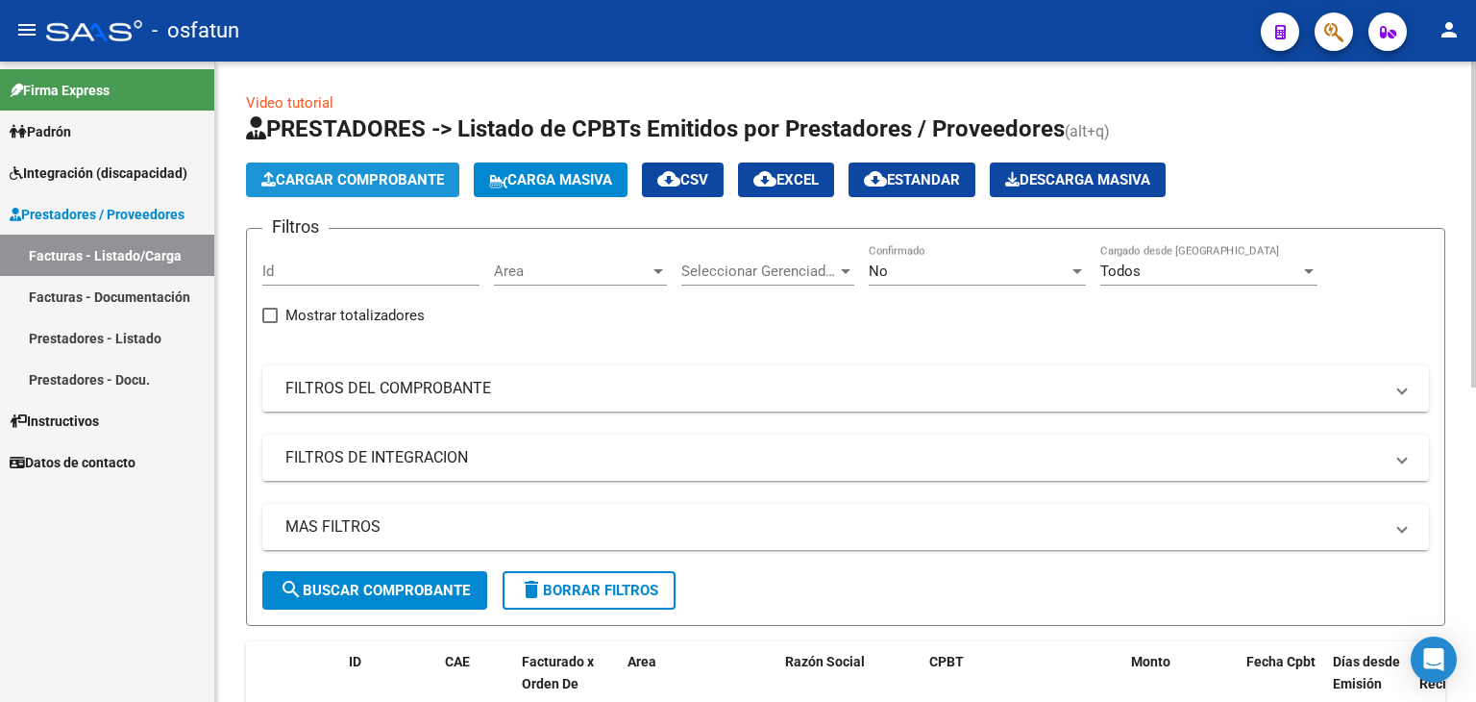
click at [338, 182] on span "Cargar Comprobante" at bounding box center [352, 179] width 183 height 17
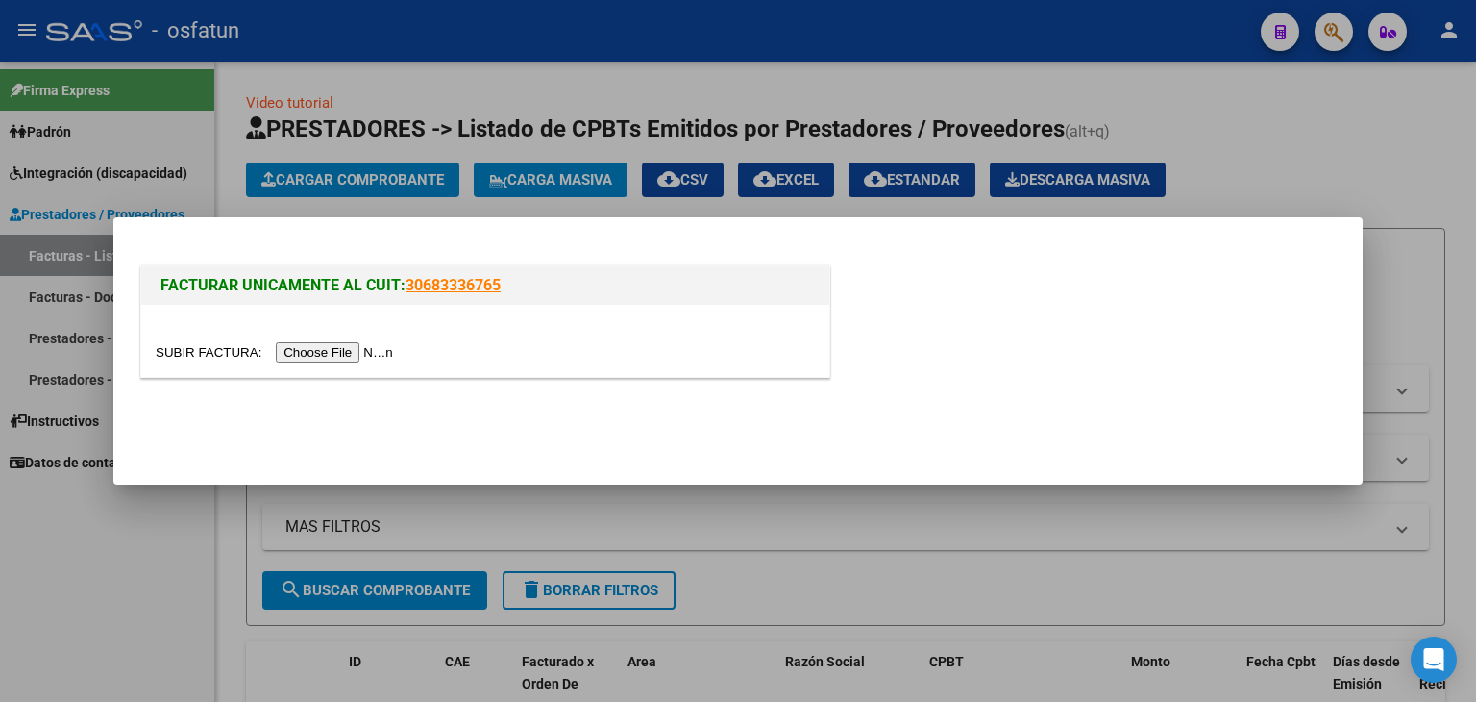
click at [368, 347] on input "file" at bounding box center [277, 352] width 243 height 20
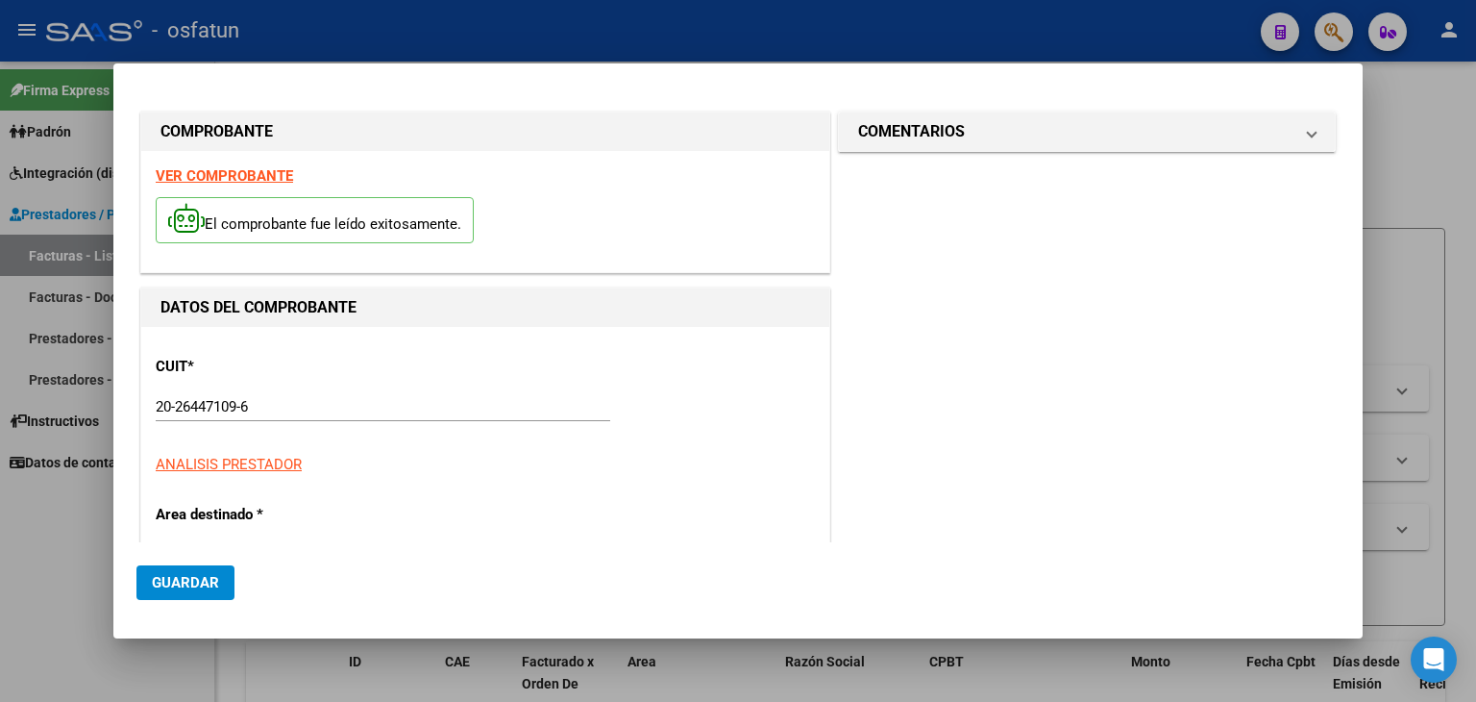
type input "$ 78.013,44"
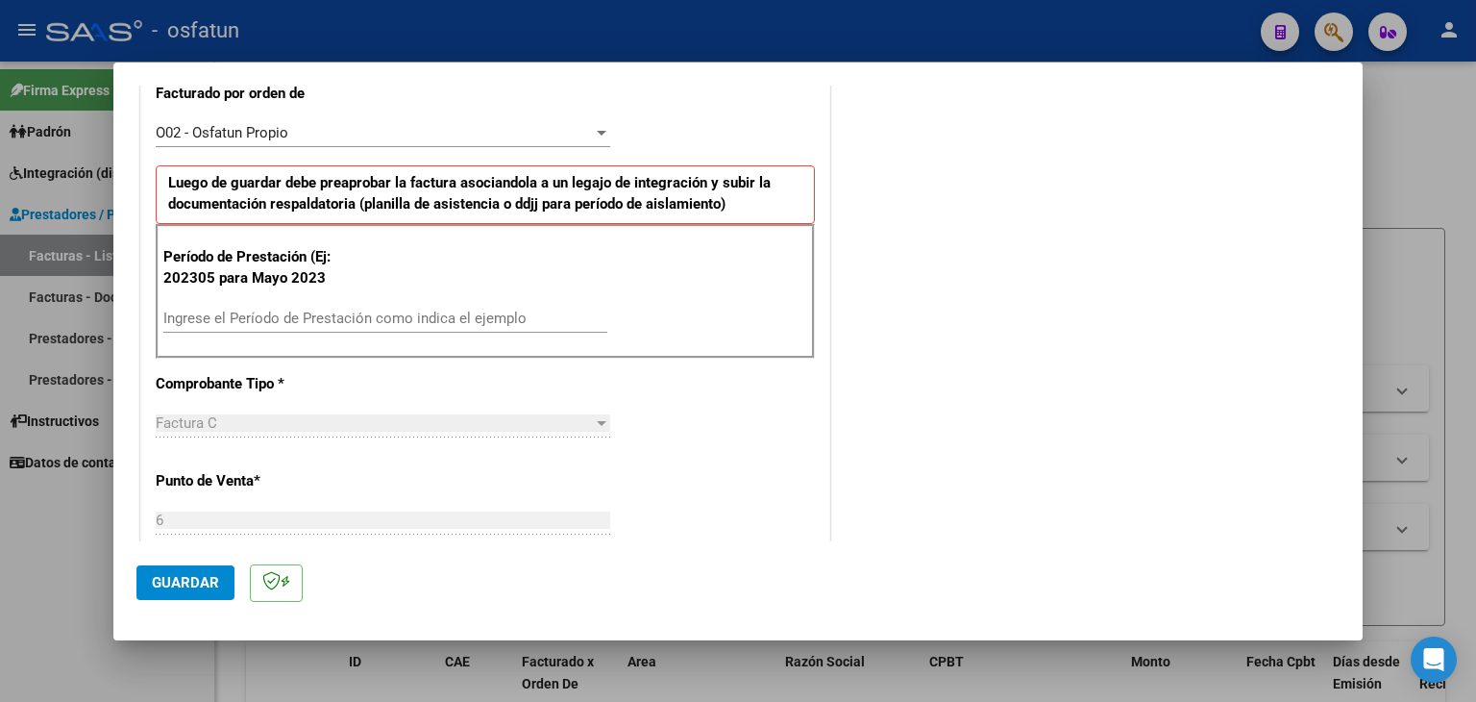
scroll to position [577, 0]
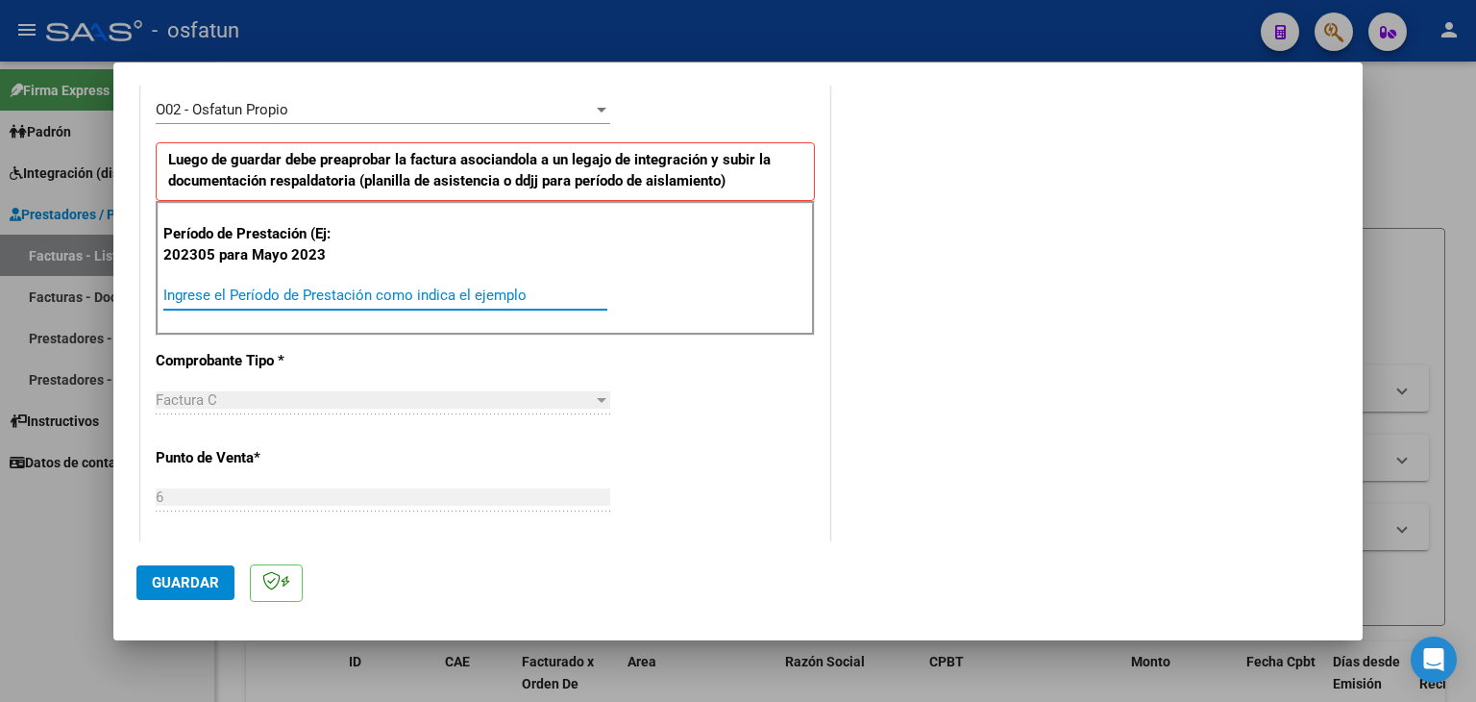
click at [415, 297] on input "Ingrese el Período de Prestación como indica el ejemplo" at bounding box center [385, 294] width 444 height 17
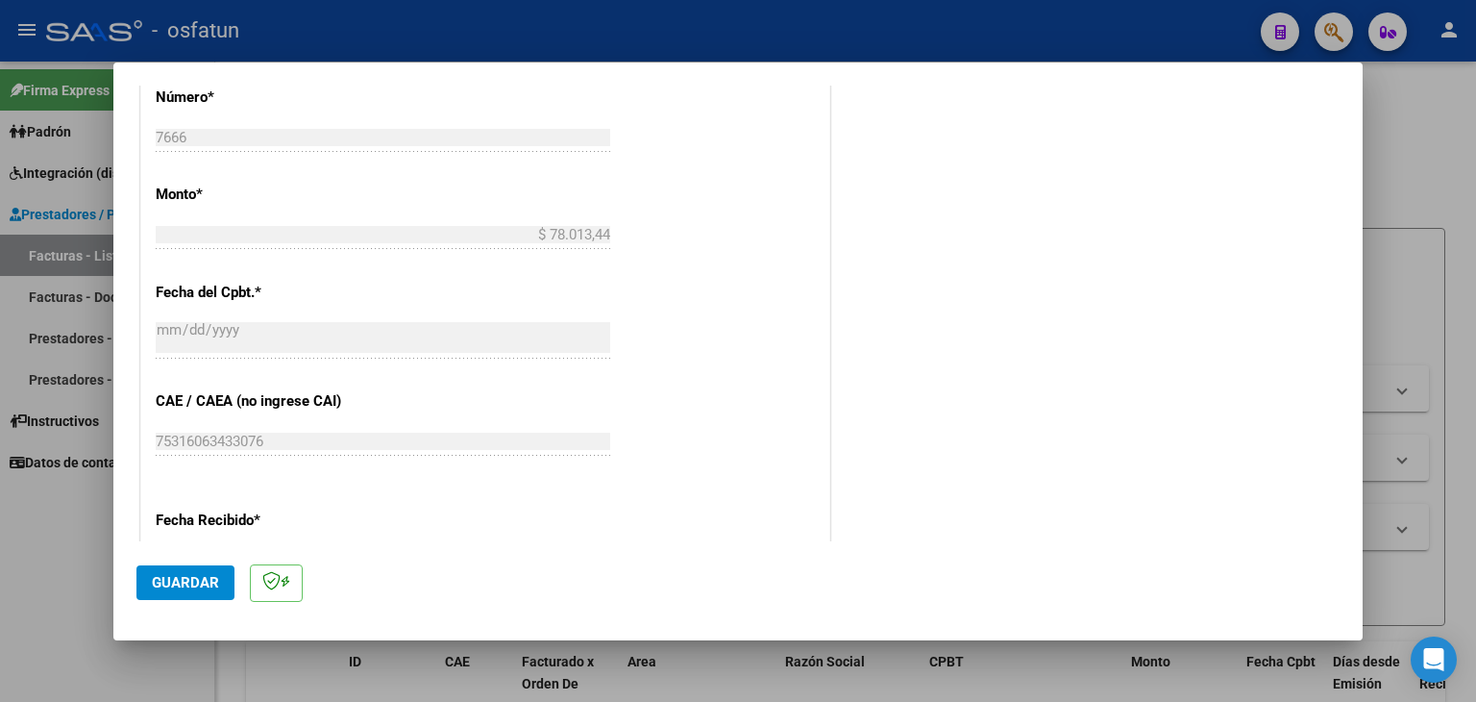
scroll to position [1057, 0]
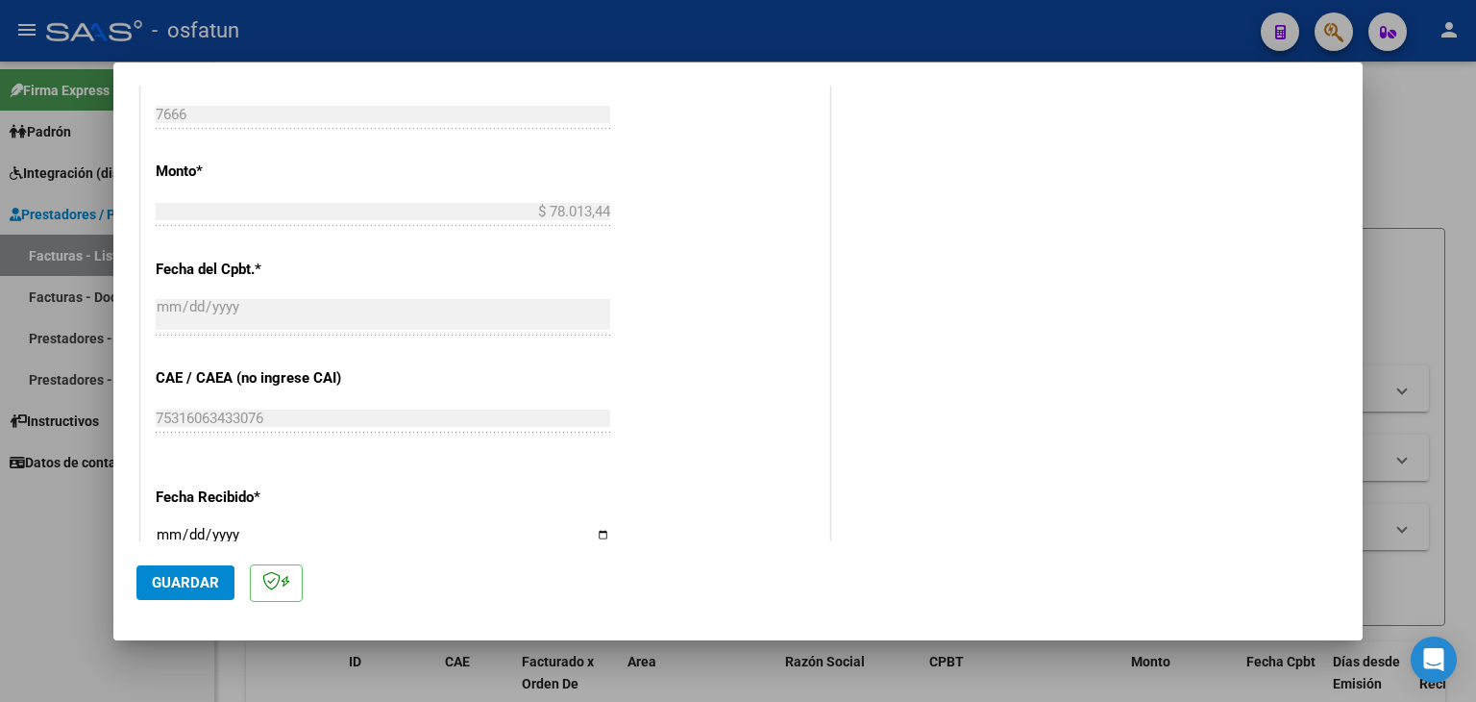
type input "202507"
click at [196, 574] on span "Guardar" at bounding box center [185, 582] width 67 height 17
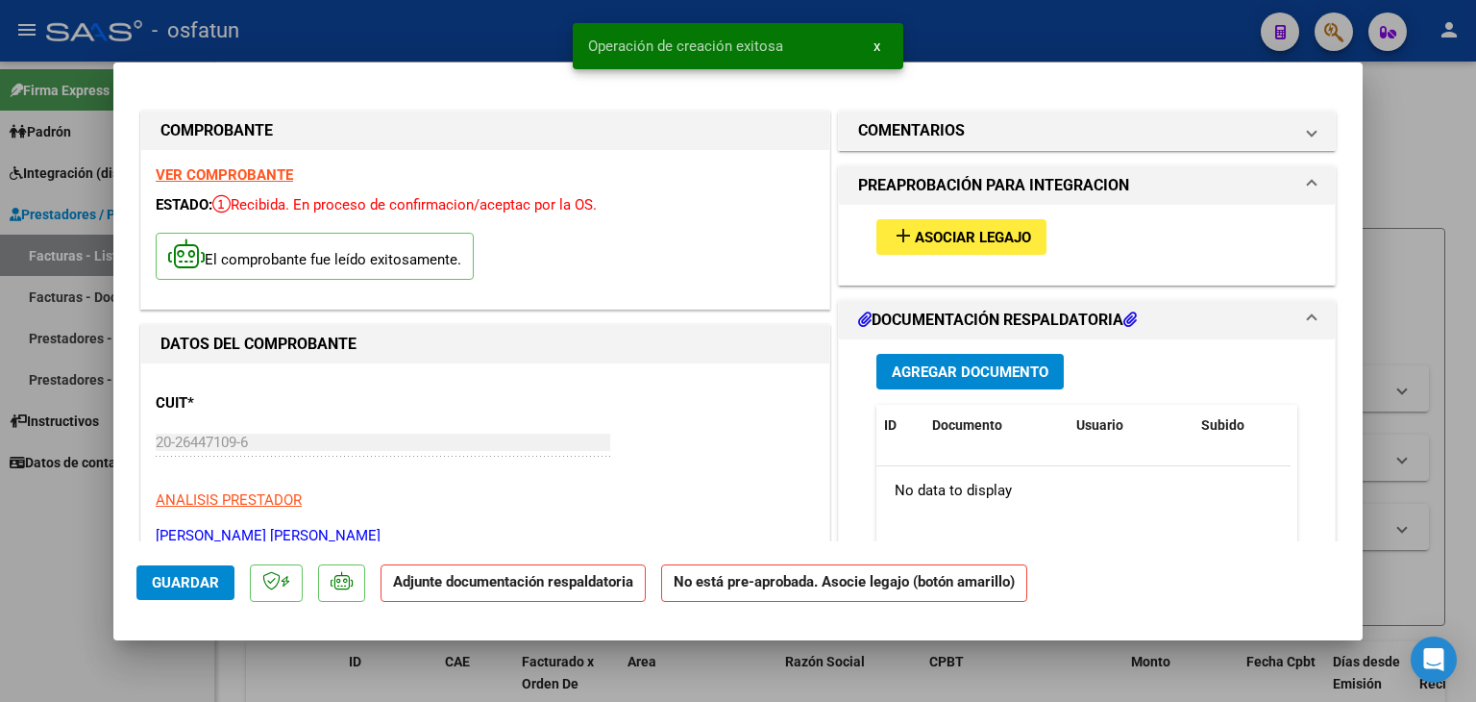
click at [915, 238] on span "Asociar Legajo" at bounding box center [973, 237] width 116 height 17
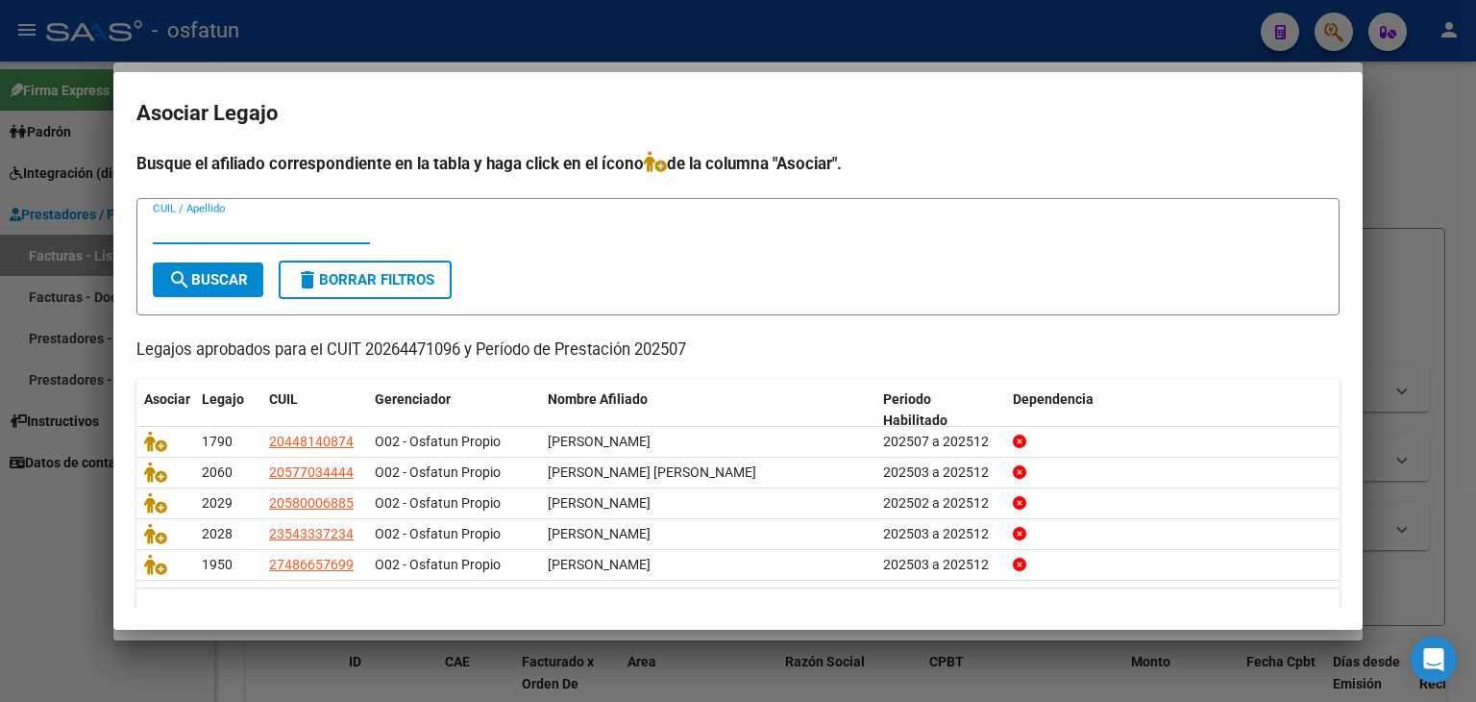
click at [342, 40] on div at bounding box center [738, 351] width 1476 height 702
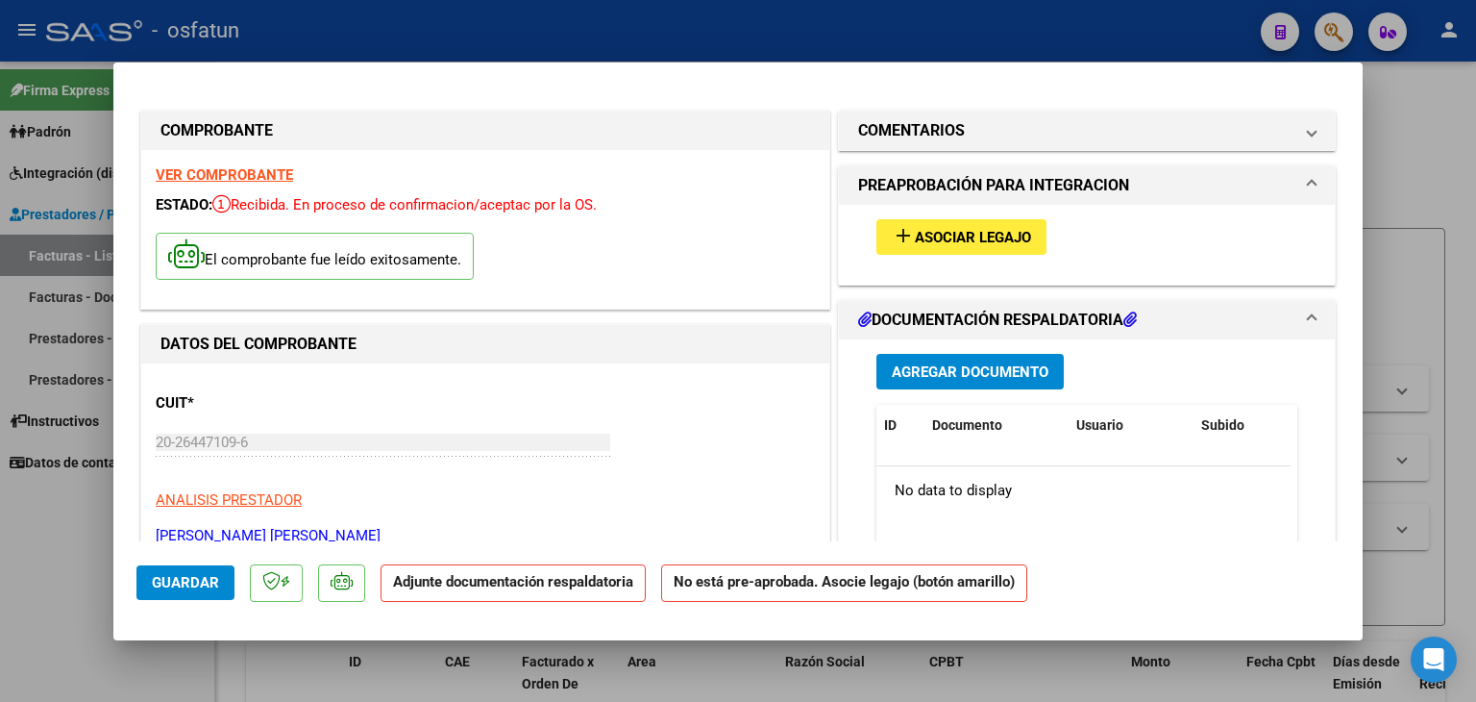
click at [970, 243] on span "Asociar Legajo" at bounding box center [973, 237] width 116 height 17
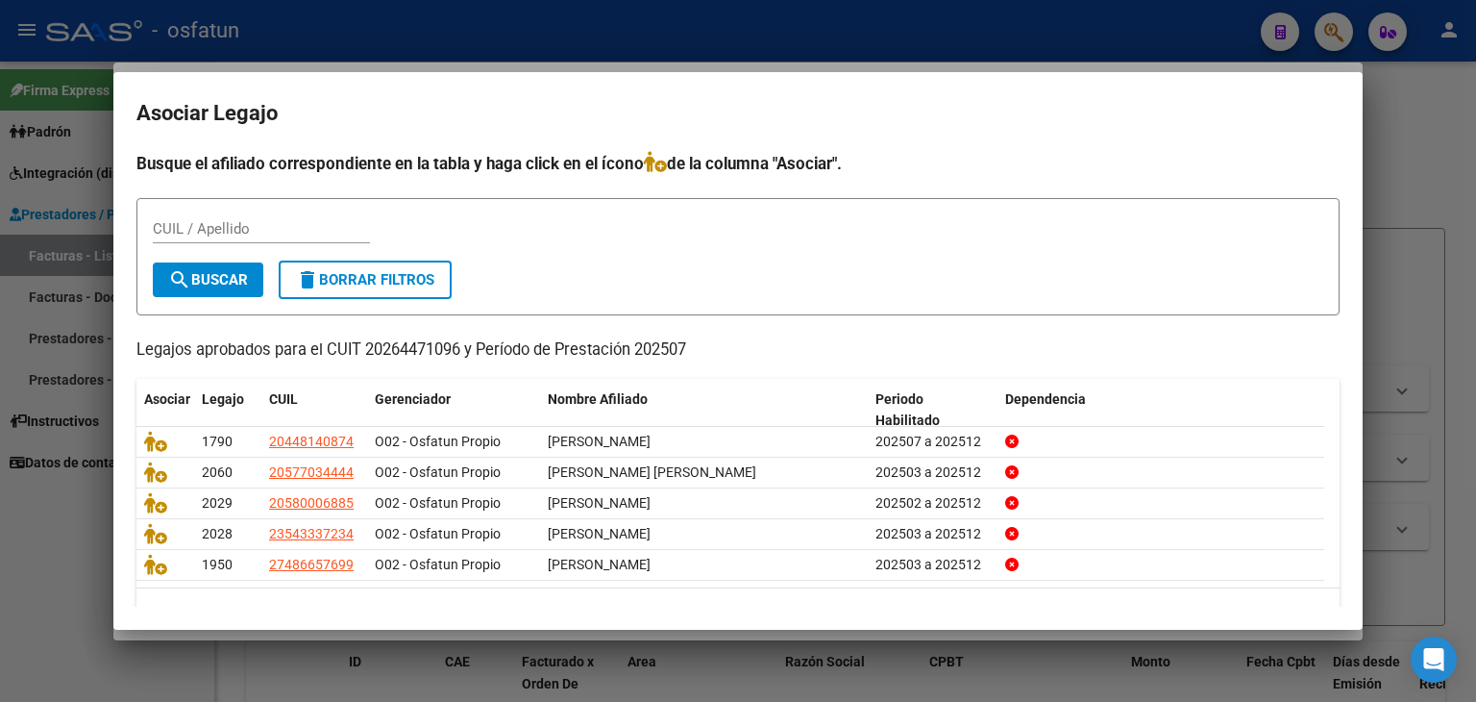
click at [509, 53] on div at bounding box center [738, 351] width 1476 height 702
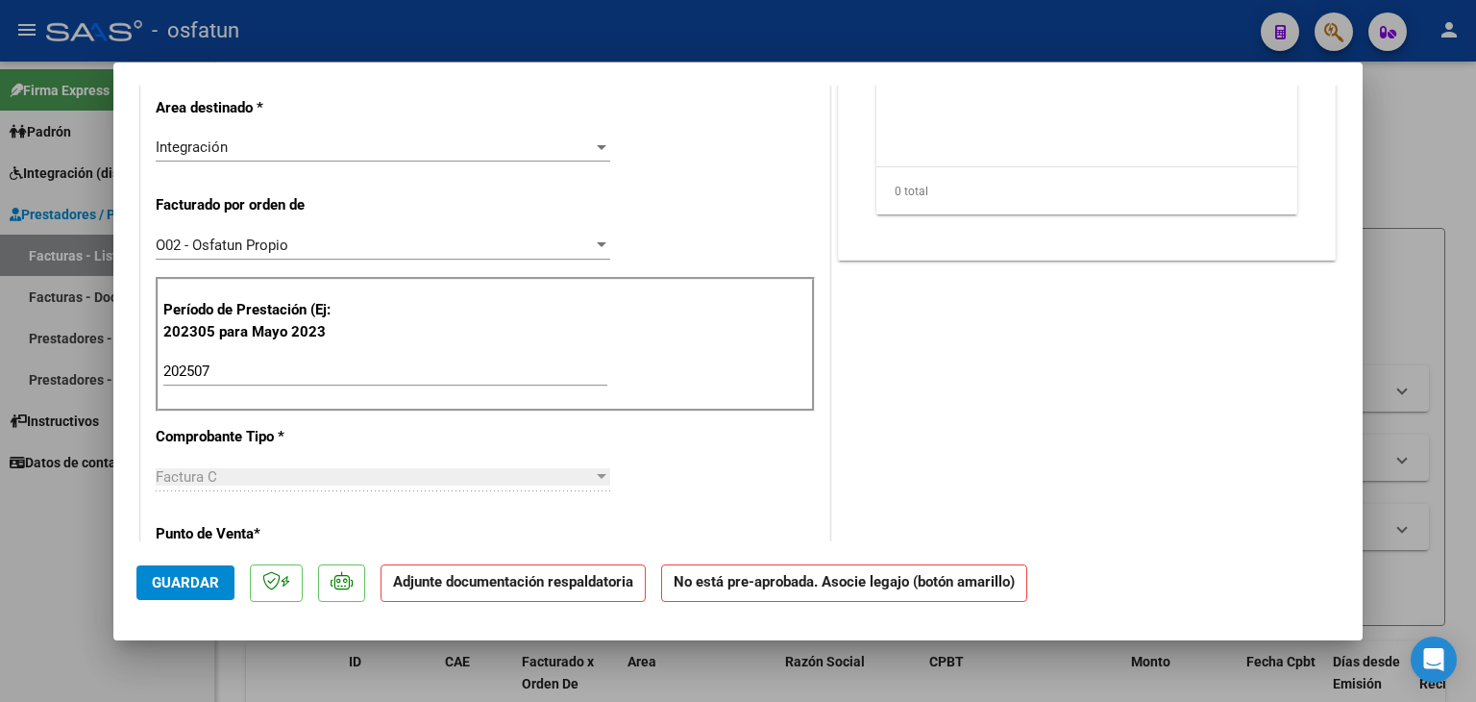
scroll to position [192, 0]
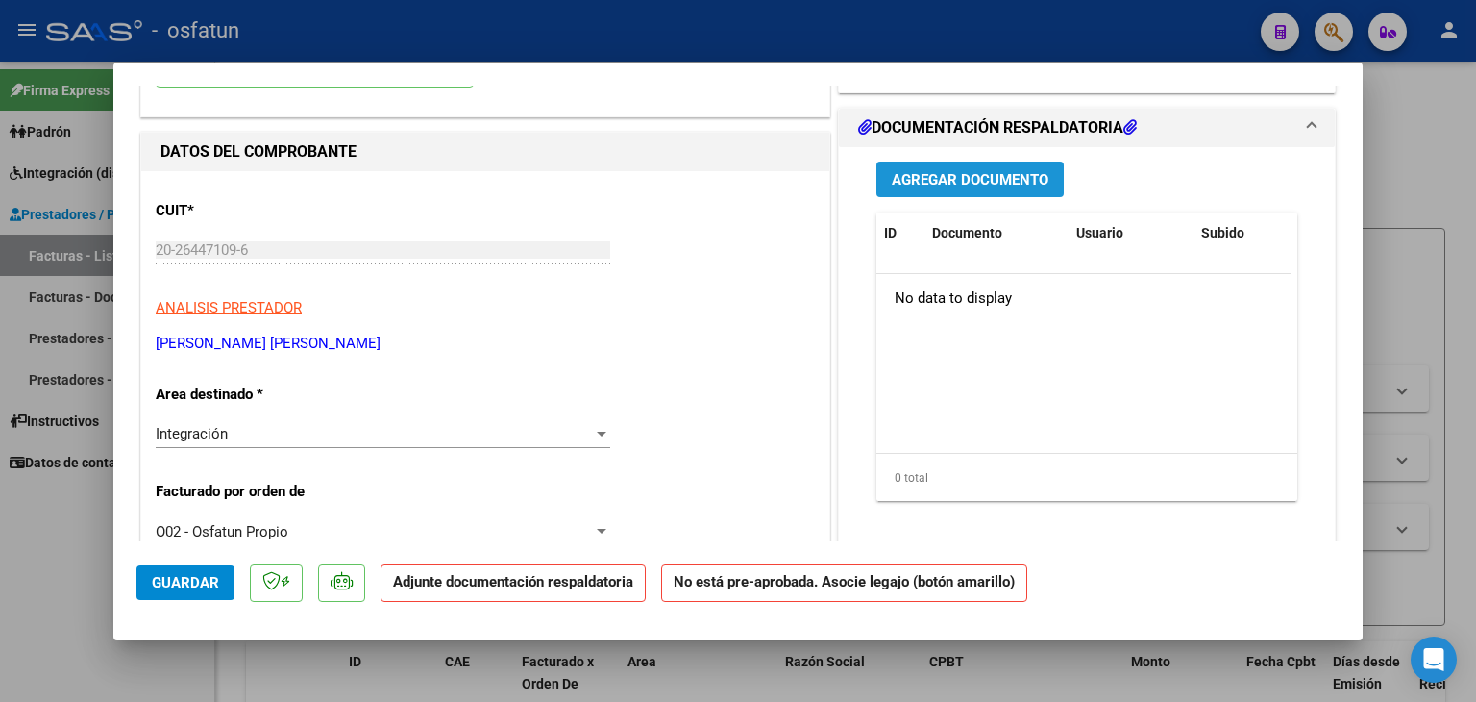
click at [909, 180] on span "Agregar Documento" at bounding box center [970, 179] width 157 height 17
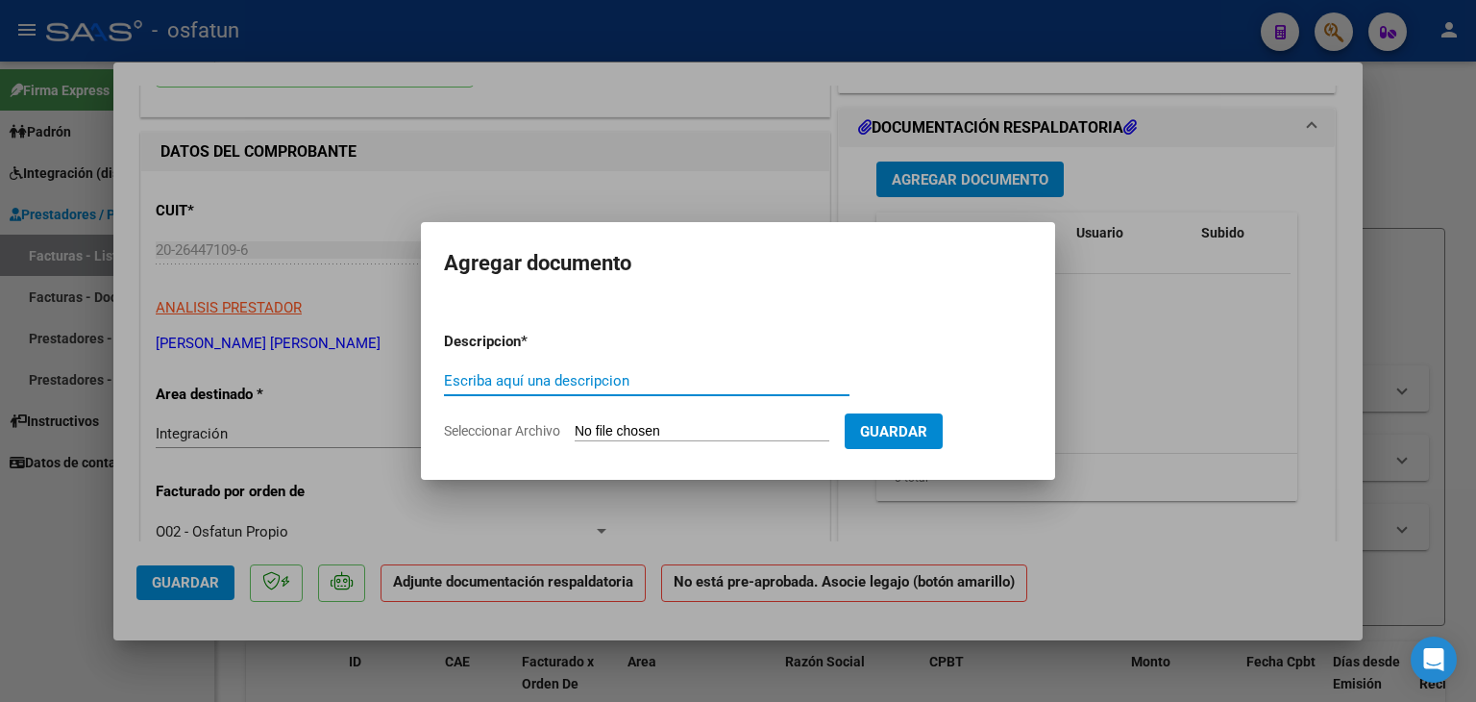
click at [1300, 348] on div at bounding box center [738, 351] width 1476 height 702
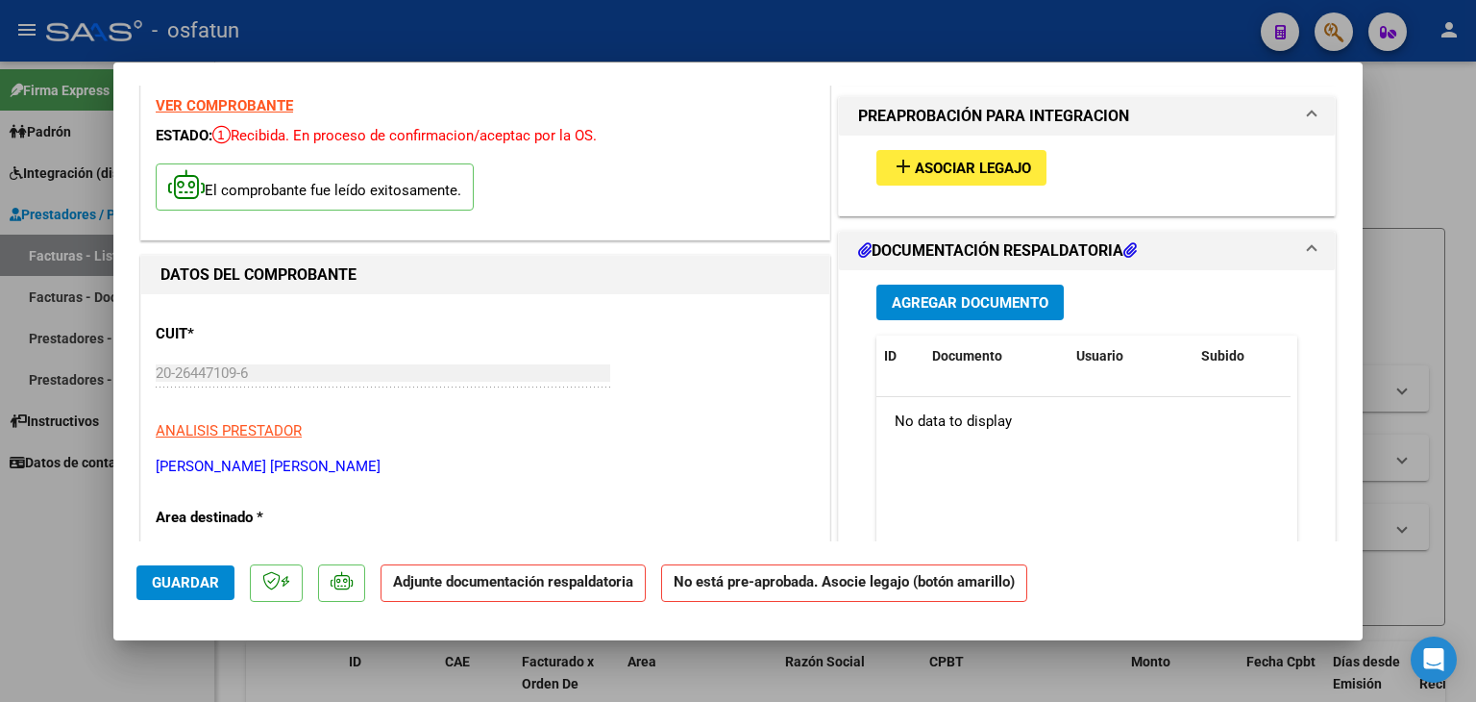
scroll to position [0, 0]
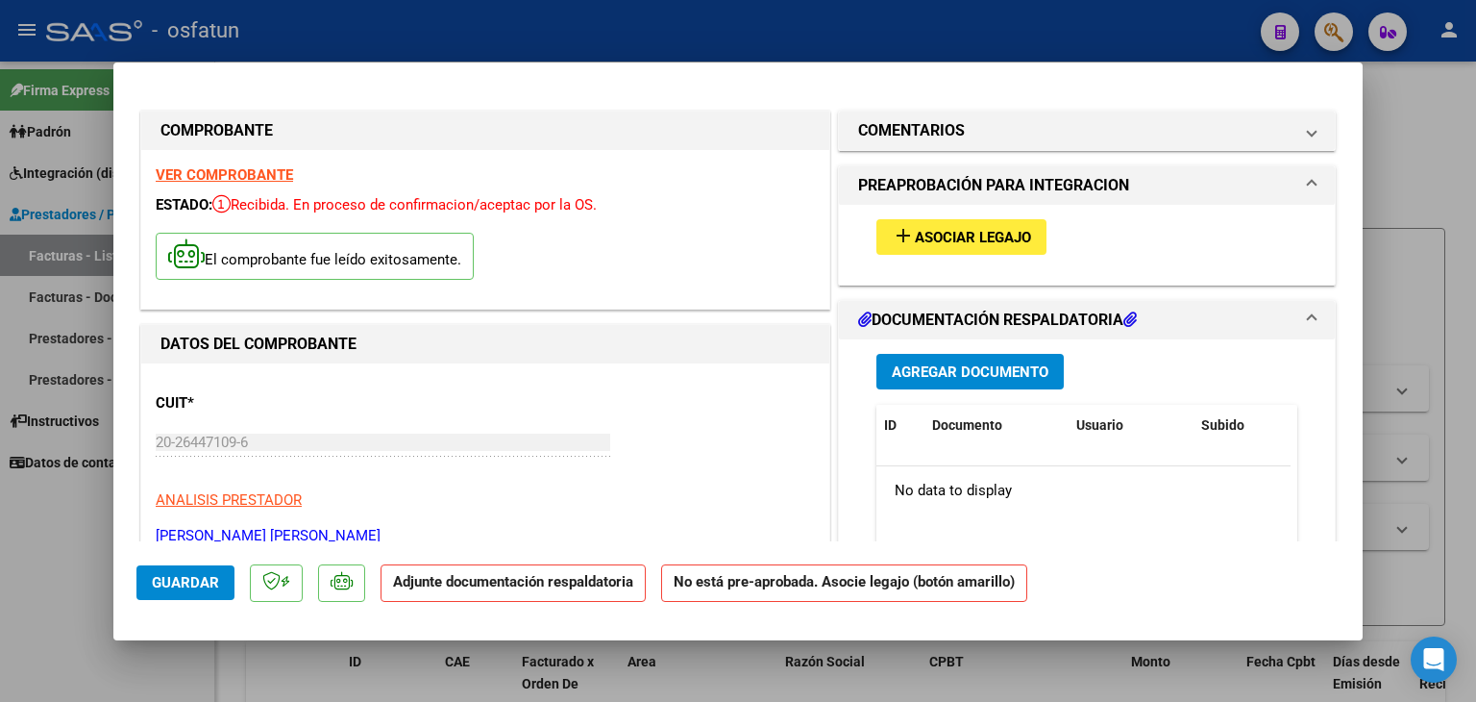
click at [1042, 377] on button "Agregar Documento" at bounding box center [970, 372] width 187 height 36
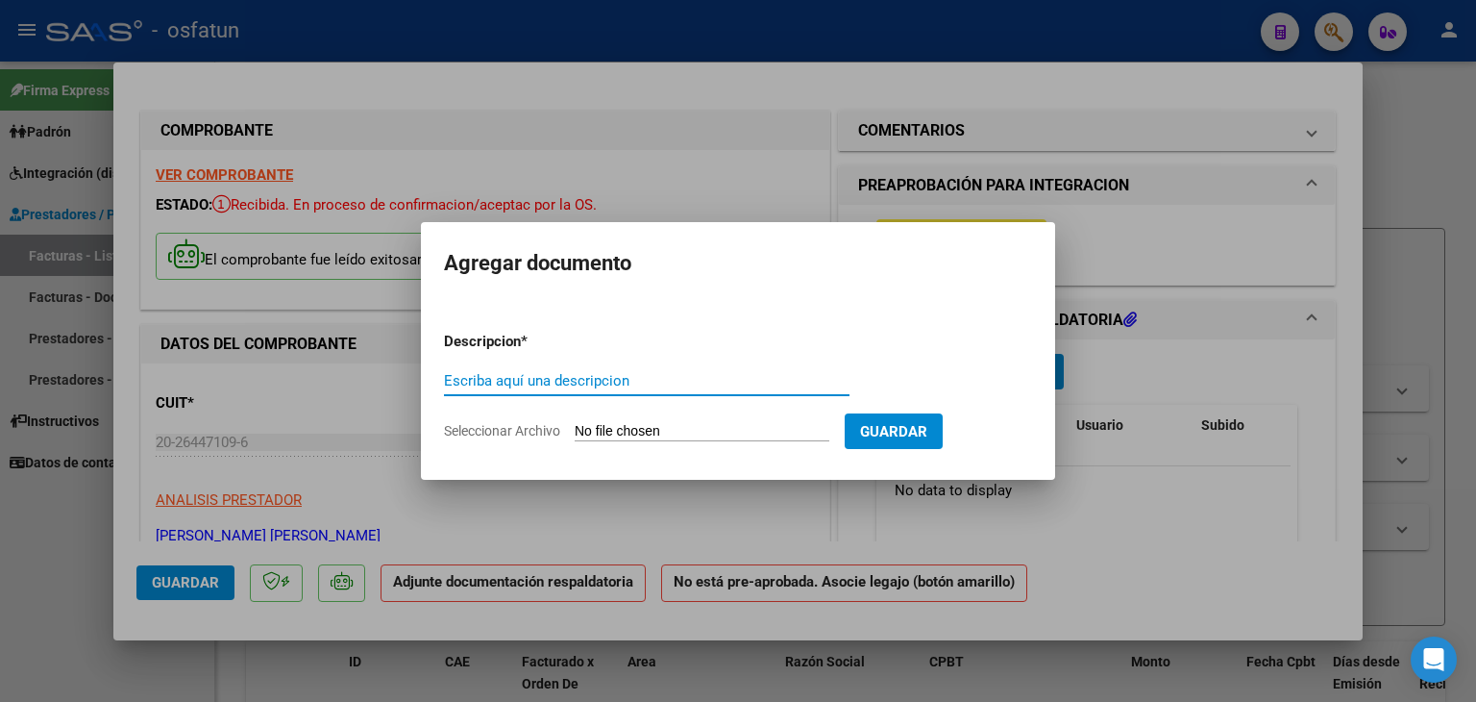
click at [706, 381] on input "Escriba aquí una descripcion" at bounding box center [647, 380] width 406 height 17
click at [699, 415] on form "Descripcion * PLANILLA ASISTENCIA Escriba aquí una descripcion Seleccionar Arch…" at bounding box center [738, 386] width 588 height 140
drag, startPoint x: 638, startPoint y: 378, endPoint x: 210, endPoint y: 312, distance: 433.6
click at [210, 312] on div "COMPROBANTE VER COMPROBANTE ESTADO: Recibida. En proceso de confirmacion/acepta…" at bounding box center [738, 351] width 1476 height 702
type input "ASISTENCIA"
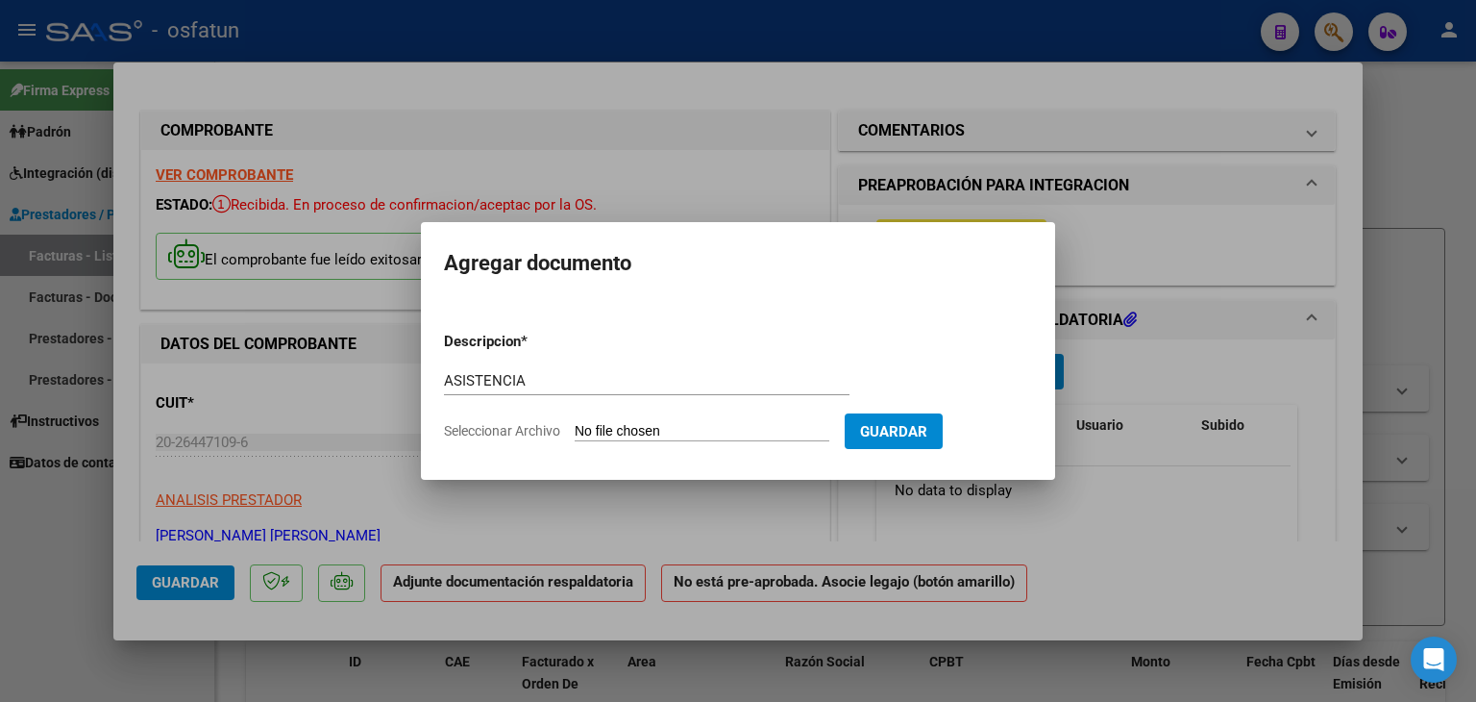
click at [677, 431] on input "Seleccionar Archivo" at bounding box center [702, 432] width 255 height 18
type input "C:\fakepath\PLANILLA ASISTENCIA - TRANSP A TERAPIA - [DATE].pdf"
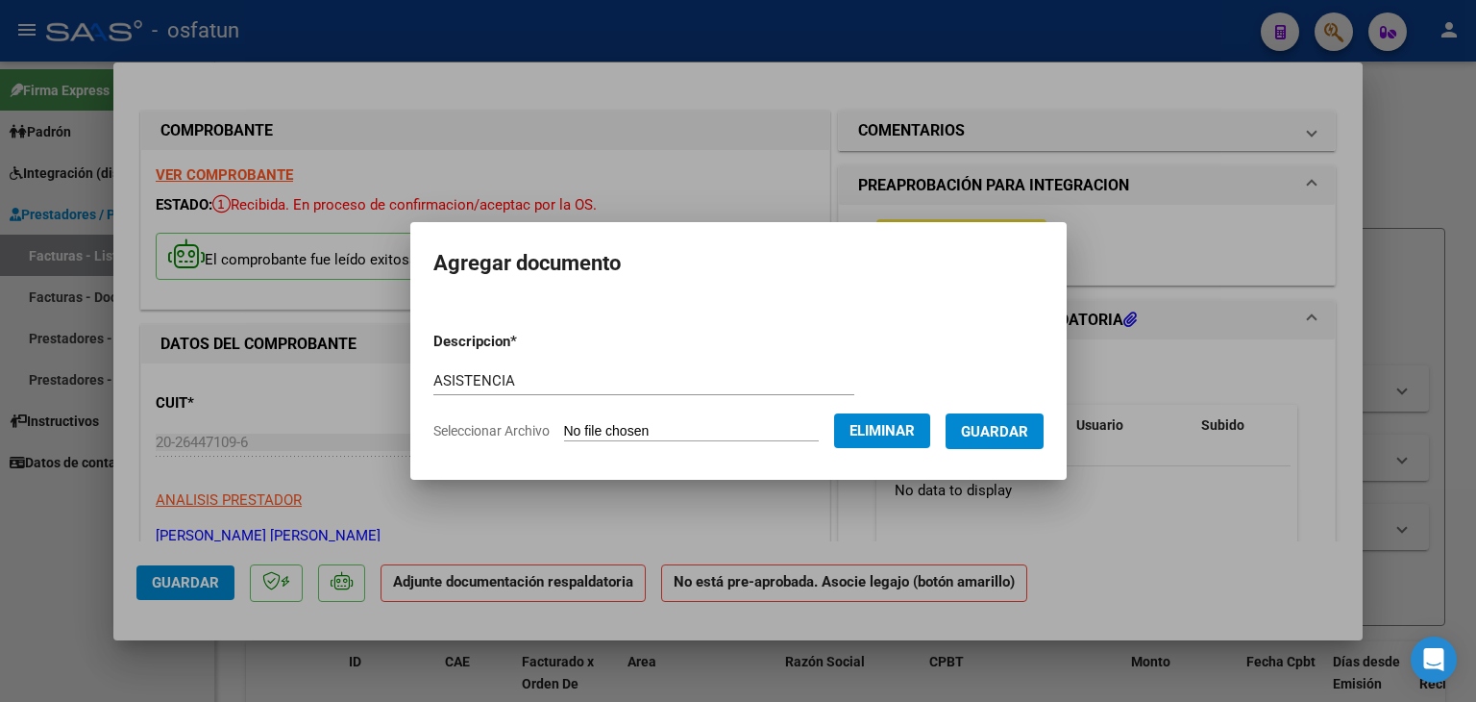
click at [911, 432] on span "Eliminar" at bounding box center [882, 430] width 65 height 17
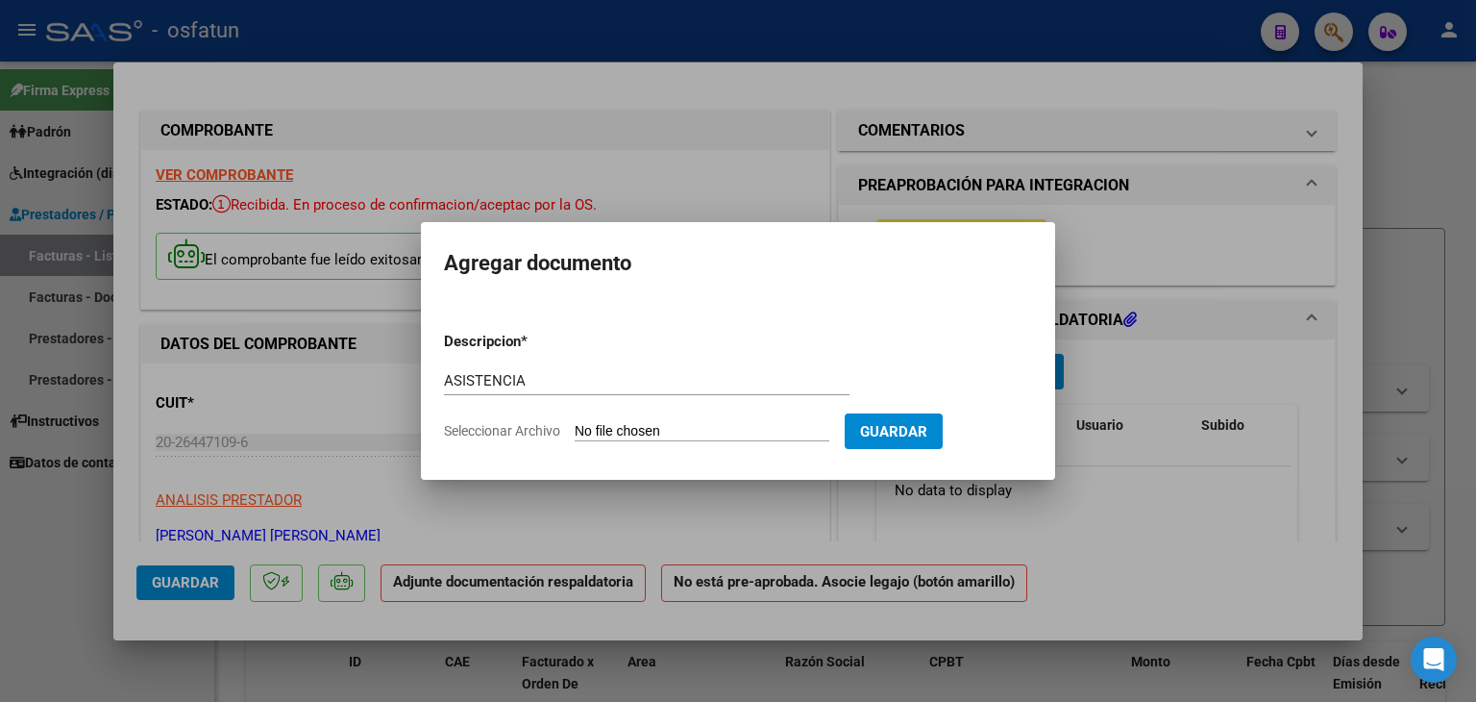
click at [642, 182] on div at bounding box center [738, 351] width 1476 height 702
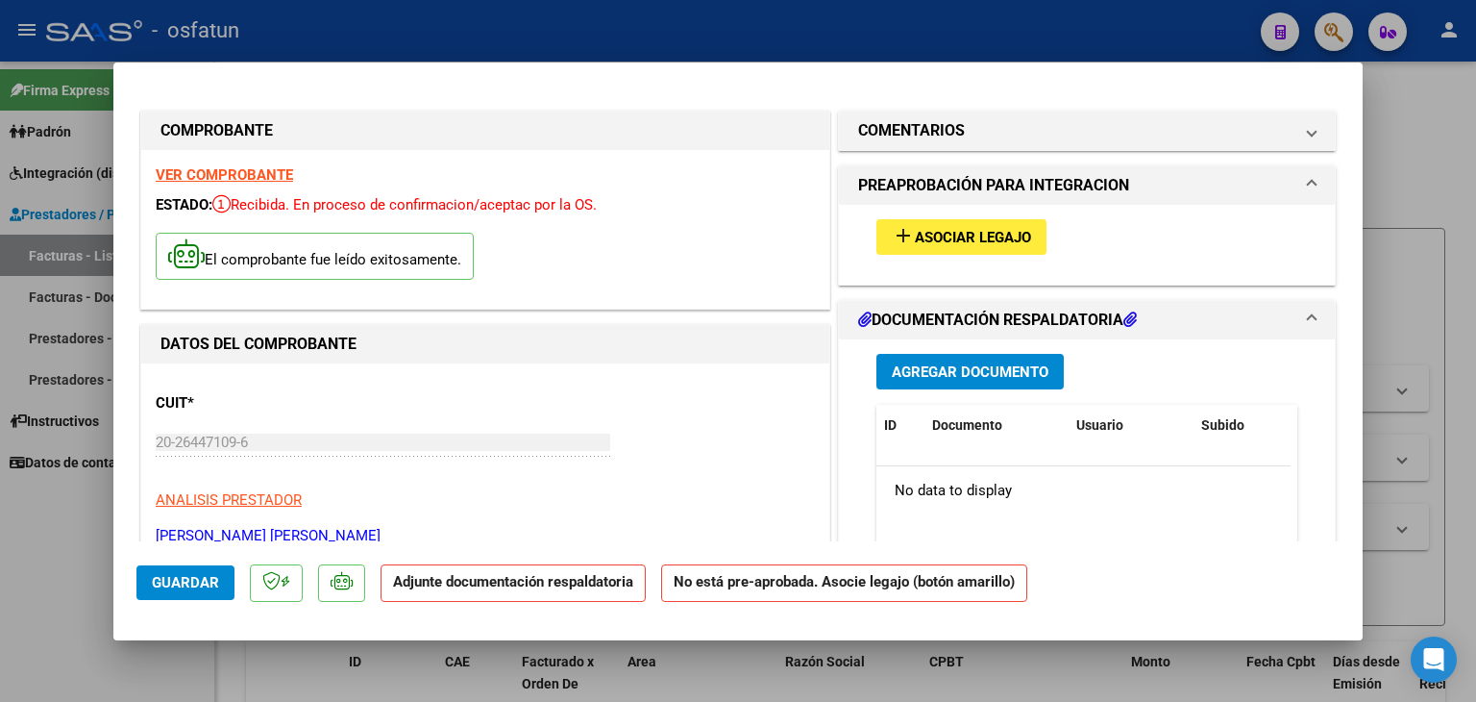
click at [1011, 23] on div at bounding box center [738, 351] width 1476 height 702
type input "$ 0,00"
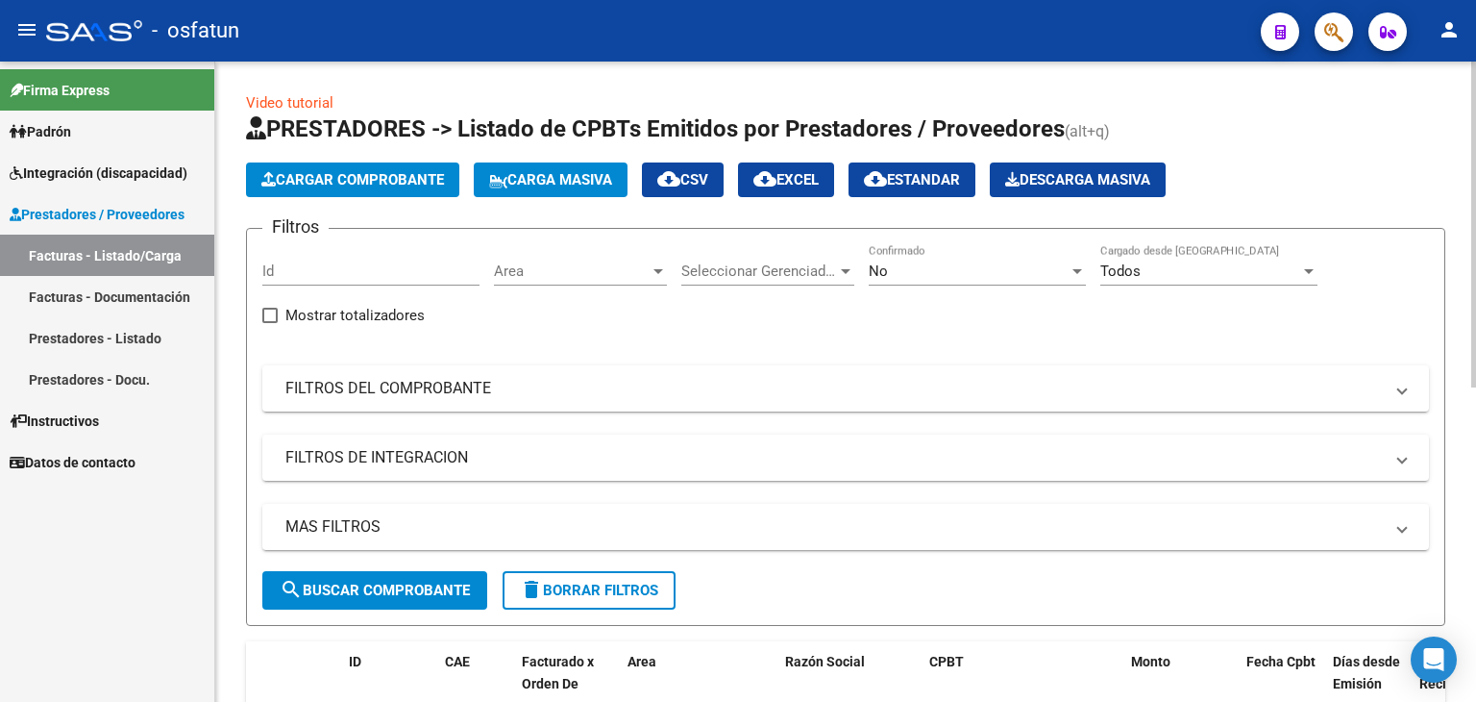
click at [348, 178] on span "Cargar Comprobante" at bounding box center [352, 179] width 183 height 17
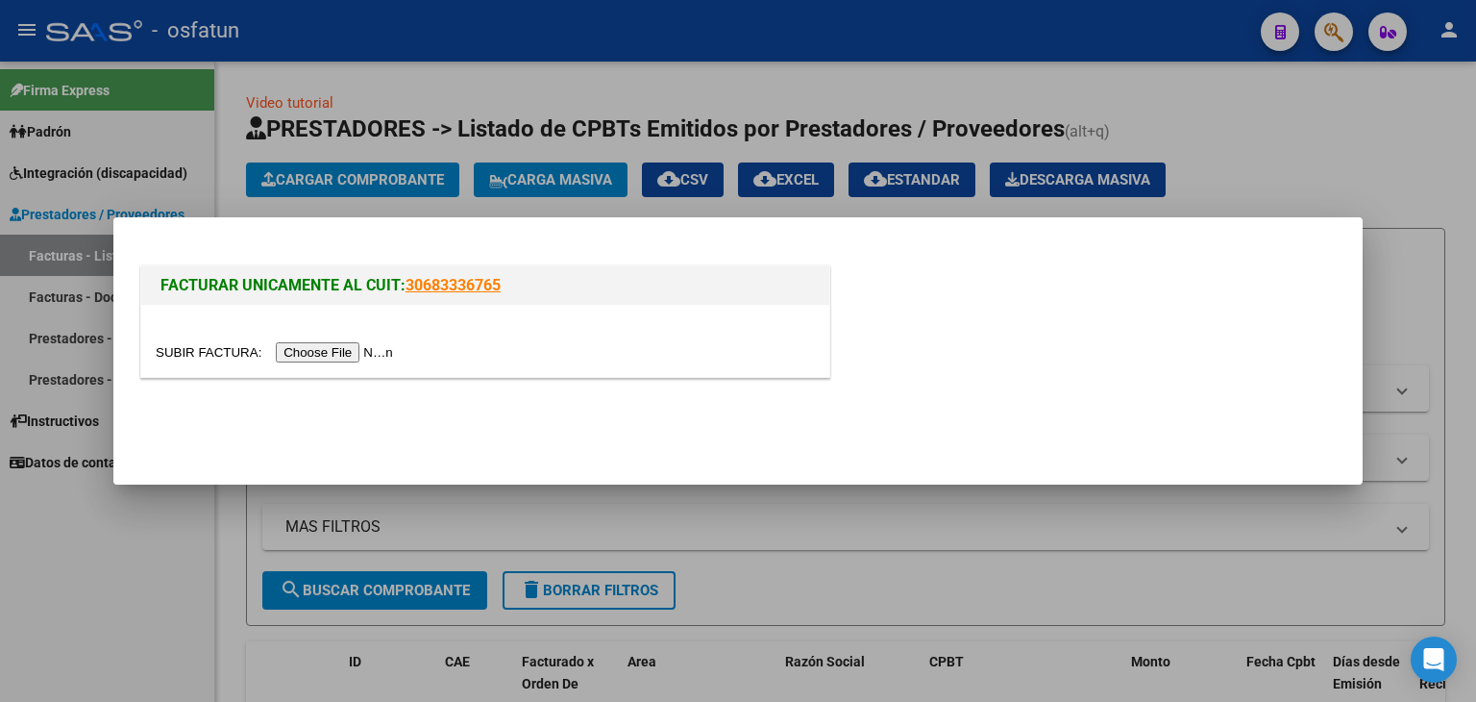
click at [368, 339] on div at bounding box center [485, 341] width 688 height 72
click at [353, 356] on input "file" at bounding box center [277, 352] width 243 height 20
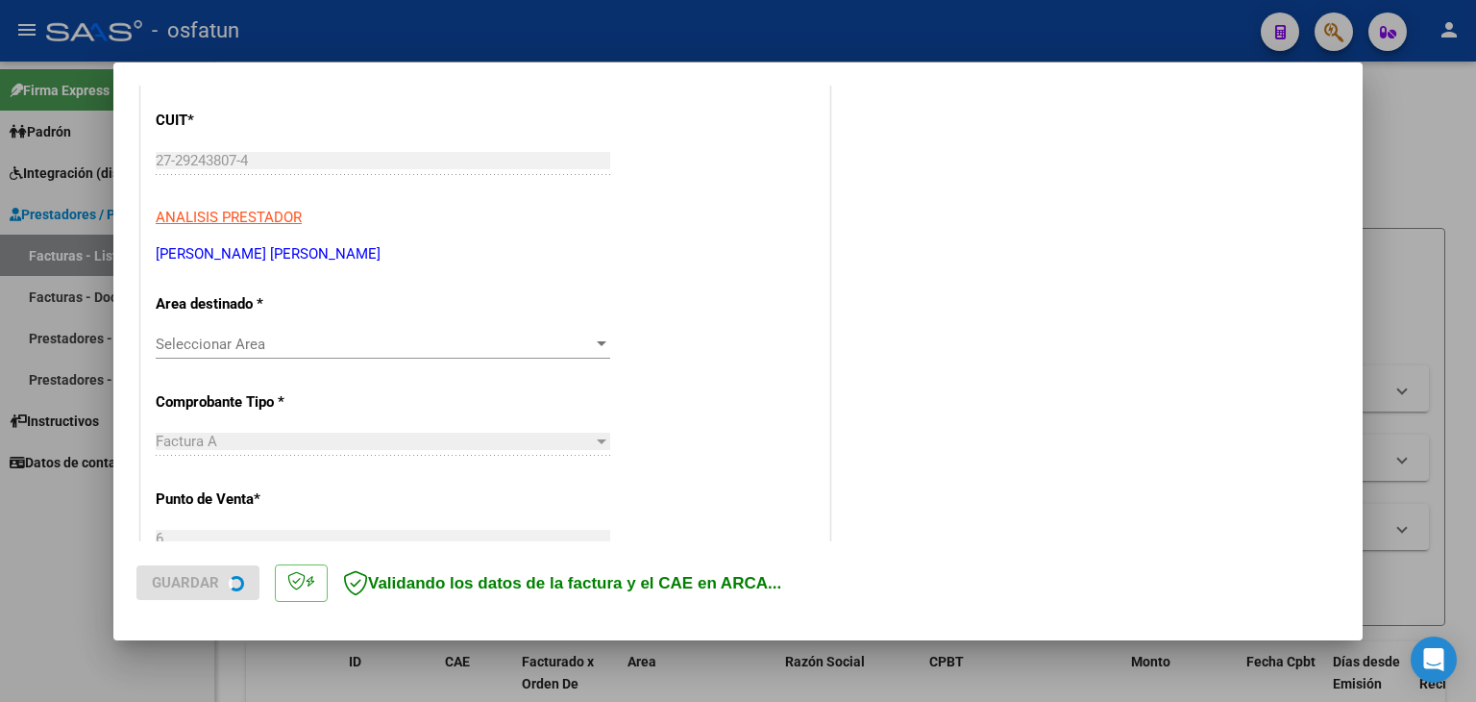
scroll to position [288, 0]
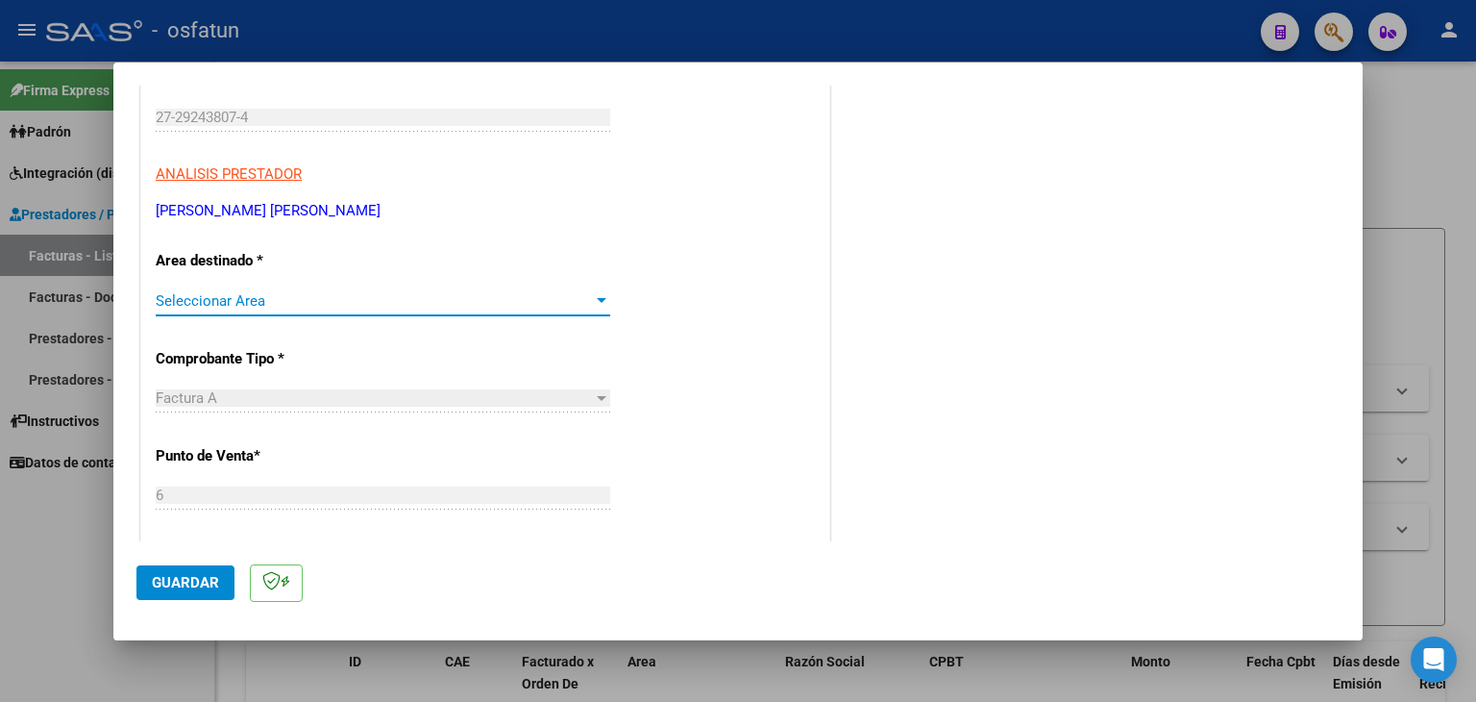
click at [352, 302] on span "Seleccionar Area" at bounding box center [374, 300] width 437 height 17
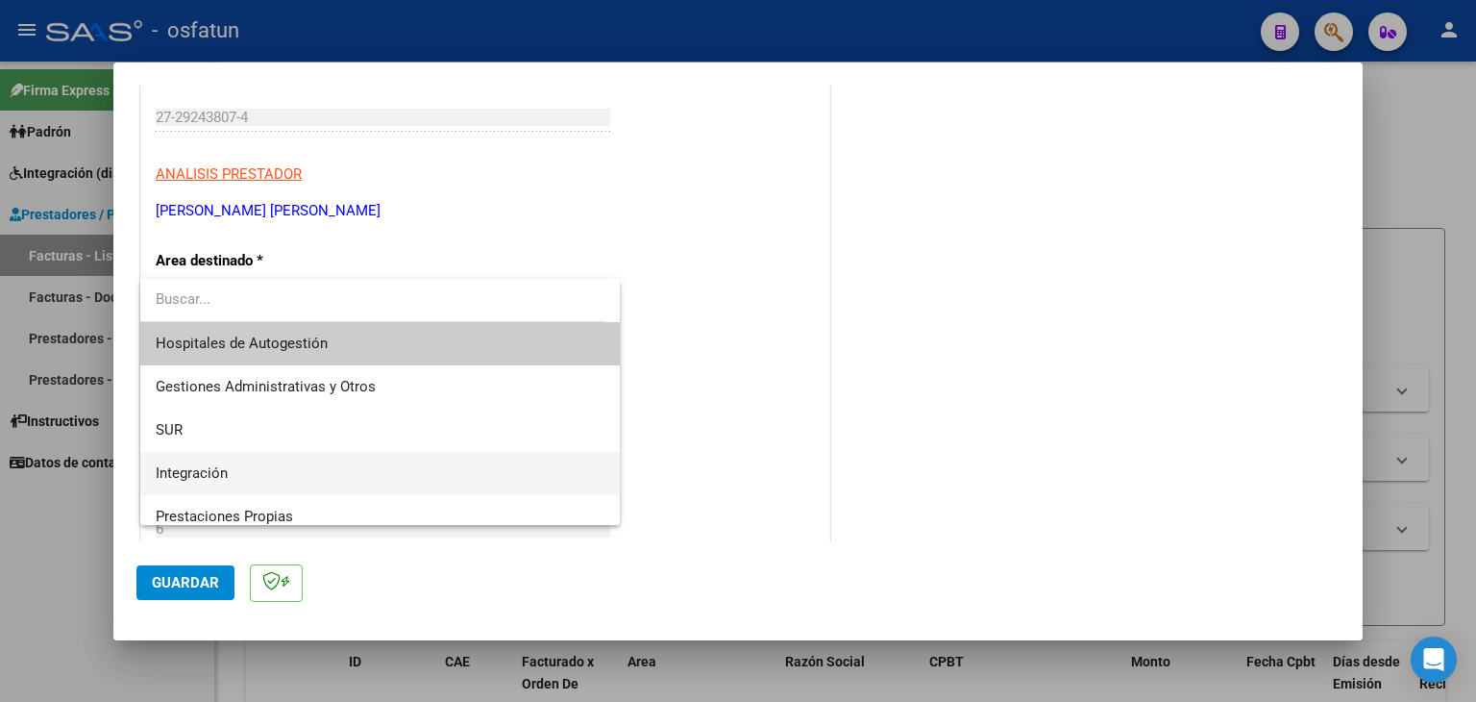
click at [322, 471] on span "Integración" at bounding box center [381, 473] width 450 height 43
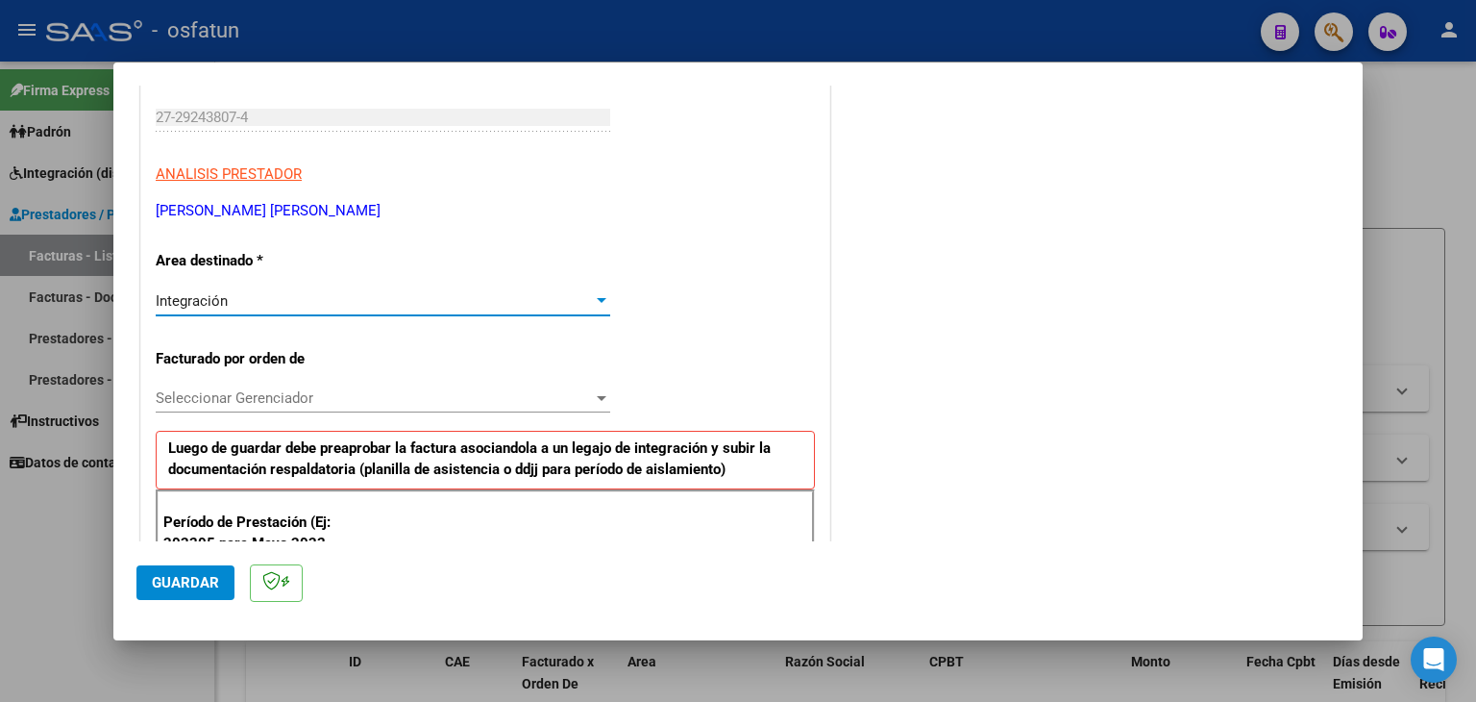
click at [311, 401] on span "Seleccionar Gerenciador" at bounding box center [374, 397] width 437 height 17
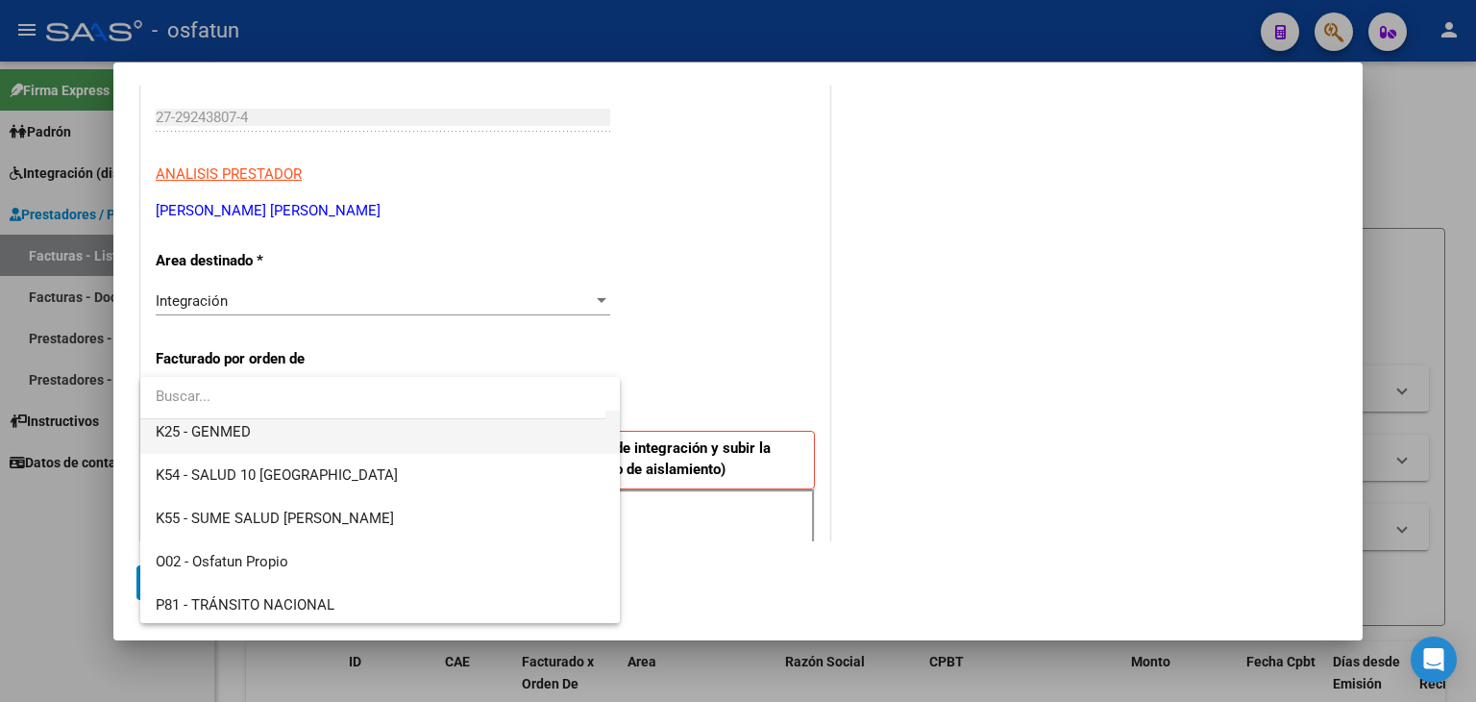
scroll to position [1007, 0]
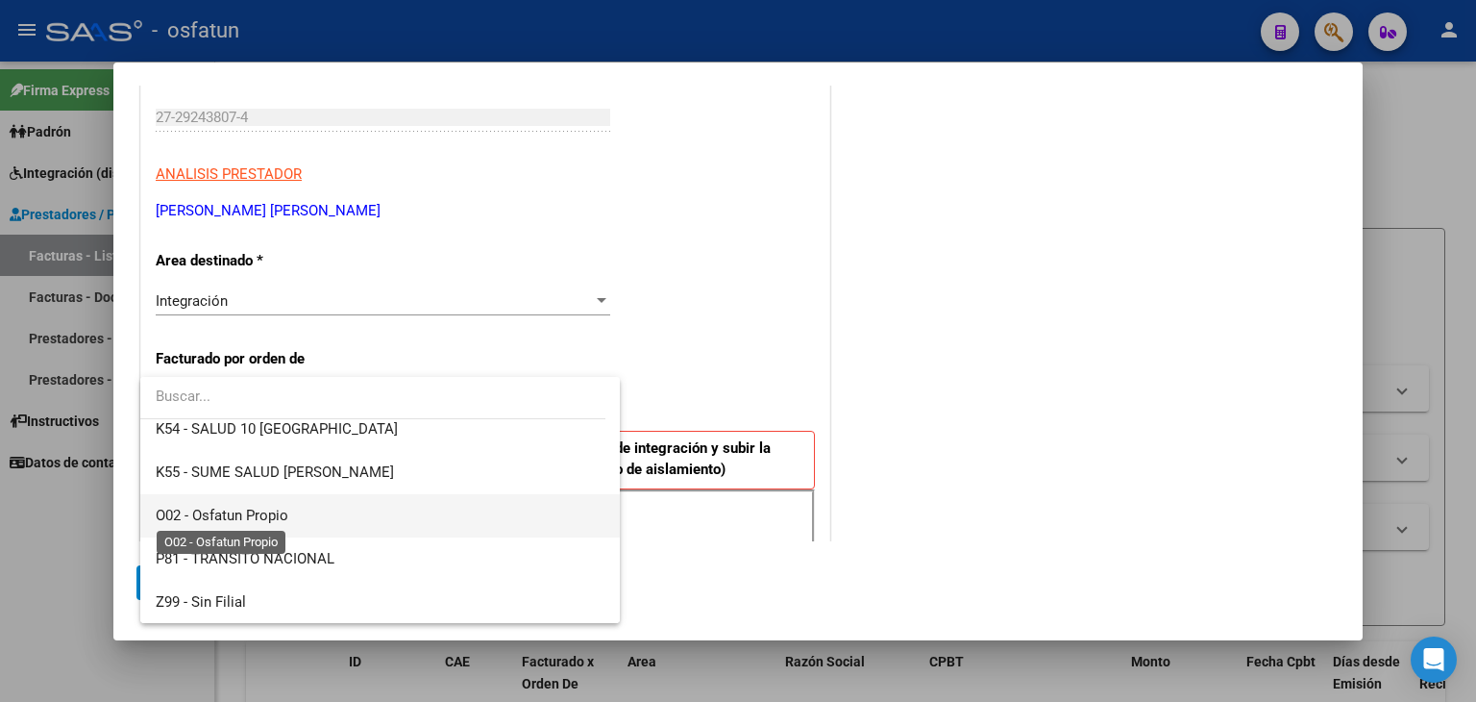
click at [281, 510] on span "O02 - Osfatun Propio" at bounding box center [222, 515] width 133 height 17
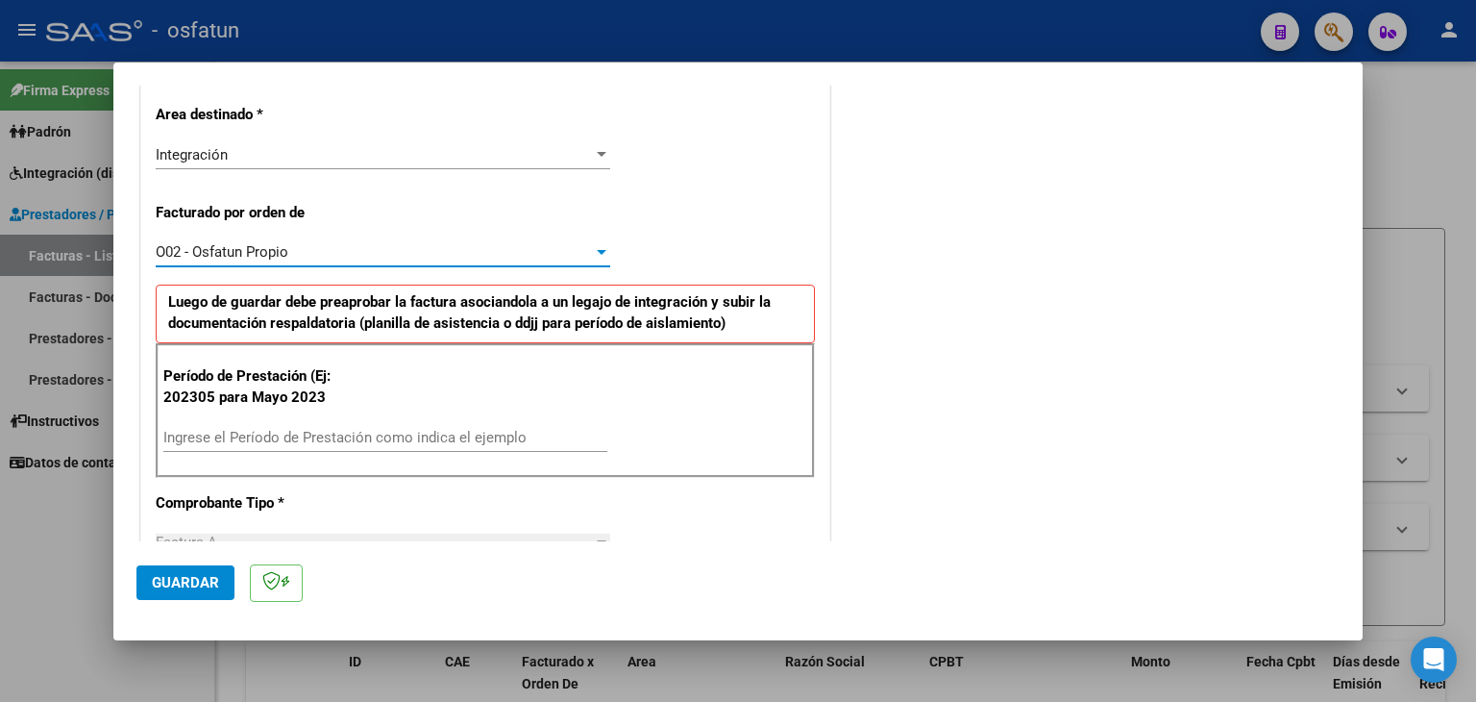
scroll to position [481, 0]
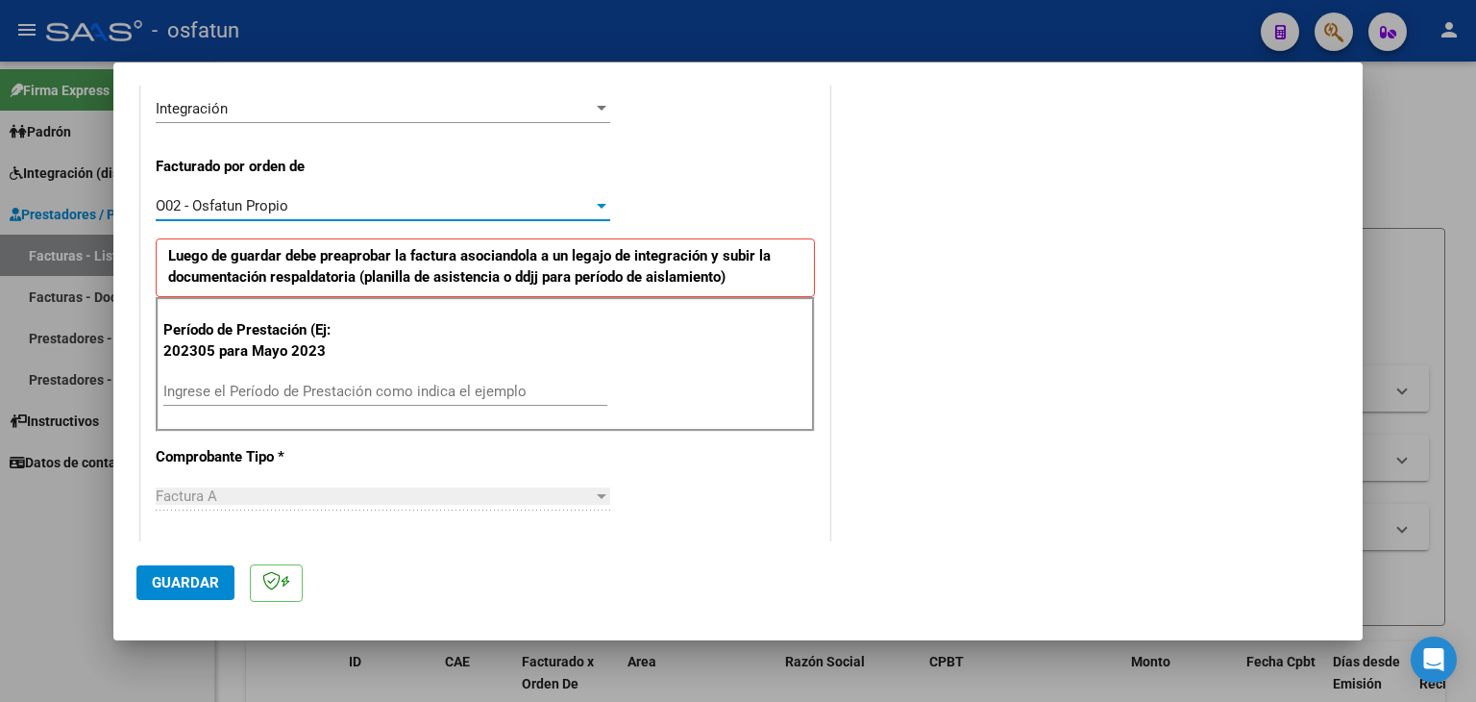
click at [303, 398] on div "Ingrese el Período de Prestación como indica el ejemplo" at bounding box center [385, 391] width 444 height 29
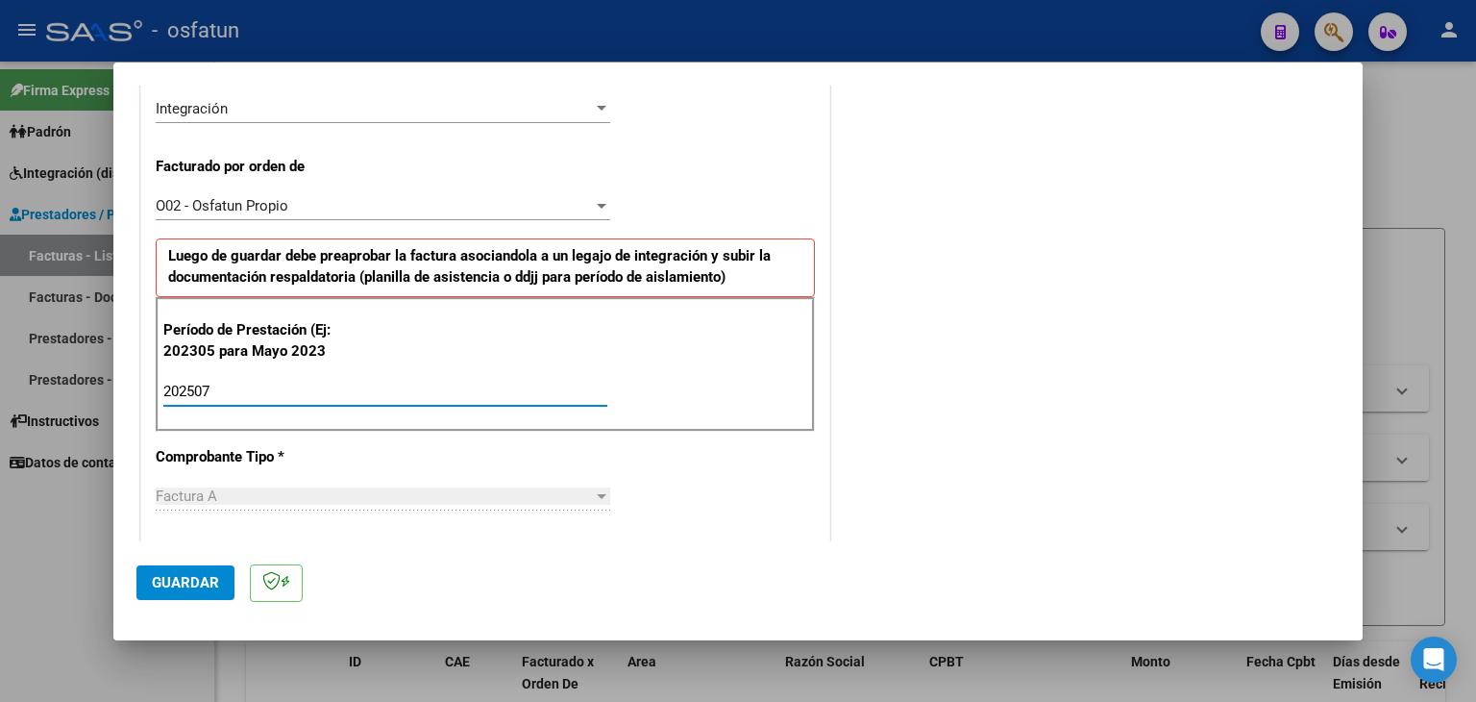
type input "202507"
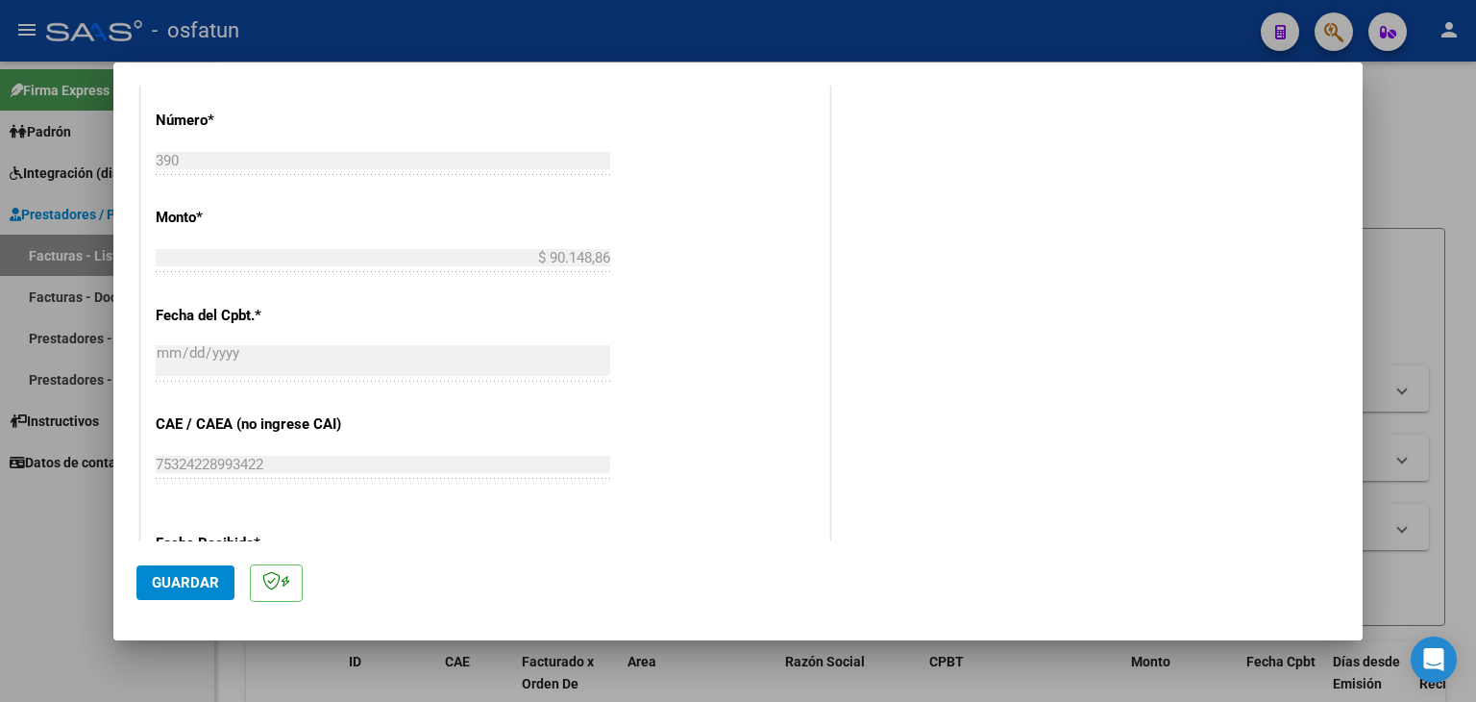
scroll to position [1057, 0]
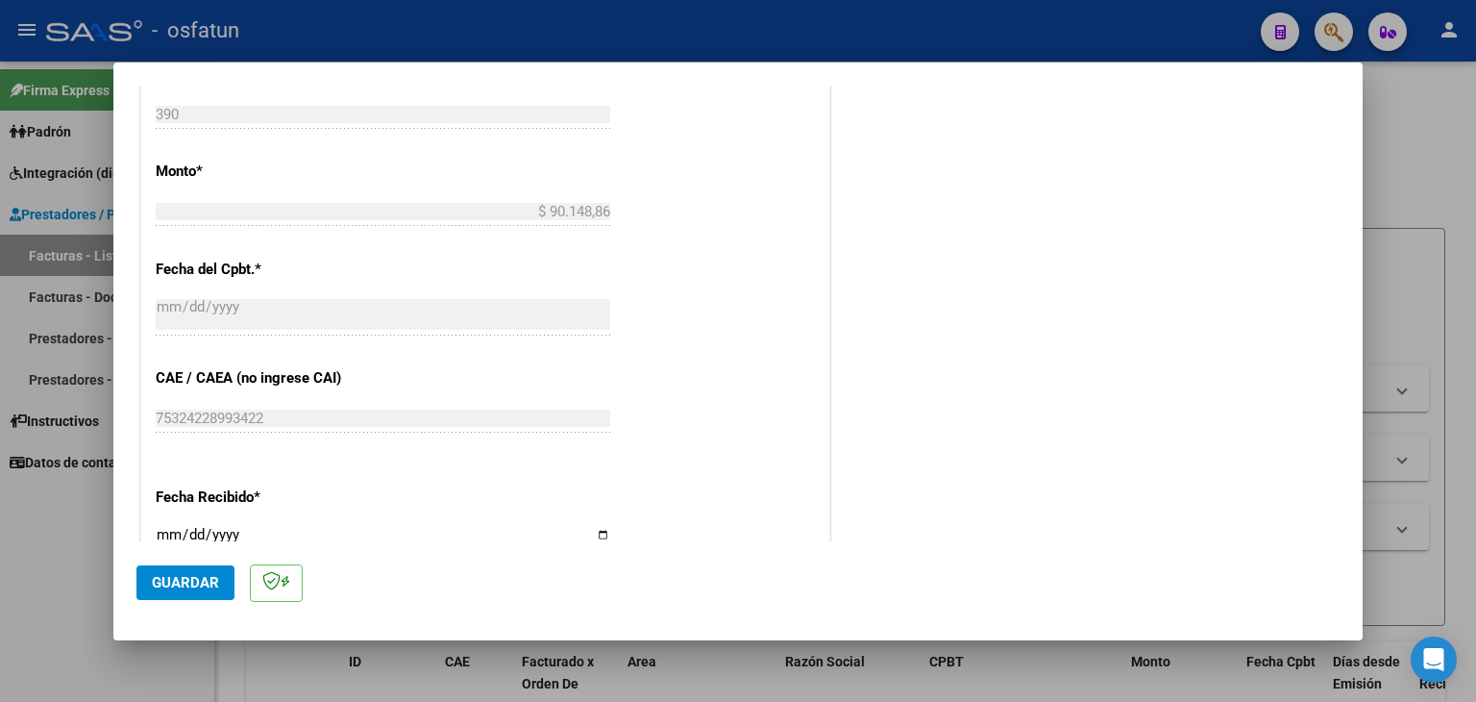
drag, startPoint x: 188, startPoint y: 591, endPoint x: 519, endPoint y: 429, distance: 368.4
click at [190, 589] on button "Guardar" at bounding box center [185, 582] width 98 height 35
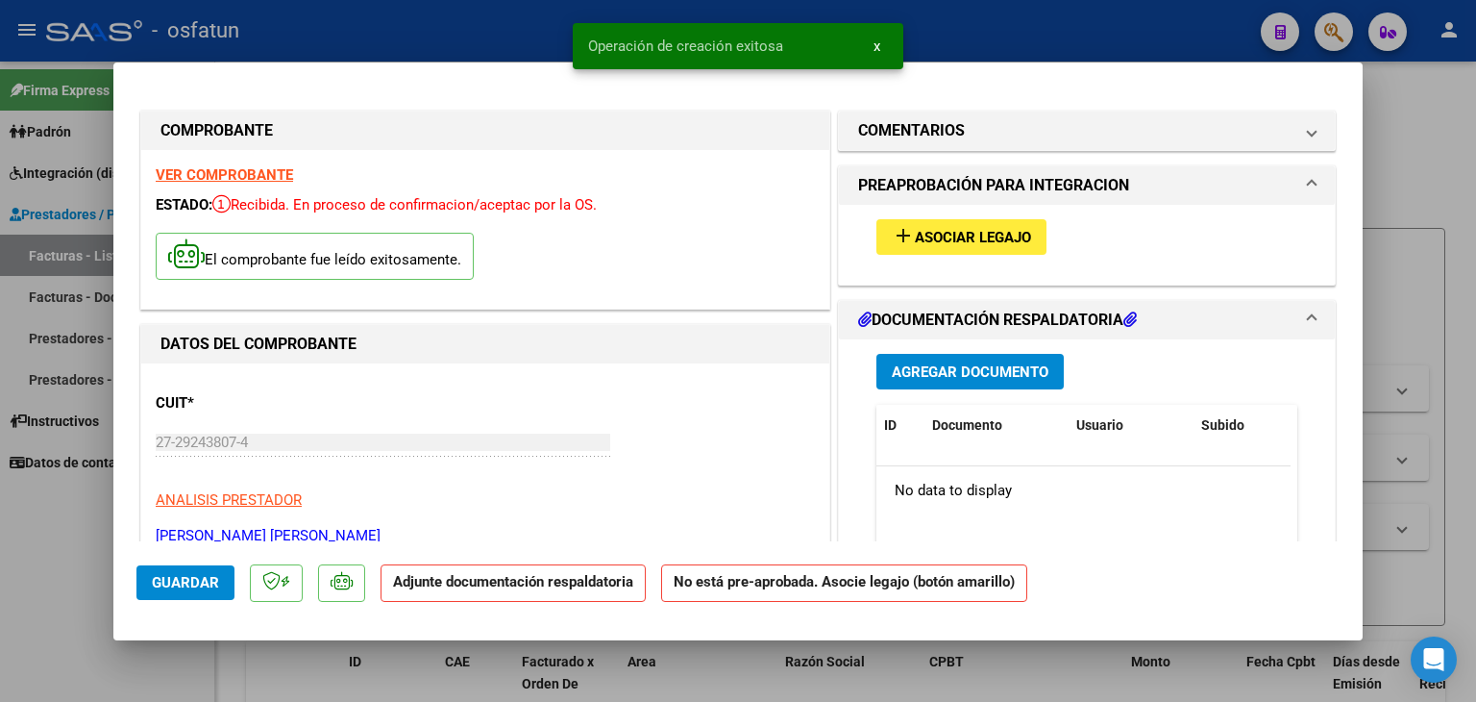
click at [1012, 222] on button "add Asociar Legajo" at bounding box center [962, 237] width 170 height 36
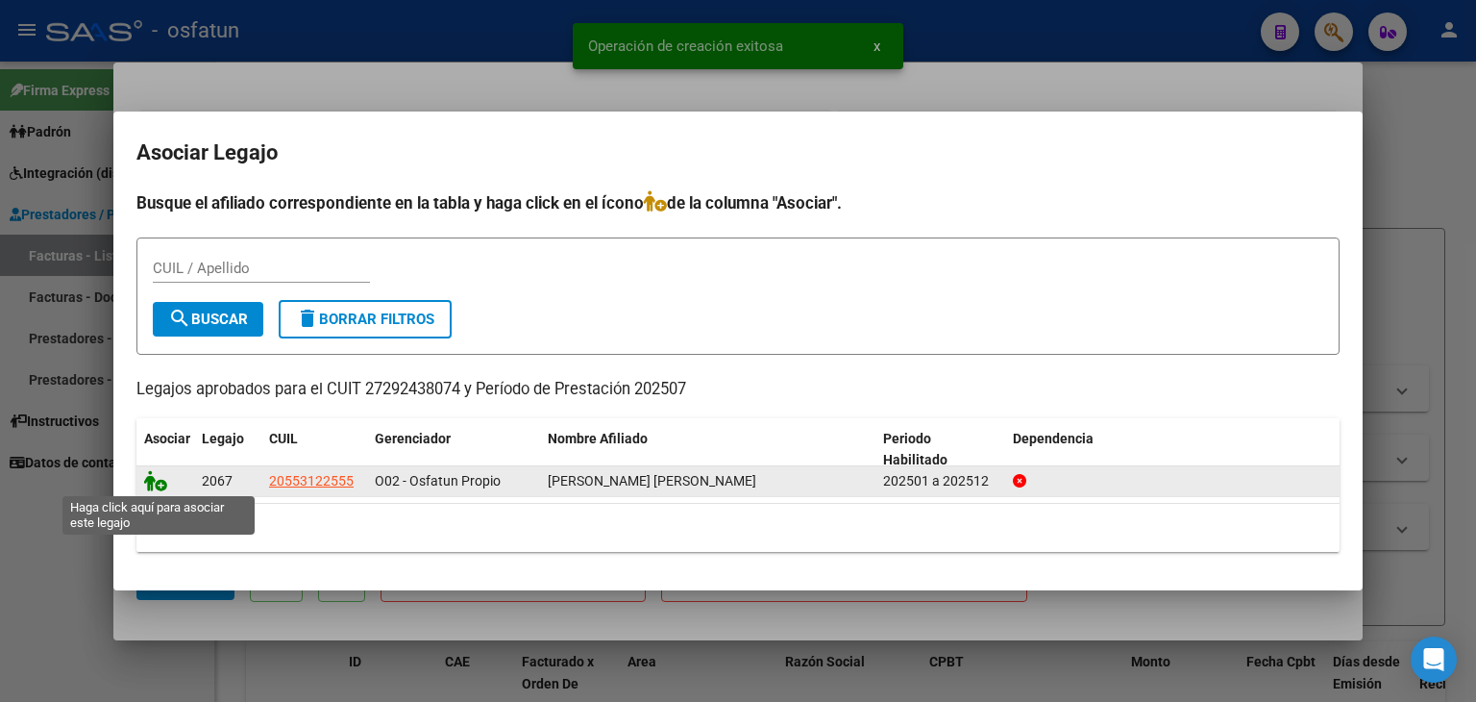
click at [151, 482] on icon at bounding box center [155, 480] width 23 height 21
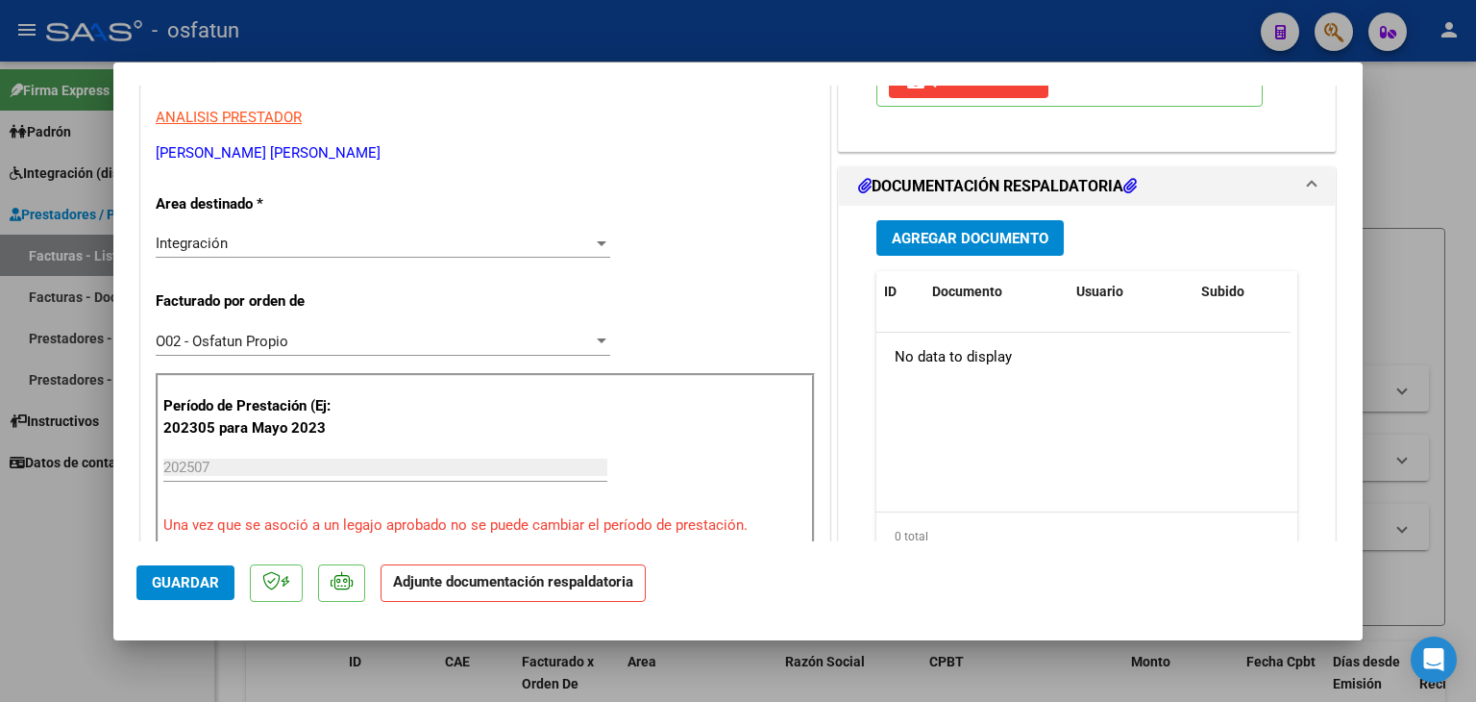
scroll to position [384, 0]
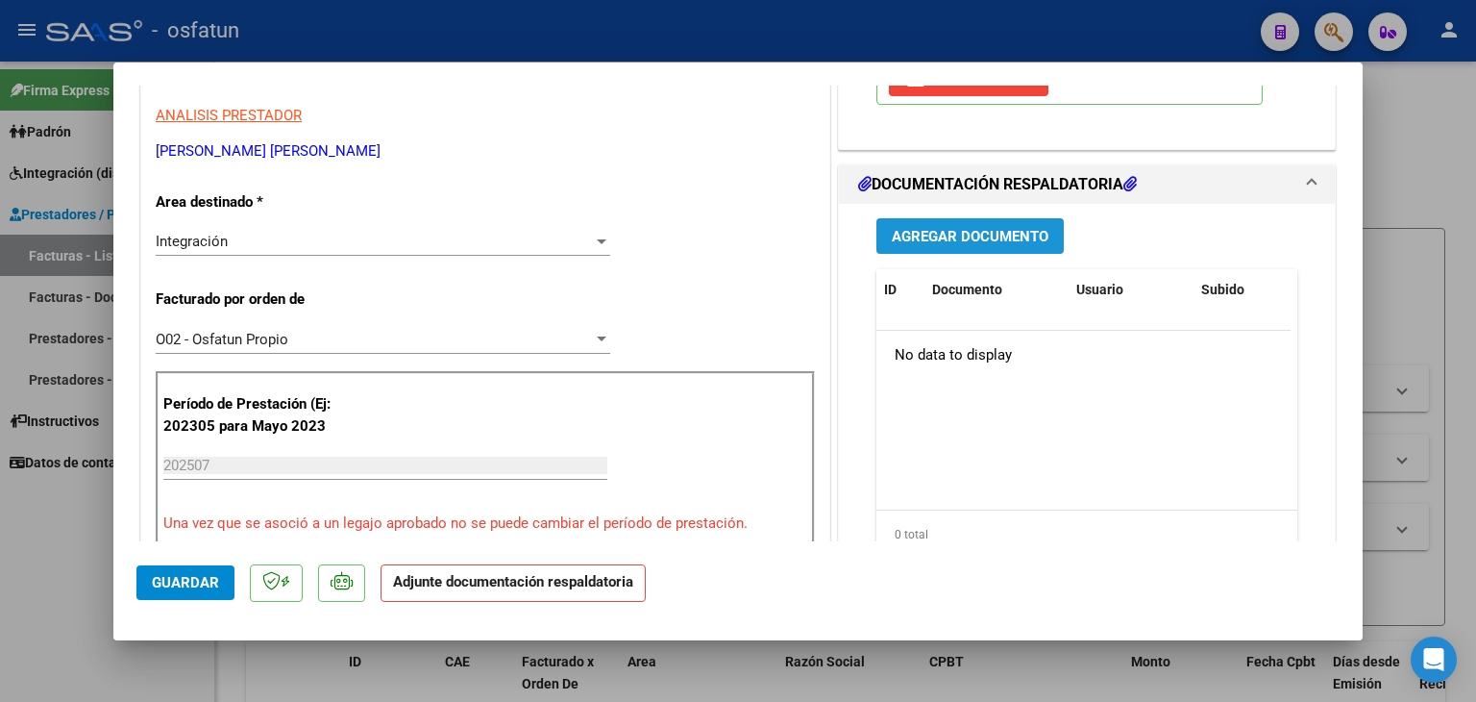
click at [936, 223] on button "Agregar Documento" at bounding box center [970, 236] width 187 height 36
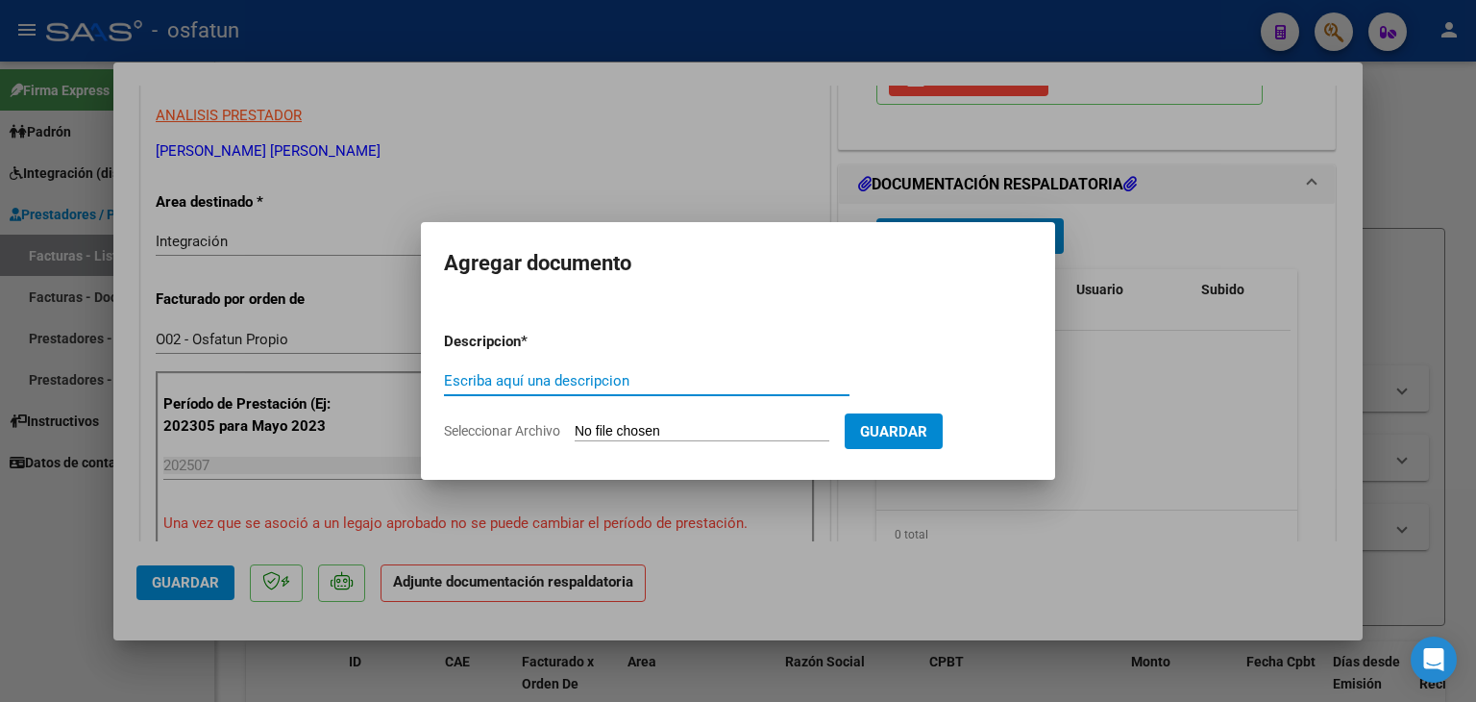
click at [451, 379] on input "Escriba aquí una descripcion" at bounding box center [647, 380] width 406 height 17
type input "ASISTENCIA"
click at [673, 422] on app-file-uploader "Seleccionar Archivo" at bounding box center [644, 430] width 401 height 17
click at [691, 441] on form "Descripcion * ASISTENCIA Escriba aquí una descripcion Seleccionar Archivo Guard…" at bounding box center [738, 386] width 588 height 140
click at [699, 428] on input "Seleccionar Archivo" at bounding box center [702, 432] width 255 height 18
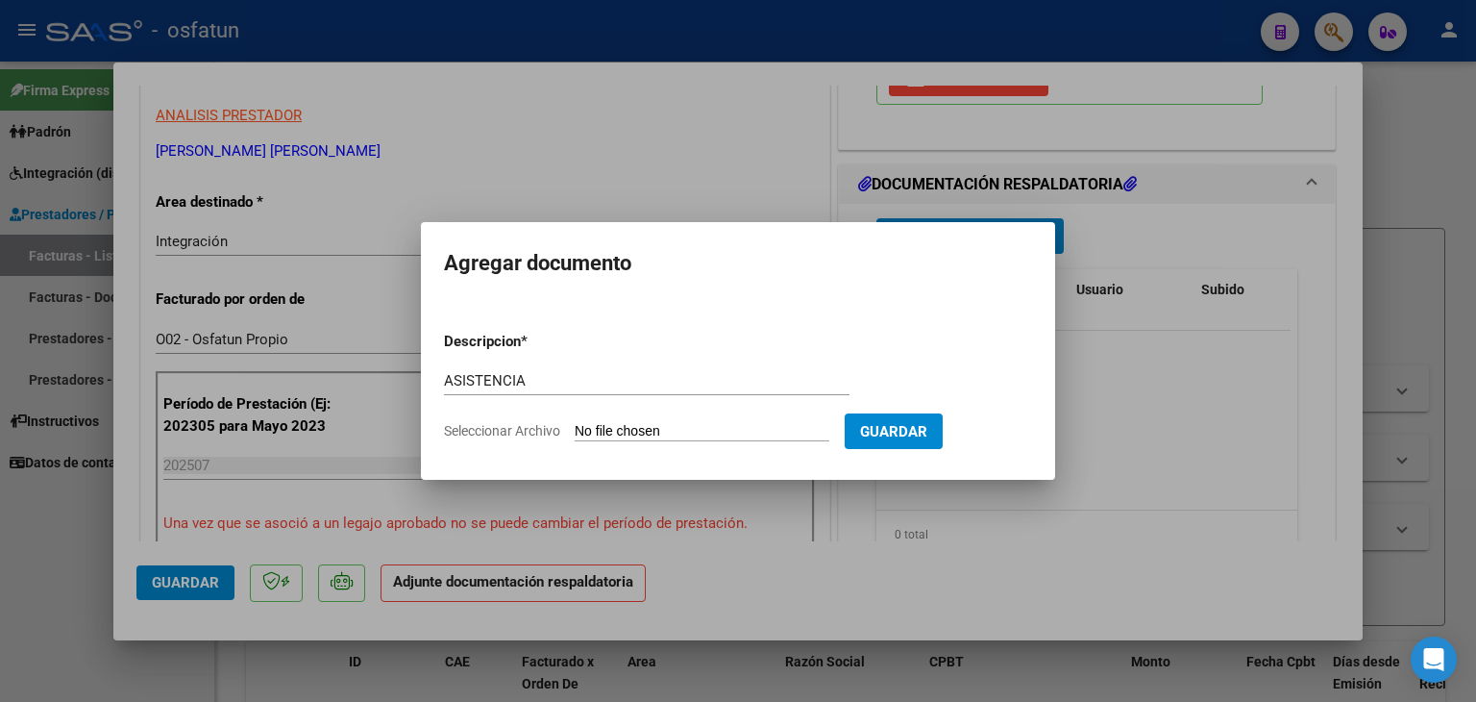
type input "C:\fakepath\PLANILLA ASISTENCIA - TRANSP A TERAPIA - [DATE].pdf"
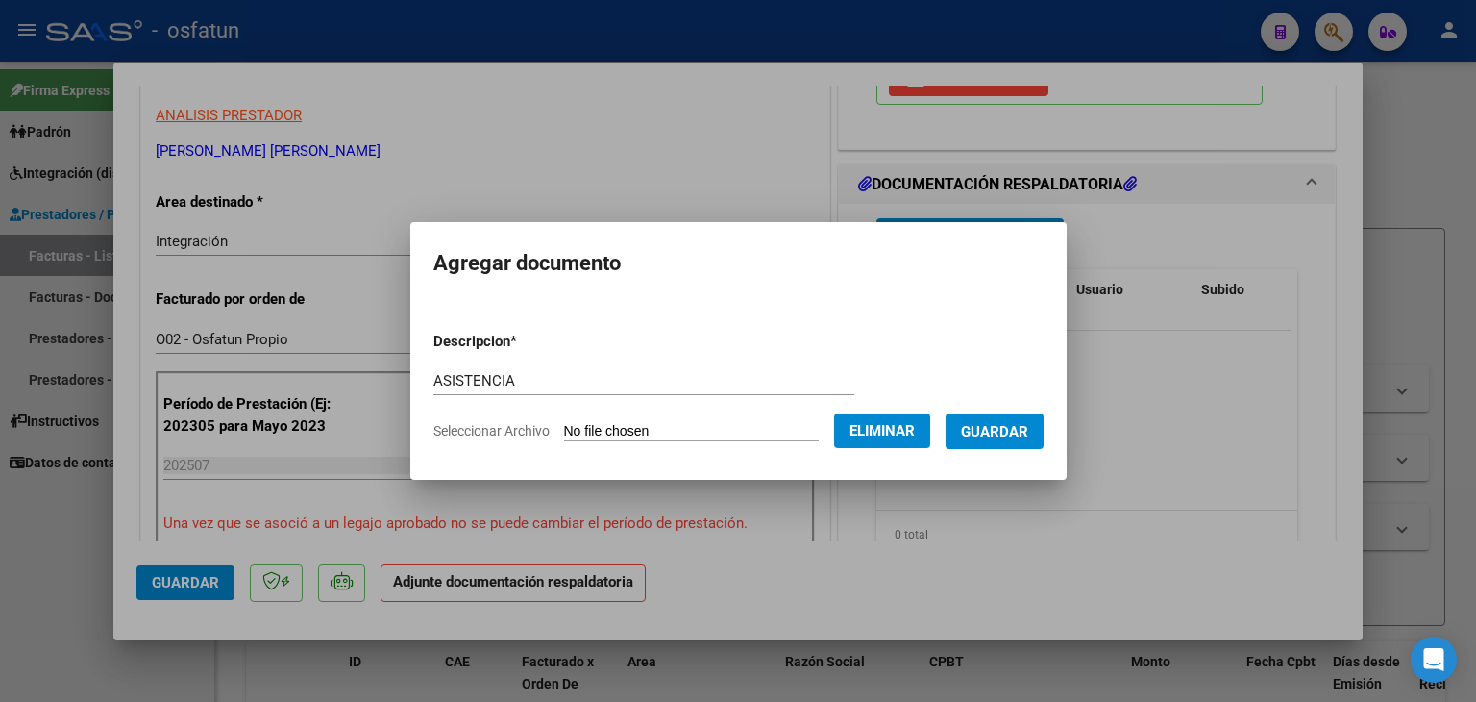
click at [1011, 433] on span "Guardar" at bounding box center [994, 431] width 67 height 17
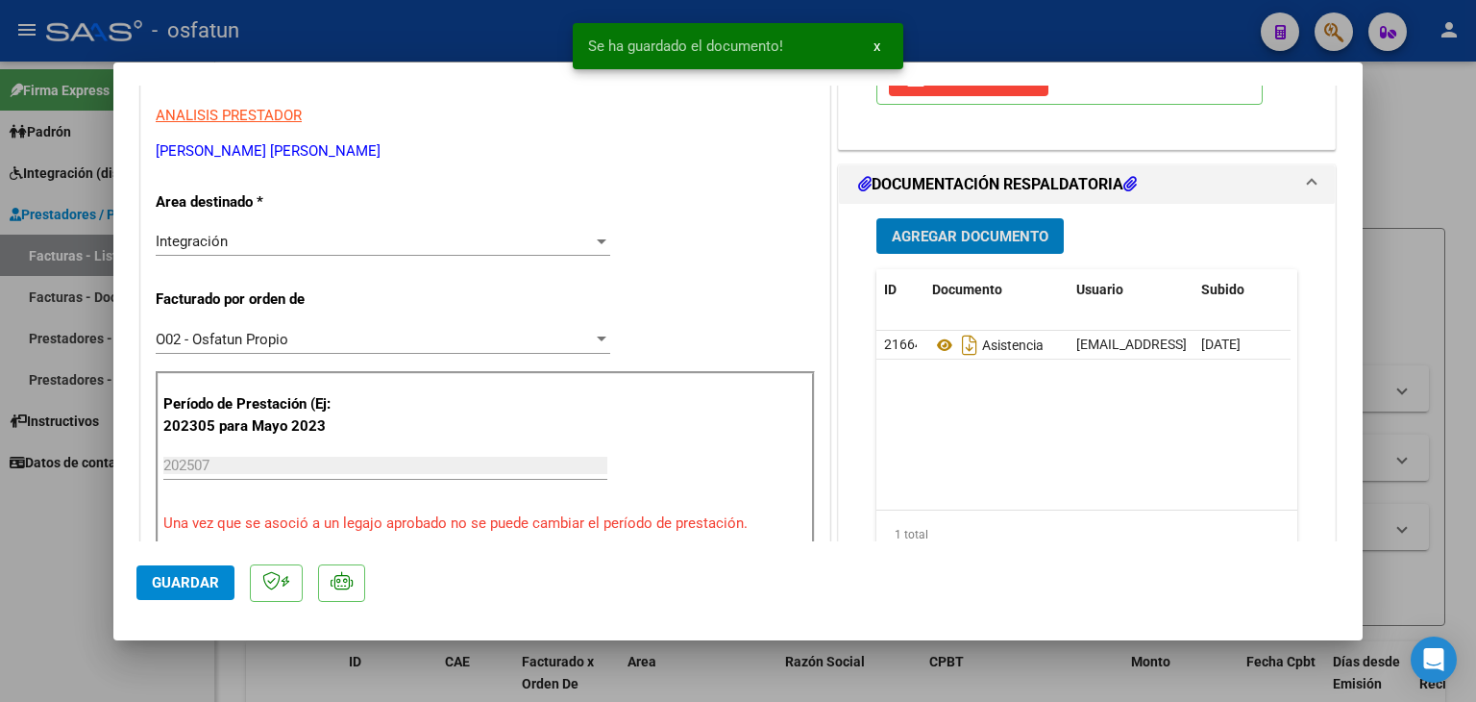
click at [964, 249] on button "Agregar Documento" at bounding box center [970, 236] width 187 height 36
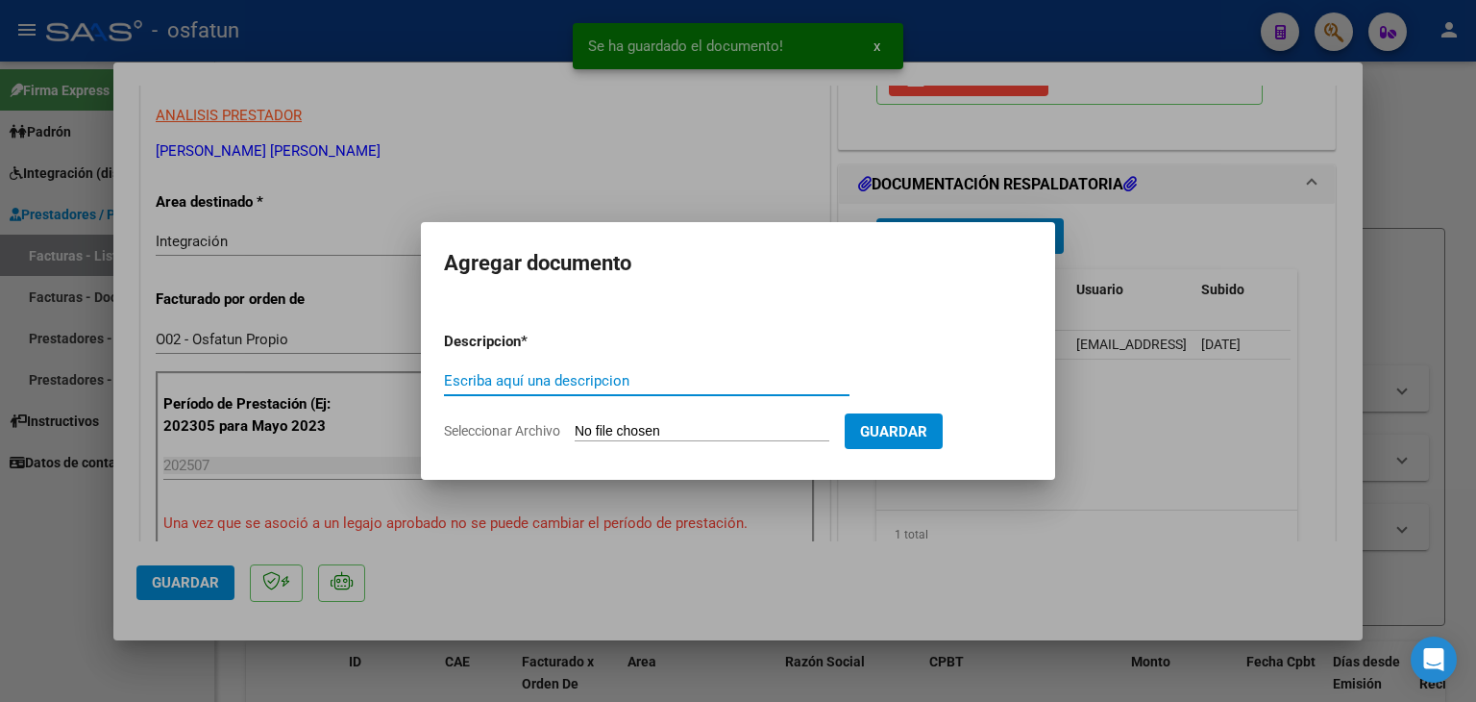
click at [496, 393] on div "Escriba aquí una descripcion" at bounding box center [647, 380] width 406 height 29
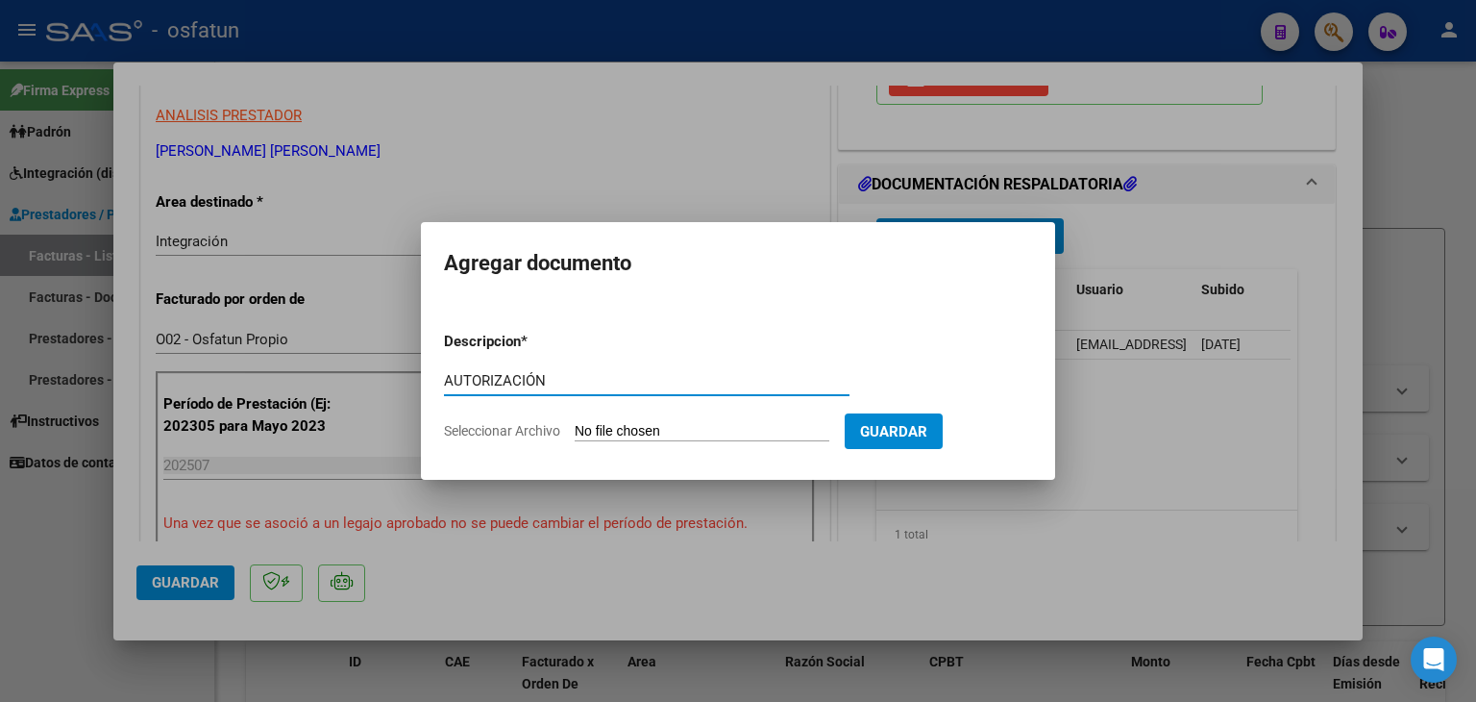
type input "AUTORIZACIÓN"
click at [633, 432] on input "Seleccionar Archivo" at bounding box center [702, 432] width 255 height 18
type input "C:\fakepath\PRESUPUESTO AUTORIZADO - TRANSP A TERAPIA - 2025.pdf"
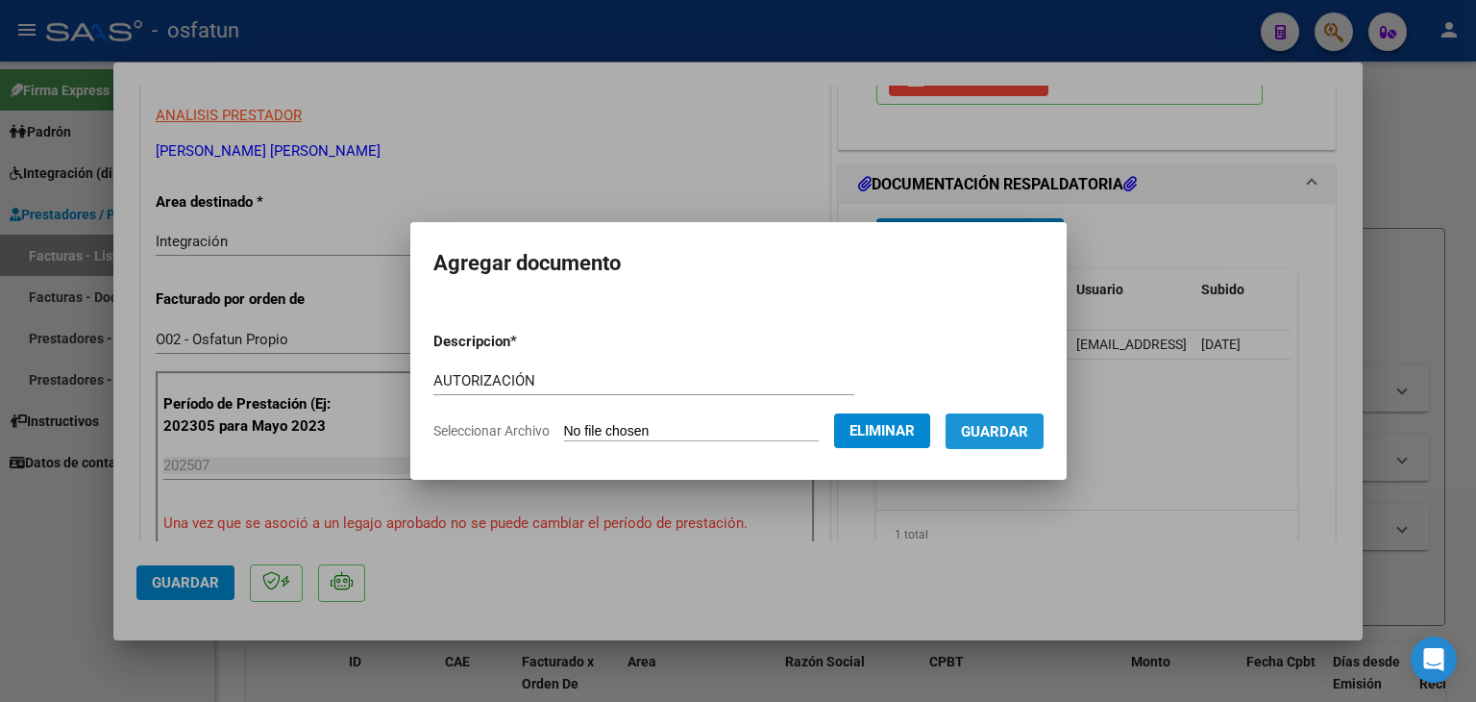
click at [1007, 445] on button "Guardar" at bounding box center [995, 431] width 98 height 36
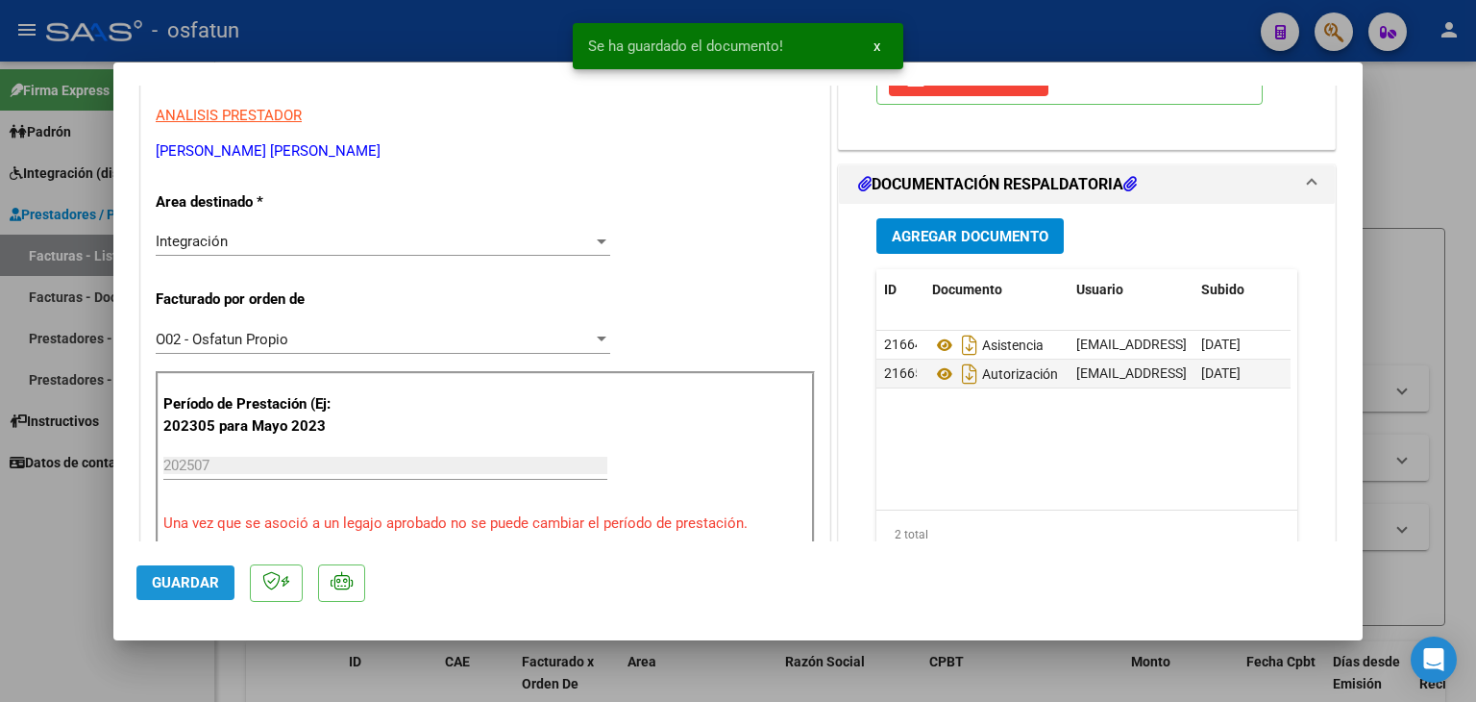
click at [174, 582] on span "Guardar" at bounding box center [185, 582] width 67 height 17
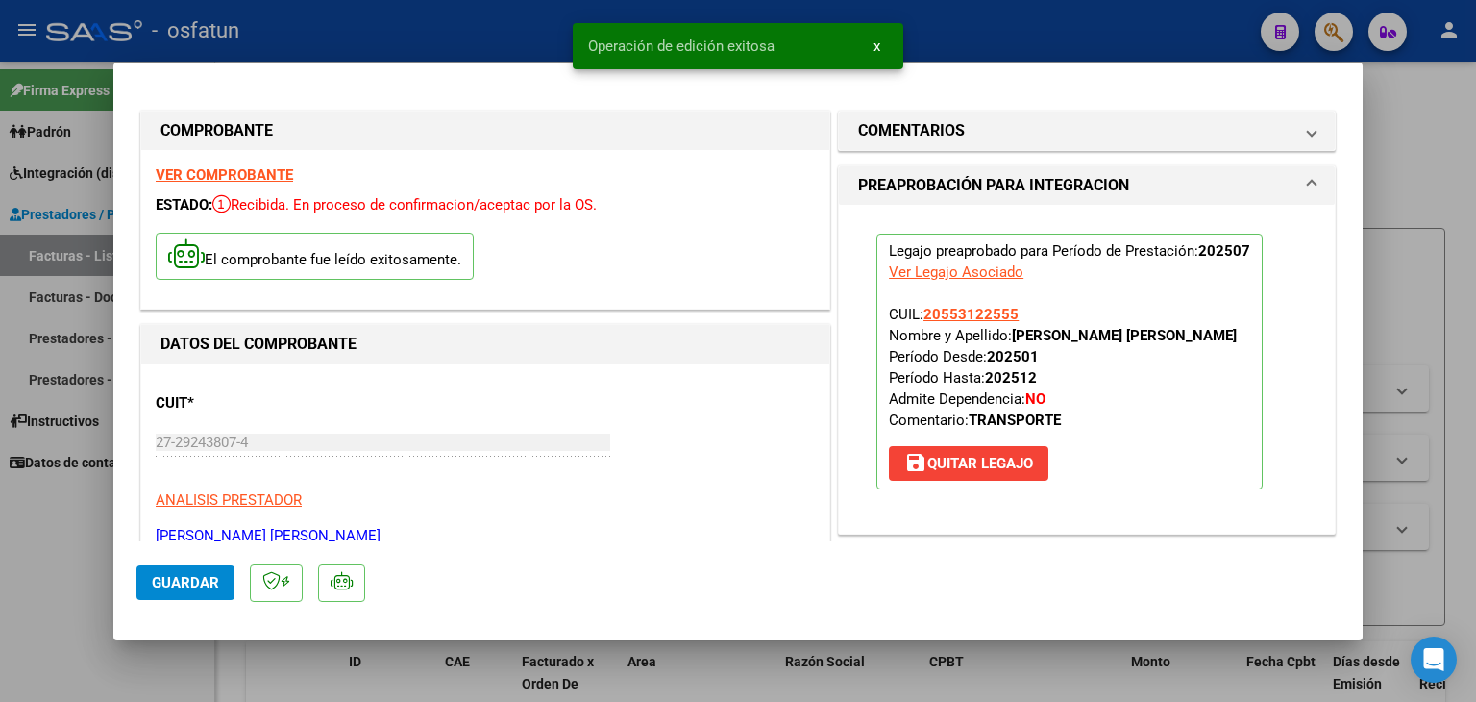
click at [504, 21] on div at bounding box center [738, 351] width 1476 height 702
type input "$ 0,00"
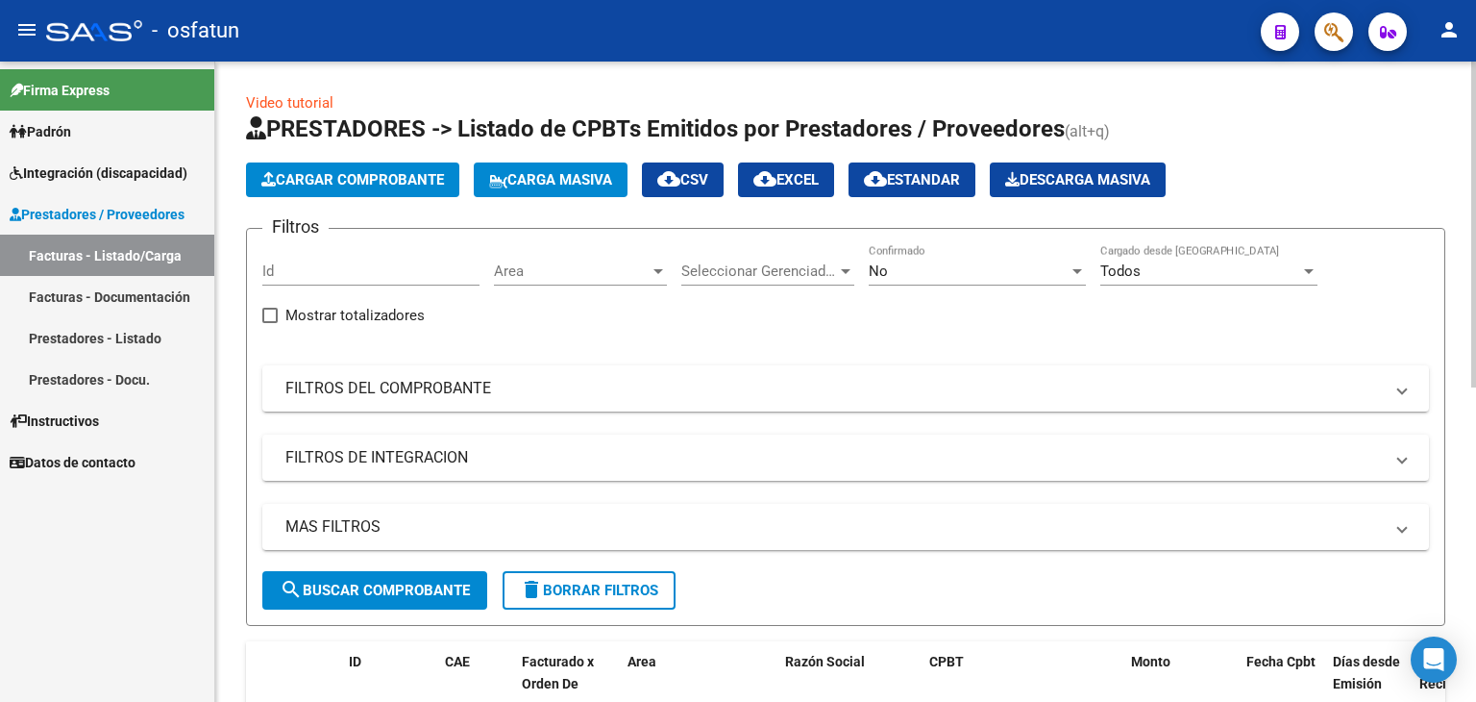
click at [343, 173] on span "Cargar Comprobante" at bounding box center [352, 179] width 183 height 17
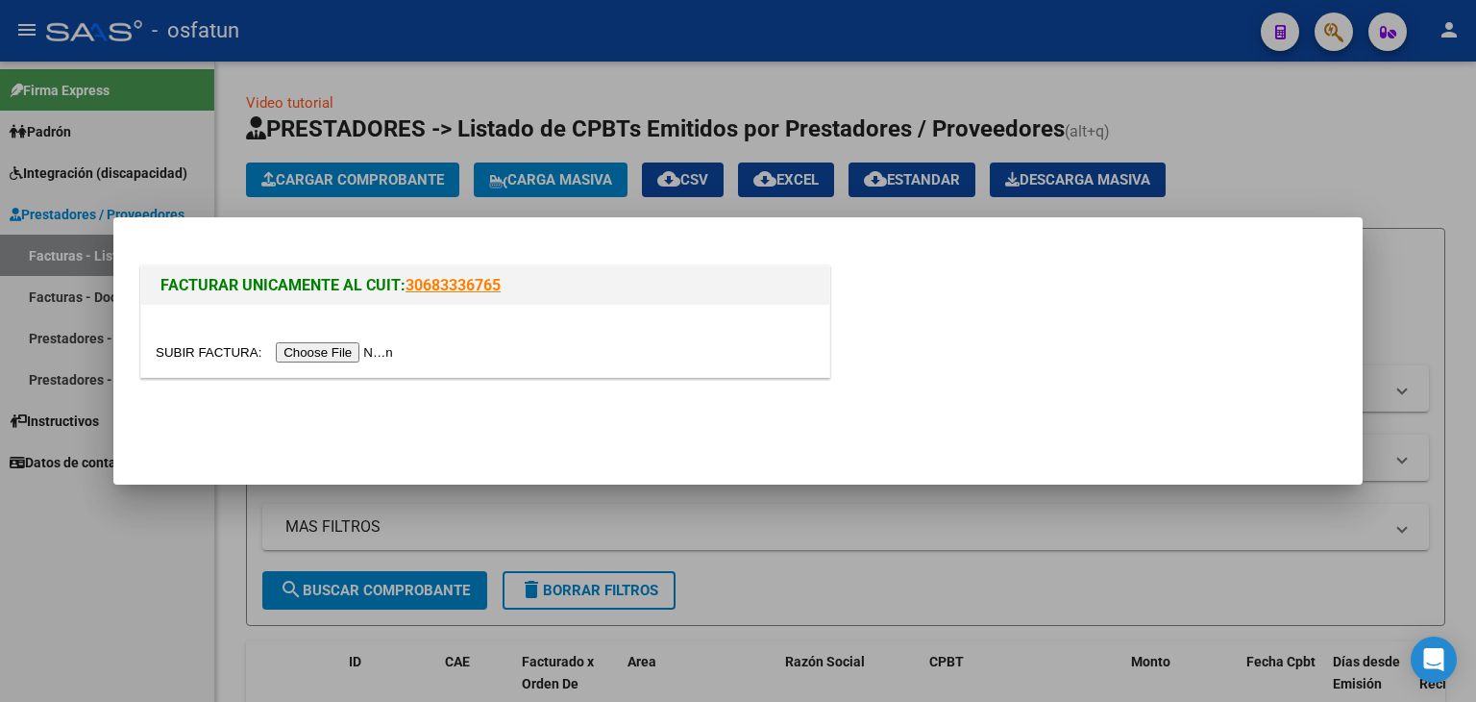
click at [386, 361] on input "file" at bounding box center [277, 352] width 243 height 20
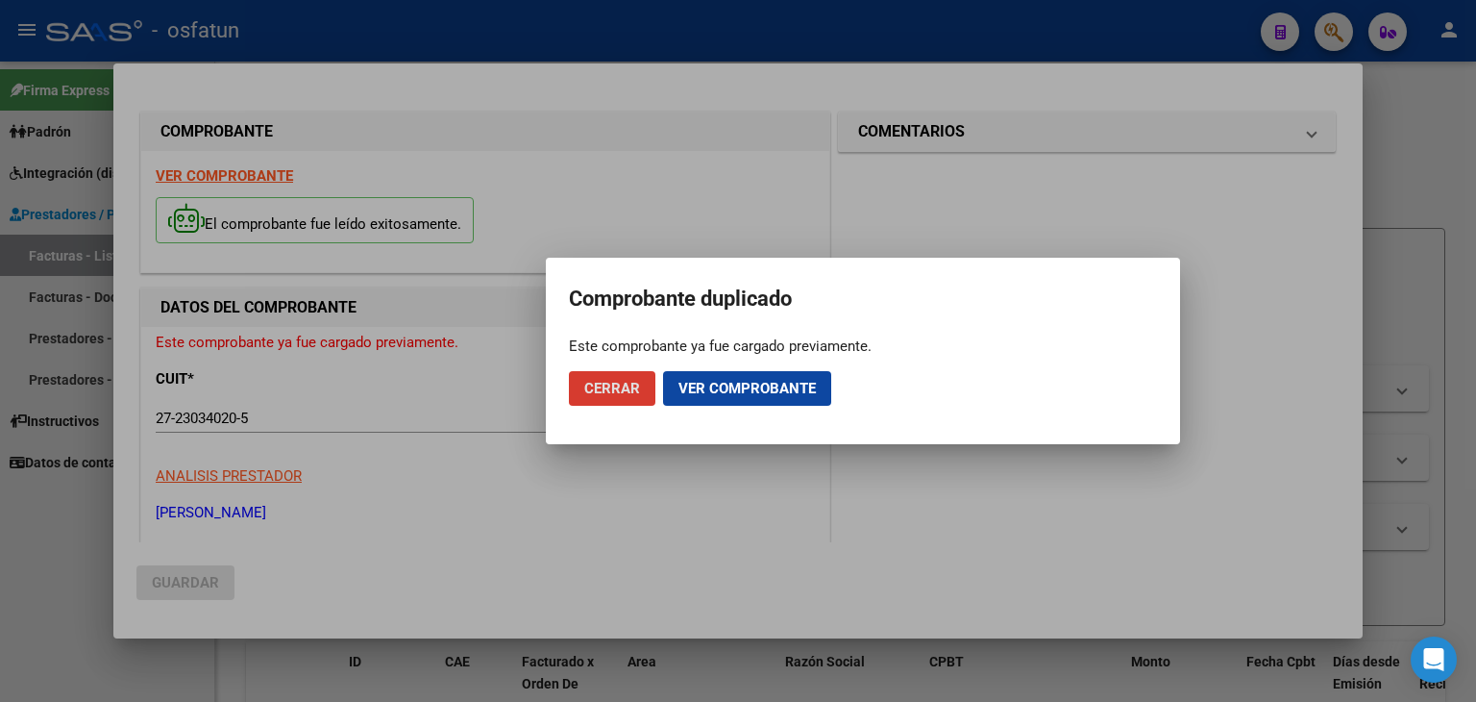
drag, startPoint x: 783, startPoint y: 385, endPoint x: 761, endPoint y: 390, distance: 22.6
click at [783, 385] on span "Ver comprobante" at bounding box center [747, 388] width 137 height 17
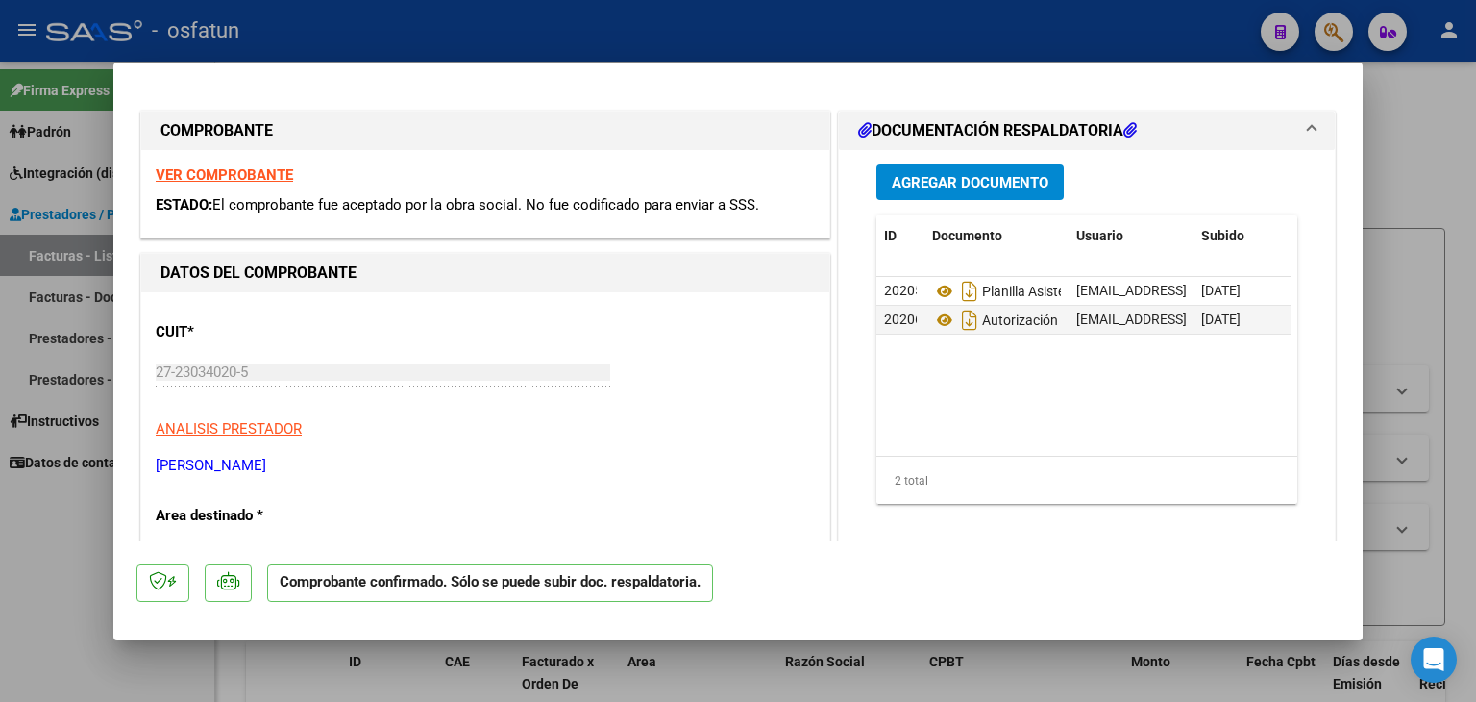
click at [807, 29] on div at bounding box center [738, 351] width 1476 height 702
type input "$ 0,00"
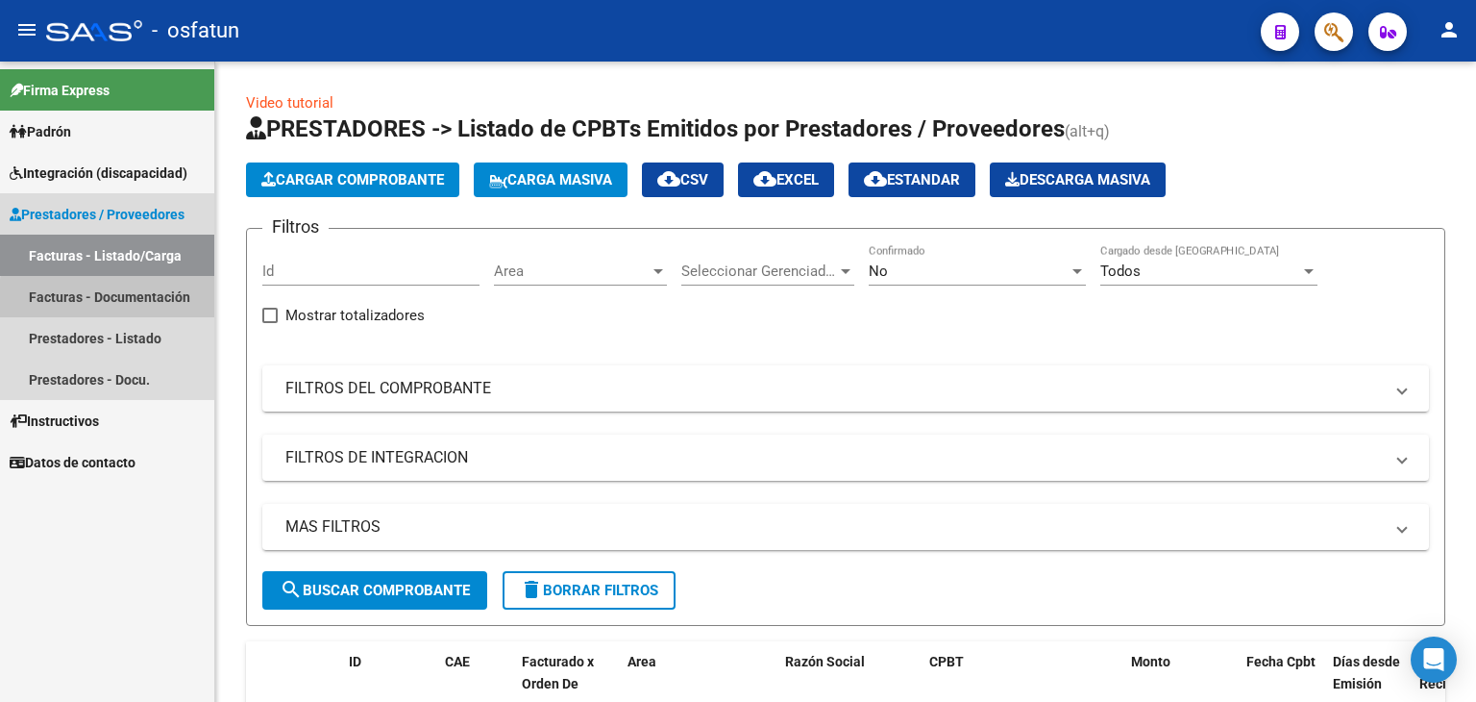
click at [141, 301] on link "Facturas - Documentación" at bounding box center [107, 296] width 214 height 41
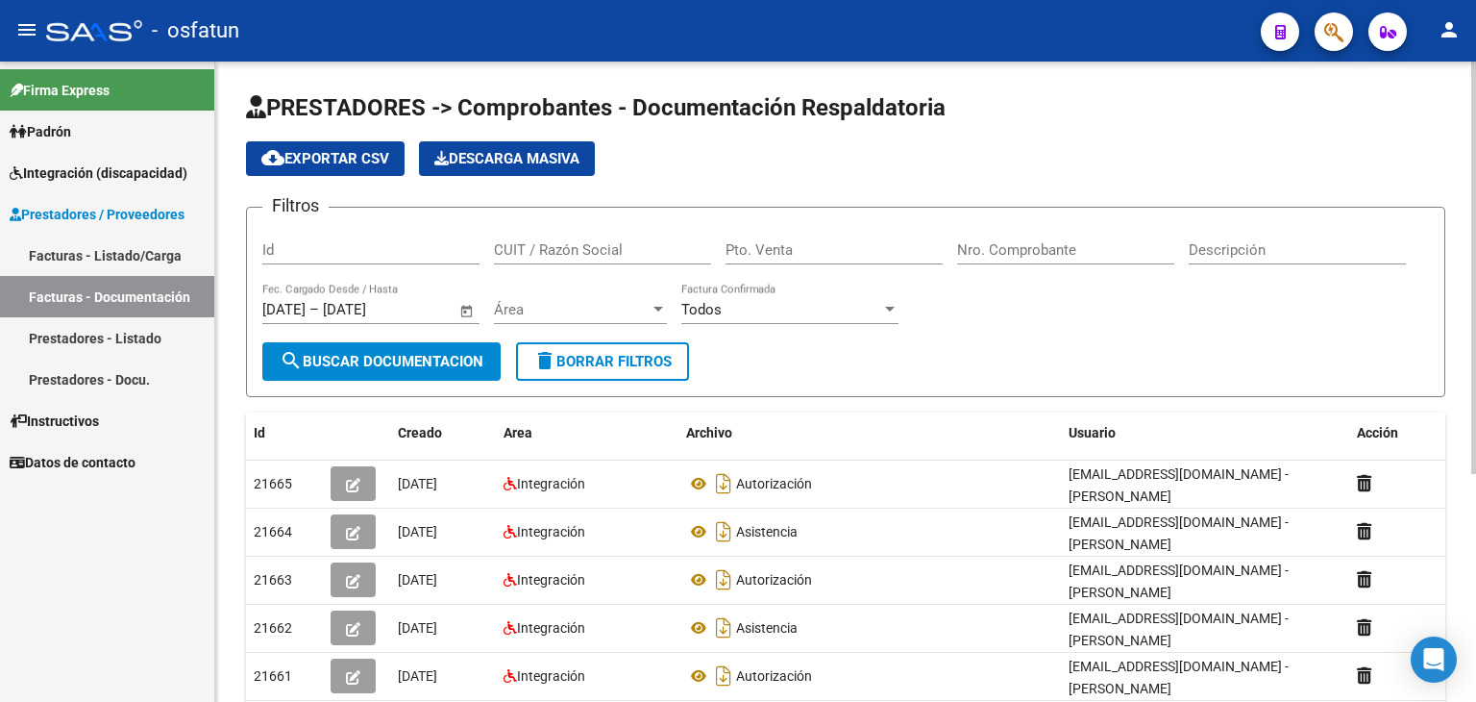
click at [796, 260] on div "Pto. Venta" at bounding box center [834, 243] width 217 height 41
type input "3"
click at [1042, 225] on div "Nro. Comprobante" at bounding box center [1065, 243] width 217 height 41
click at [1070, 243] on input "Nro. Comprobante" at bounding box center [1065, 249] width 217 height 17
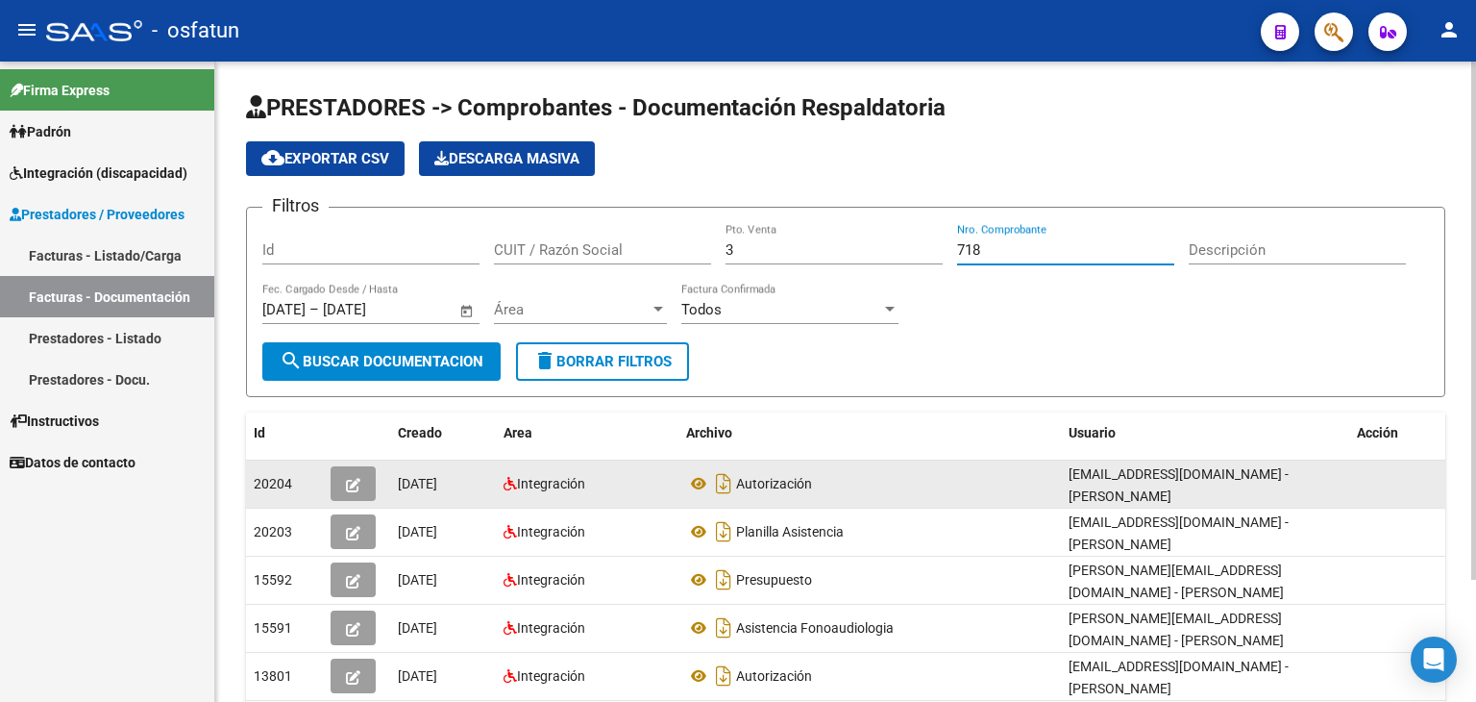
type input "718"
click at [374, 476] on button "button" at bounding box center [353, 483] width 45 height 35
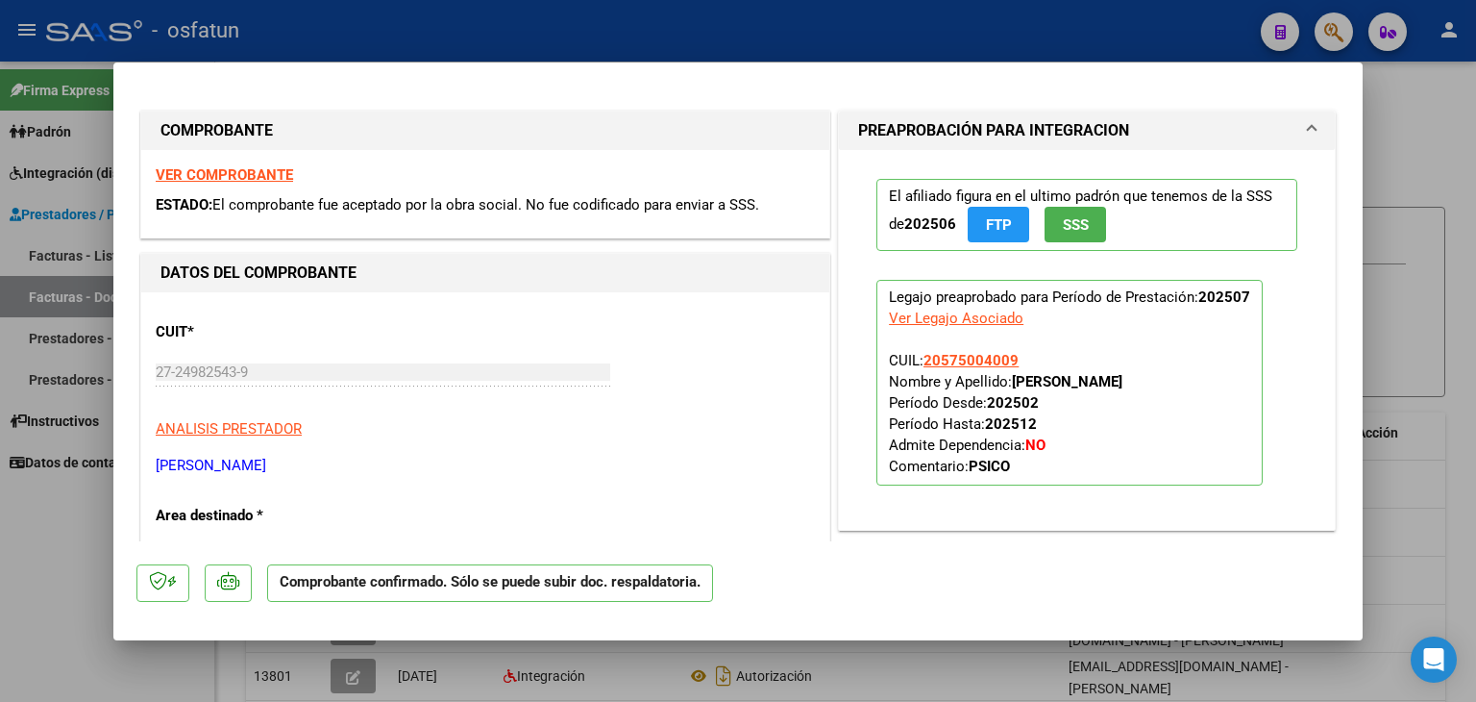
click at [398, 21] on div at bounding box center [738, 351] width 1476 height 702
type input "$ 0,00"
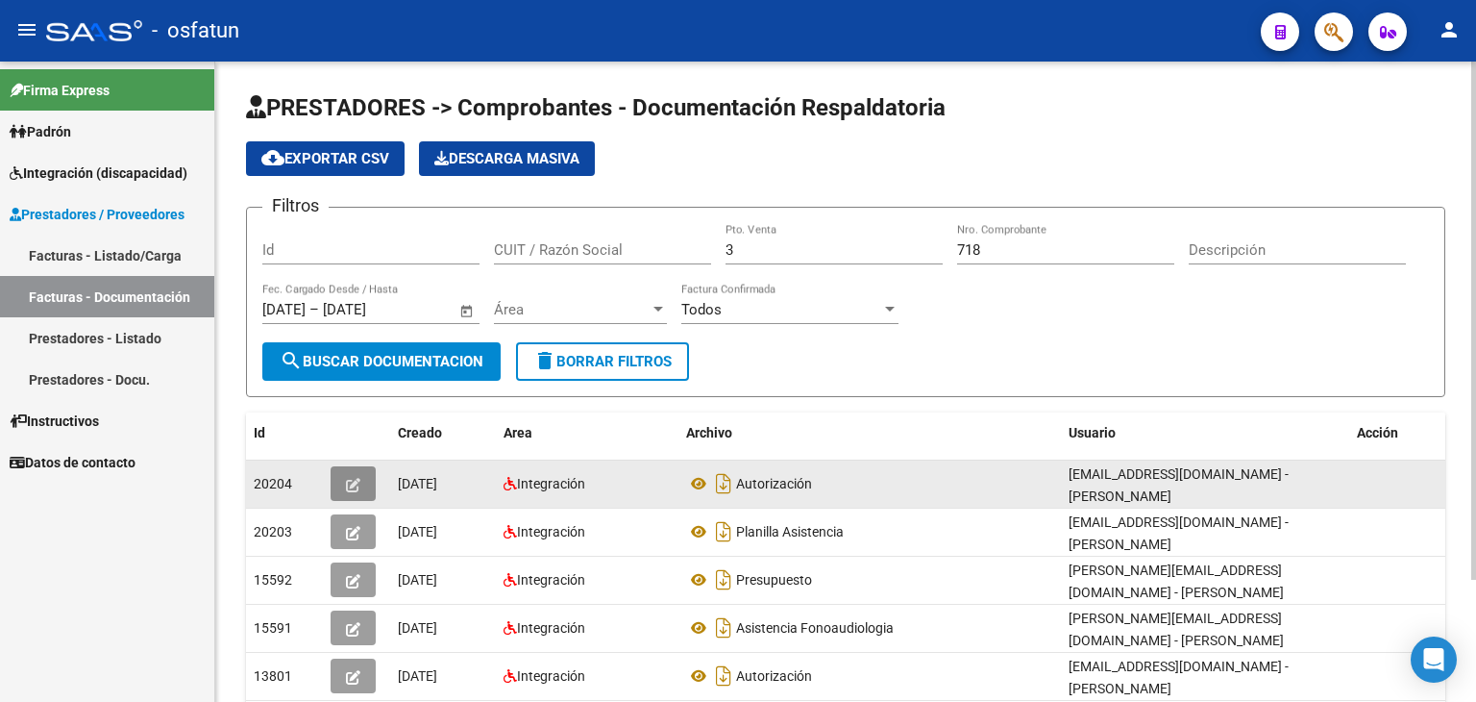
click at [353, 489] on icon "button" at bounding box center [353, 485] width 14 height 14
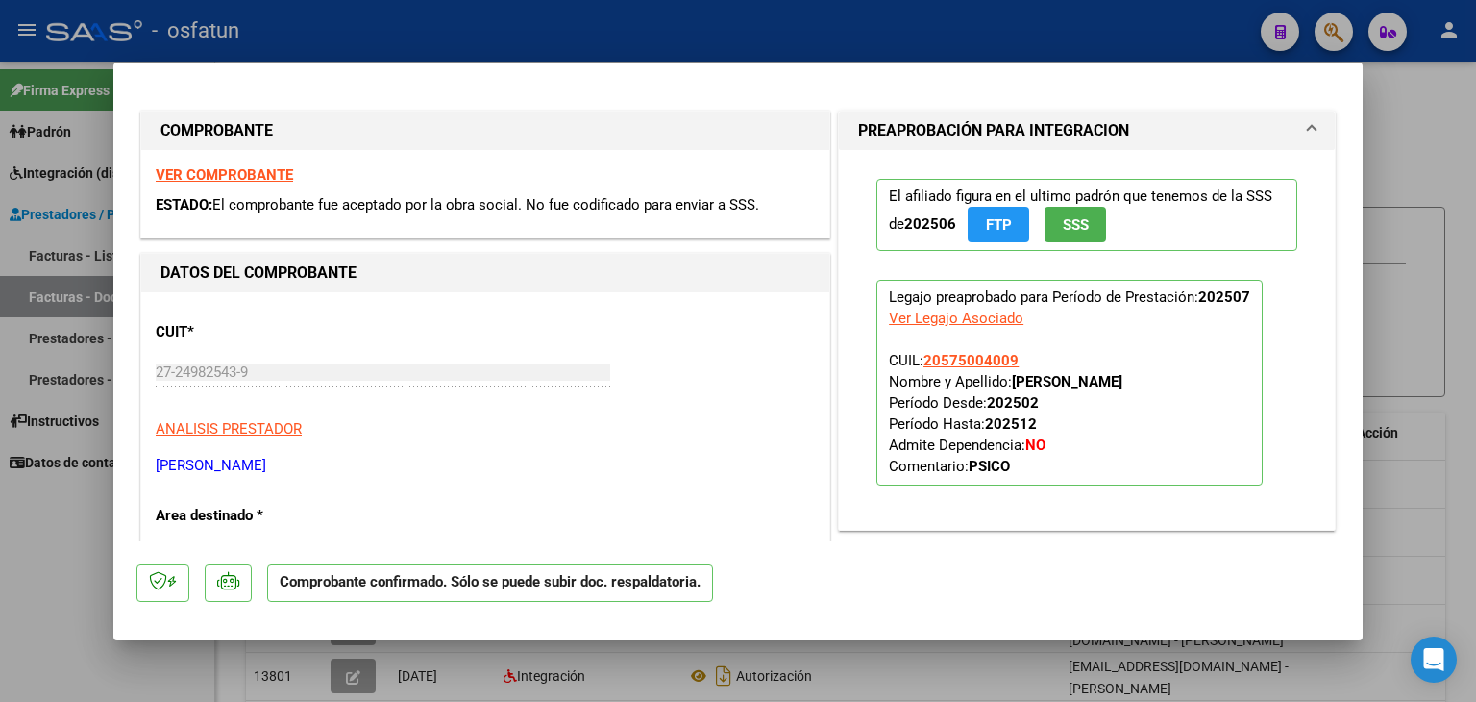
click at [568, 45] on div at bounding box center [738, 351] width 1476 height 702
type input "$ 0,00"
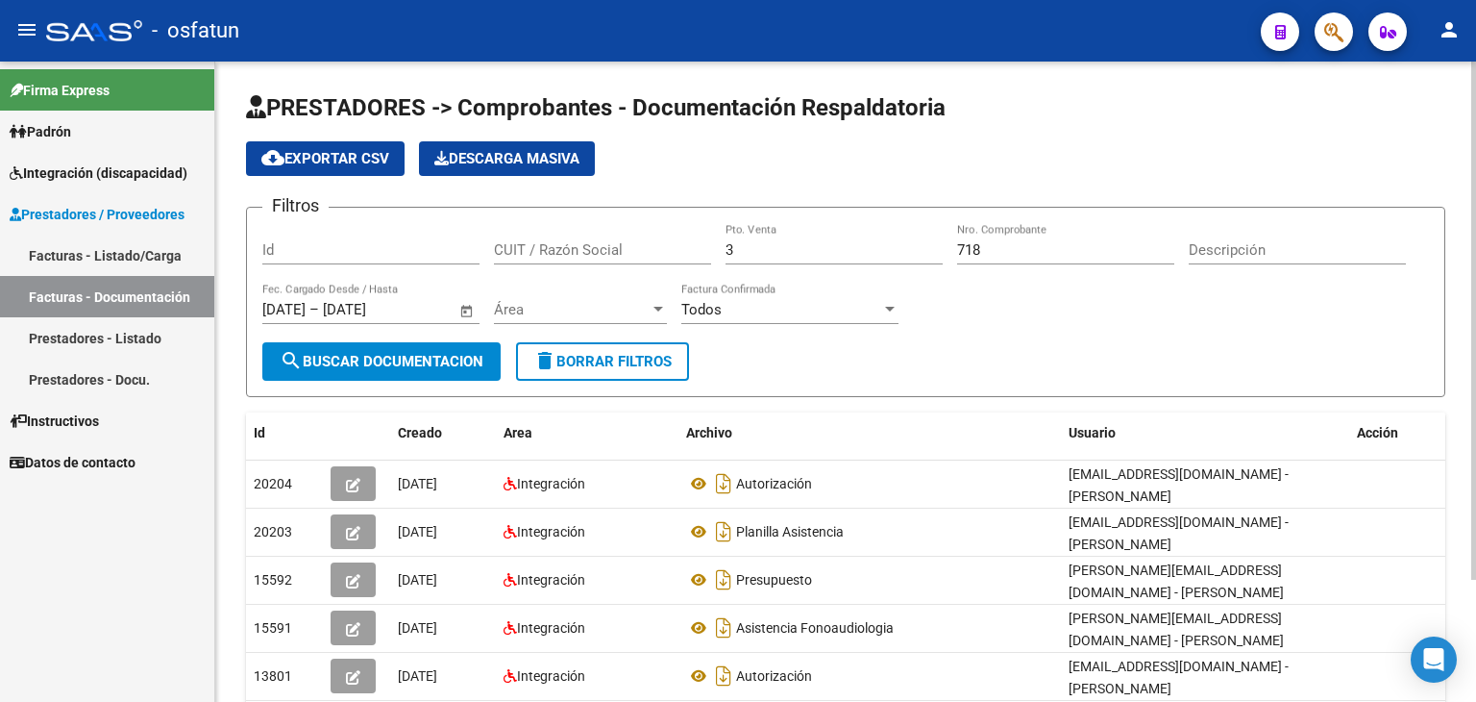
click at [1036, 251] on input "718" at bounding box center [1065, 249] width 217 height 17
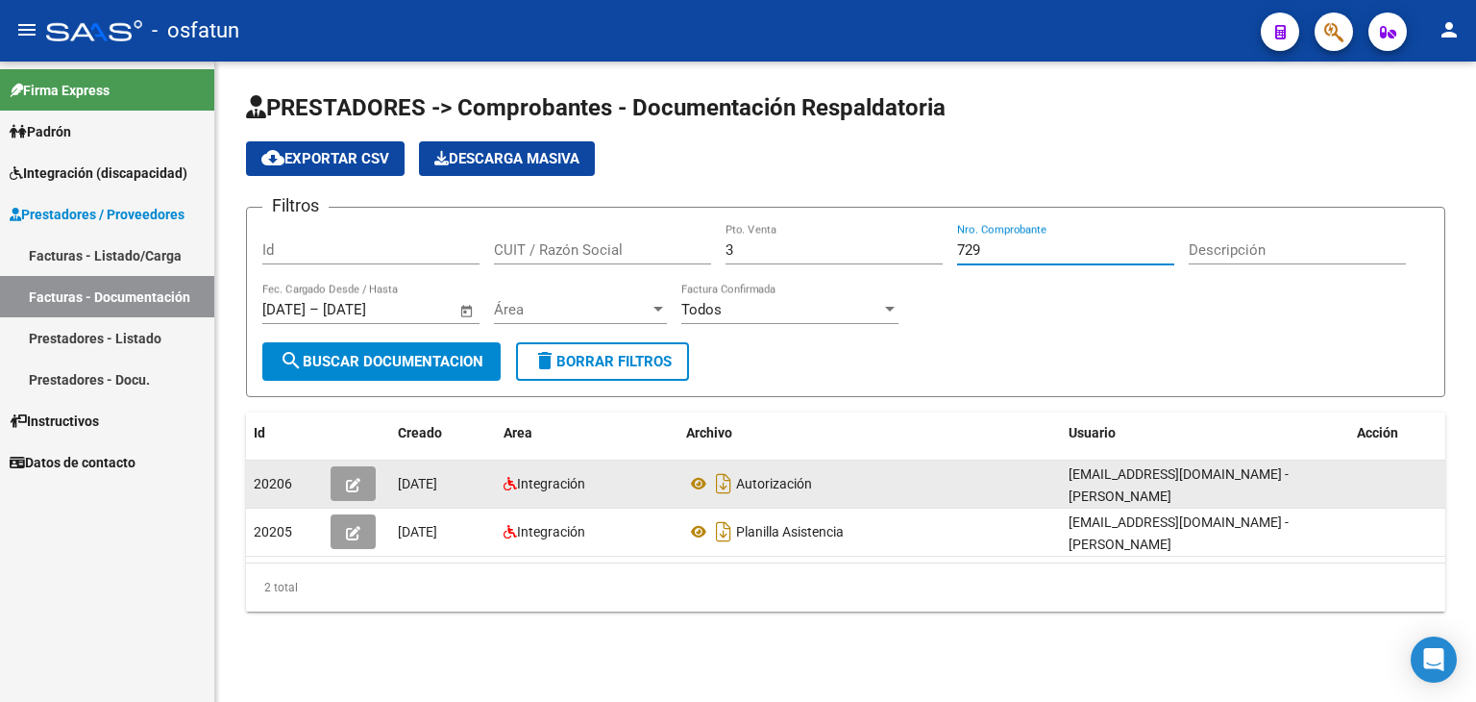
type input "729"
click at [353, 484] on icon "button" at bounding box center [353, 485] width 14 height 14
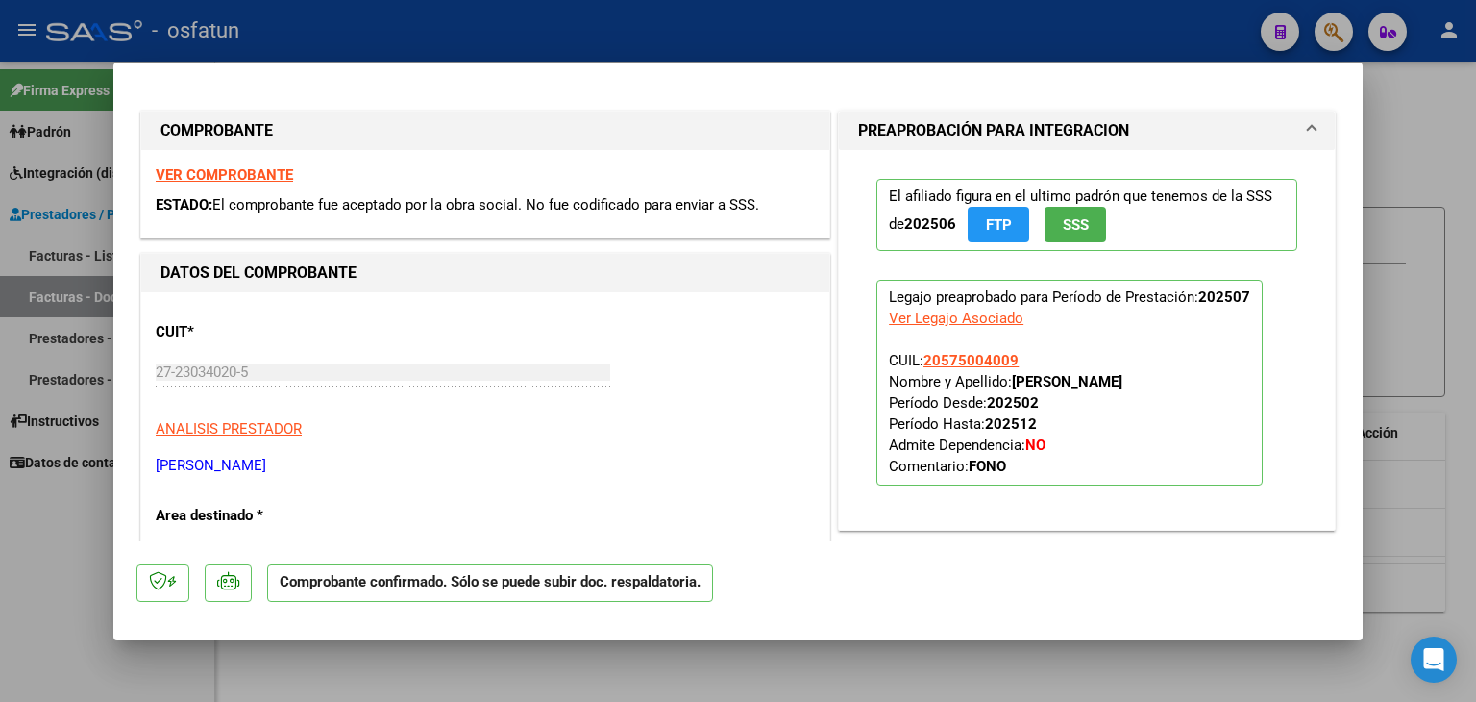
click at [754, 32] on div at bounding box center [738, 351] width 1476 height 702
type input "$ 0,00"
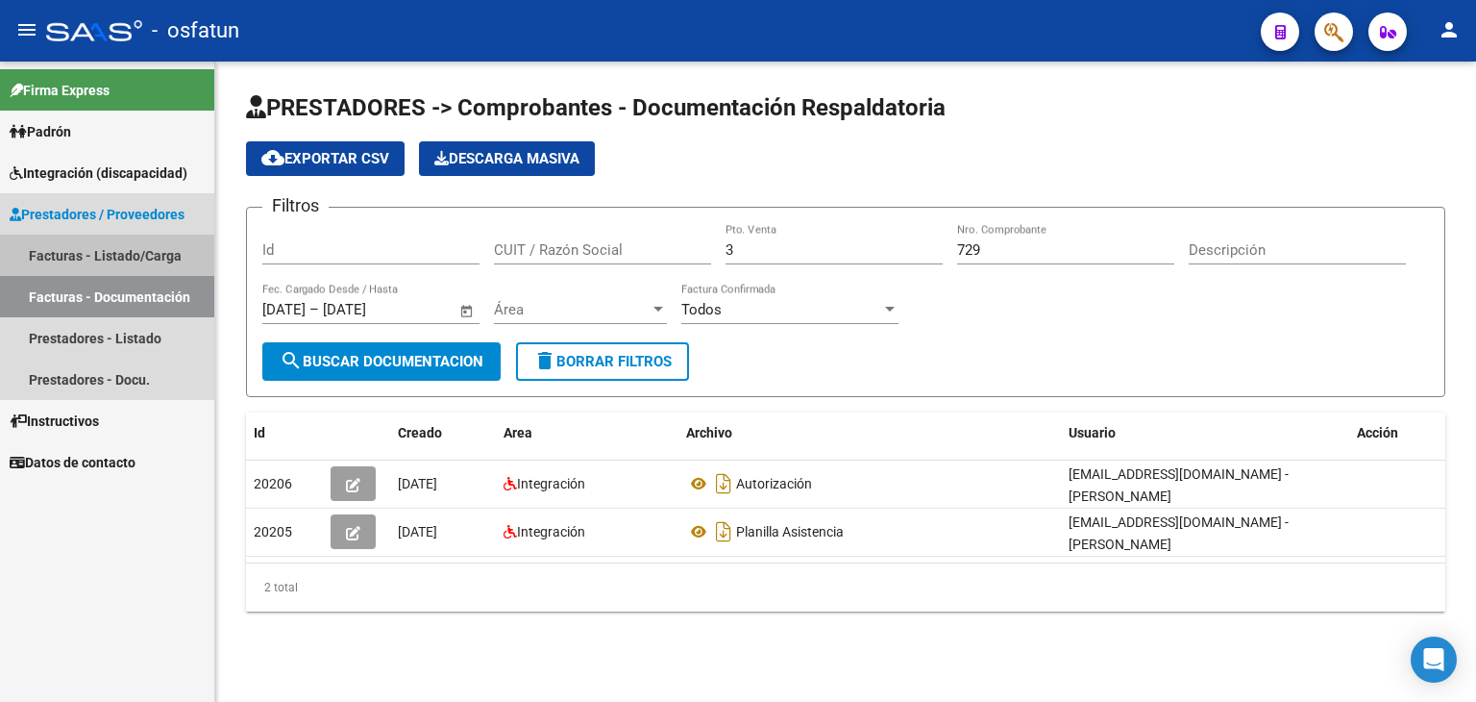
click at [127, 249] on link "Facturas - Listado/Carga" at bounding box center [107, 255] width 214 height 41
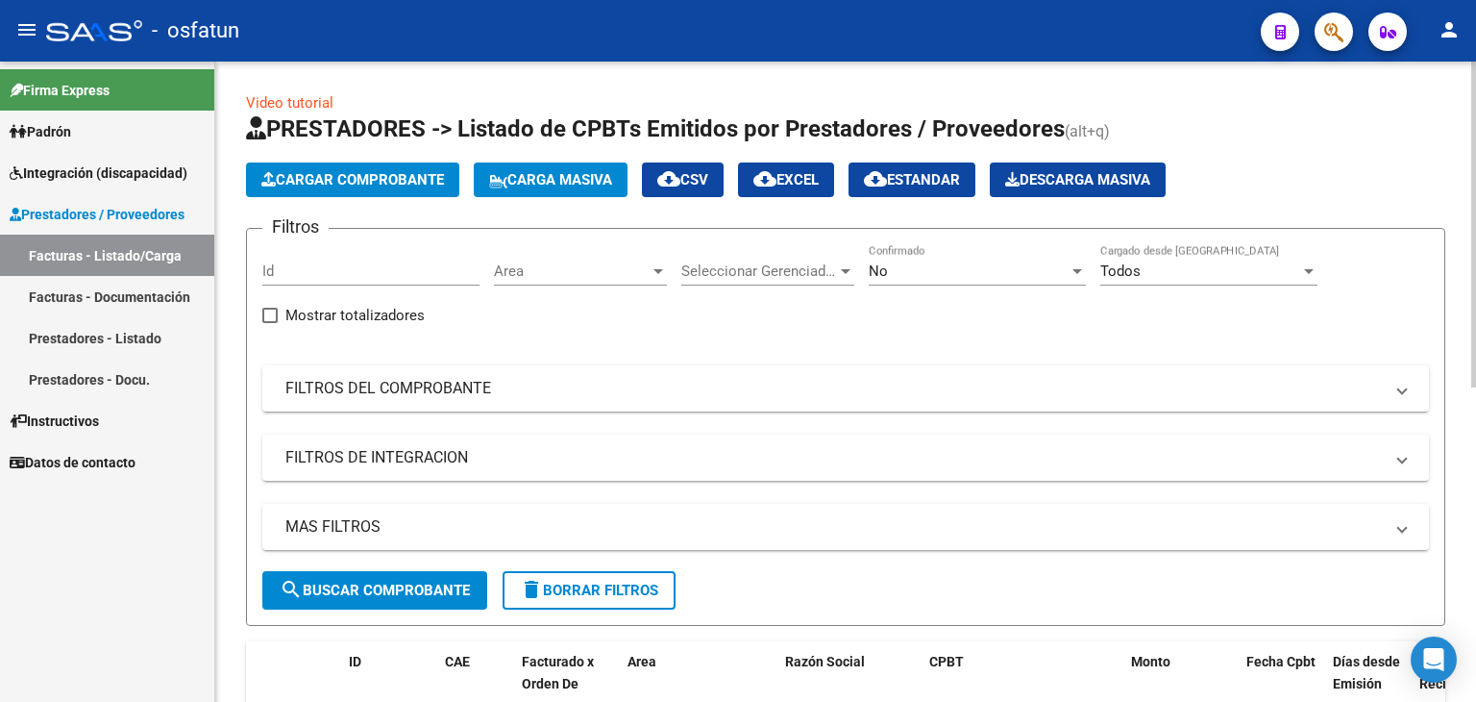
click at [369, 175] on span "Cargar Comprobante" at bounding box center [352, 179] width 183 height 17
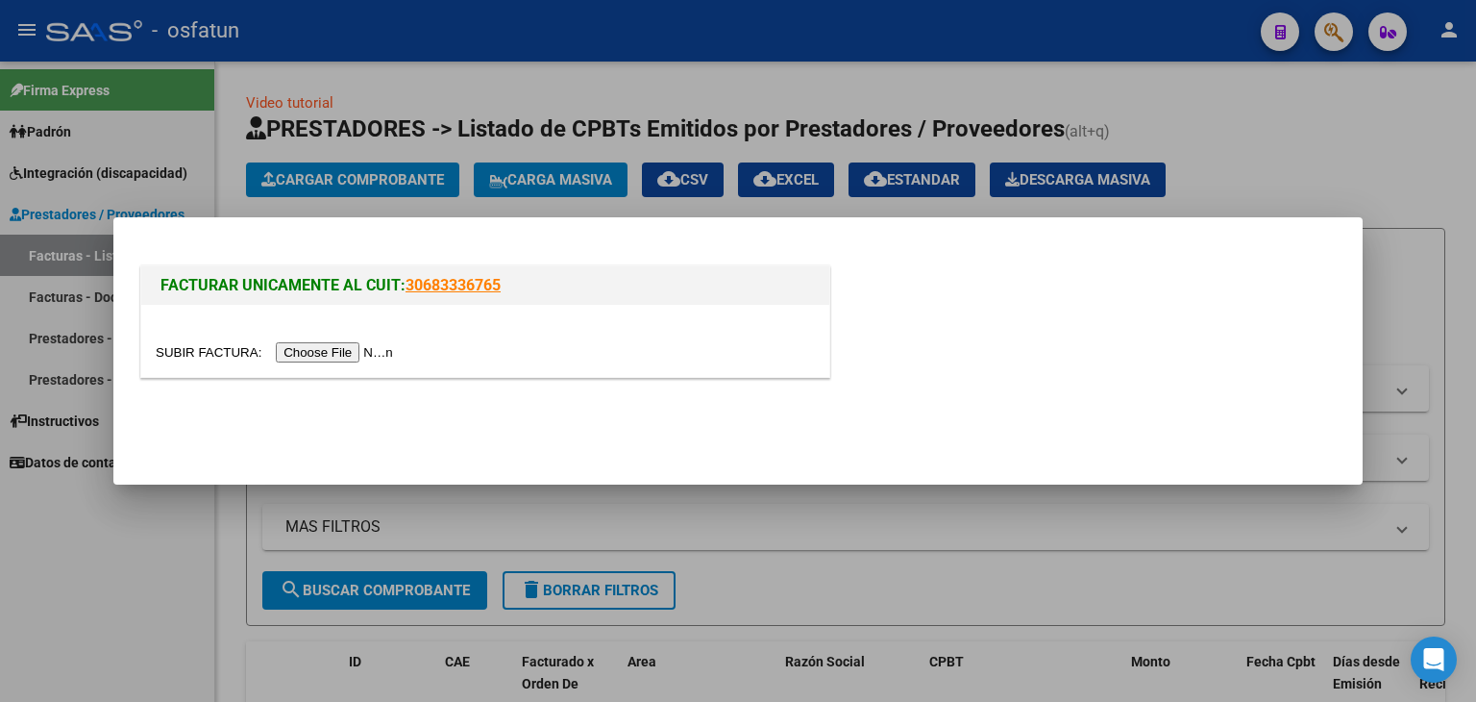
click at [366, 351] on input "file" at bounding box center [277, 352] width 243 height 20
click at [364, 347] on input "file" at bounding box center [277, 352] width 243 height 20
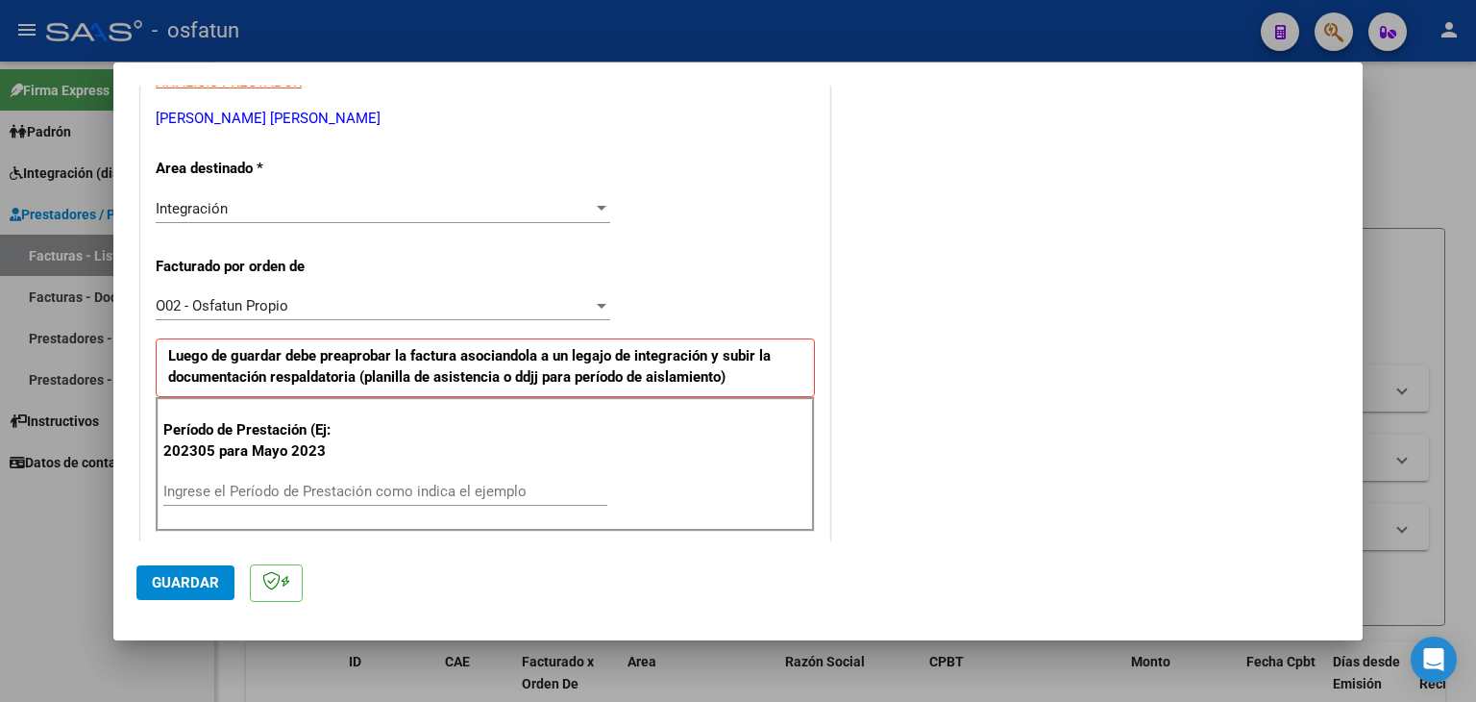
scroll to position [384, 0]
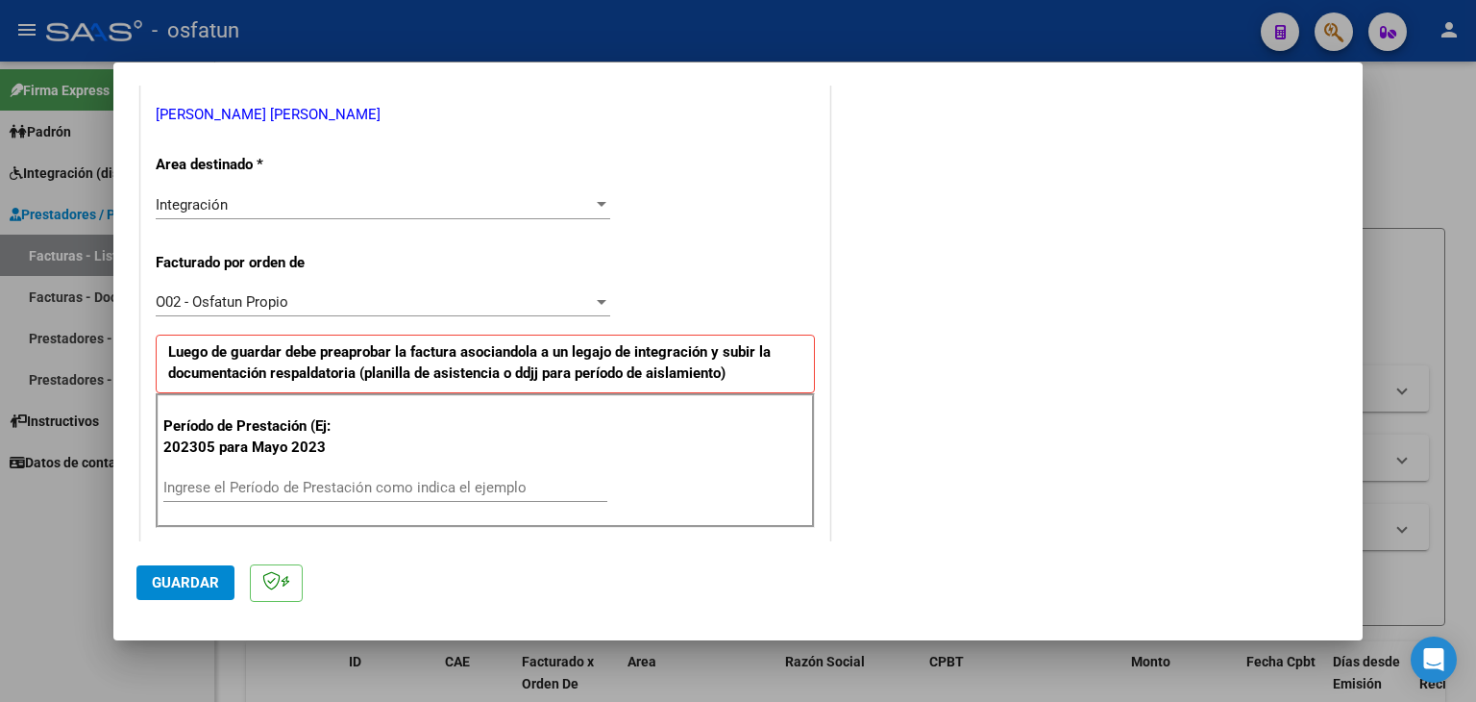
click at [386, 481] on input "Ingrese el Período de Prestación como indica el ejemplo" at bounding box center [385, 487] width 444 height 17
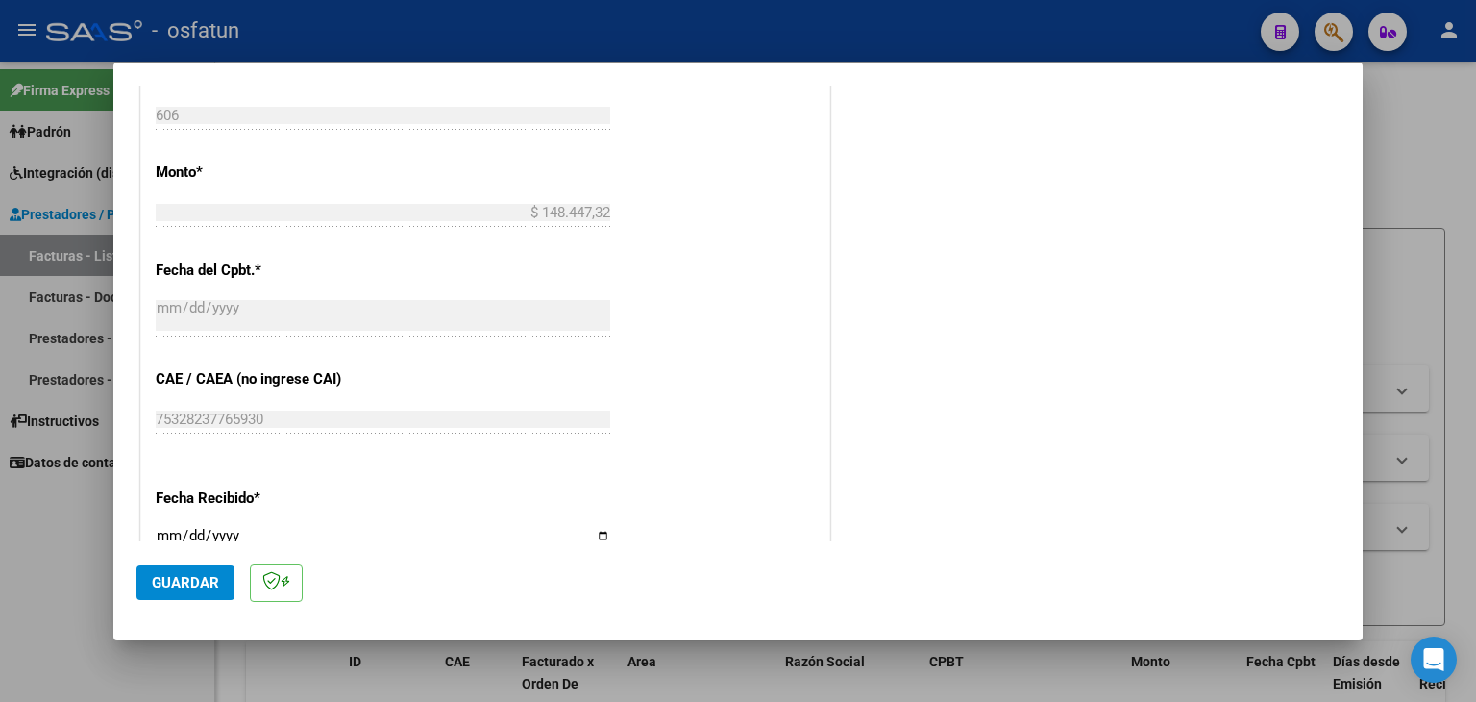
scroll to position [1057, 0]
type input "202507"
click at [215, 578] on span "Guardar" at bounding box center [185, 582] width 67 height 17
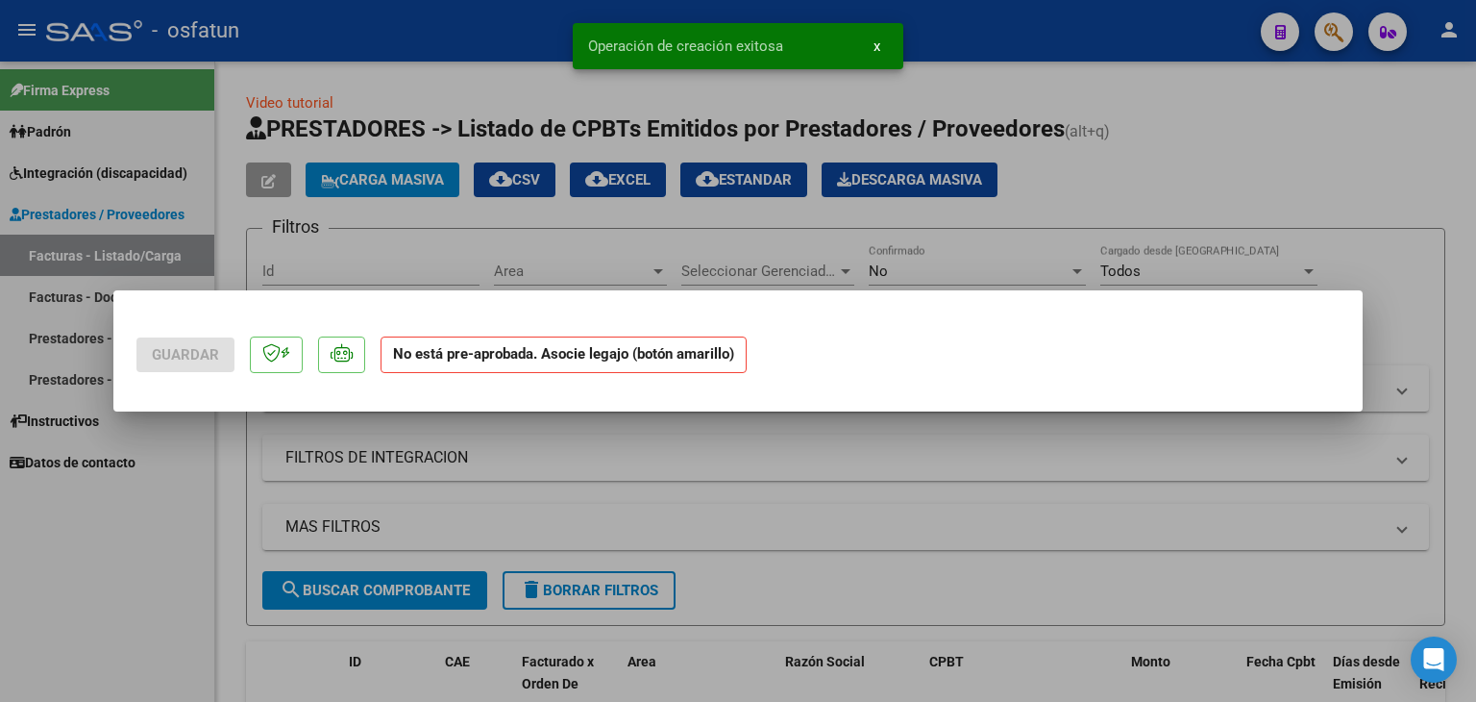
scroll to position [0, 0]
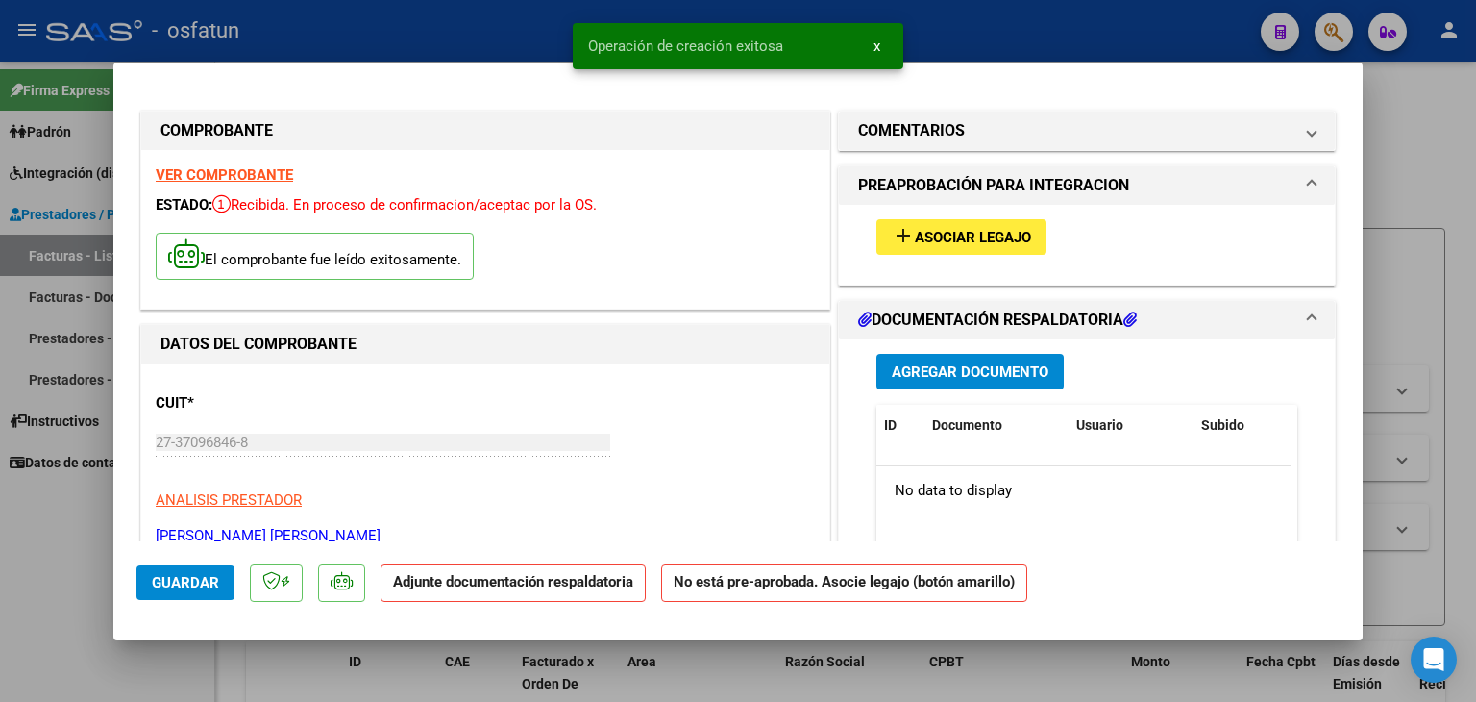
click at [939, 239] on span "Asociar Legajo" at bounding box center [973, 237] width 116 height 17
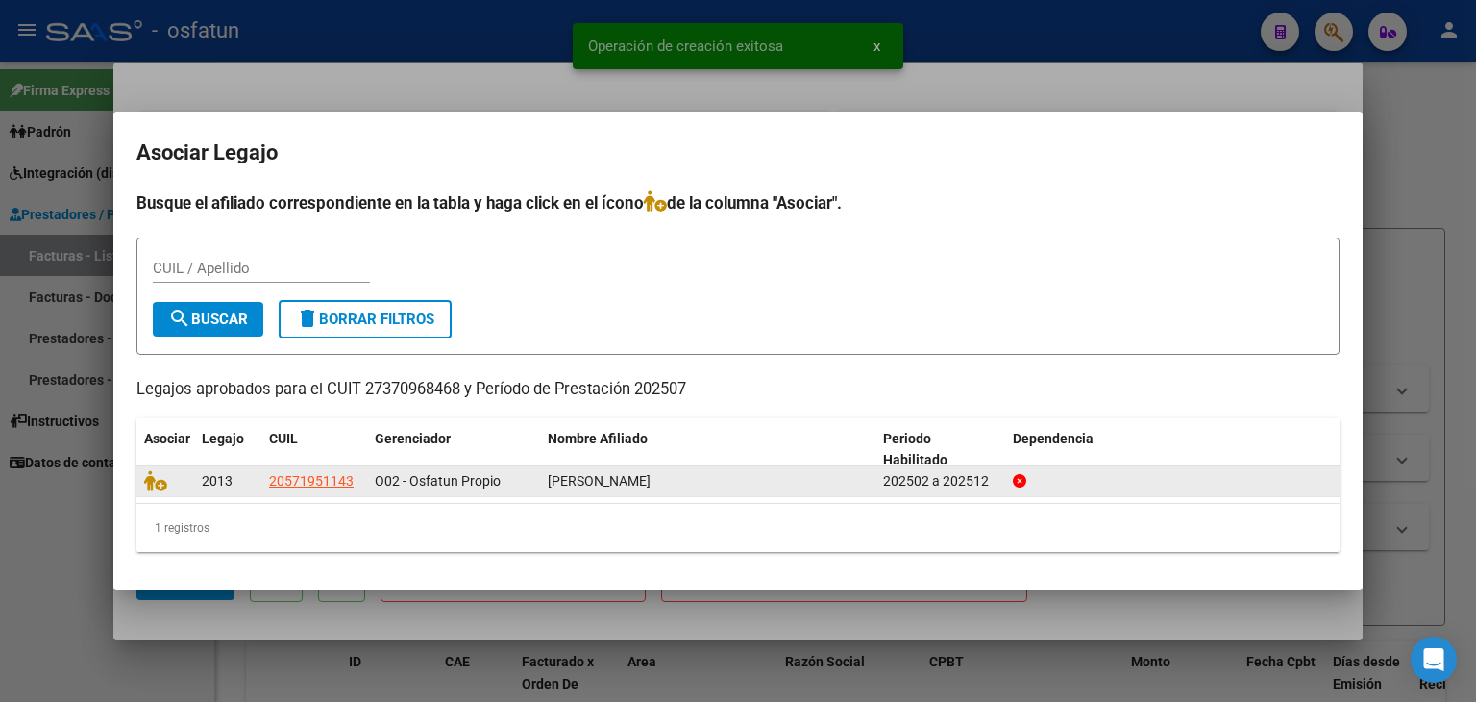
click at [147, 492] on datatable-body-cell at bounding box center [165, 481] width 58 height 30
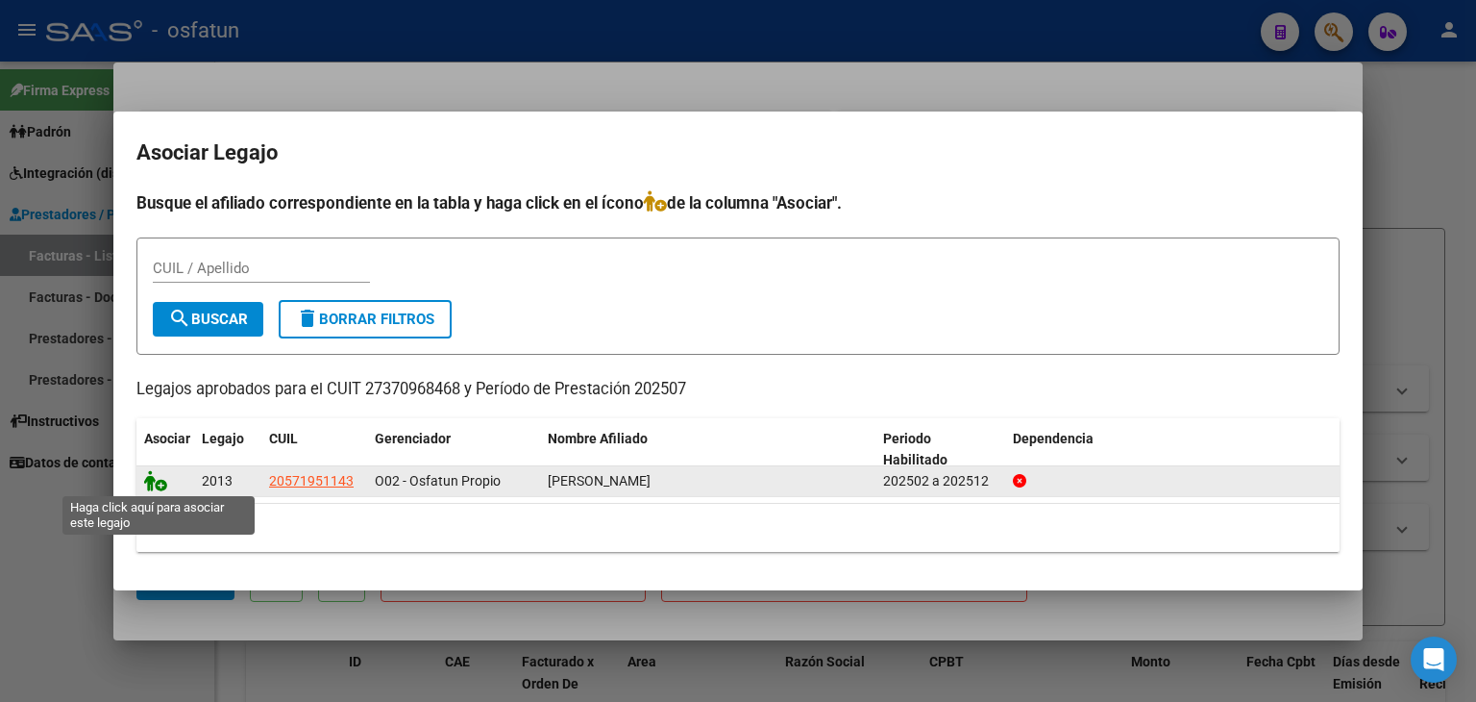
click at [150, 482] on icon at bounding box center [155, 480] width 23 height 21
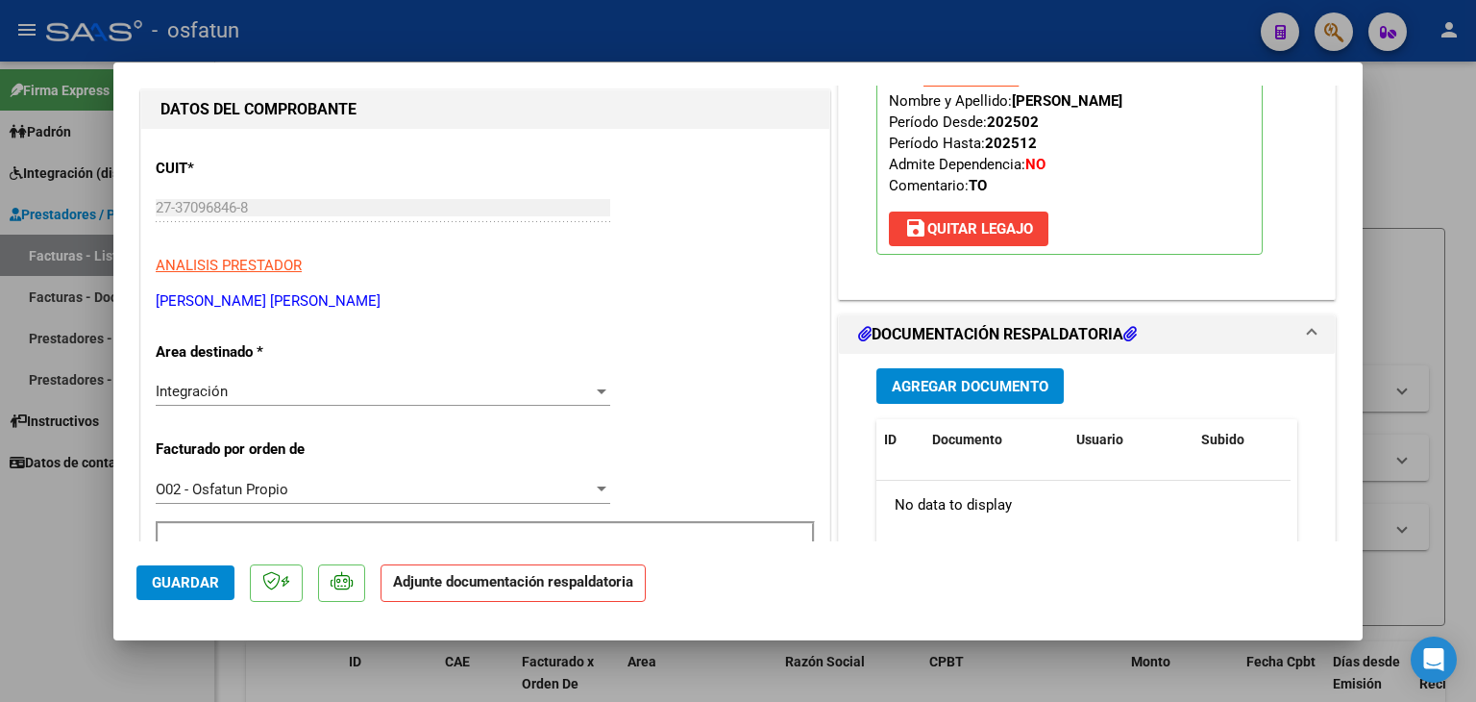
scroll to position [288, 0]
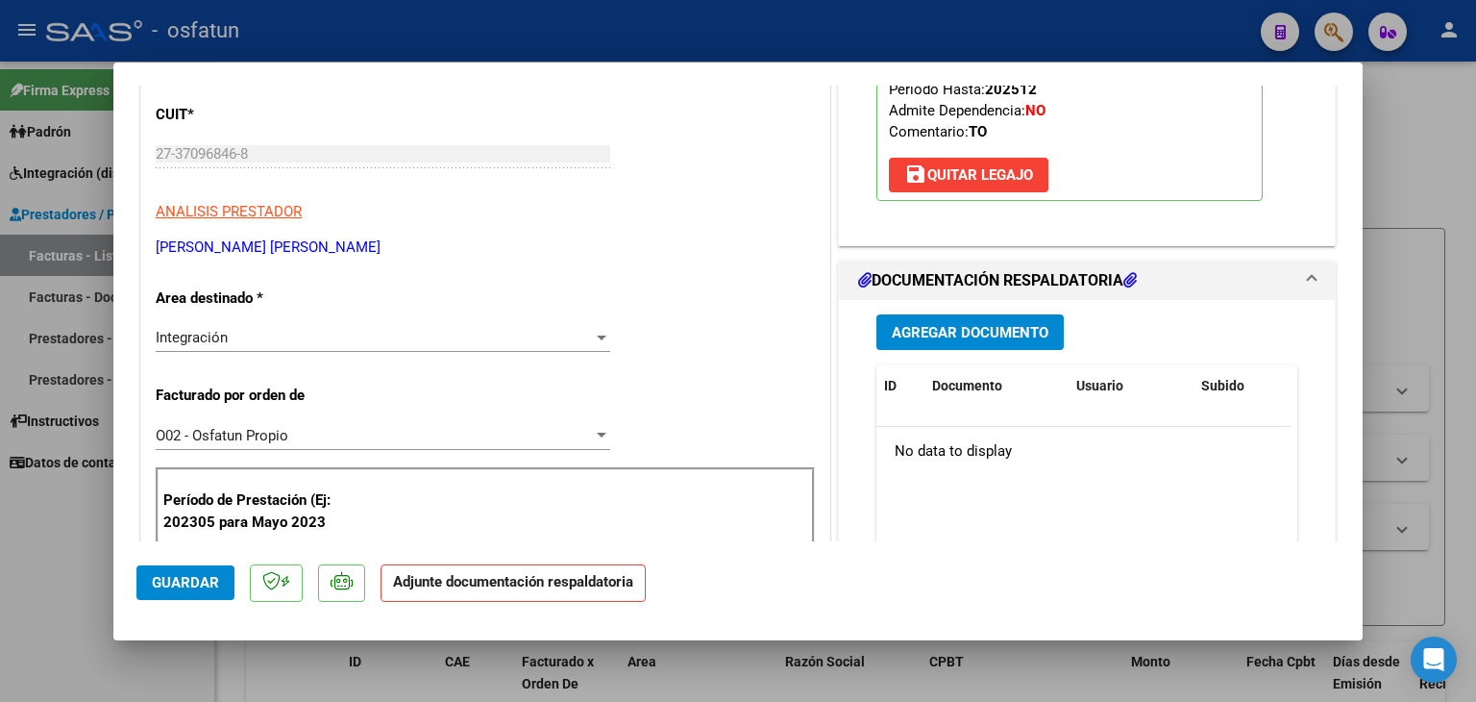
click at [942, 320] on button "Agregar Documento" at bounding box center [970, 332] width 187 height 36
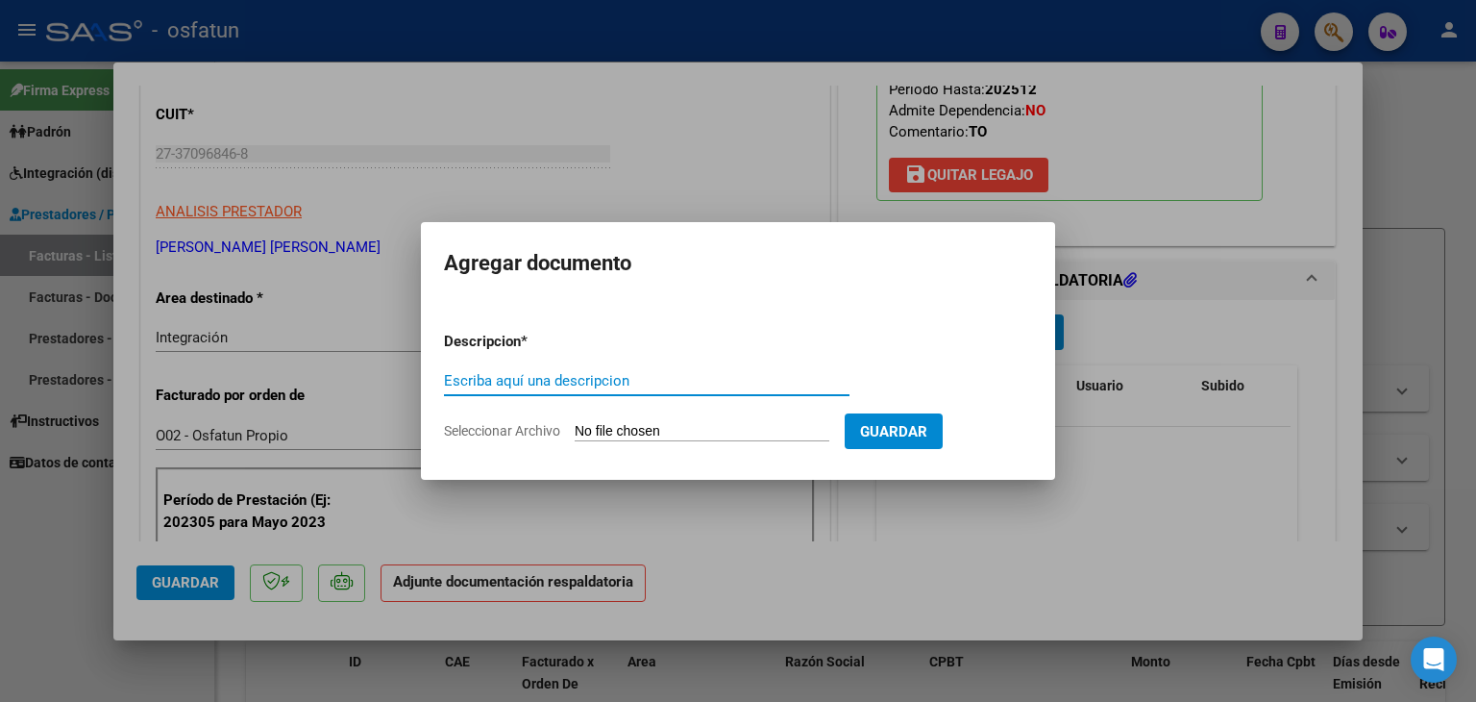
click at [515, 377] on input "Escriba aquí una descripcion" at bounding box center [647, 380] width 406 height 17
type input "P"
type input "ASISTENCIA"
click at [677, 435] on input "Seleccionar Archivo" at bounding box center [702, 432] width 255 height 18
type input "C:\fakepath\PLANILLA ASISTENCIA - TERAPIA OC - [DATE].pdf"
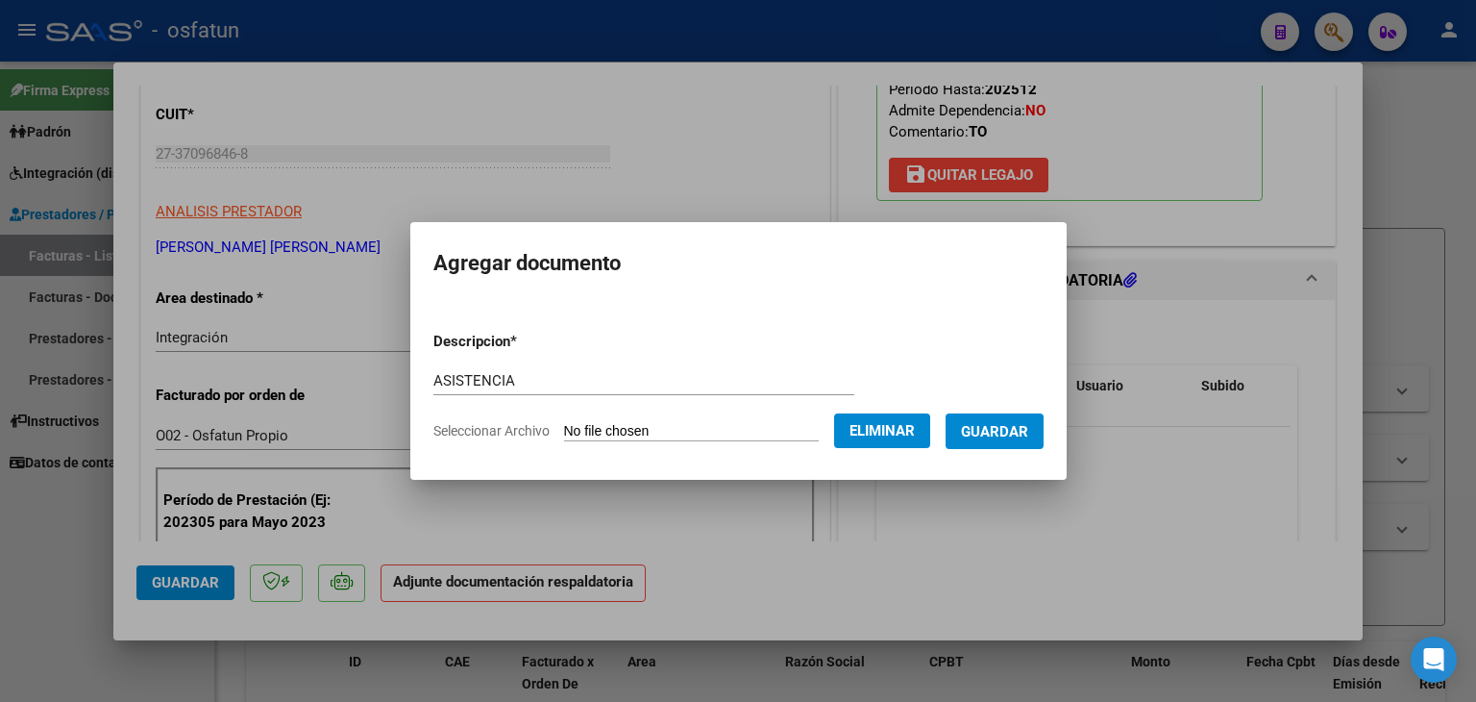
click at [1013, 433] on span "Guardar" at bounding box center [994, 431] width 67 height 17
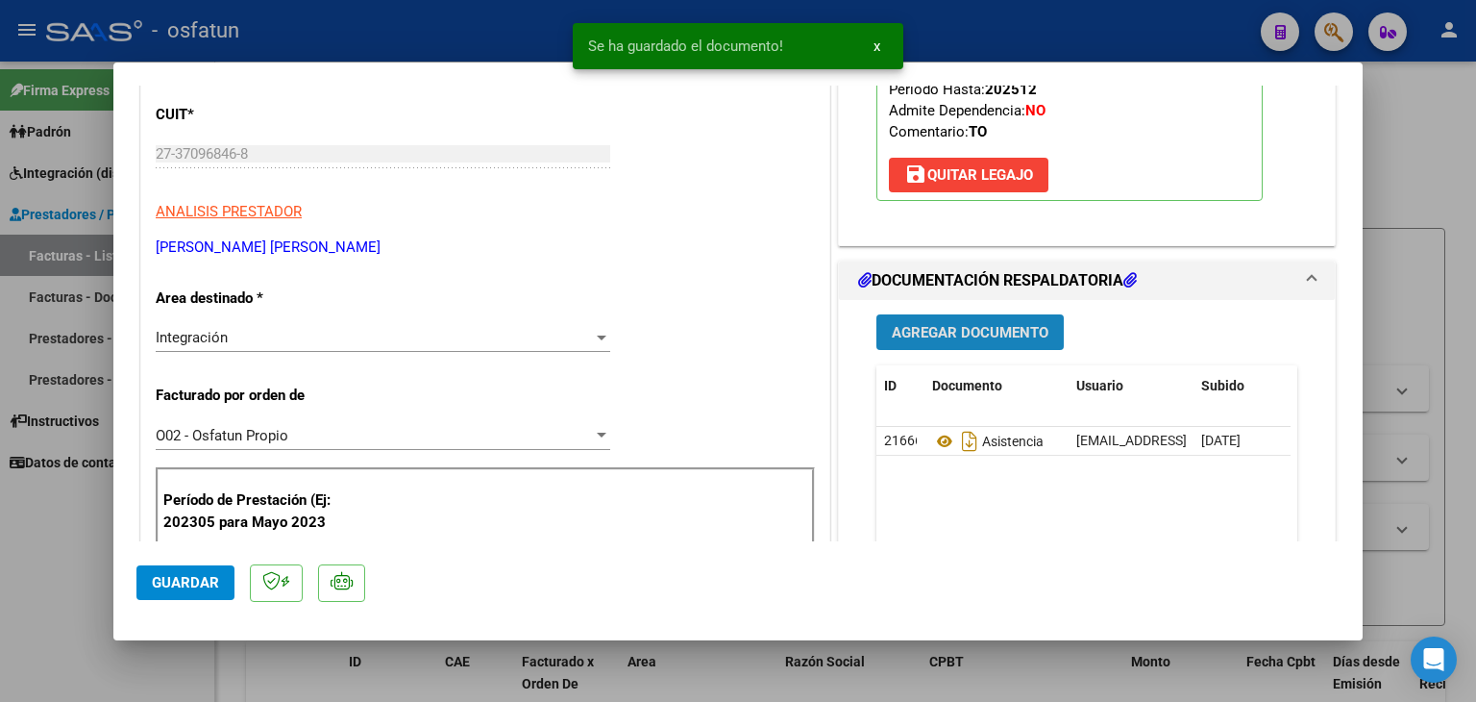
click at [936, 333] on span "Agregar Documento" at bounding box center [970, 332] width 157 height 17
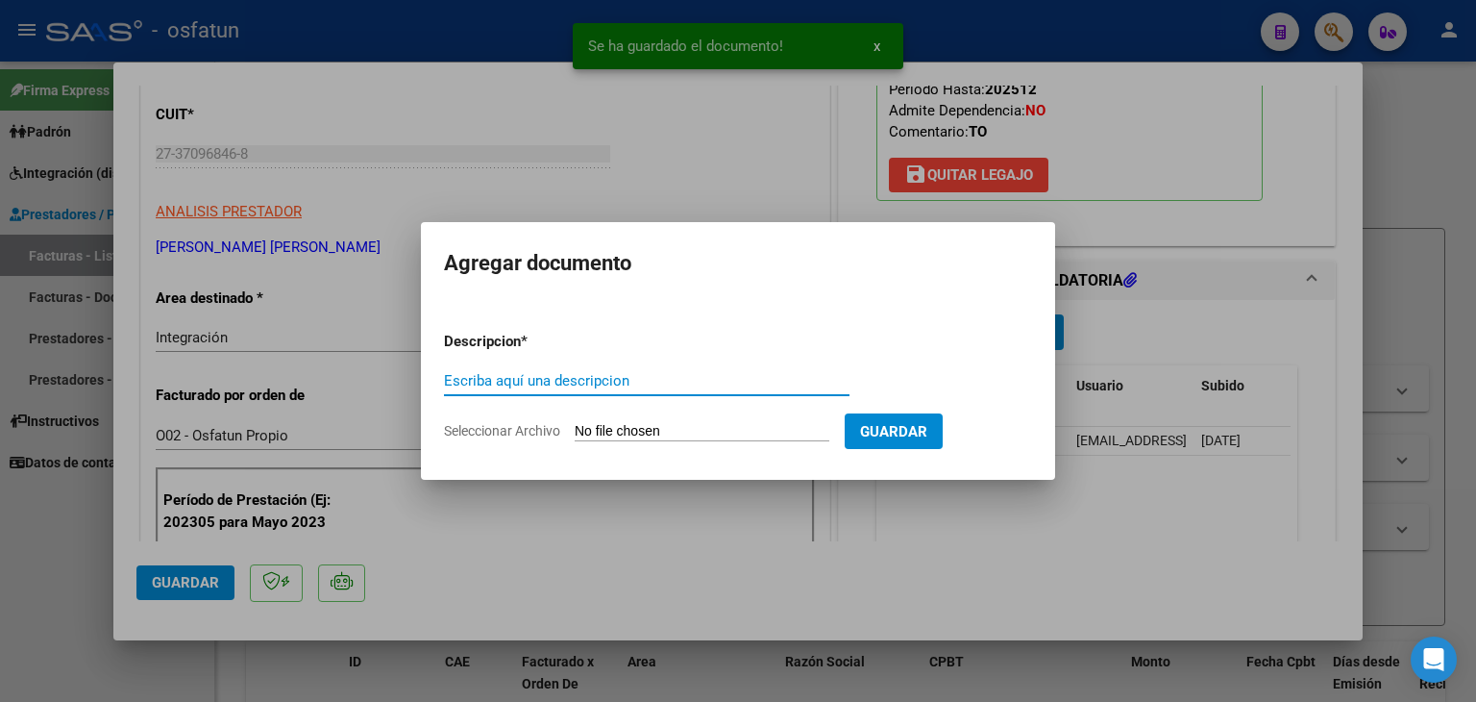
click at [560, 386] on input "Escriba aquí una descripcion" at bounding box center [647, 380] width 406 height 17
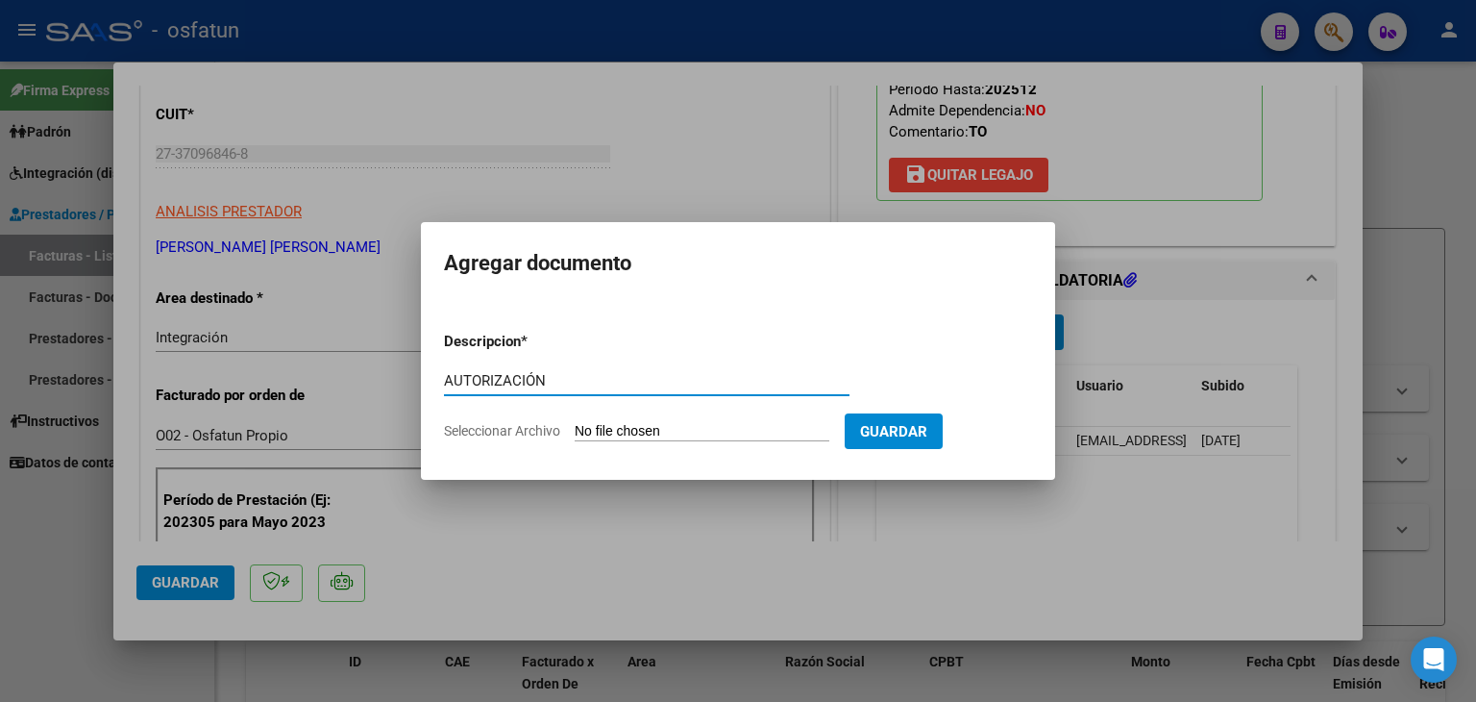
type input "AUTORIZACIÓN"
click at [623, 432] on input "Seleccionar Archivo" at bounding box center [702, 432] width 255 height 18
click at [653, 430] on input "Seleccionar Archivo" at bounding box center [702, 432] width 255 height 18
click at [815, 177] on div at bounding box center [738, 351] width 1476 height 702
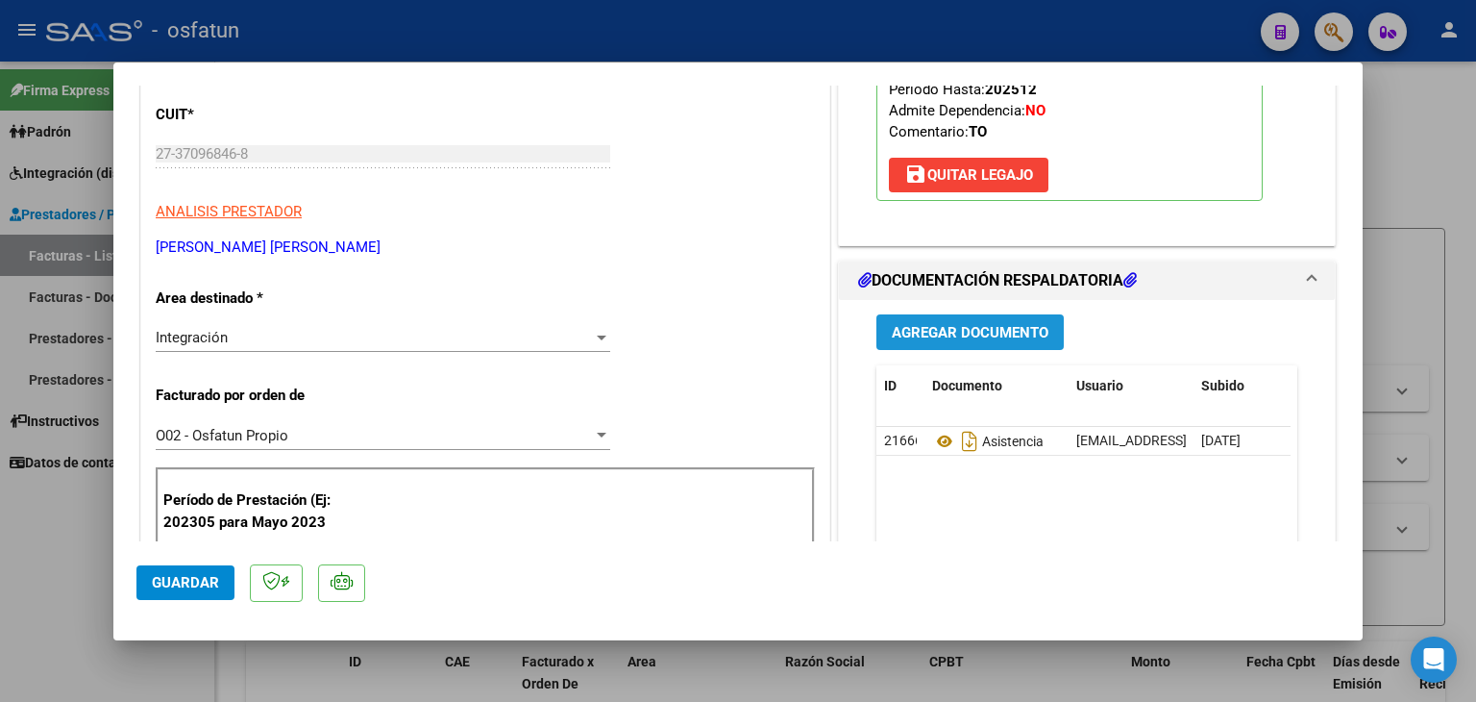
click at [963, 318] on button "Agregar Documento" at bounding box center [970, 332] width 187 height 36
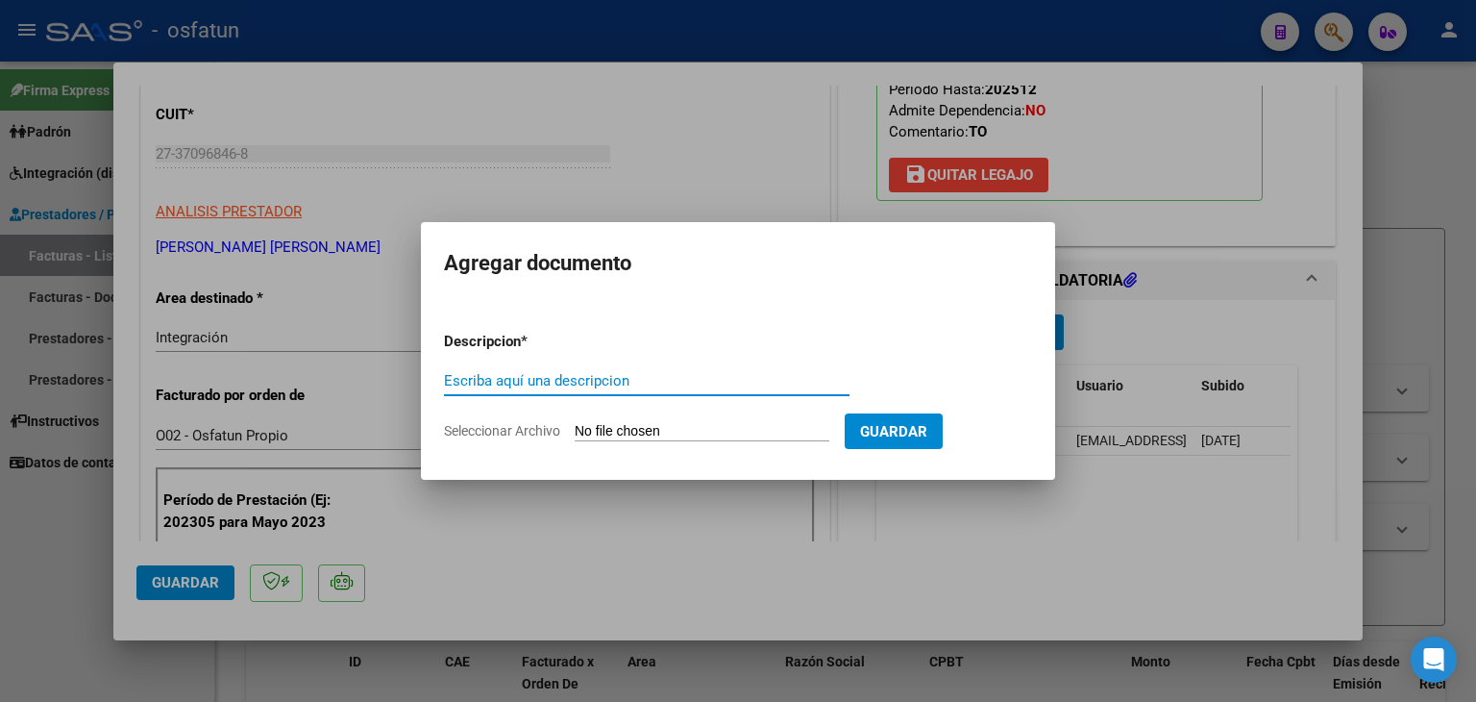
click at [539, 382] on input "Escriba aquí una descripcion" at bounding box center [647, 380] width 406 height 17
type input "AUTORIZACIÓN"
click at [688, 434] on input "Seleccionar Archivo" at bounding box center [702, 432] width 255 height 18
type input "C:\fakepath\PRESUPUESTO AUTORIZADO - TERAPIA OC - 2025.pdf"
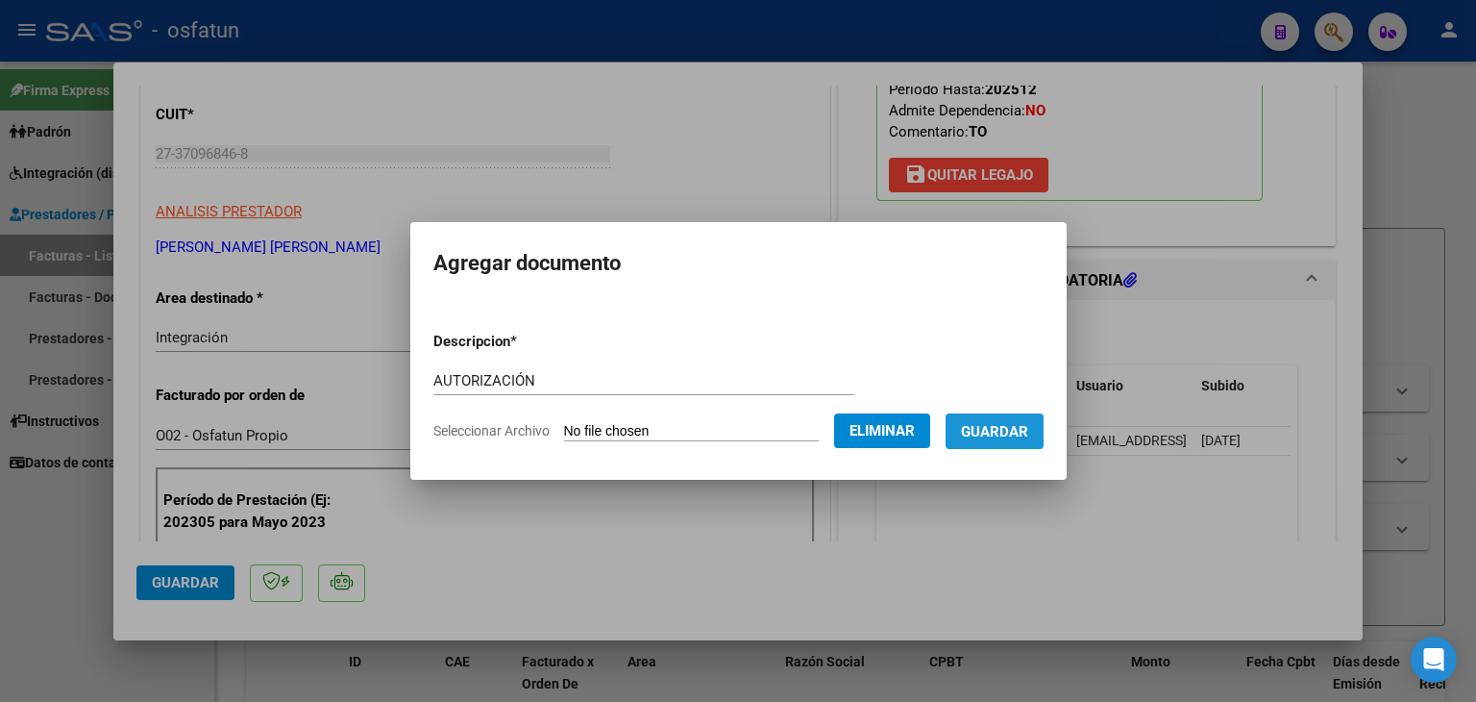
click at [1006, 419] on button "Guardar" at bounding box center [995, 431] width 98 height 36
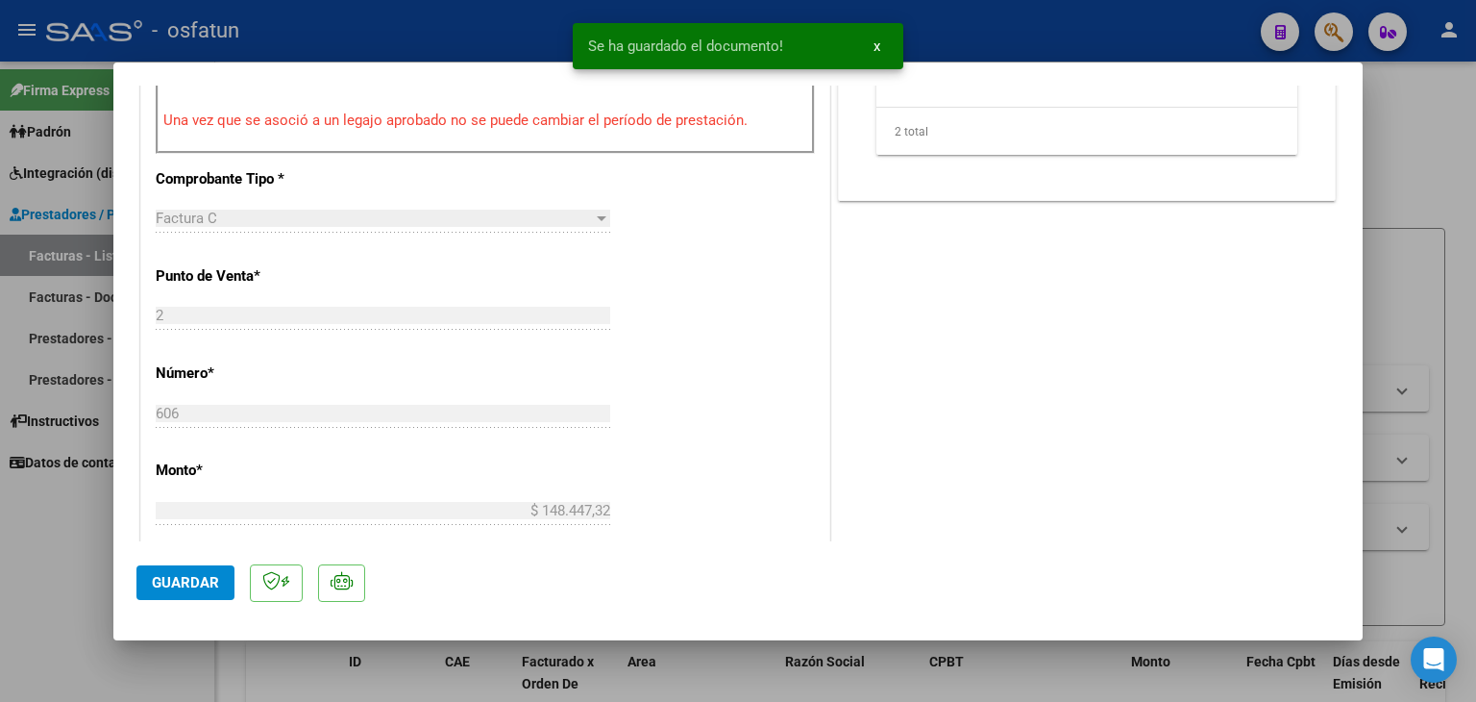
scroll to position [1057, 0]
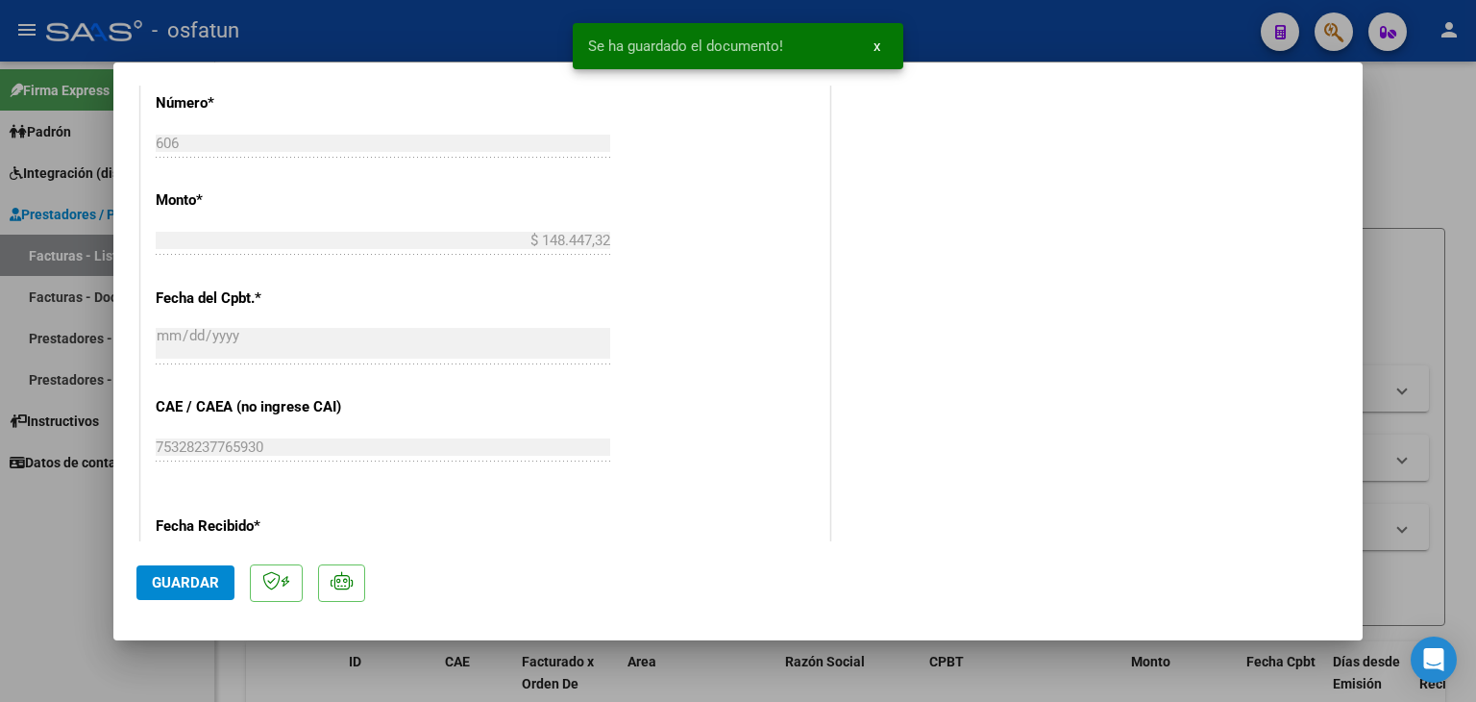
click at [191, 582] on span "Guardar" at bounding box center [185, 582] width 67 height 17
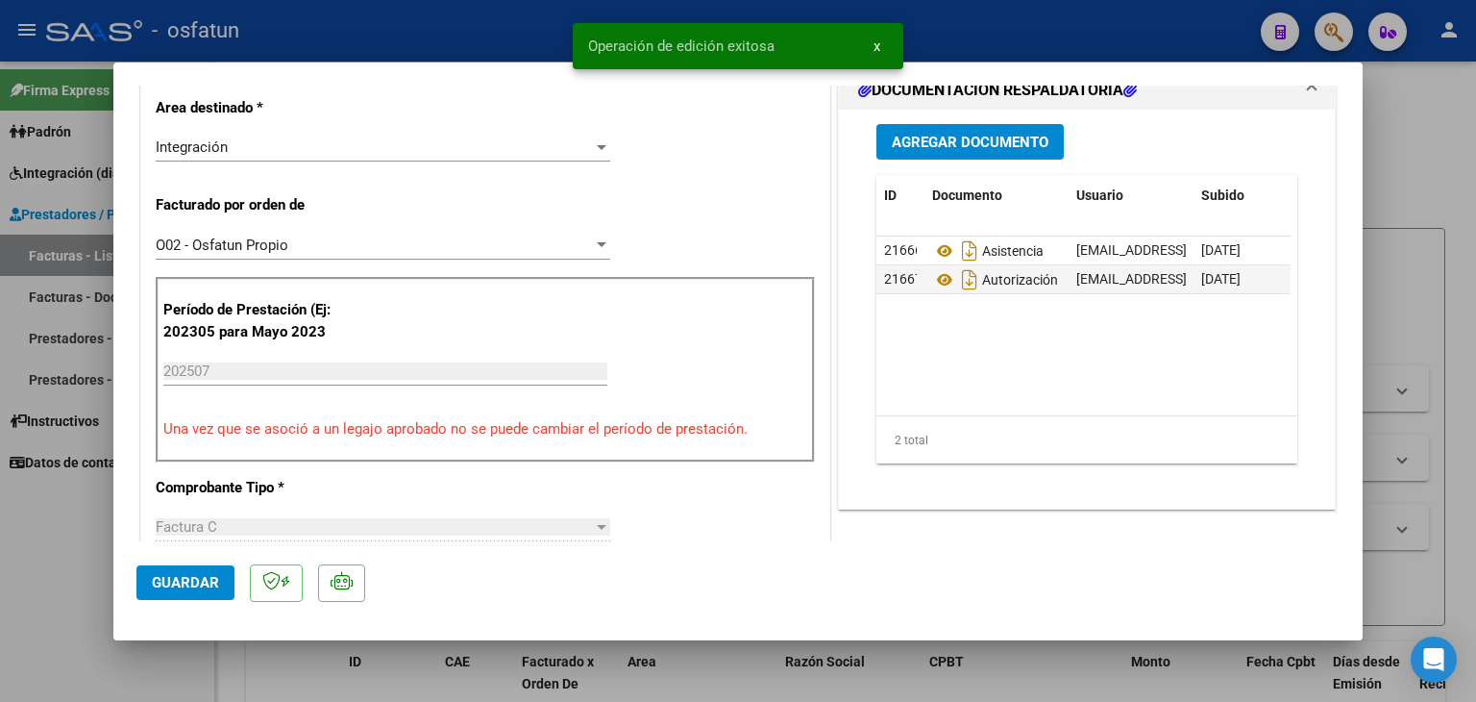
scroll to position [288, 0]
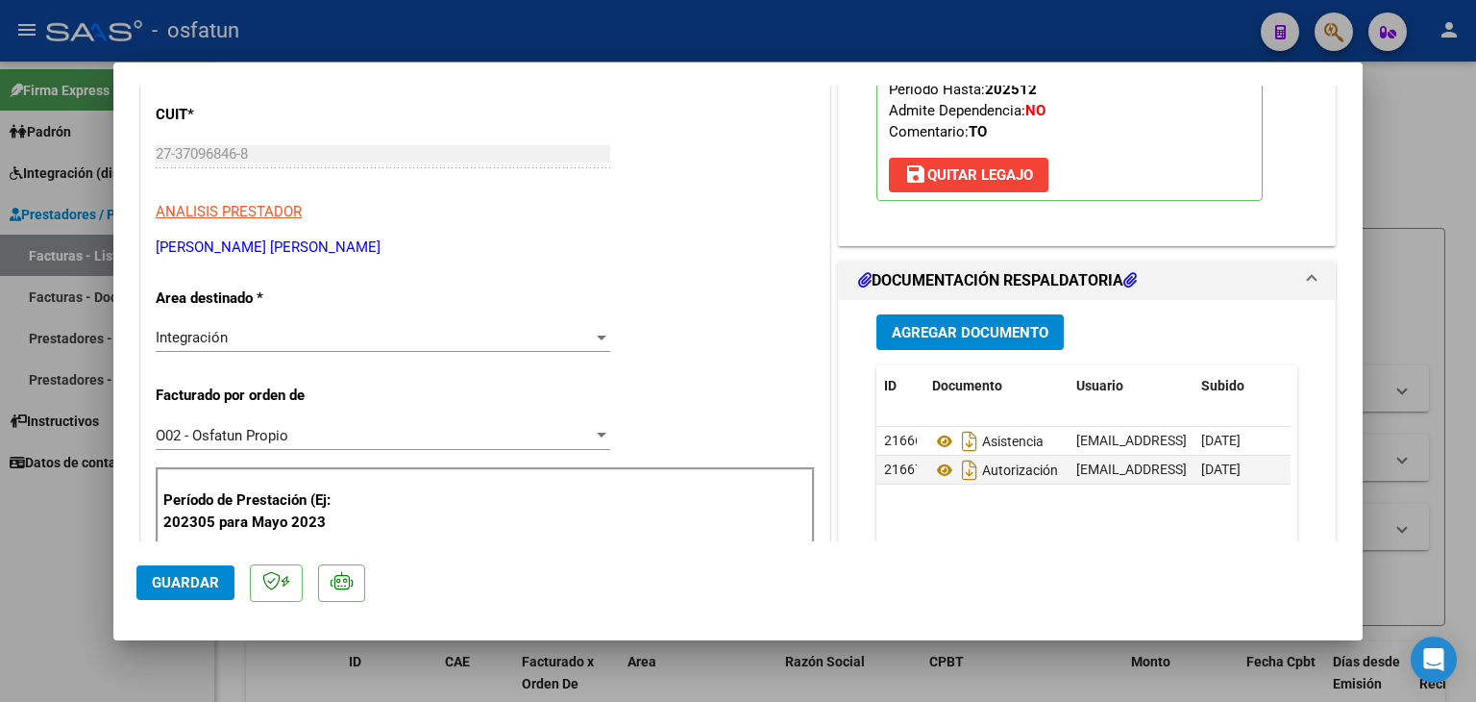
click at [650, 46] on div at bounding box center [738, 351] width 1476 height 702
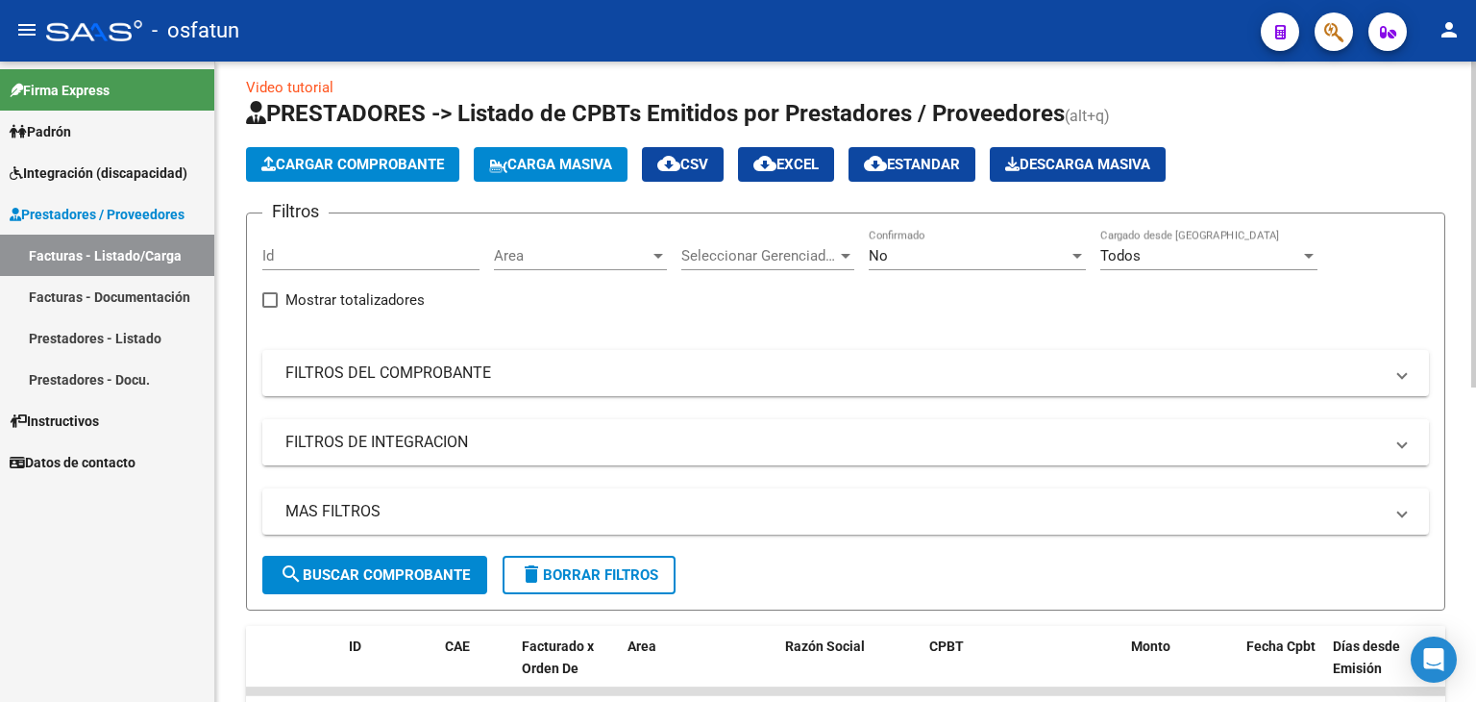
scroll to position [0, 0]
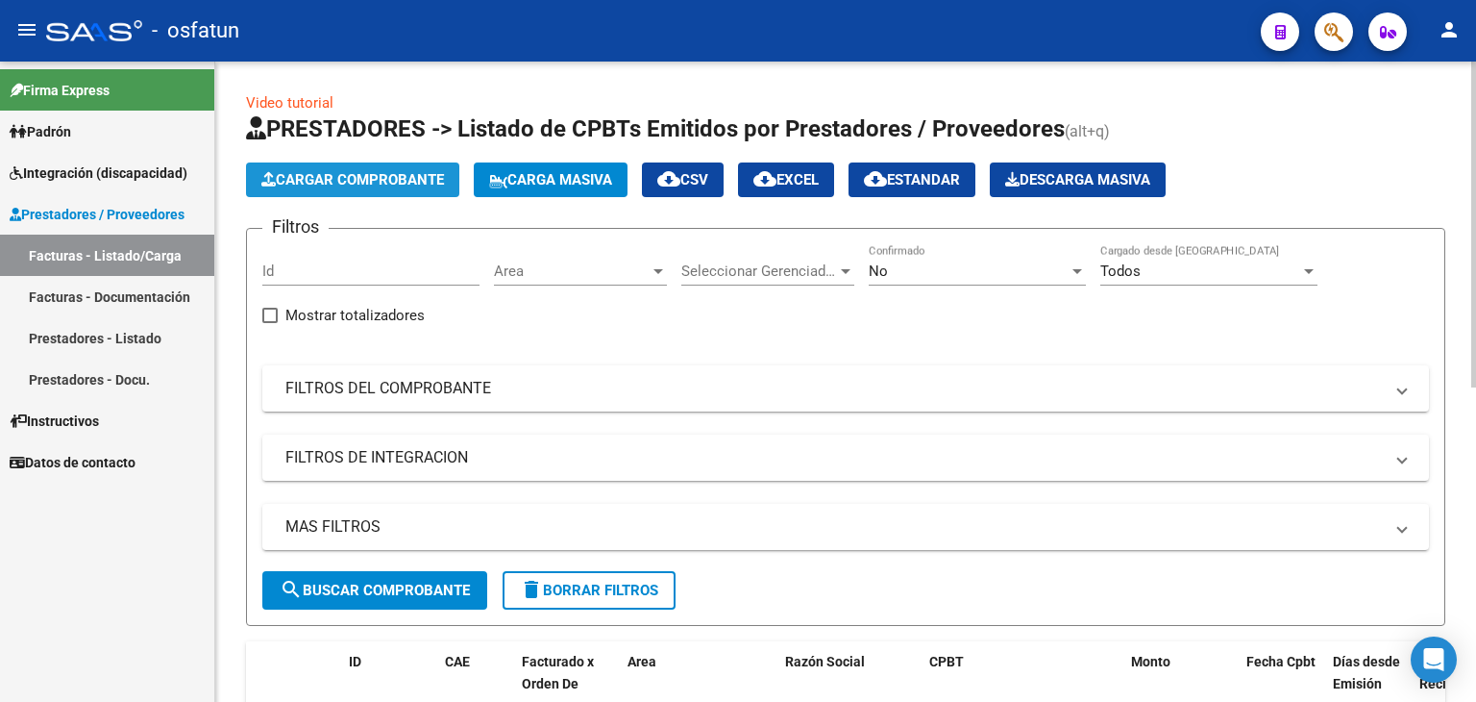
click at [401, 187] on span "Cargar Comprobante" at bounding box center [352, 179] width 183 height 17
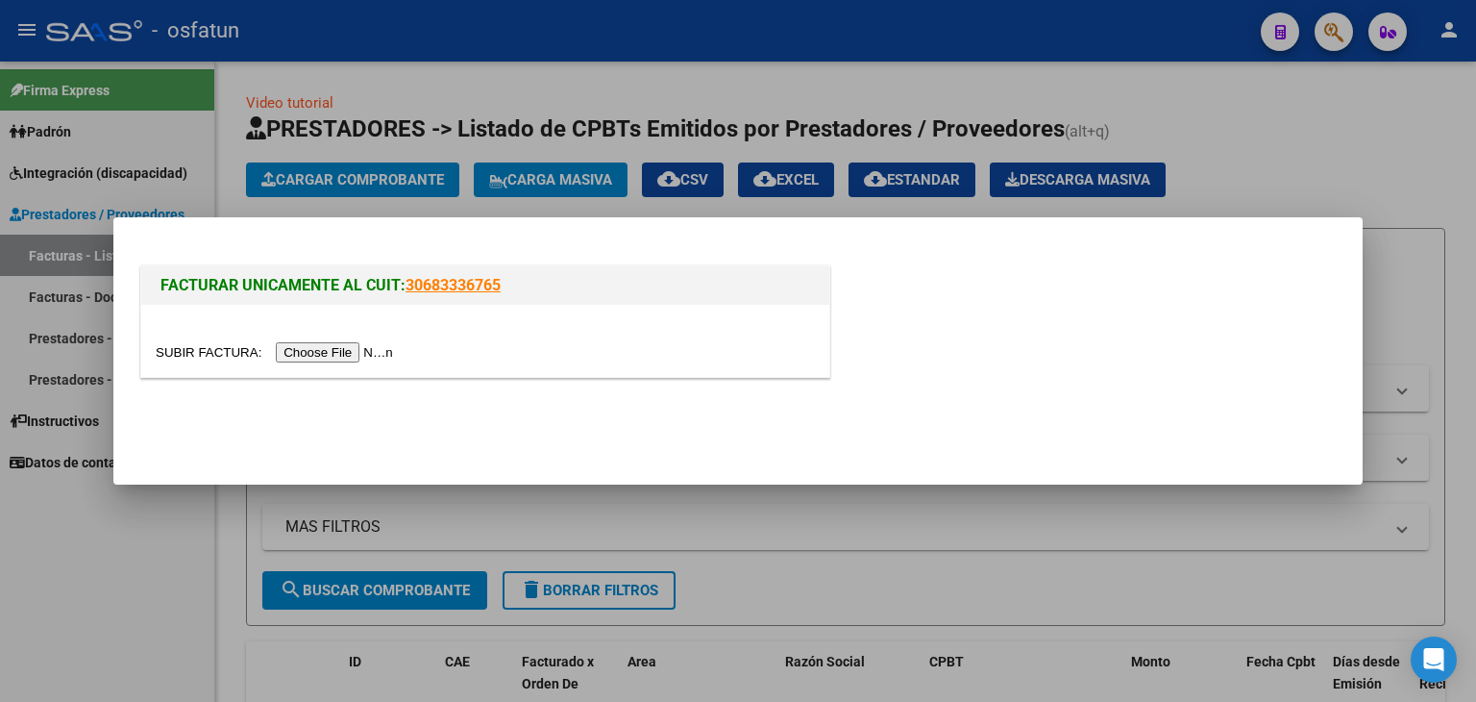
click at [346, 359] on input "file" at bounding box center [277, 352] width 243 height 20
click at [356, 353] on input "file" at bounding box center [277, 352] width 243 height 20
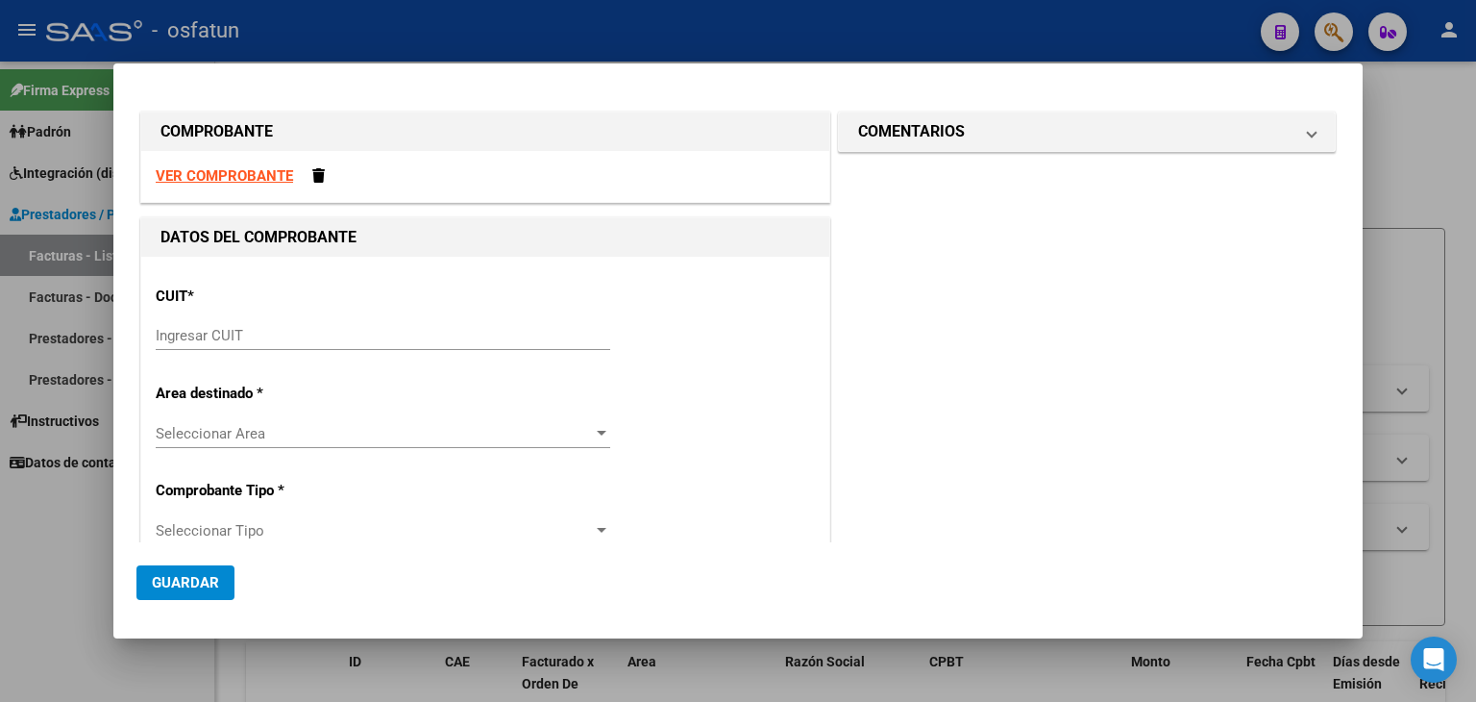
click at [643, 30] on div at bounding box center [738, 351] width 1476 height 702
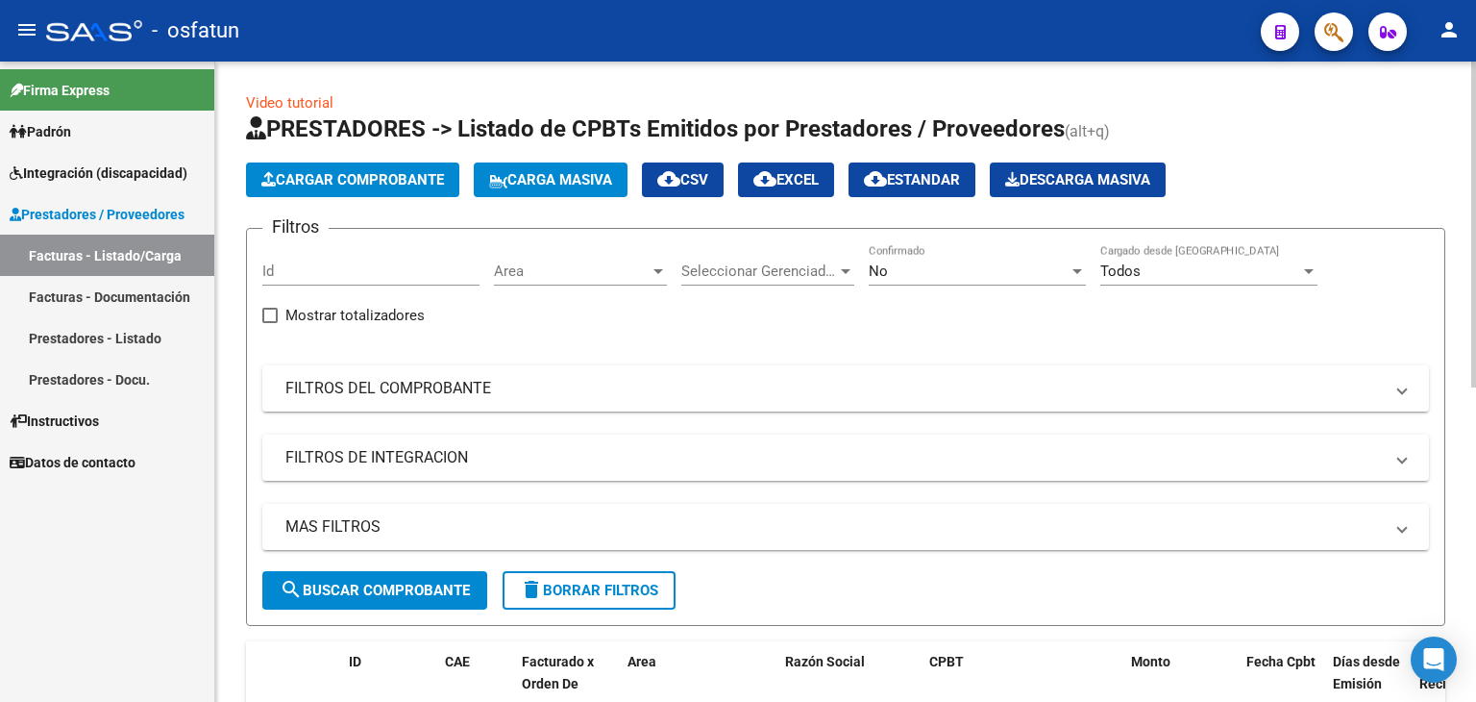
click at [358, 262] on input "Id" at bounding box center [370, 270] width 217 height 17
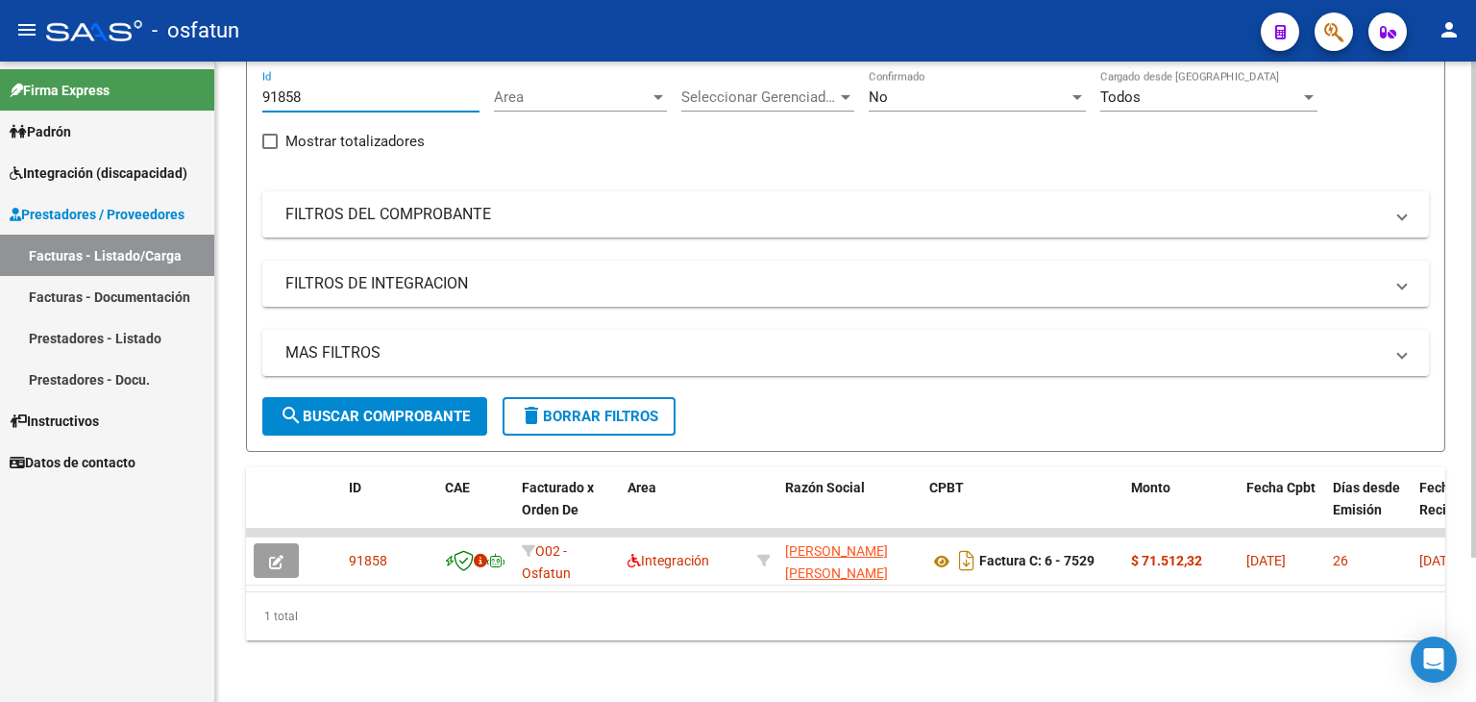
scroll to position [186, 0]
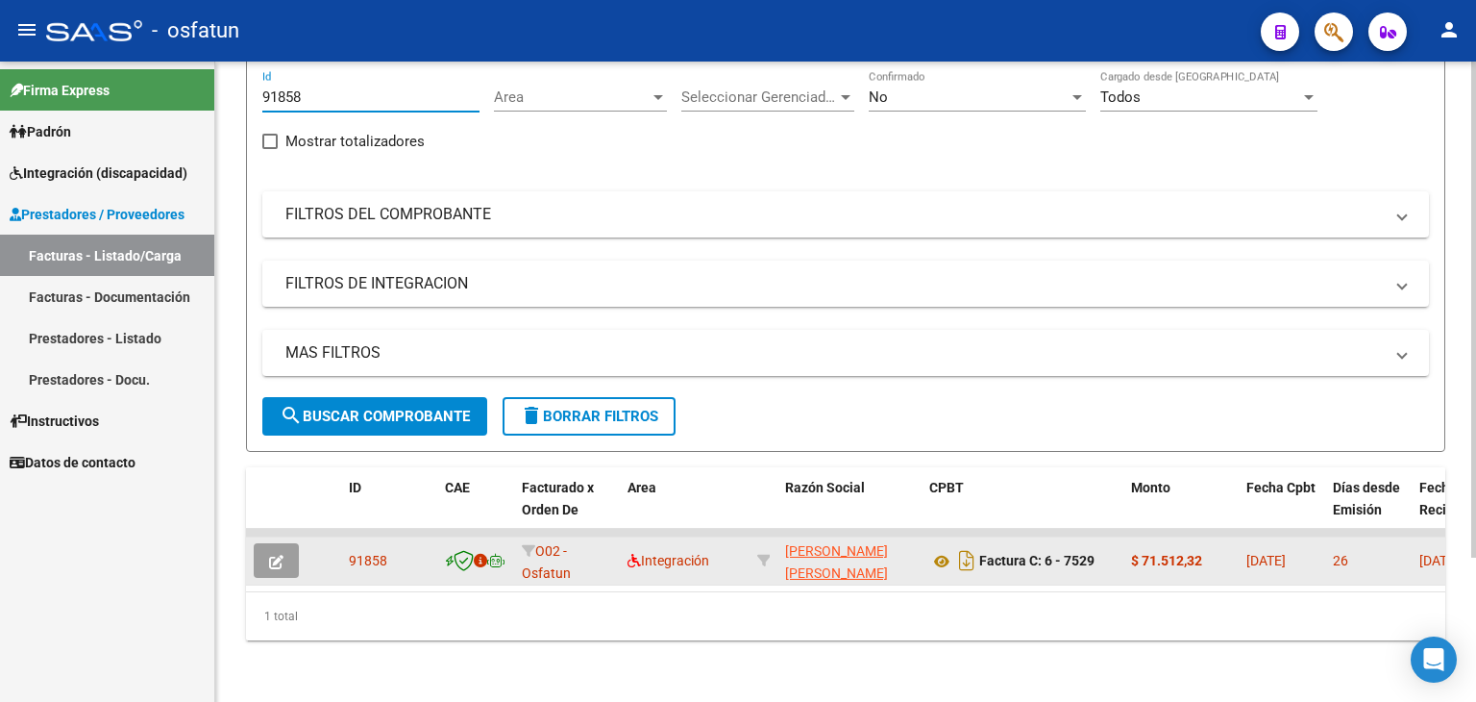
type input "91858"
click at [264, 545] on button "button" at bounding box center [276, 560] width 45 height 35
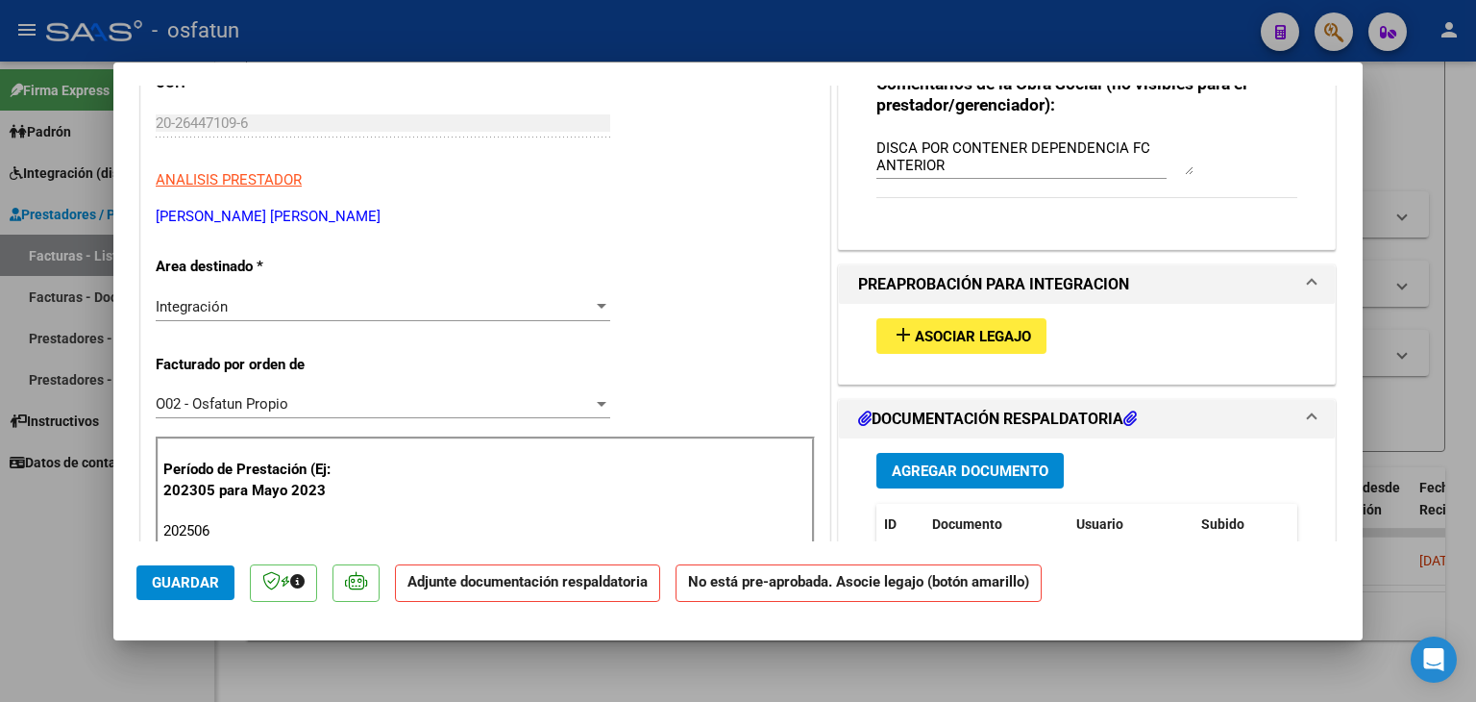
scroll to position [192, 0]
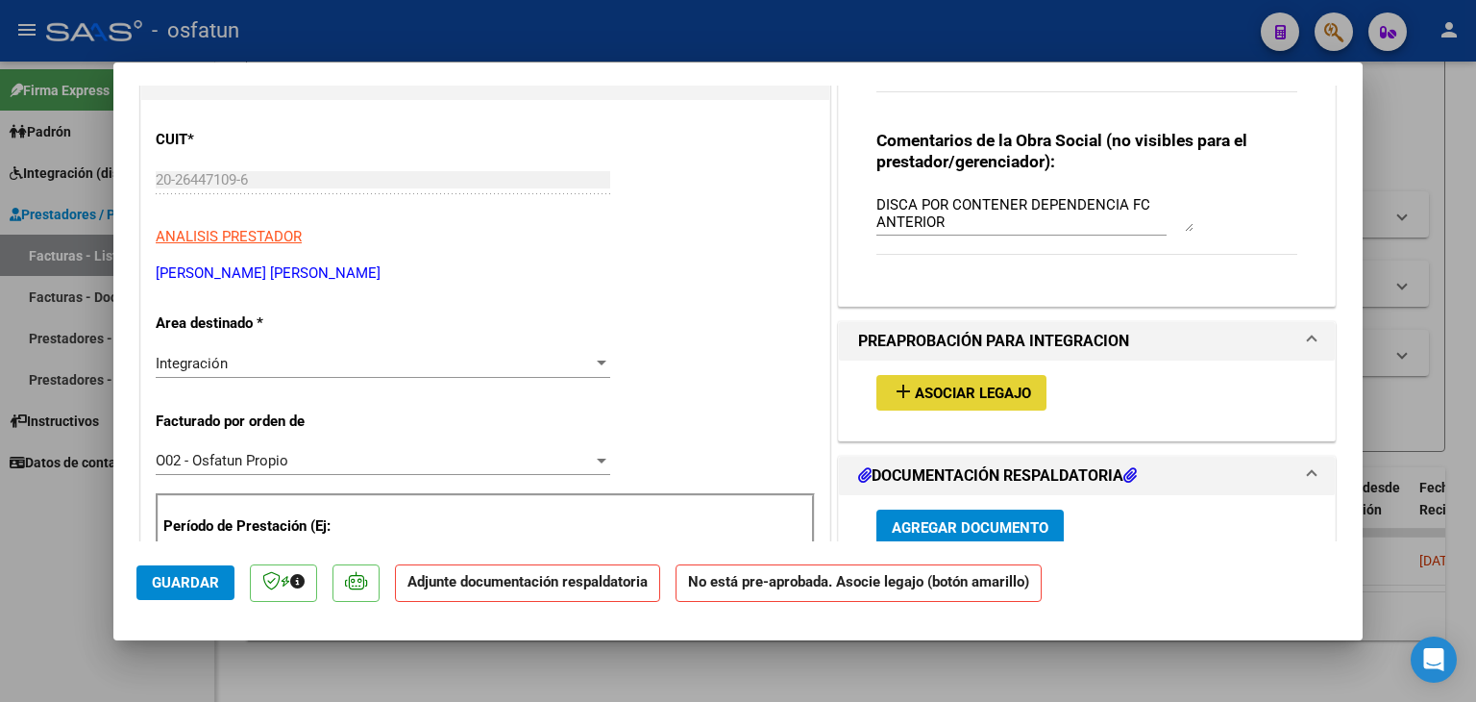
click at [992, 379] on button "add Asociar Legajo" at bounding box center [962, 393] width 170 height 36
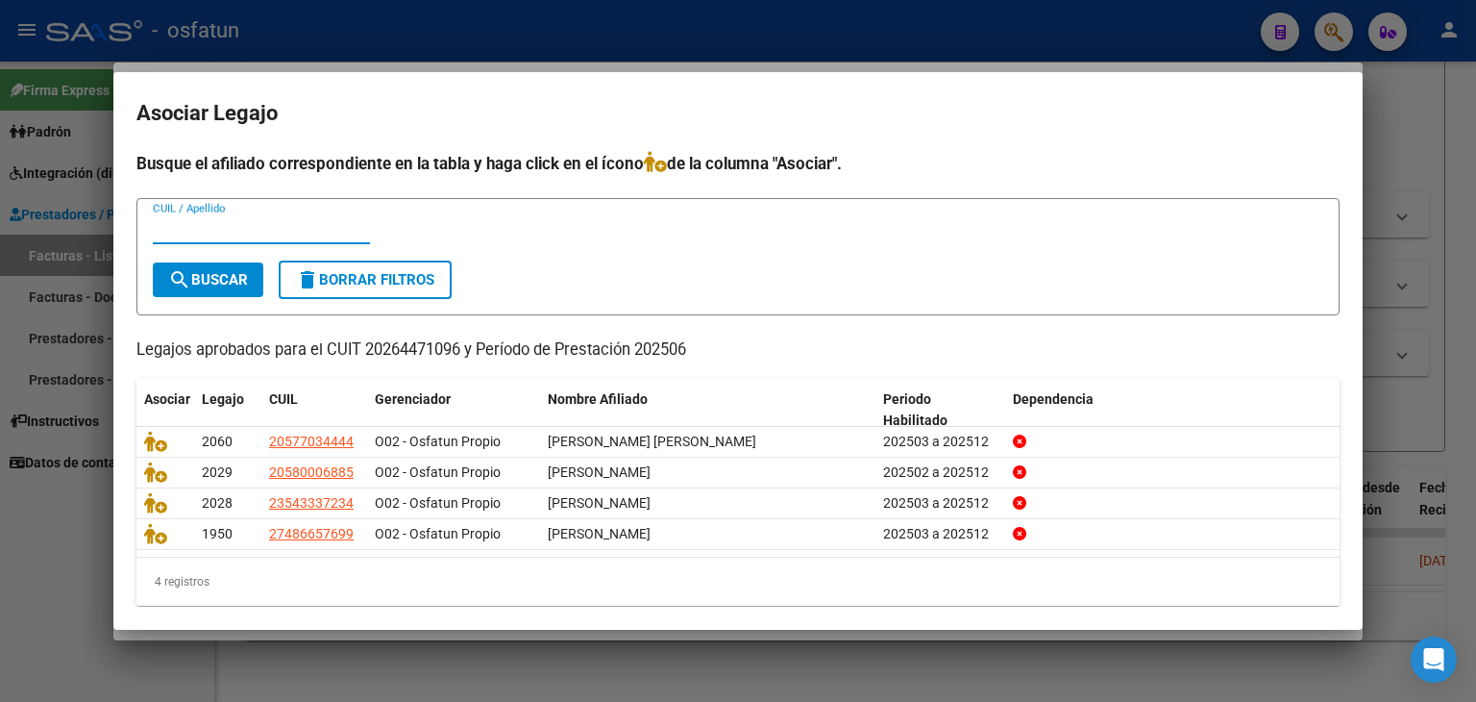
click at [1124, 23] on div at bounding box center [738, 351] width 1476 height 702
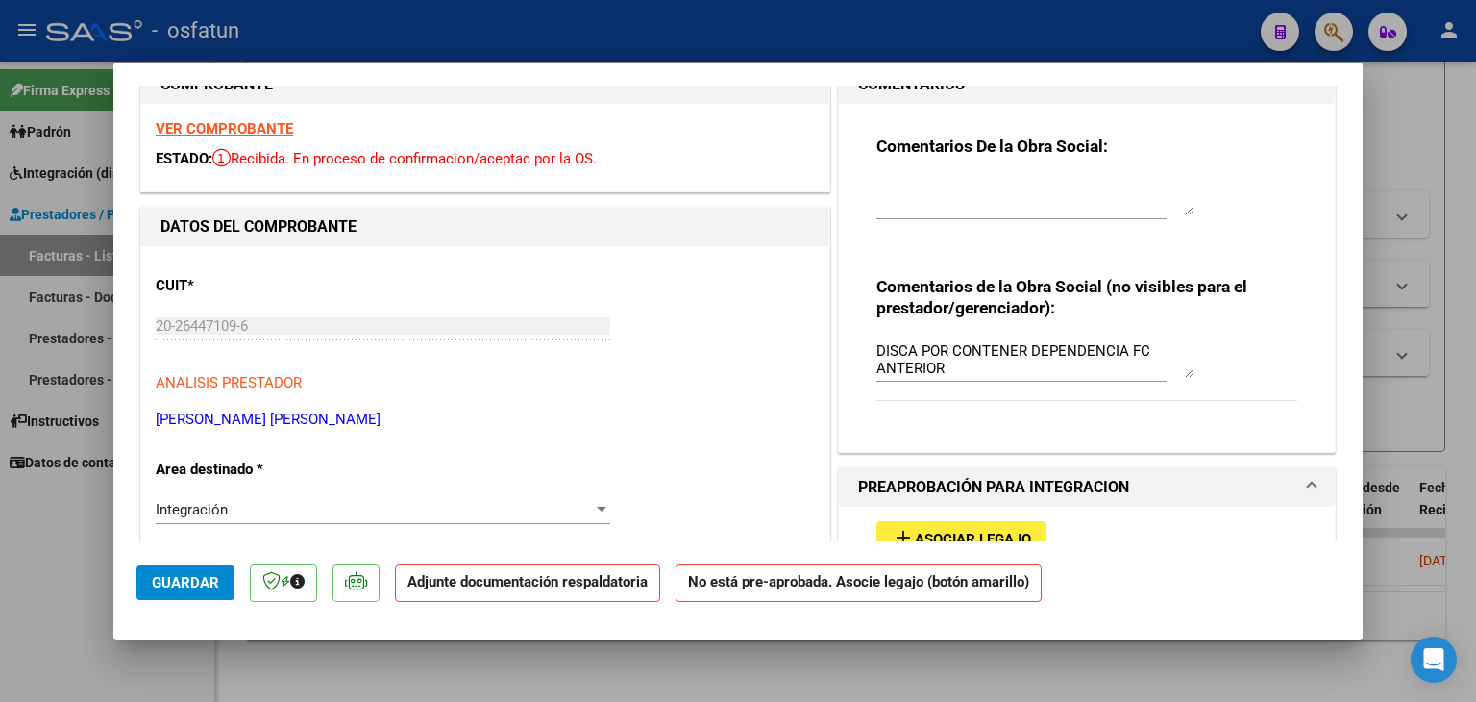
scroll to position [0, 0]
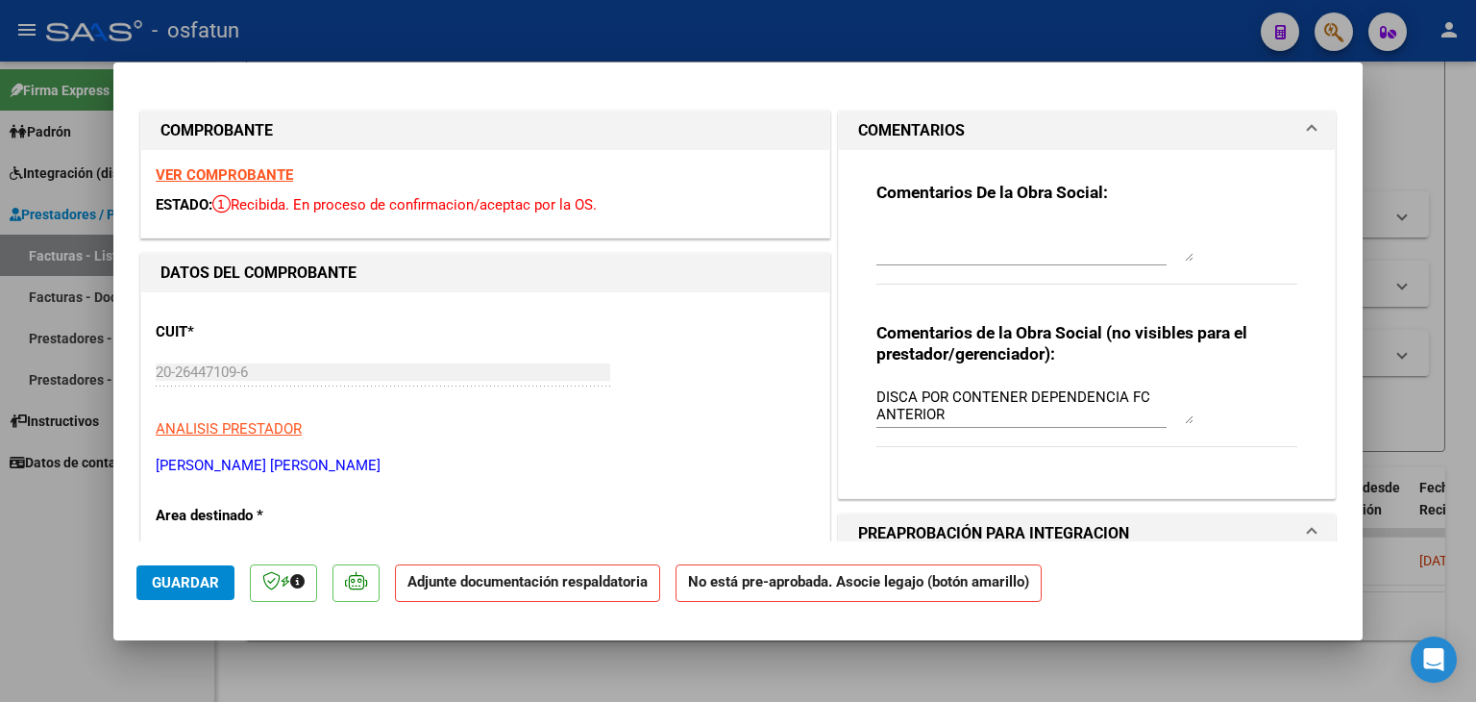
click at [247, 174] on strong "VER COMPROBANTE" at bounding box center [224, 174] width 137 height 17
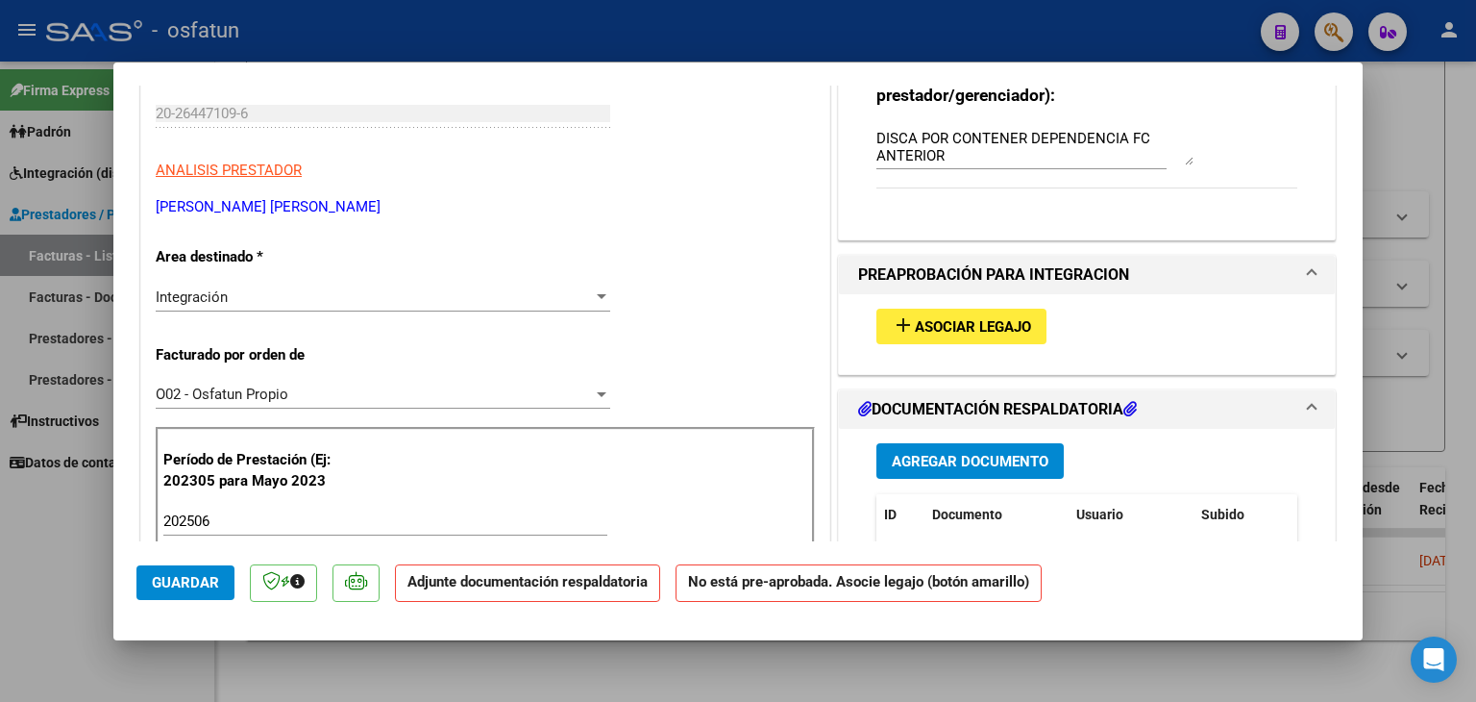
scroll to position [288, 0]
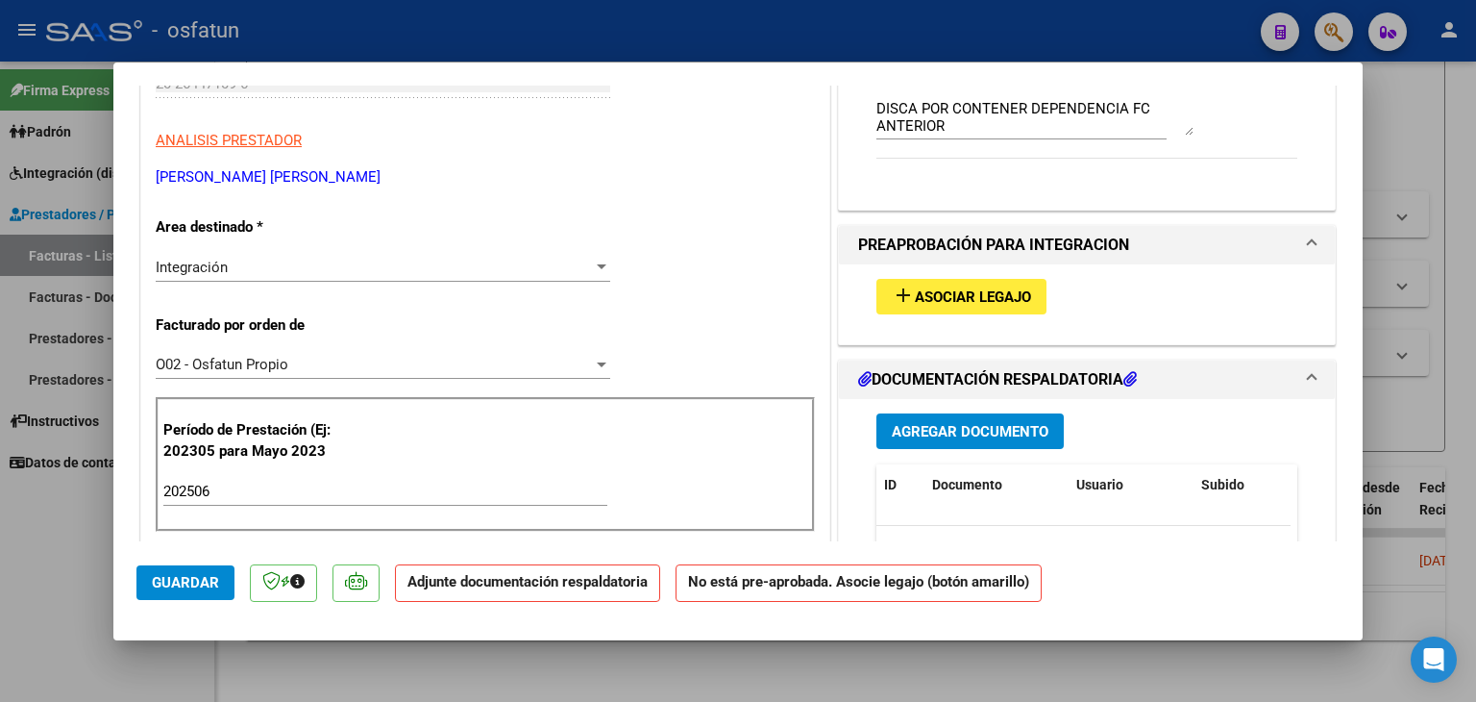
click at [1003, 275] on div "add Asociar Legajo" at bounding box center [1087, 296] width 450 height 64
click at [988, 289] on span "Asociar Legajo" at bounding box center [973, 296] width 116 height 17
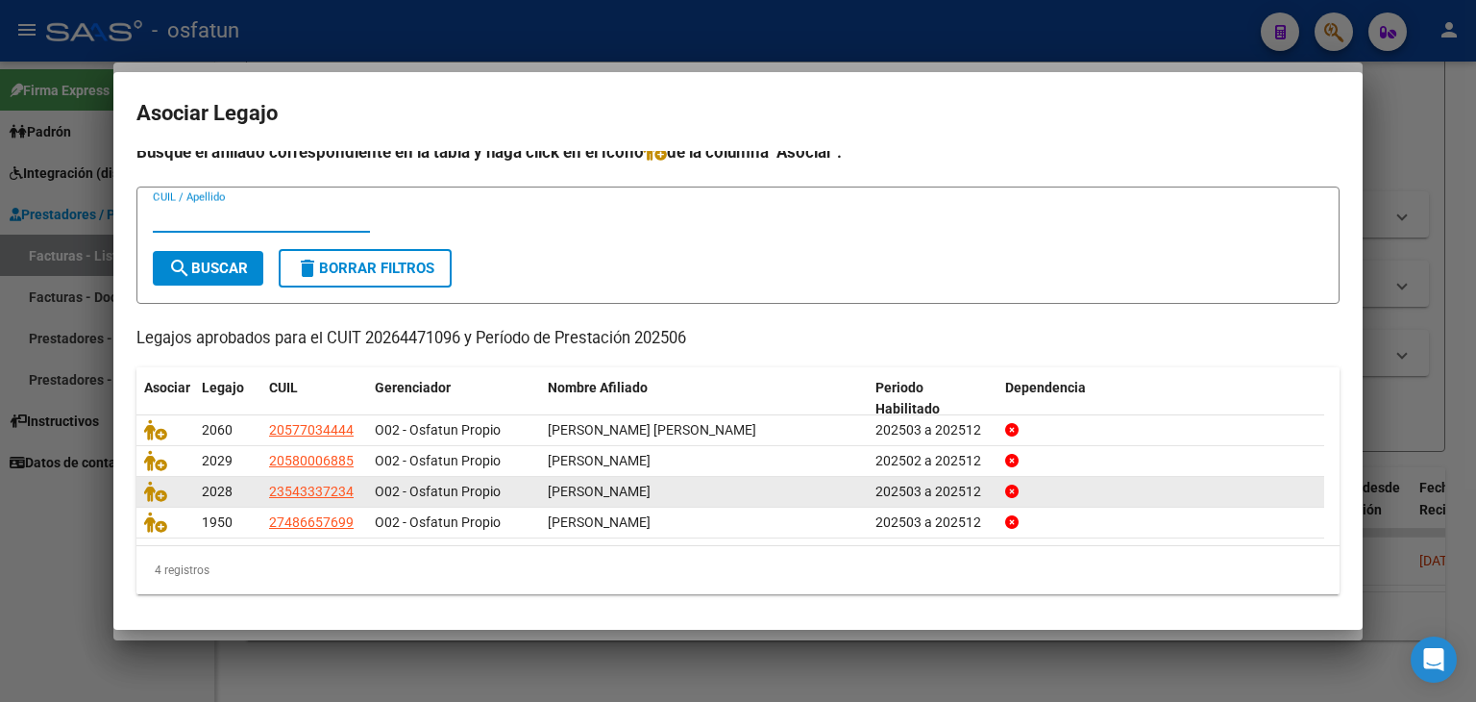
scroll to position [0, 0]
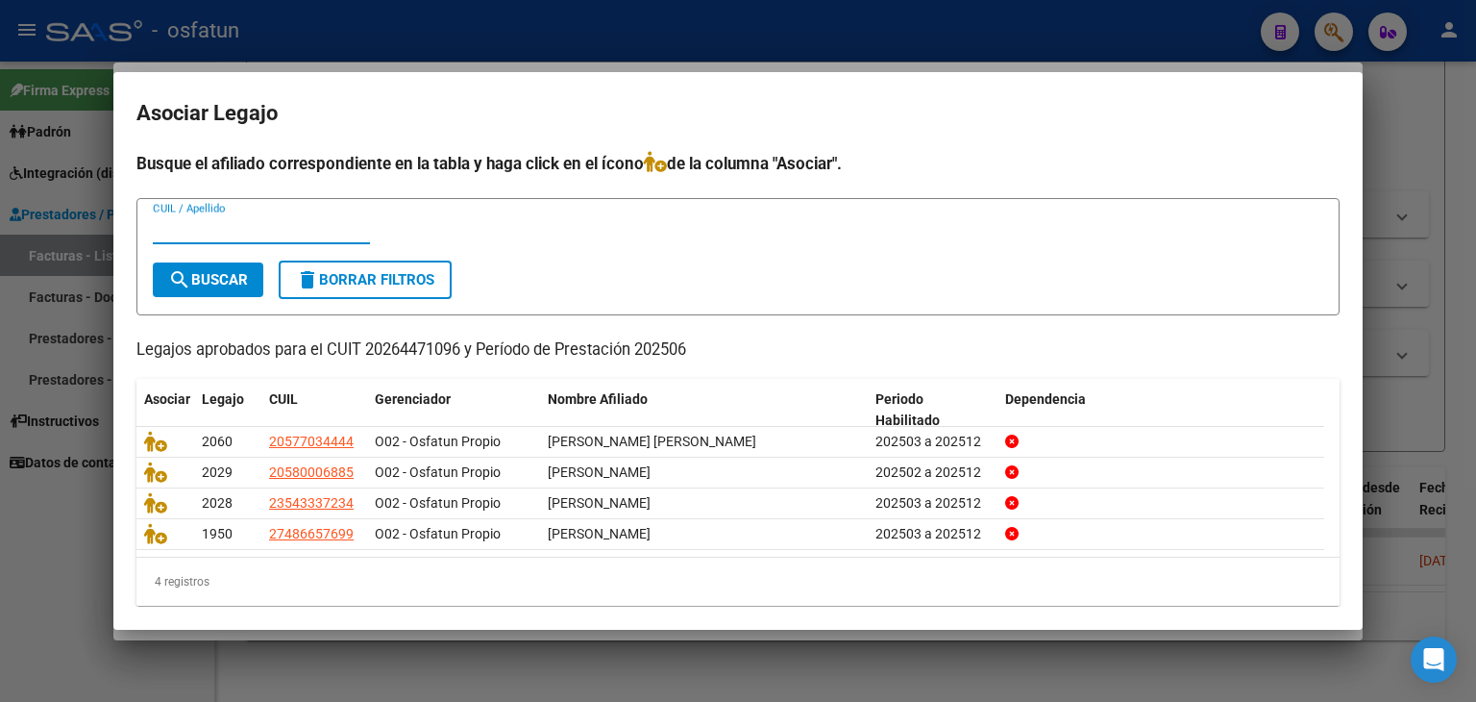
click at [848, 33] on div at bounding box center [738, 351] width 1476 height 702
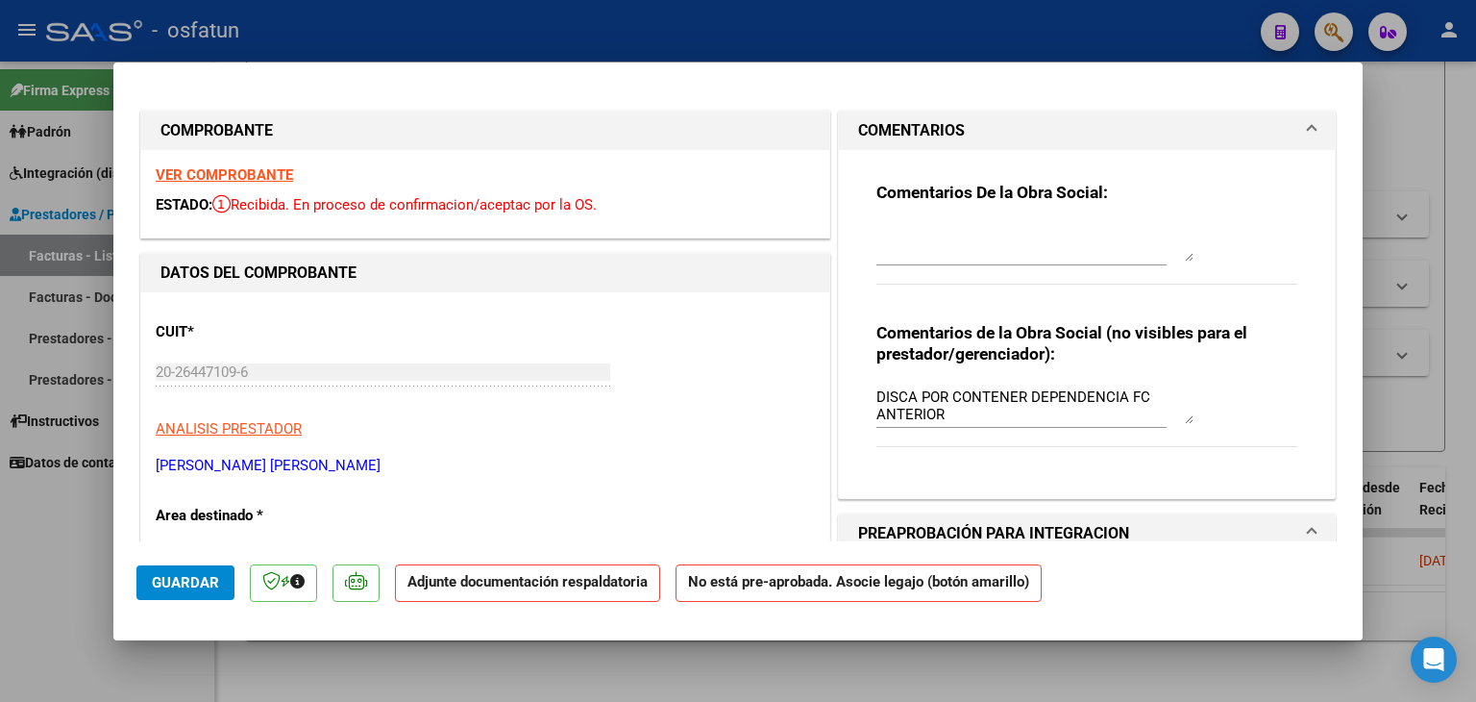
click at [504, 47] on div at bounding box center [738, 351] width 1476 height 702
type input "$ 0,00"
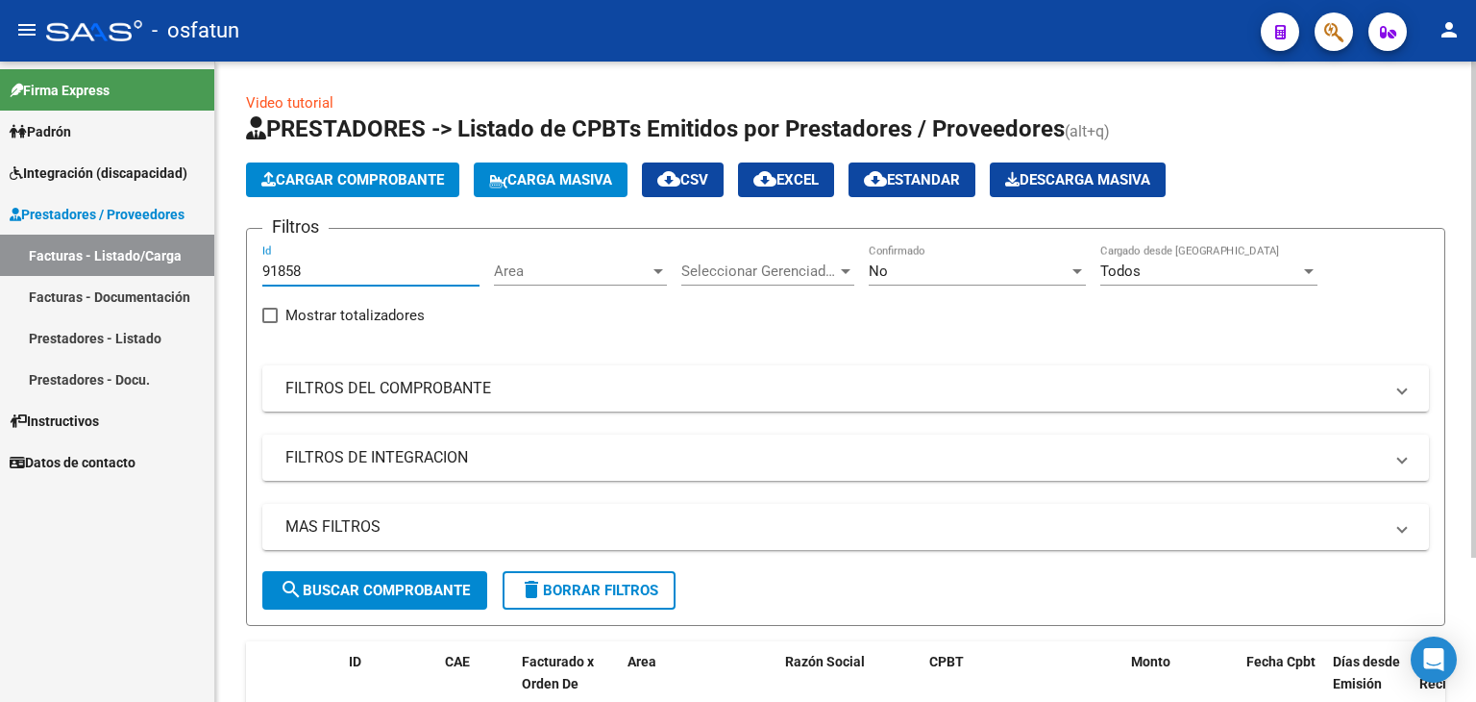
click at [338, 262] on input "91858" at bounding box center [370, 270] width 217 height 17
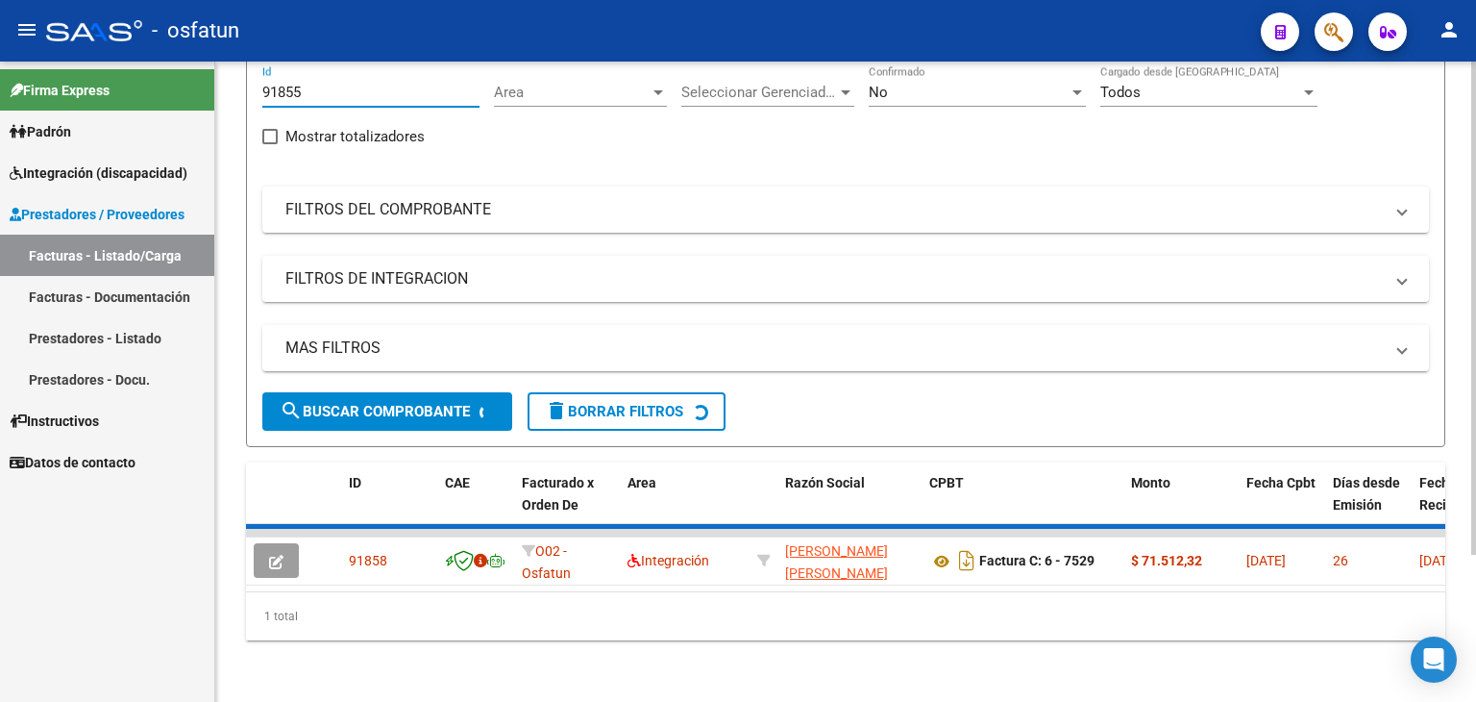
scroll to position [191, 0]
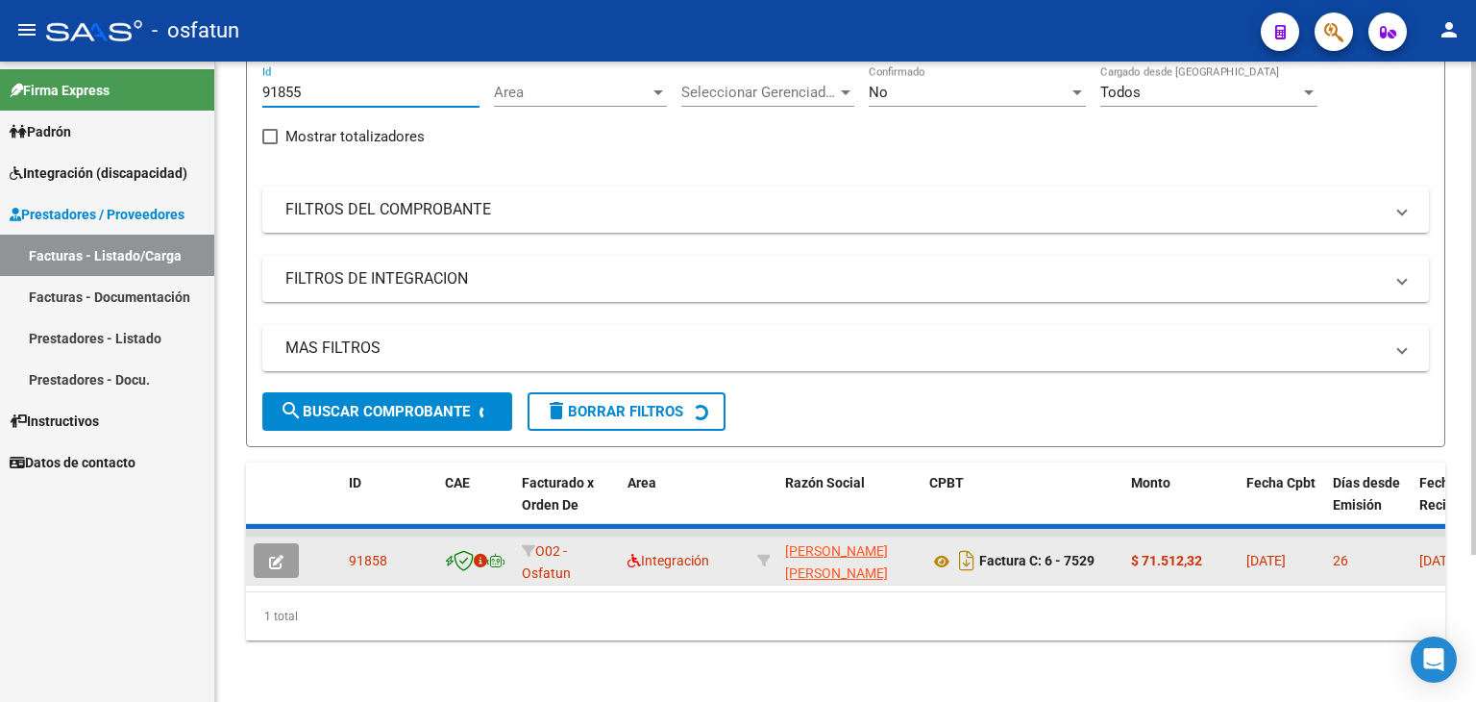
type input "91855"
click at [273, 543] on button "button" at bounding box center [276, 560] width 45 height 35
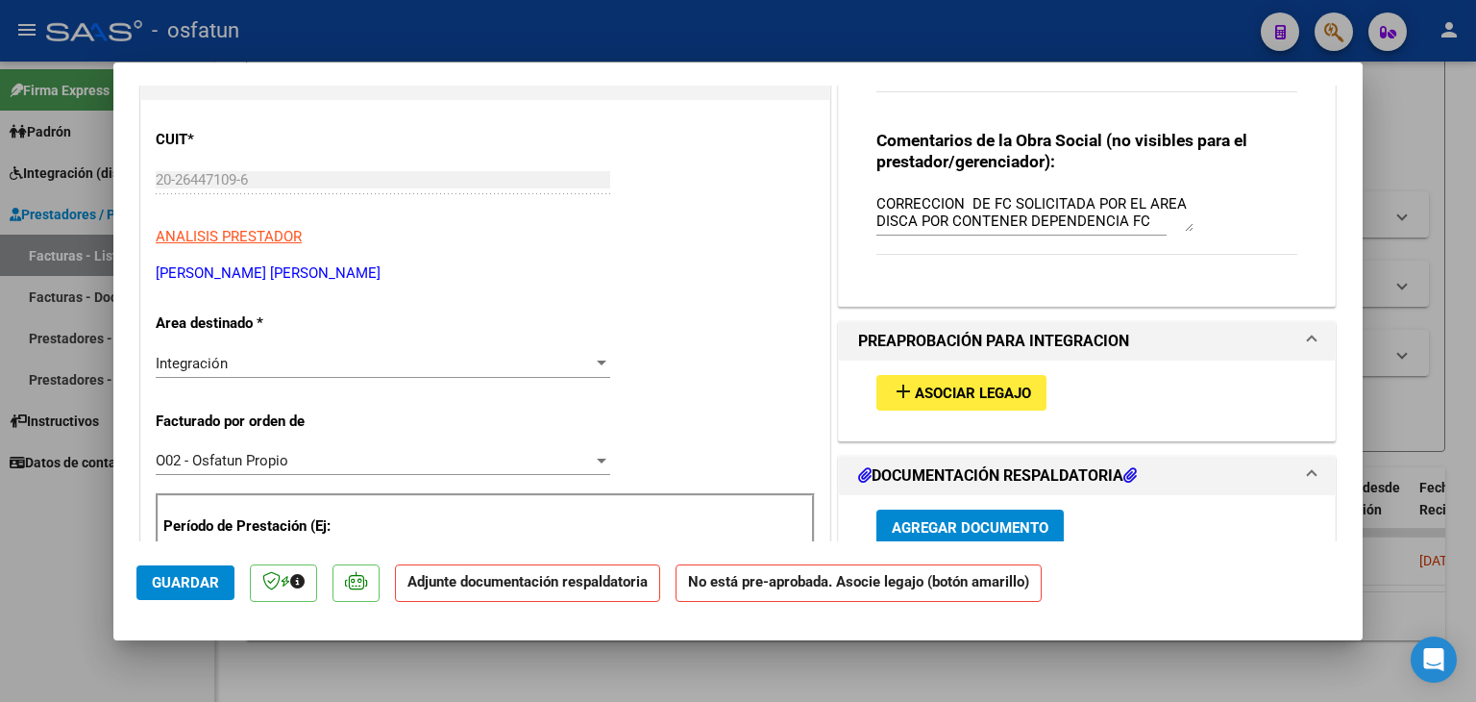
scroll to position [288, 0]
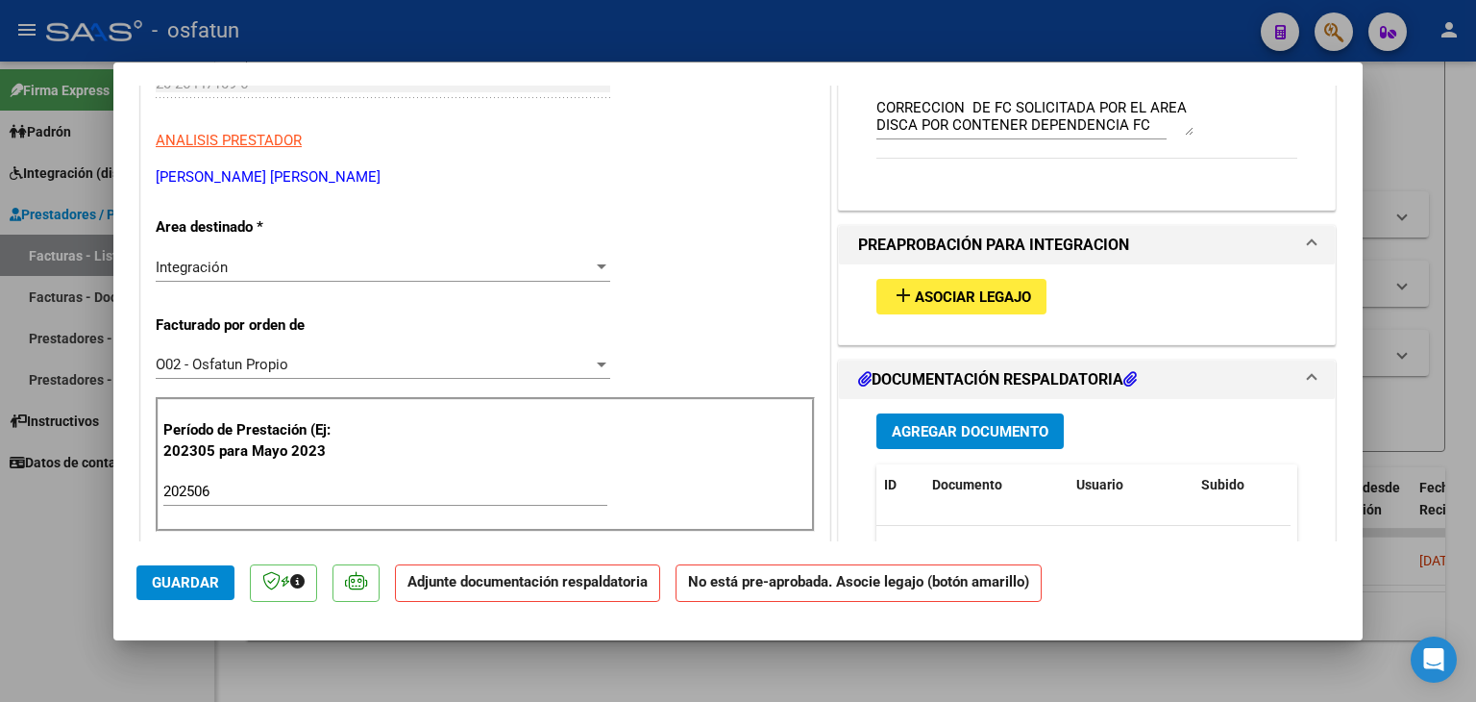
click at [944, 294] on span "Asociar Legajo" at bounding box center [973, 296] width 116 height 17
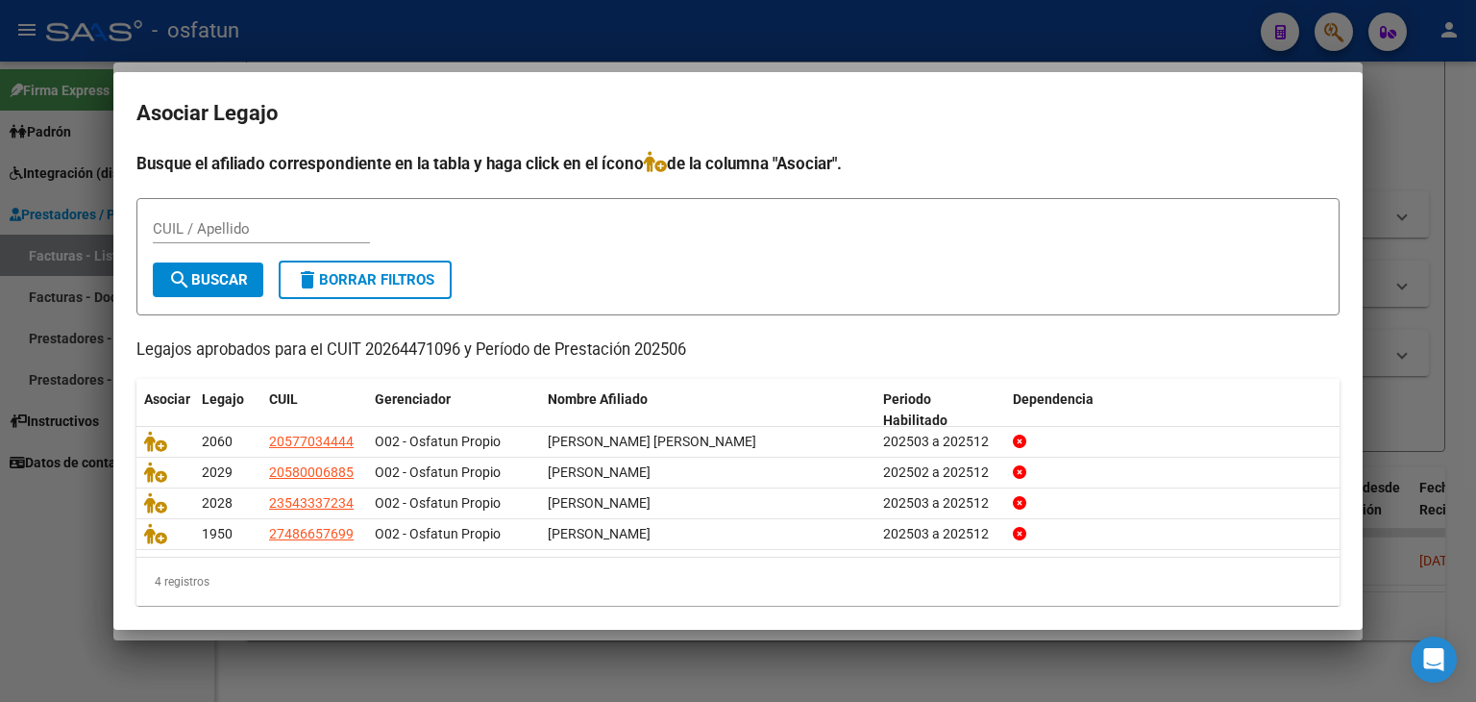
click at [754, 12] on div at bounding box center [738, 351] width 1476 height 702
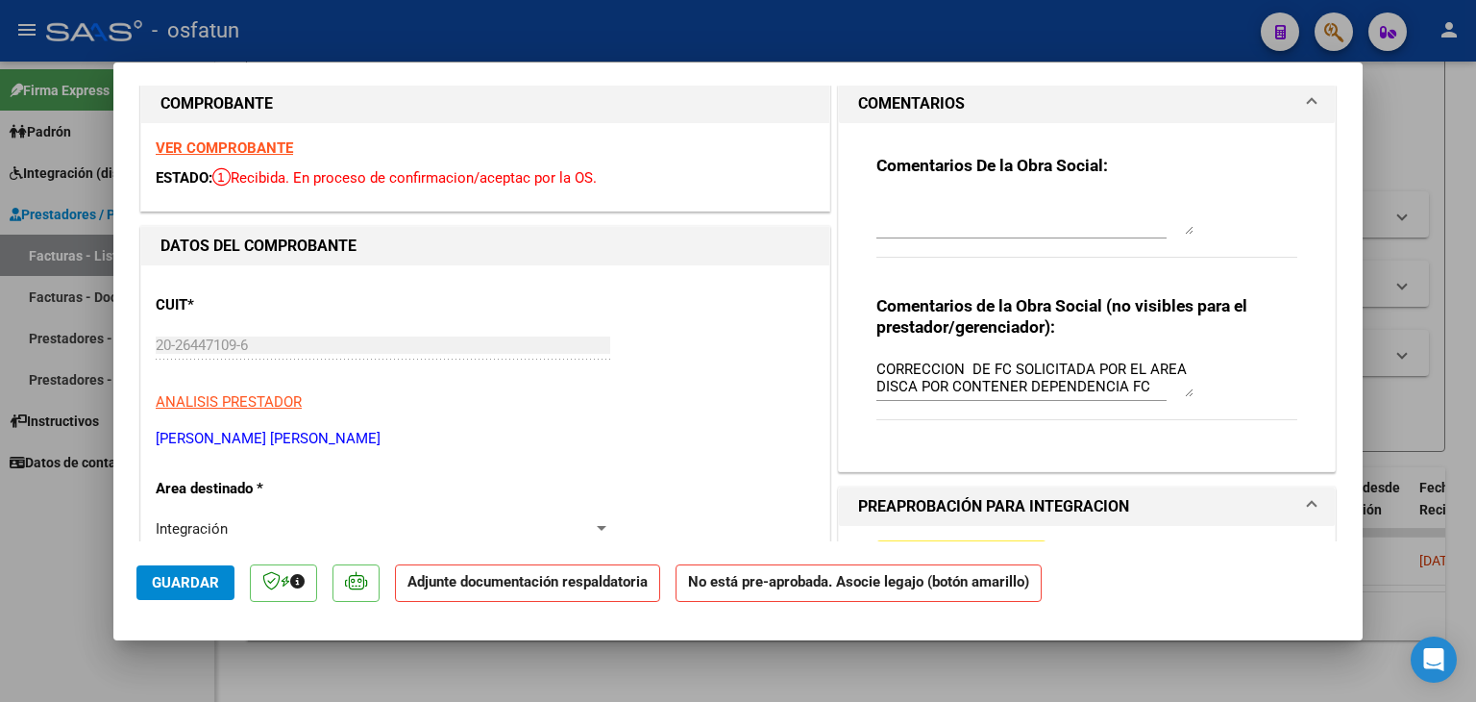
scroll to position [0, 0]
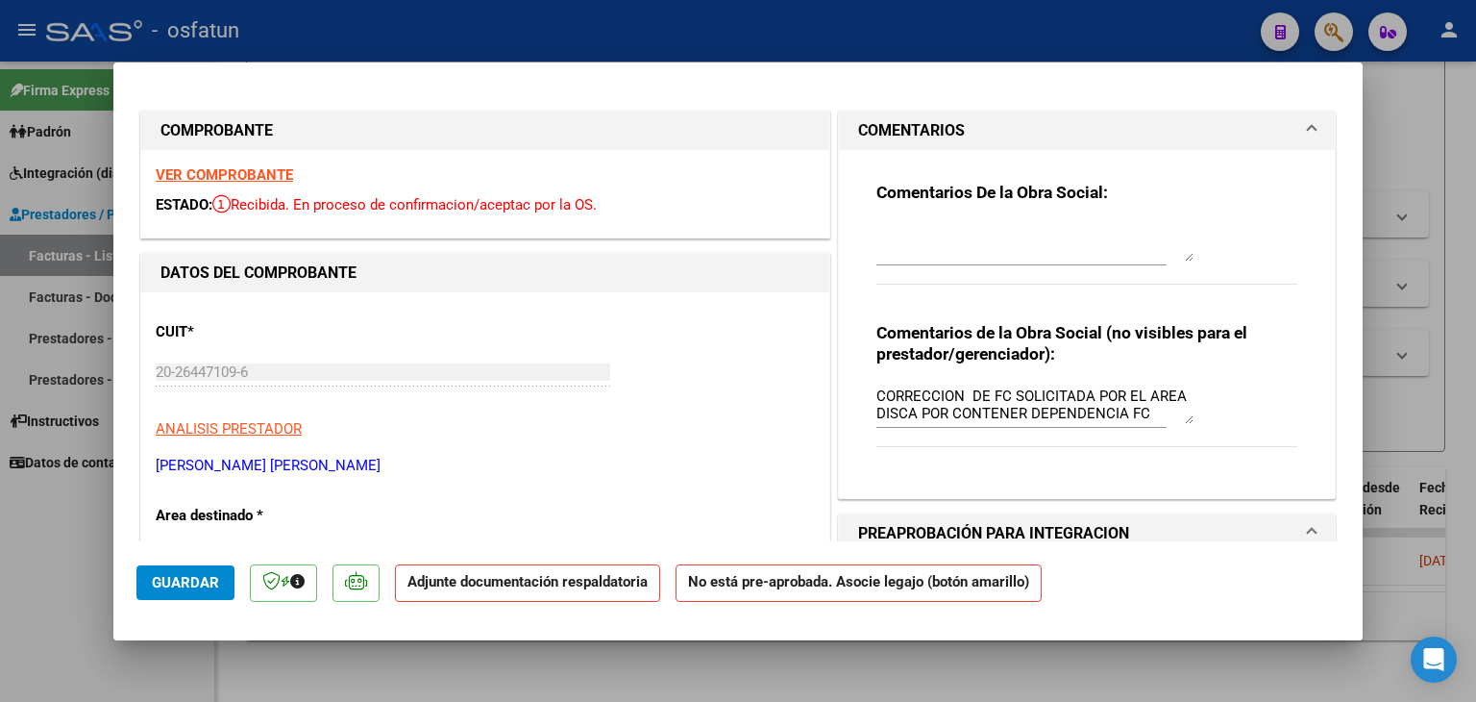
click at [244, 176] on strong "VER COMPROBANTE" at bounding box center [224, 174] width 137 height 17
click at [797, 44] on div at bounding box center [738, 351] width 1476 height 702
type input "$ 0,00"
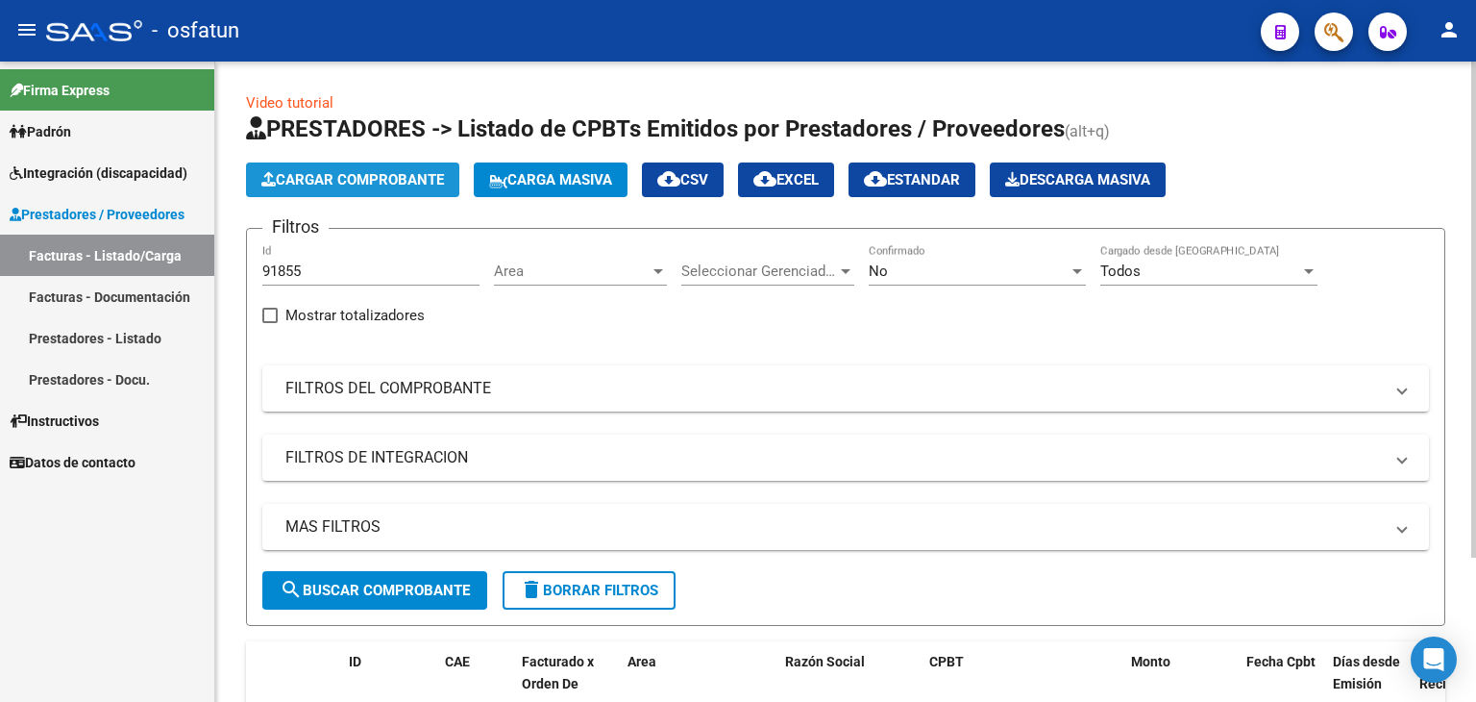
click at [398, 164] on button "Cargar Comprobante" at bounding box center [352, 179] width 213 height 35
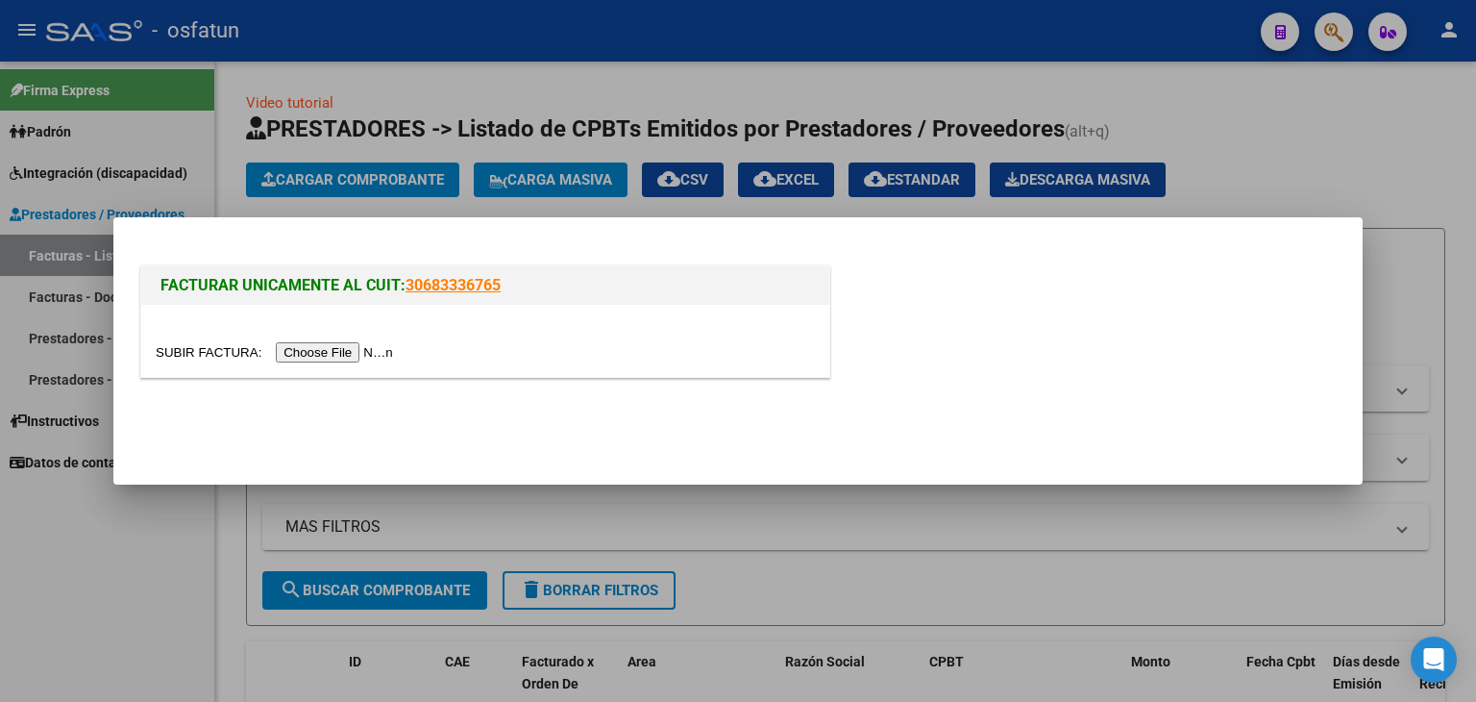
click at [377, 342] on input "file" at bounding box center [277, 352] width 243 height 20
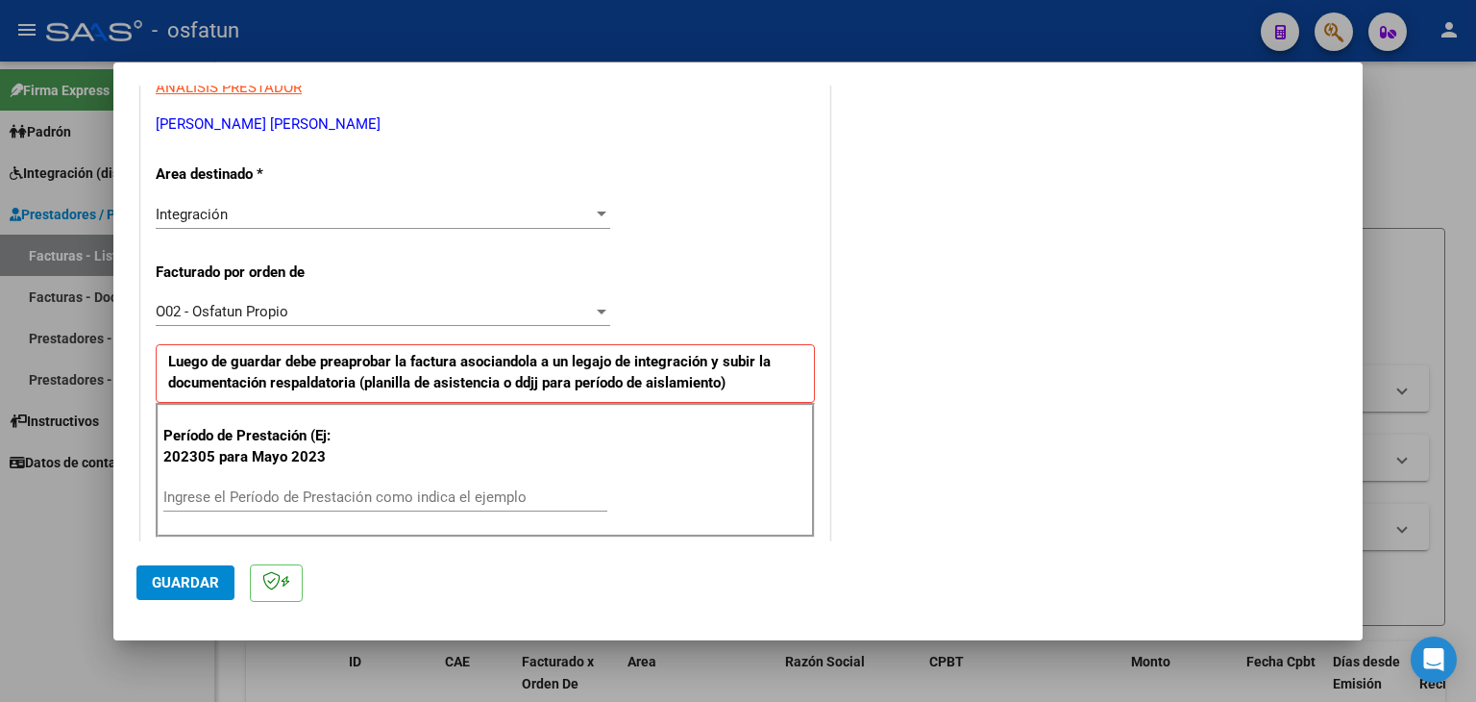
scroll to position [384, 0]
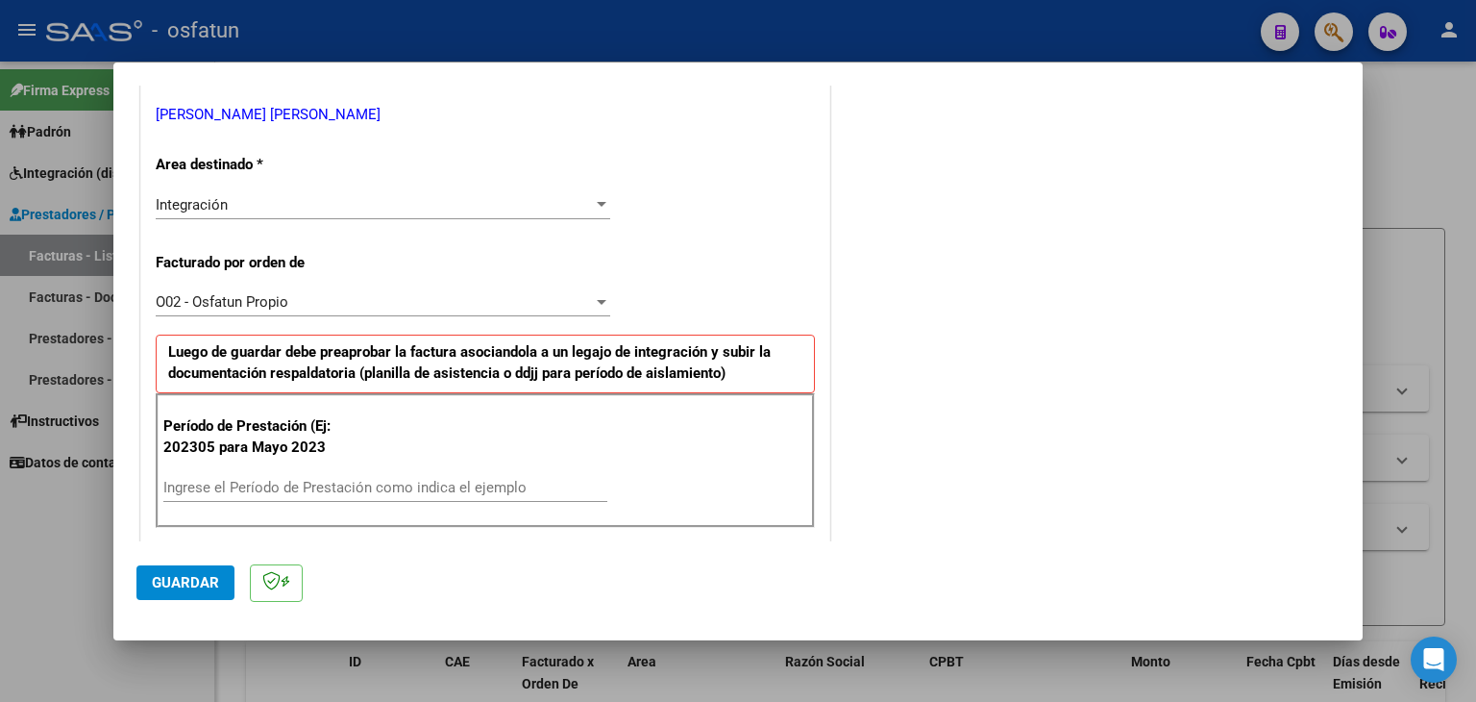
click at [320, 485] on input "Ingrese el Período de Prestación como indica el ejemplo" at bounding box center [385, 487] width 444 height 17
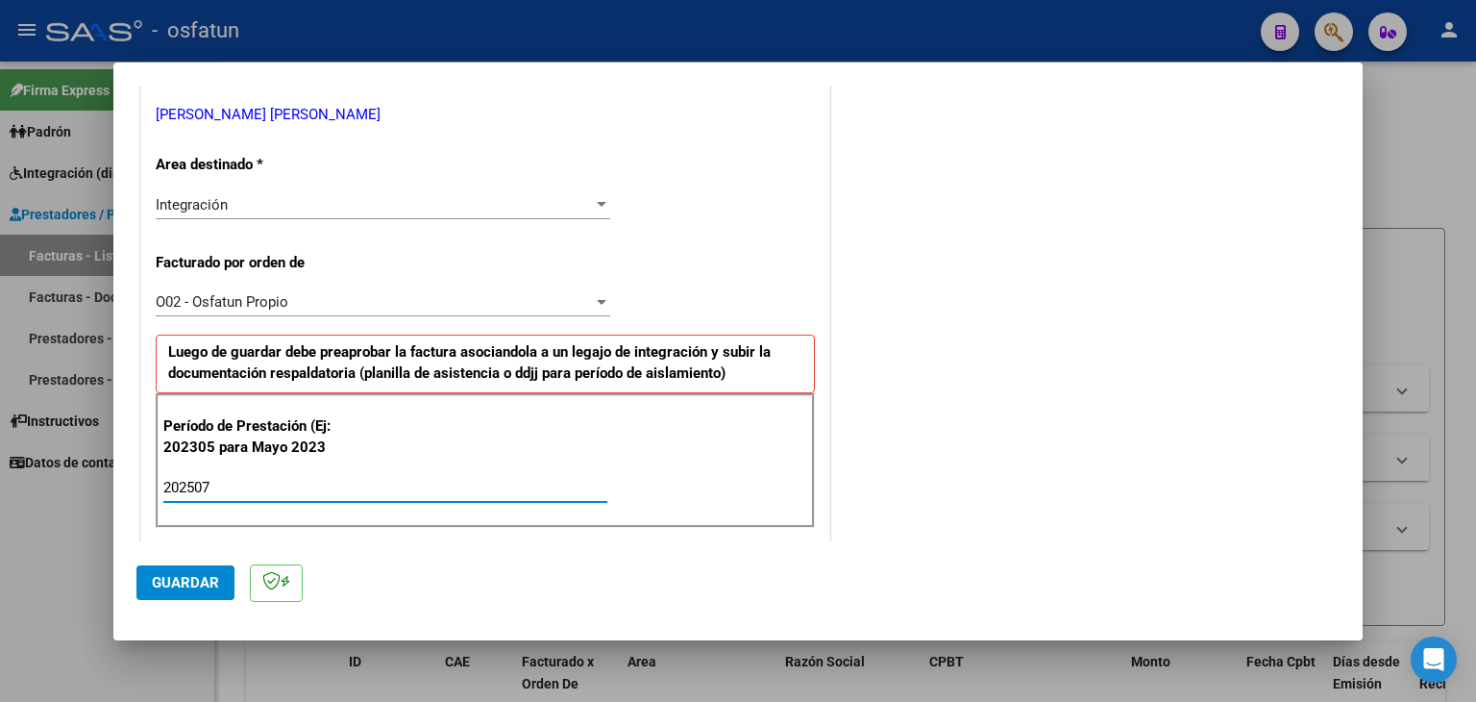
type input "202507"
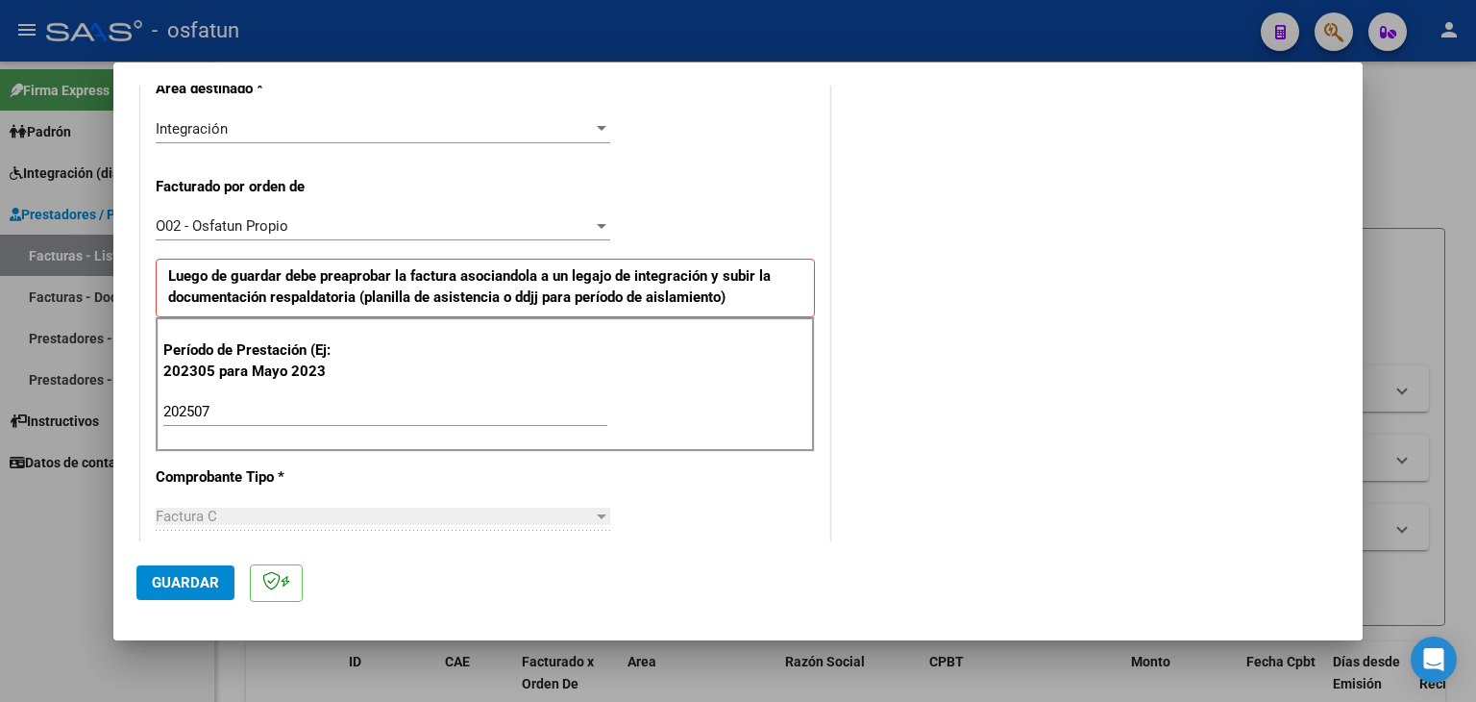
scroll to position [673, 0]
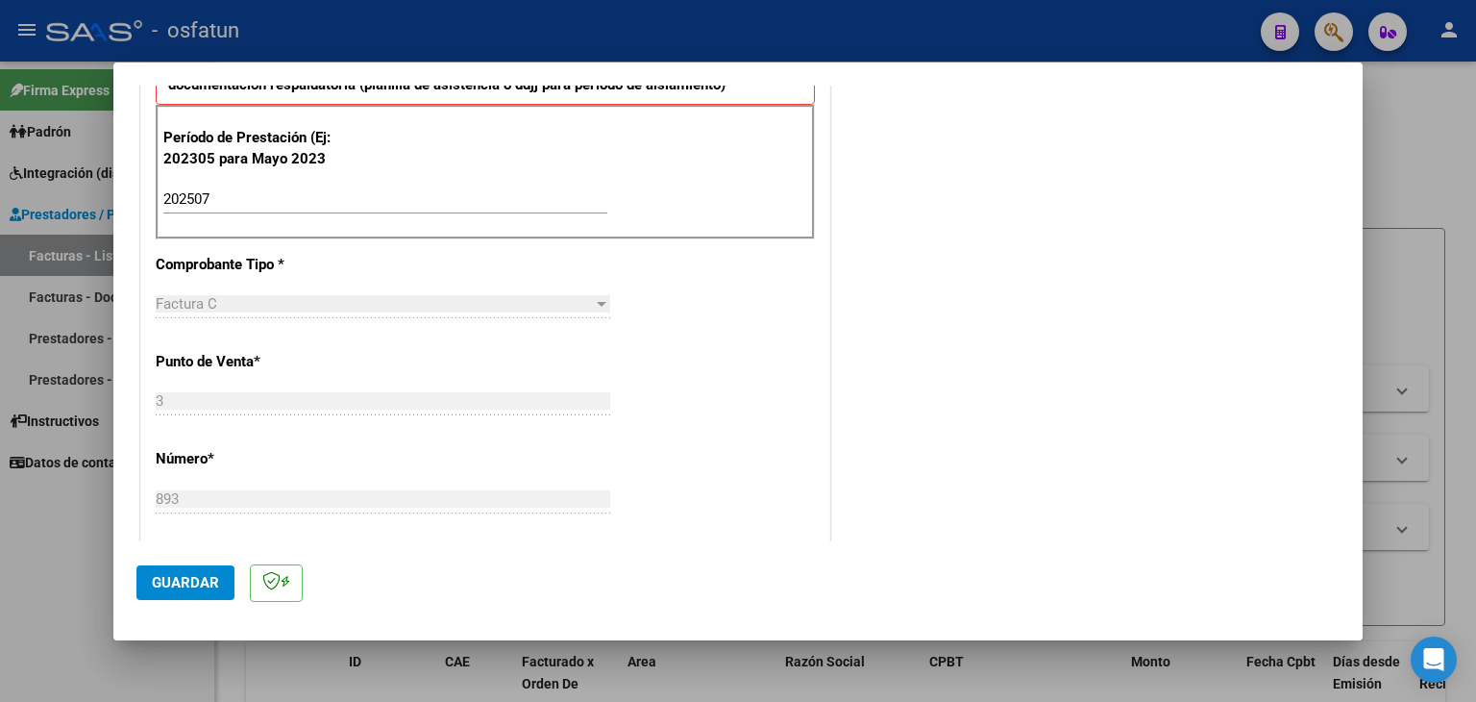
click at [210, 571] on button "Guardar" at bounding box center [185, 582] width 98 height 35
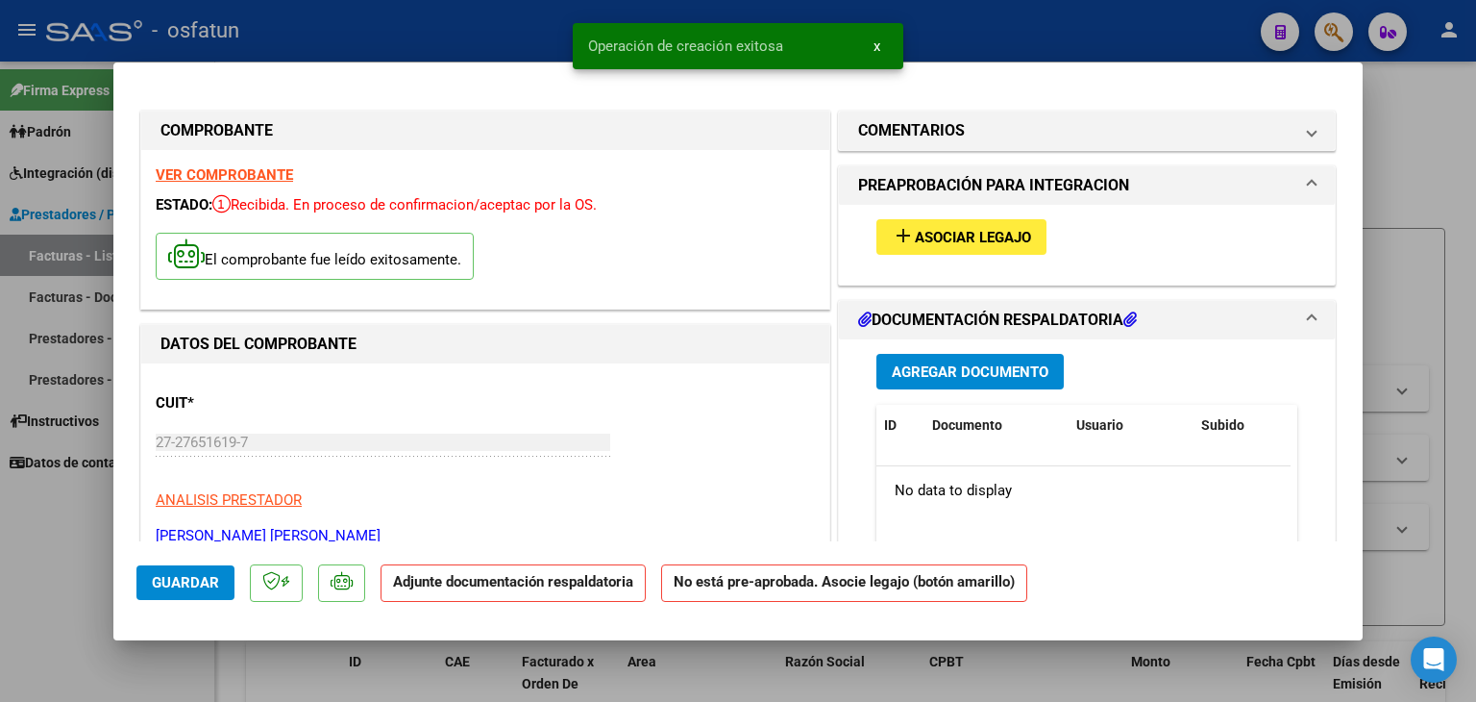
click at [978, 247] on button "add Asociar Legajo" at bounding box center [962, 237] width 170 height 36
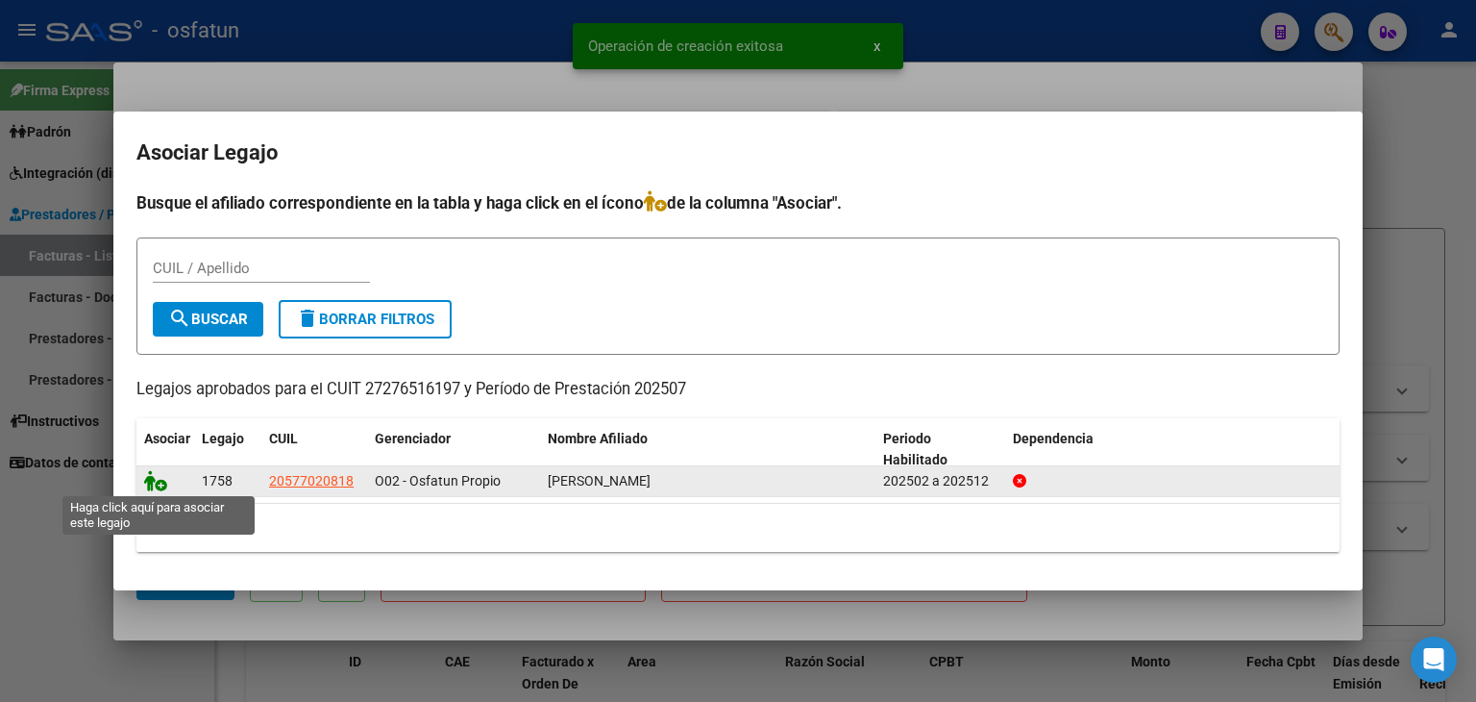
click at [158, 482] on icon at bounding box center [155, 480] width 23 height 21
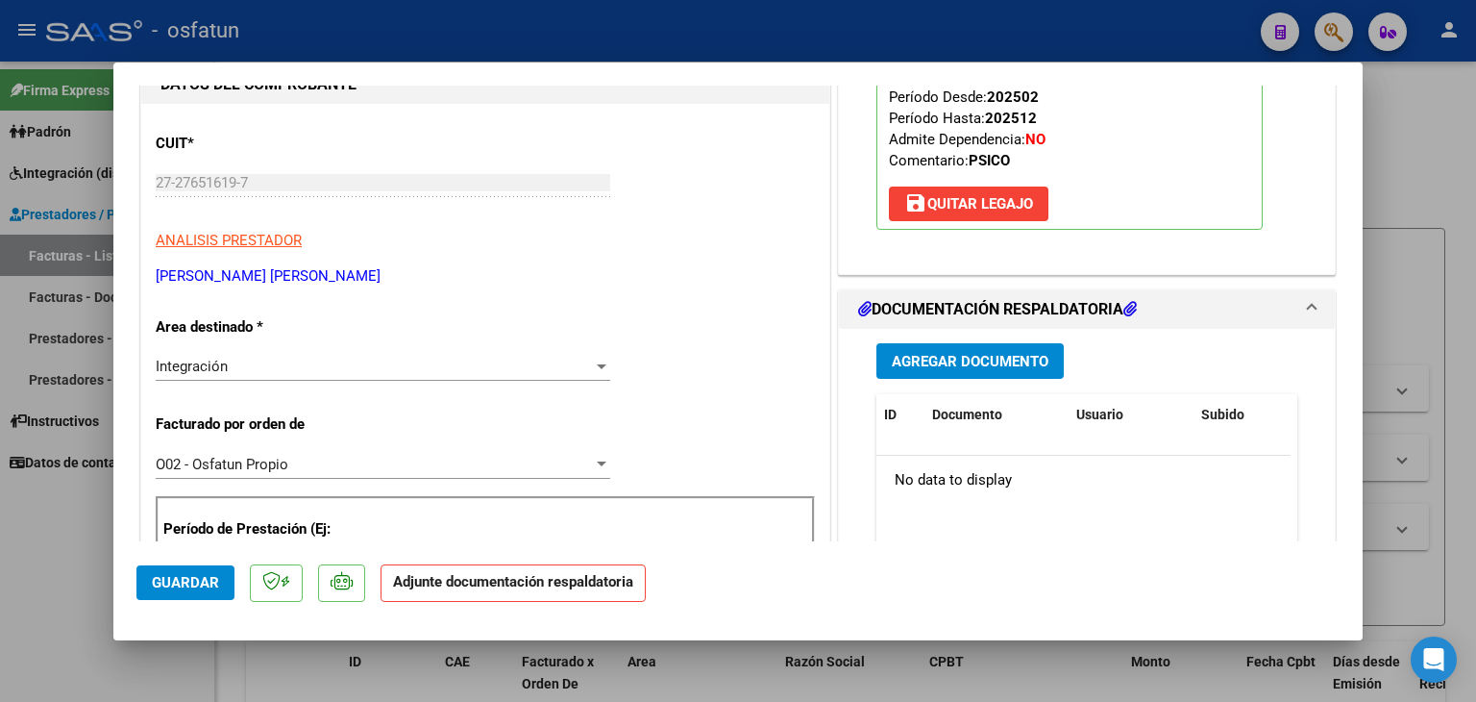
scroll to position [288, 0]
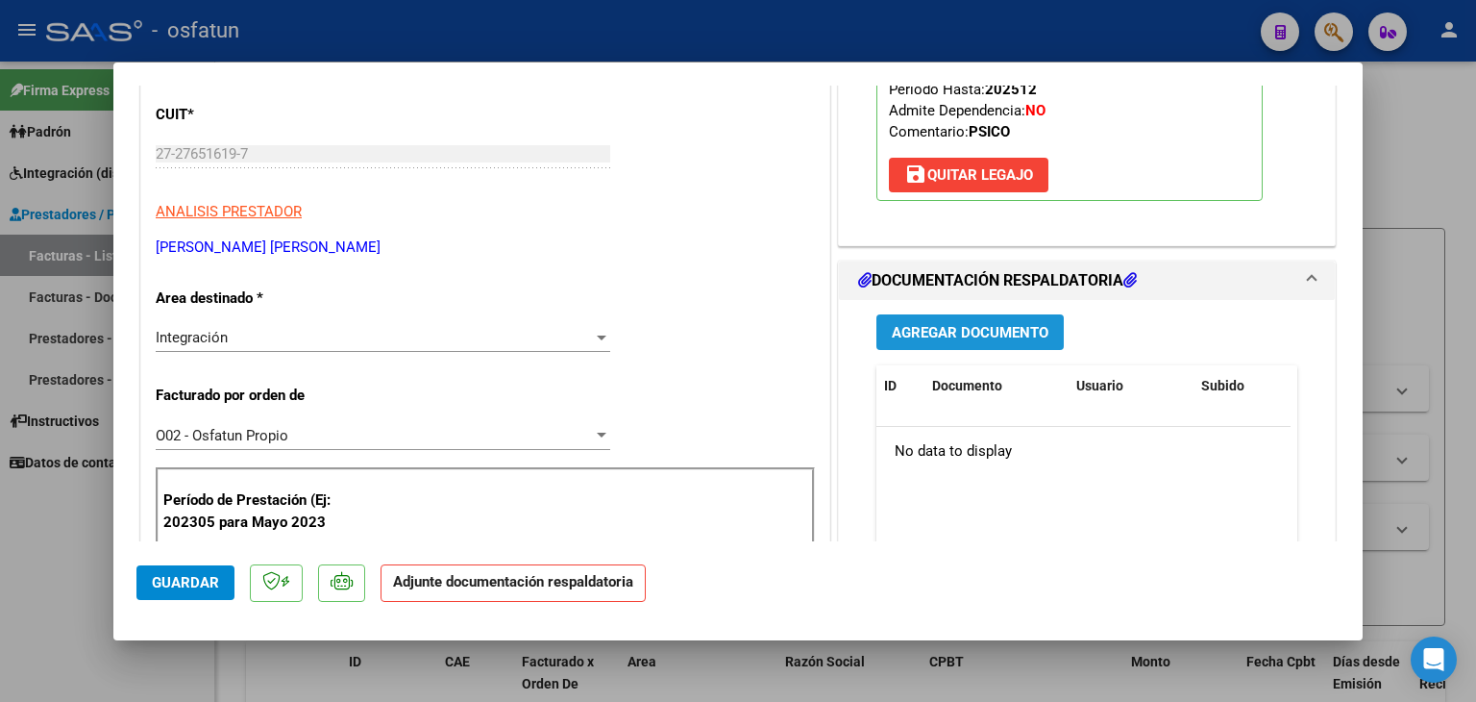
click at [954, 324] on span "Agregar Documento" at bounding box center [970, 332] width 157 height 17
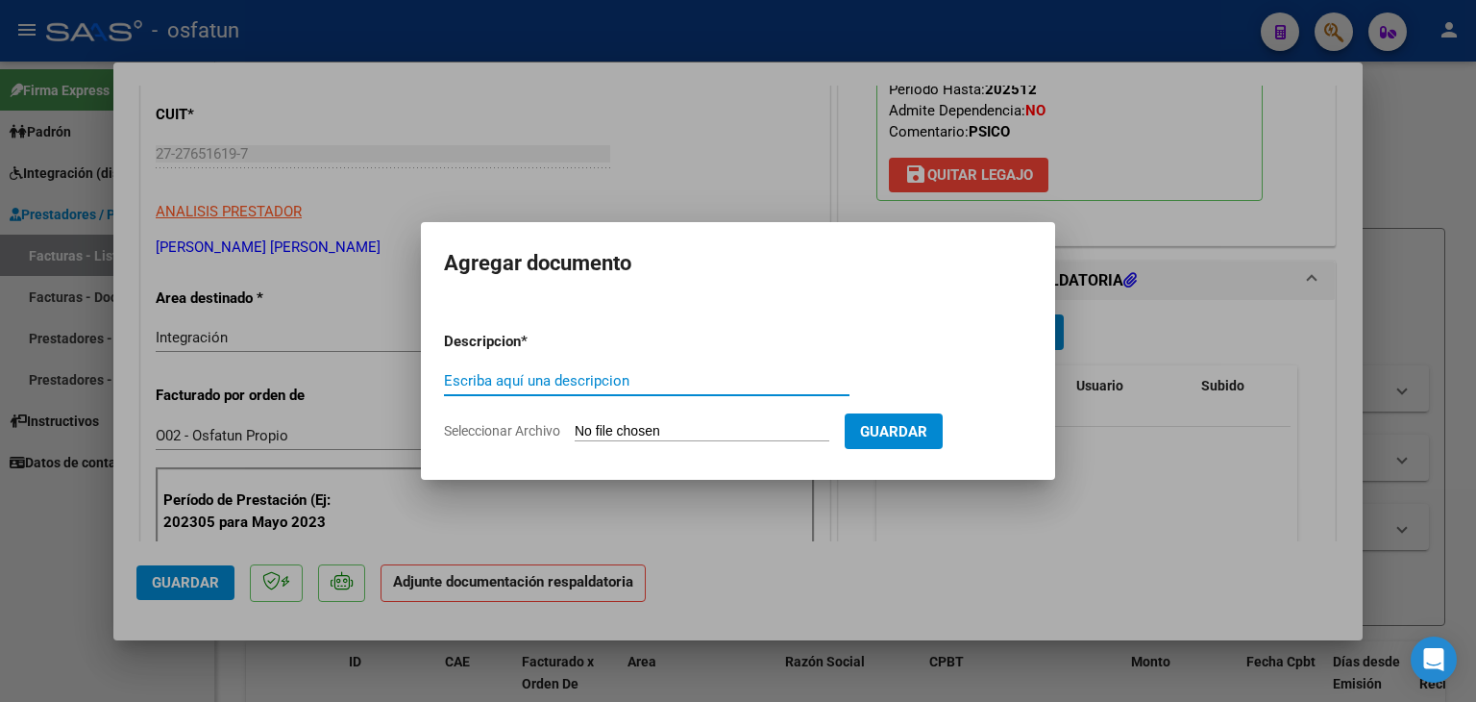
click at [496, 382] on input "Escriba aquí una descripcion" at bounding box center [647, 380] width 406 height 17
type input "ASISTENCIA"
click at [730, 432] on input "Seleccionar Archivo" at bounding box center [702, 432] width 255 height 18
type input "C:\fakepath\PLANILLA ASISTENCIA - PSICO - [DATE].pdf"
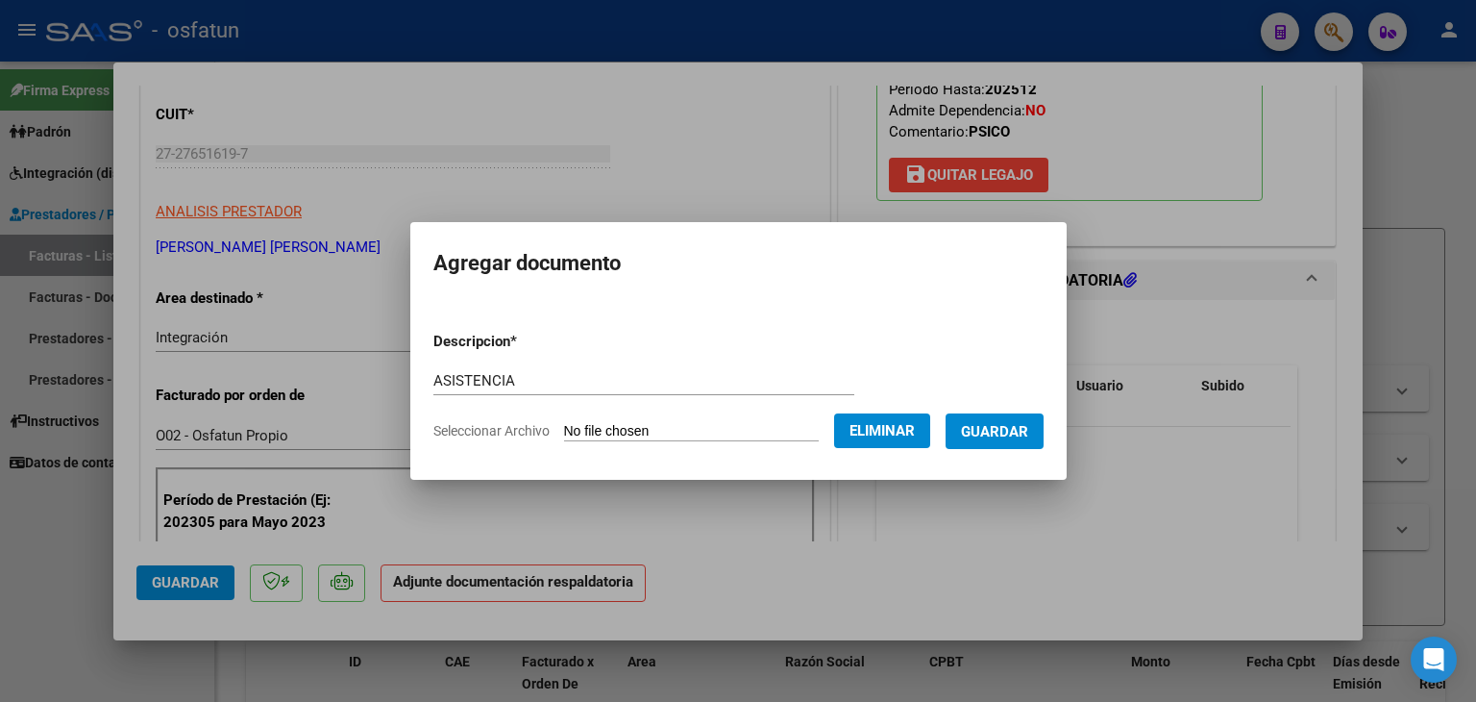
click at [1011, 444] on button "Guardar" at bounding box center [995, 431] width 98 height 36
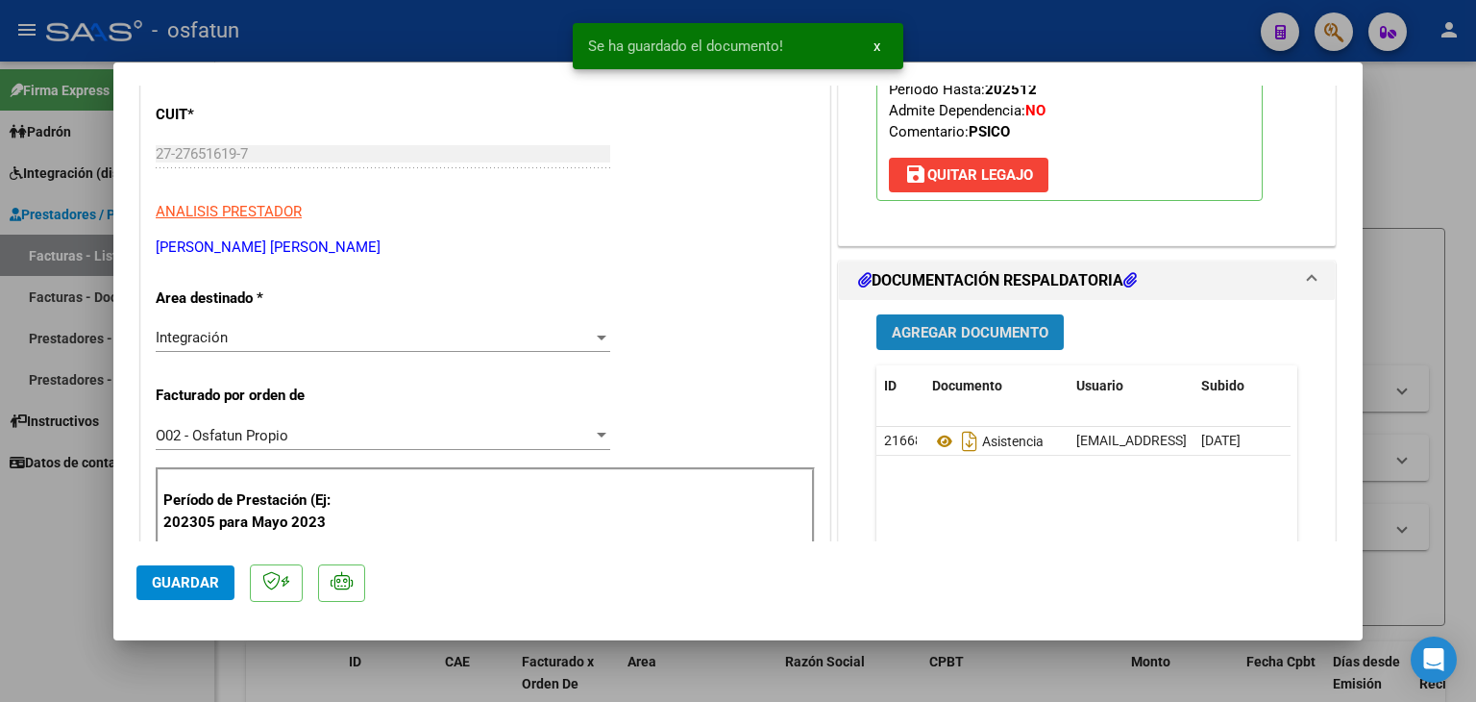
click at [941, 343] on button "Agregar Documento" at bounding box center [970, 332] width 187 height 36
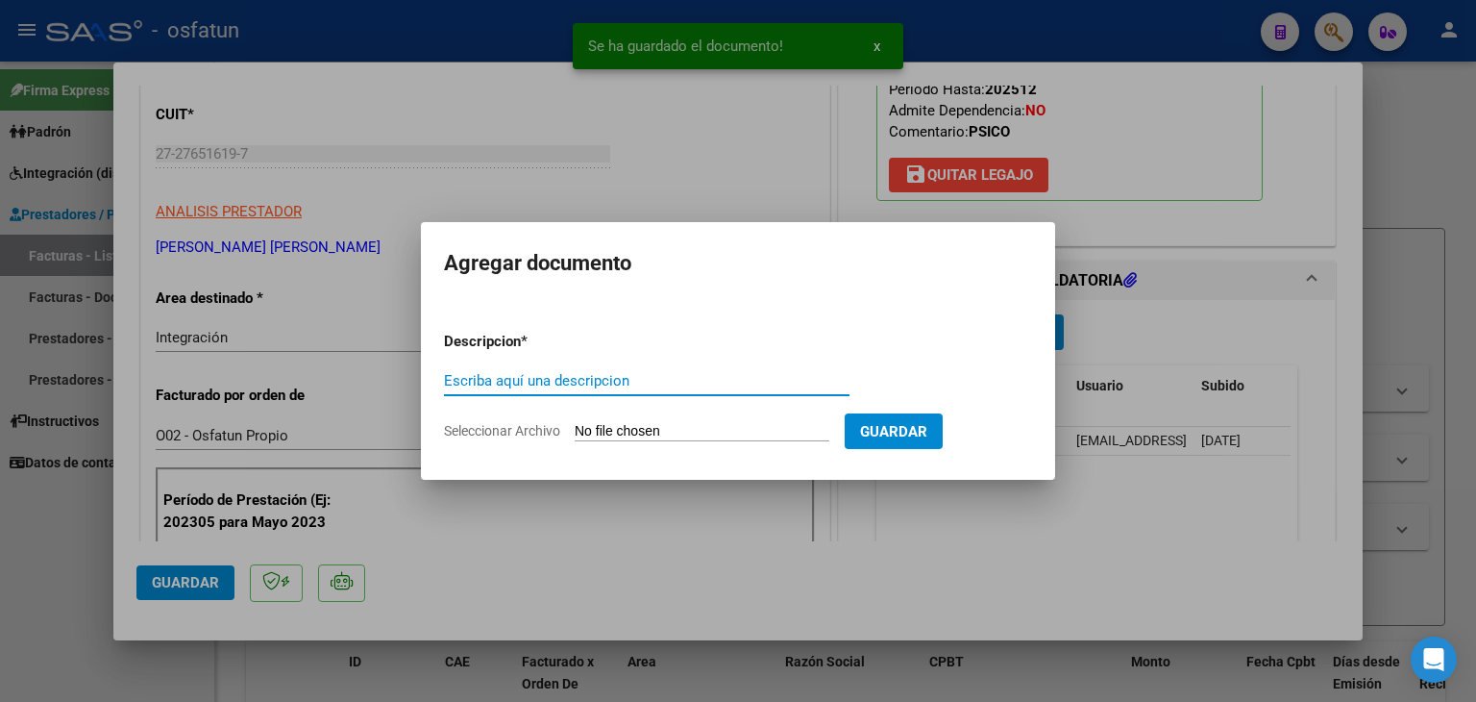
drag, startPoint x: 688, startPoint y: 390, endPoint x: 723, endPoint y: 399, distance: 35.7
click at [690, 392] on div "Escriba aquí una descripcion" at bounding box center [647, 380] width 406 height 29
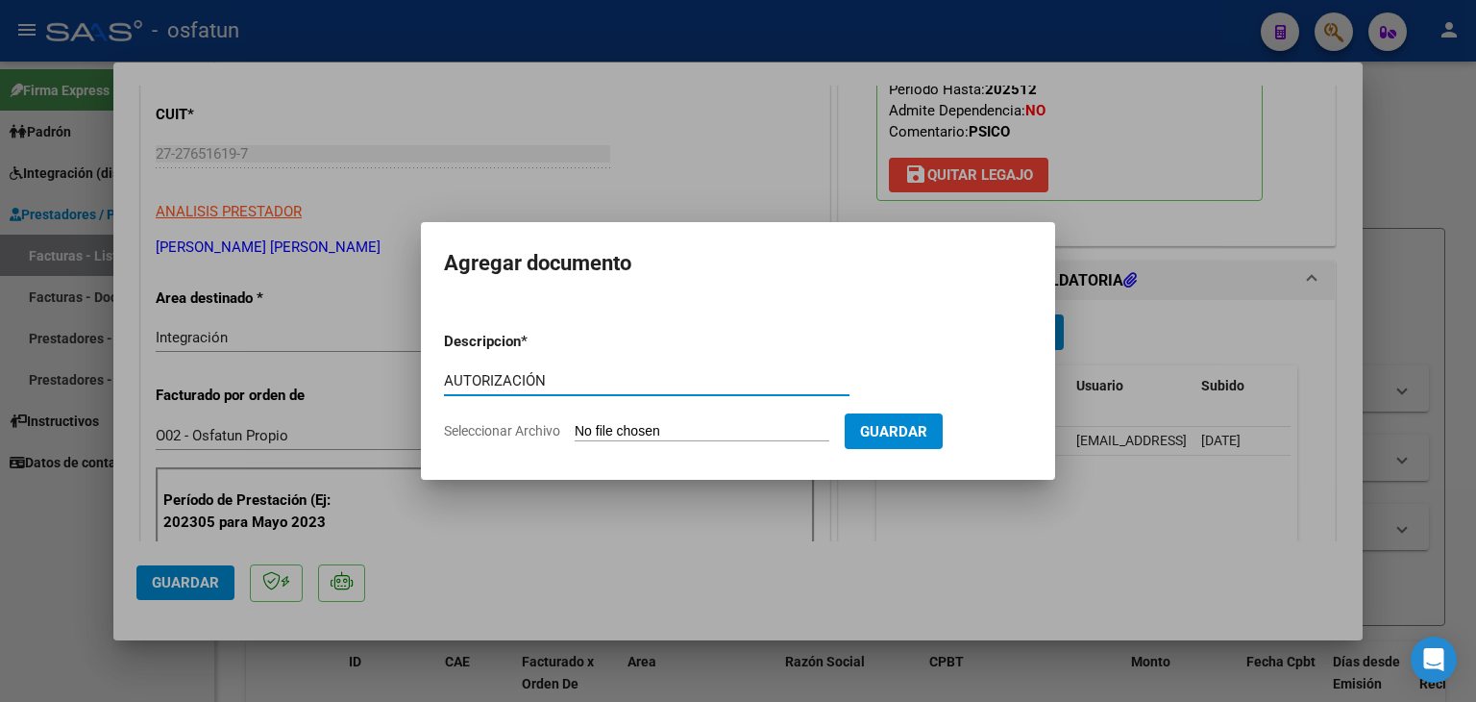
type input "AUTORIZACIÓN"
click at [696, 437] on input "Seleccionar Archivo" at bounding box center [702, 432] width 255 height 18
type input "C:\fakepath\PRESUPUESTO AUTORIZADO - PSICO - 2025.pdf"
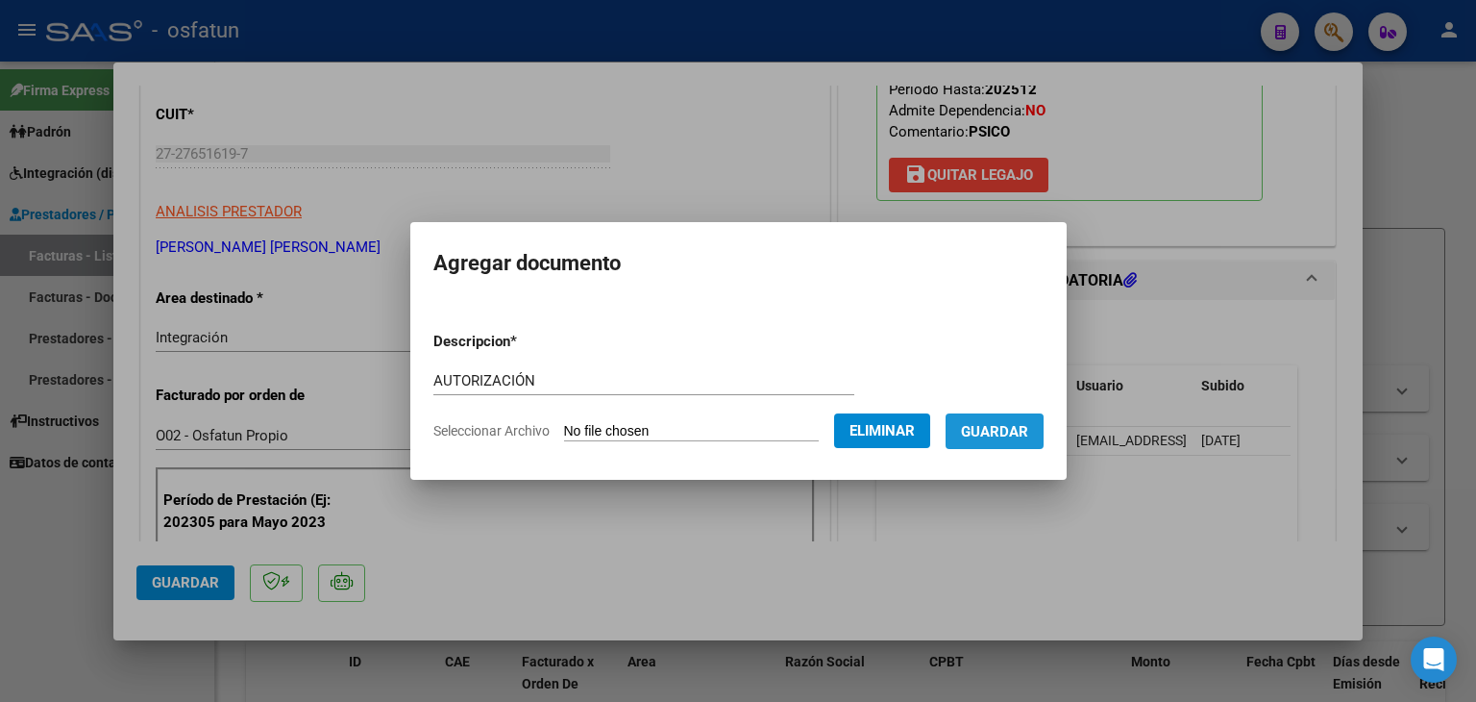
click at [1009, 439] on span "Guardar" at bounding box center [994, 431] width 67 height 17
drag, startPoint x: 780, startPoint y: 173, endPoint x: 818, endPoint y: 258, distance: 92.9
click at [789, 195] on div at bounding box center [738, 351] width 1476 height 702
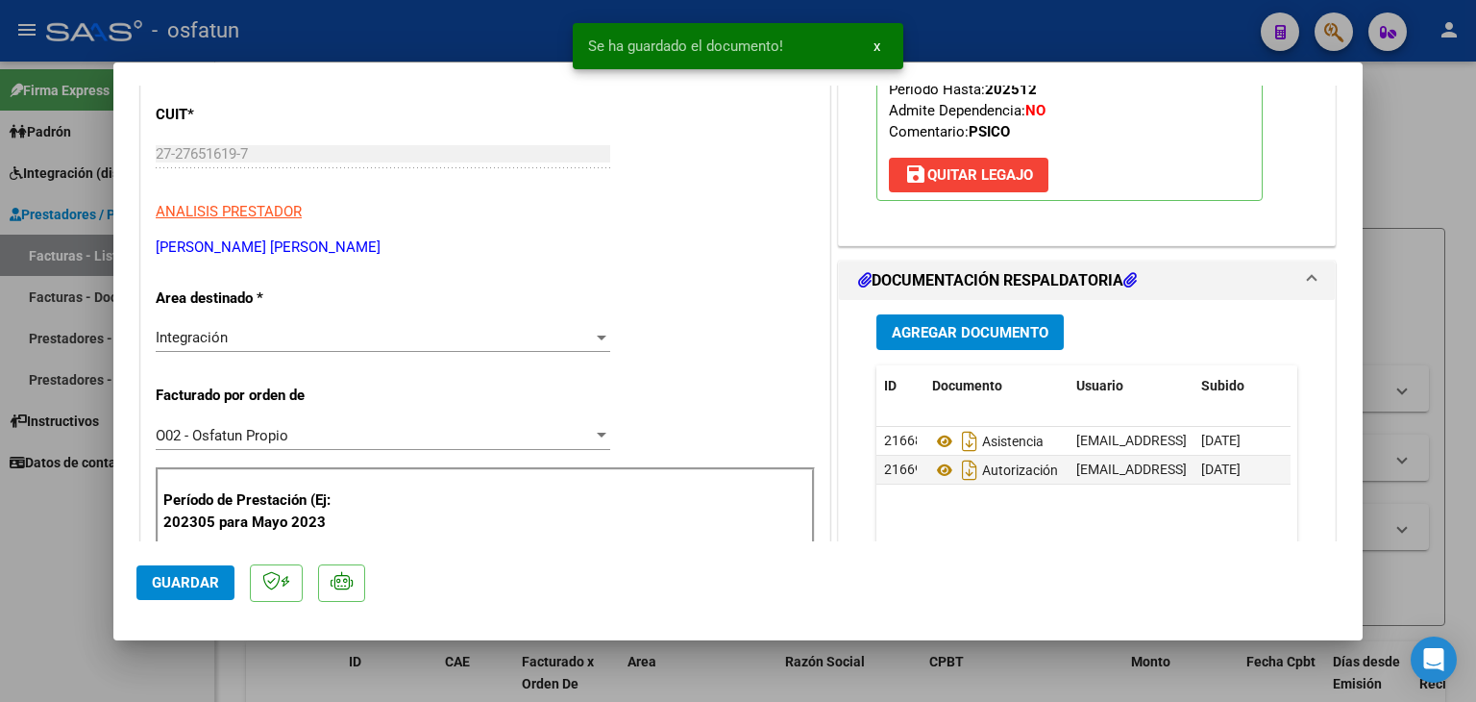
click at [957, 324] on span "Agregar Documento" at bounding box center [970, 332] width 157 height 17
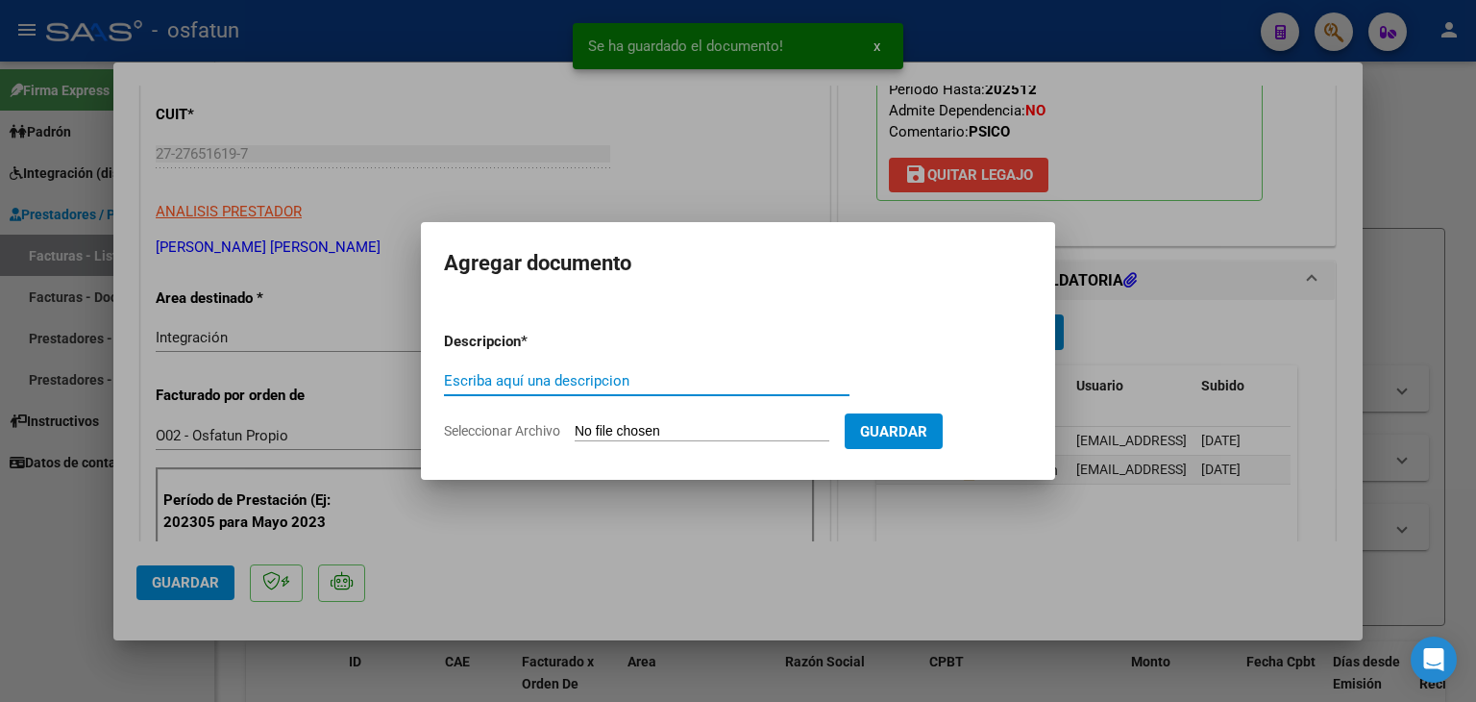
click at [763, 174] on div at bounding box center [738, 351] width 1476 height 702
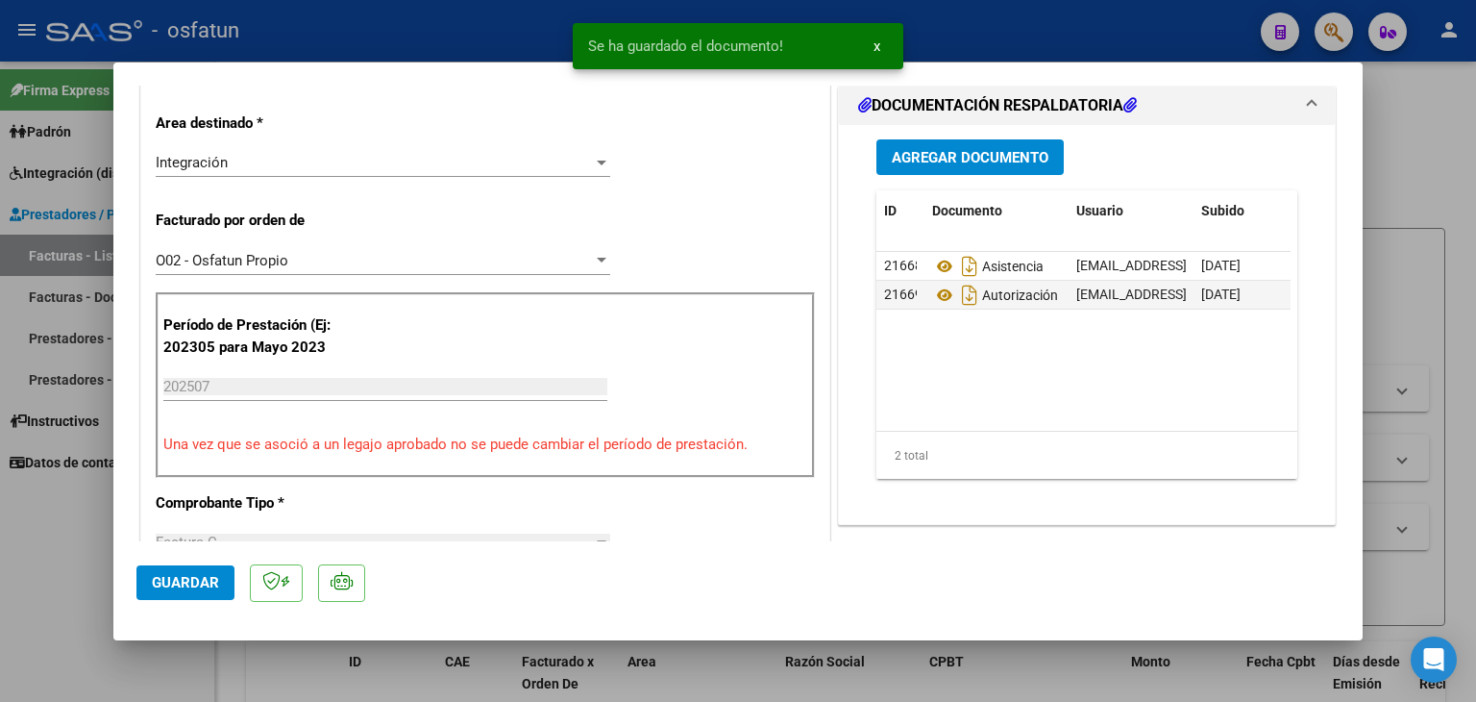
scroll to position [481, 0]
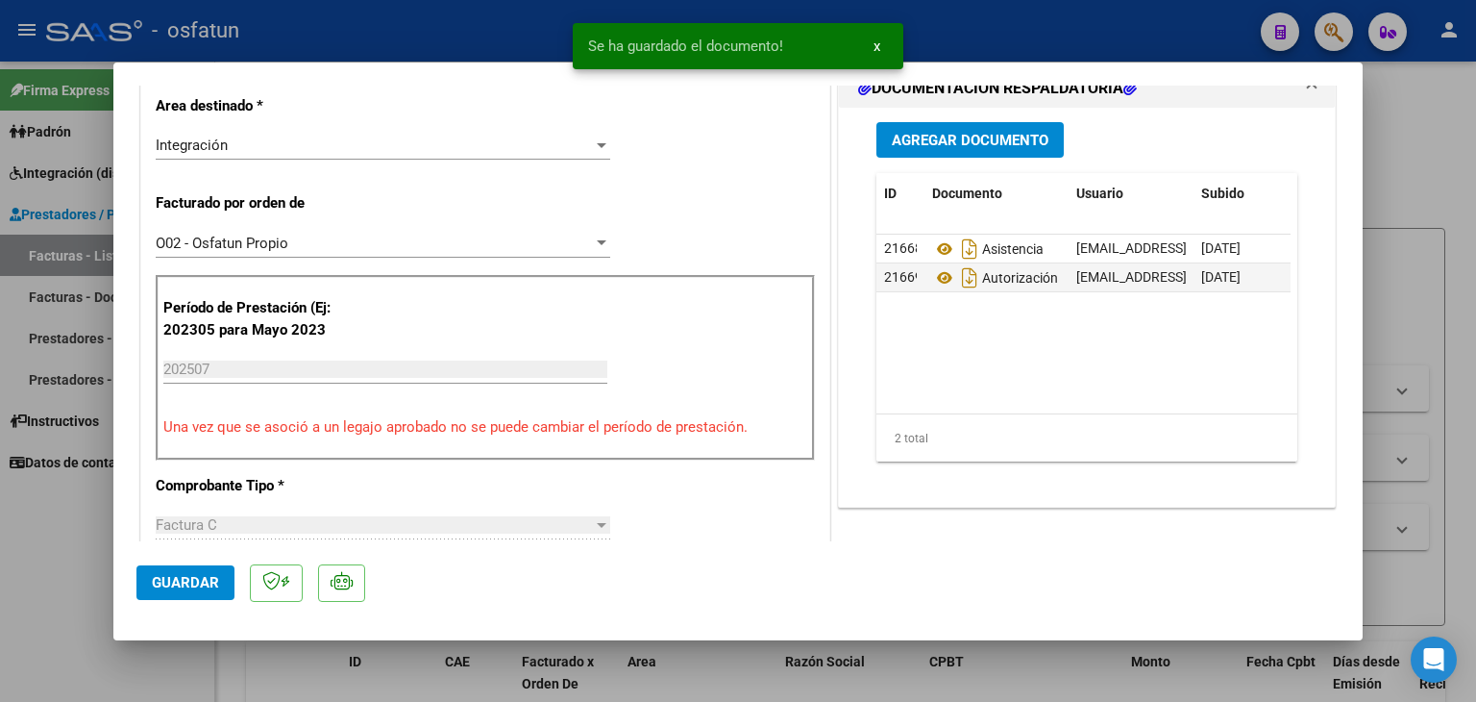
click at [210, 582] on span "Guardar" at bounding box center [185, 582] width 67 height 17
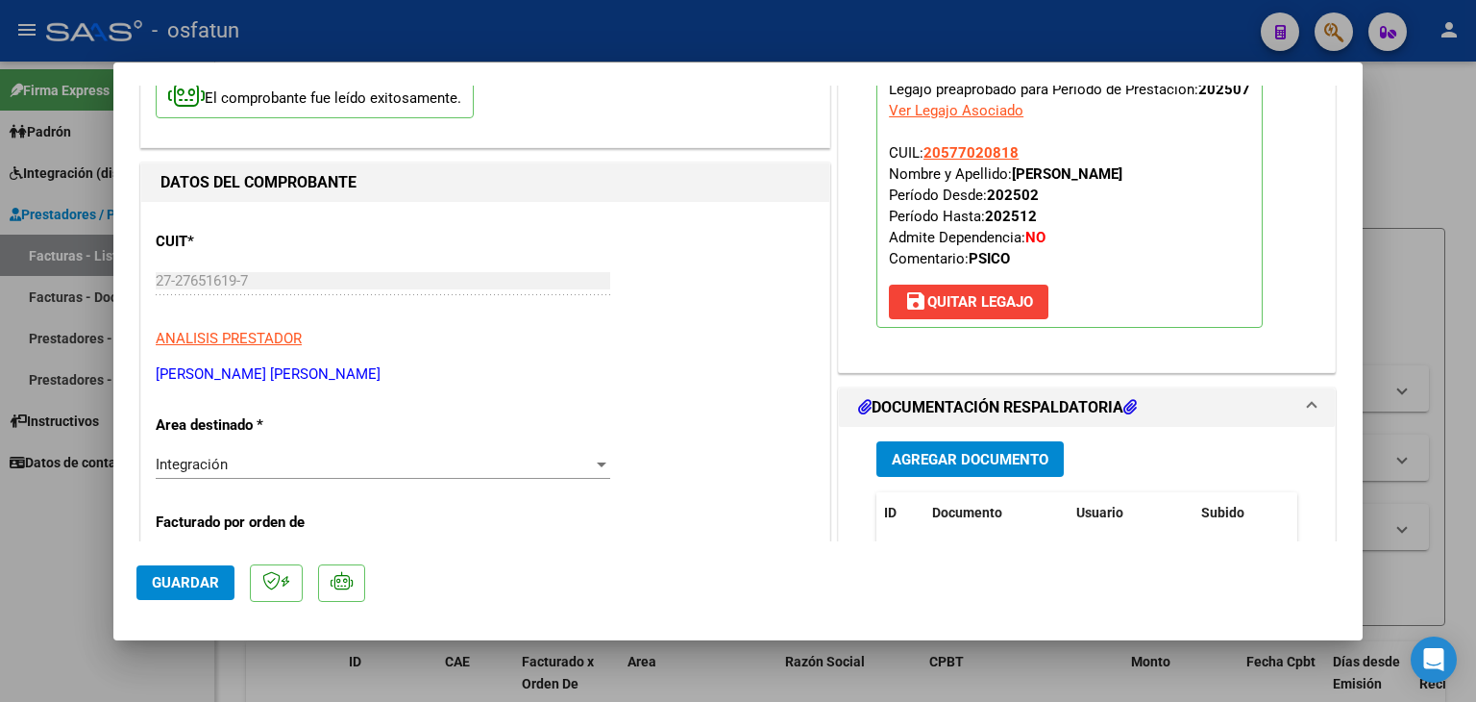
scroll to position [192, 0]
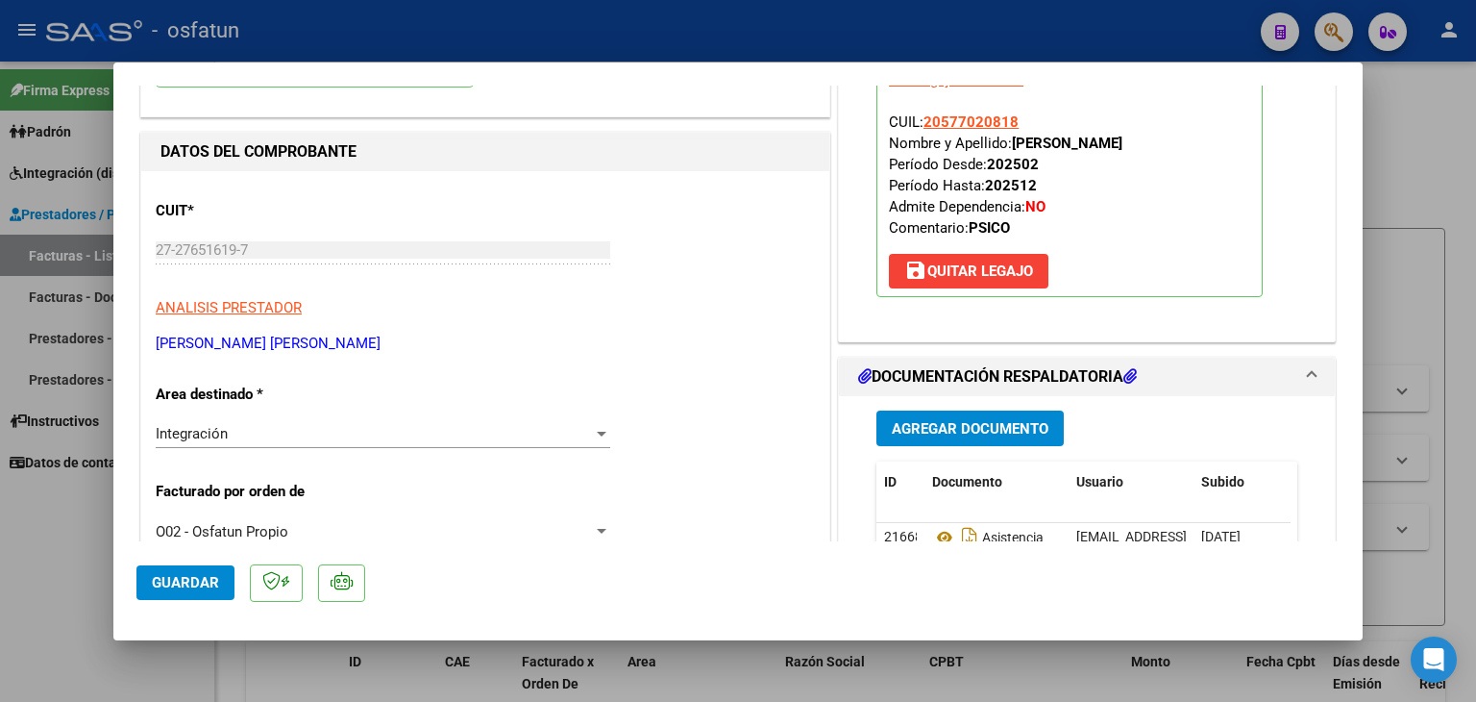
click at [788, 7] on div at bounding box center [738, 351] width 1476 height 702
type input "$ 0,00"
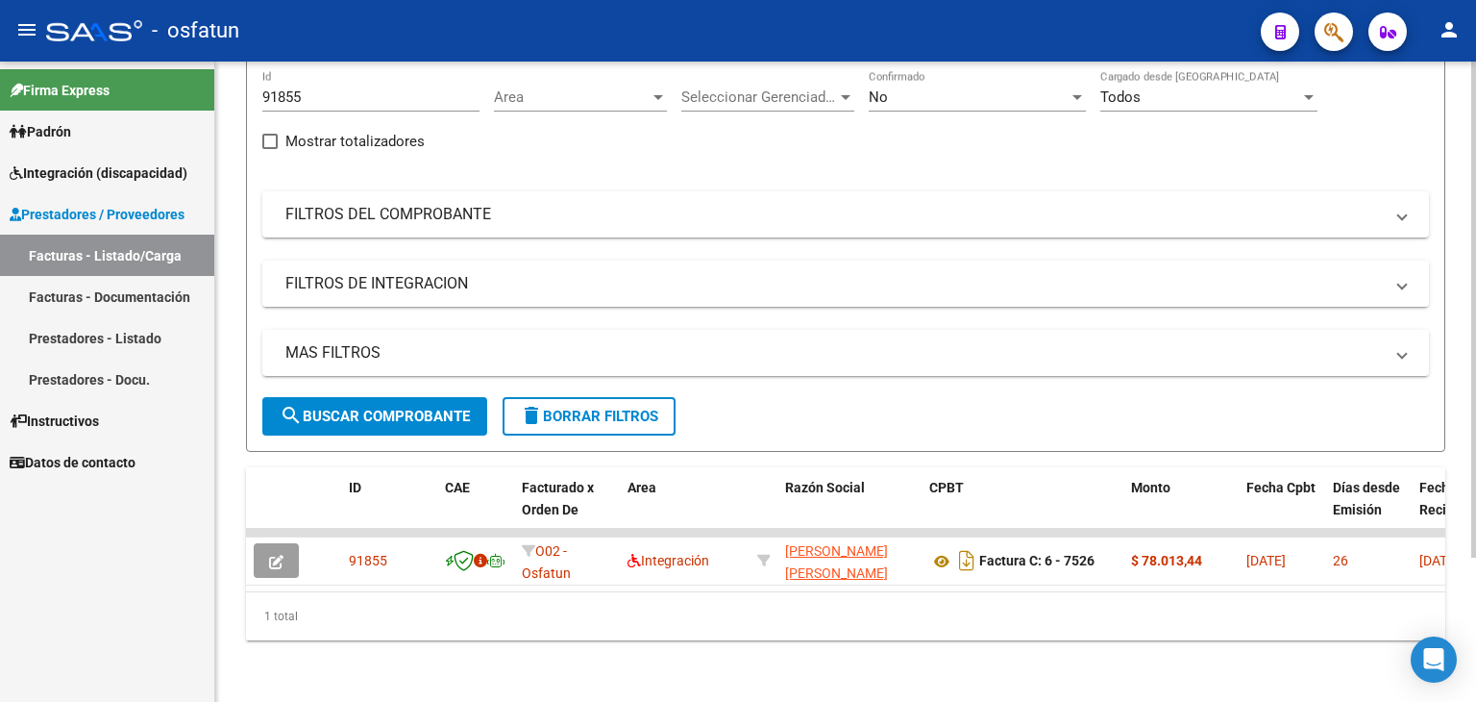
scroll to position [0, 0]
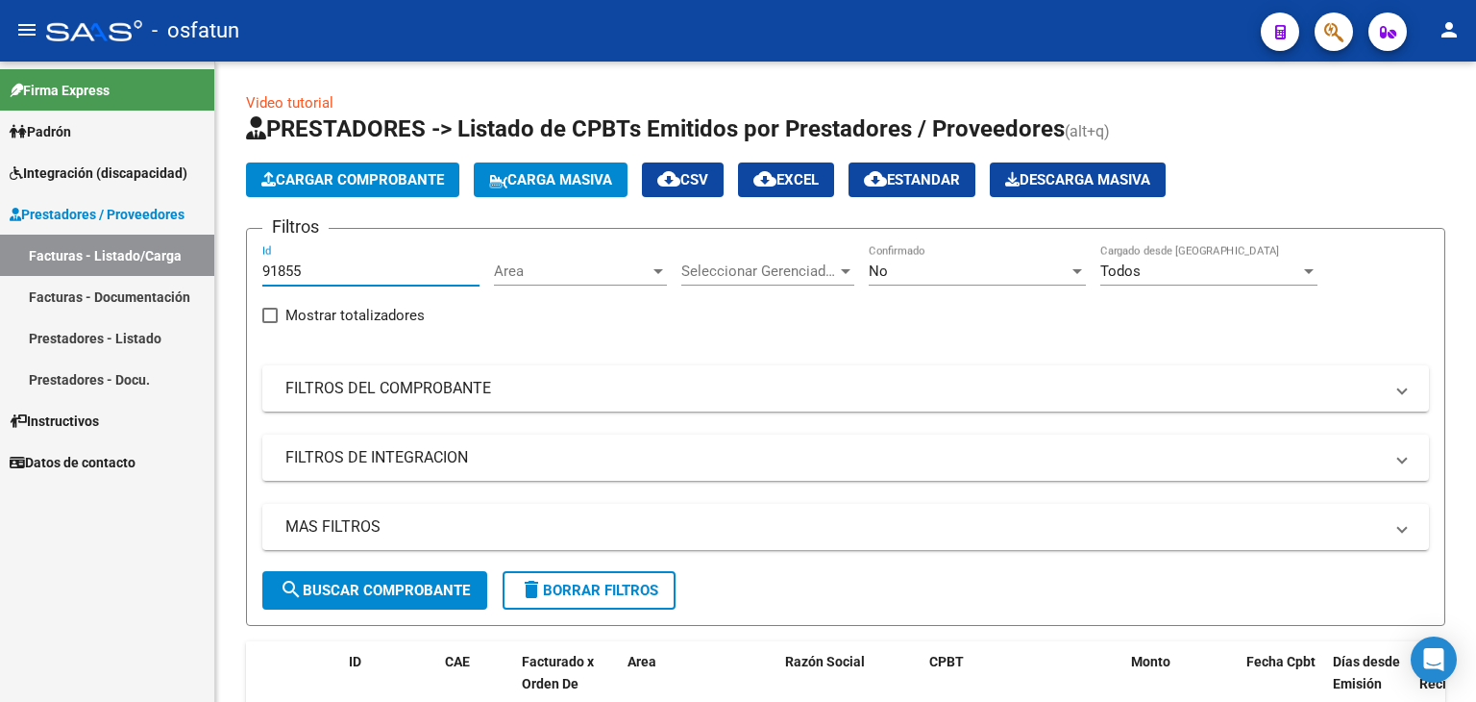
drag, startPoint x: 373, startPoint y: 272, endPoint x: 153, endPoint y: 309, distance: 223.3
click at [153, 309] on mat-sidenav-container "Firma Express Padrón Análisis Afiliado Integración (discapacidad) Estado Presen…" at bounding box center [738, 382] width 1476 height 640
click at [157, 288] on link "Facturas - Documentación" at bounding box center [107, 296] width 214 height 41
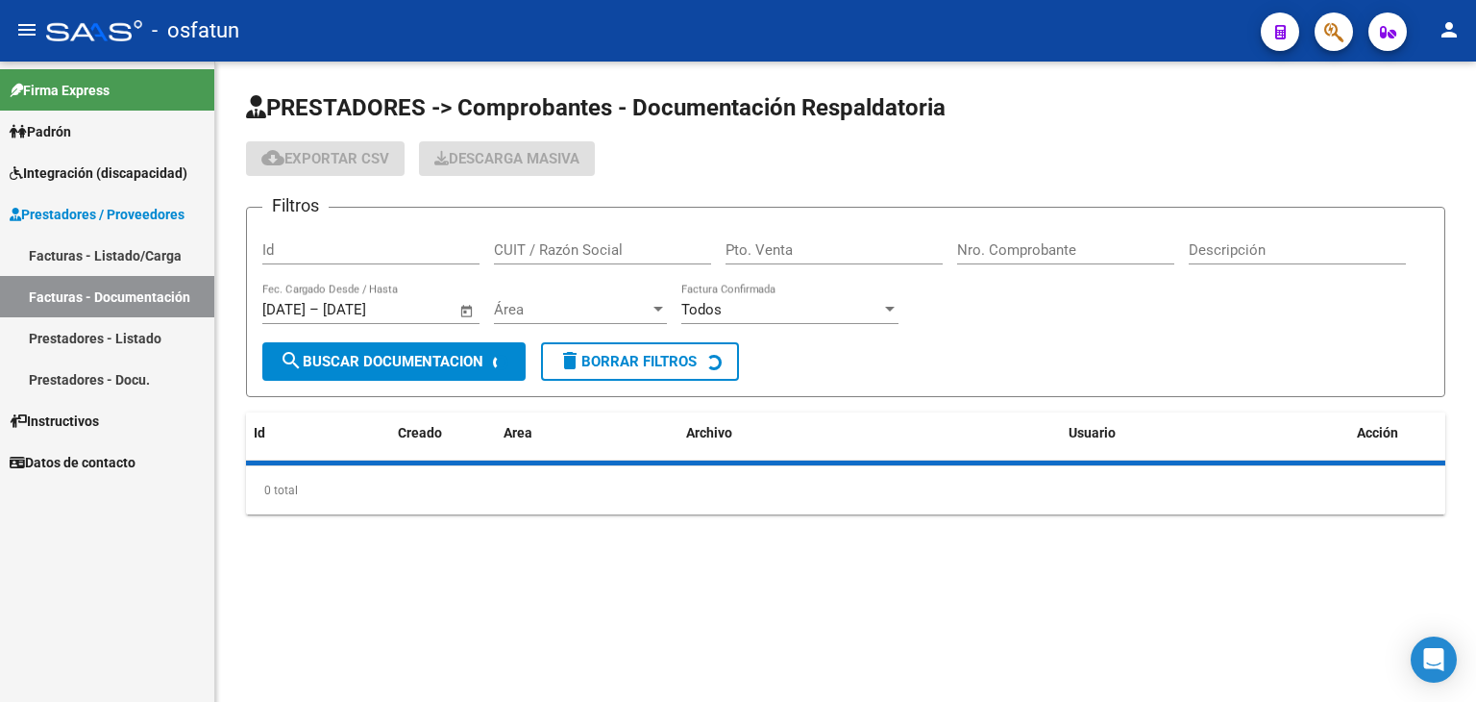
click at [158, 270] on link "Facturas - Listado/Carga" at bounding box center [107, 255] width 214 height 41
